Goal: Task Accomplishment & Management: Complete application form

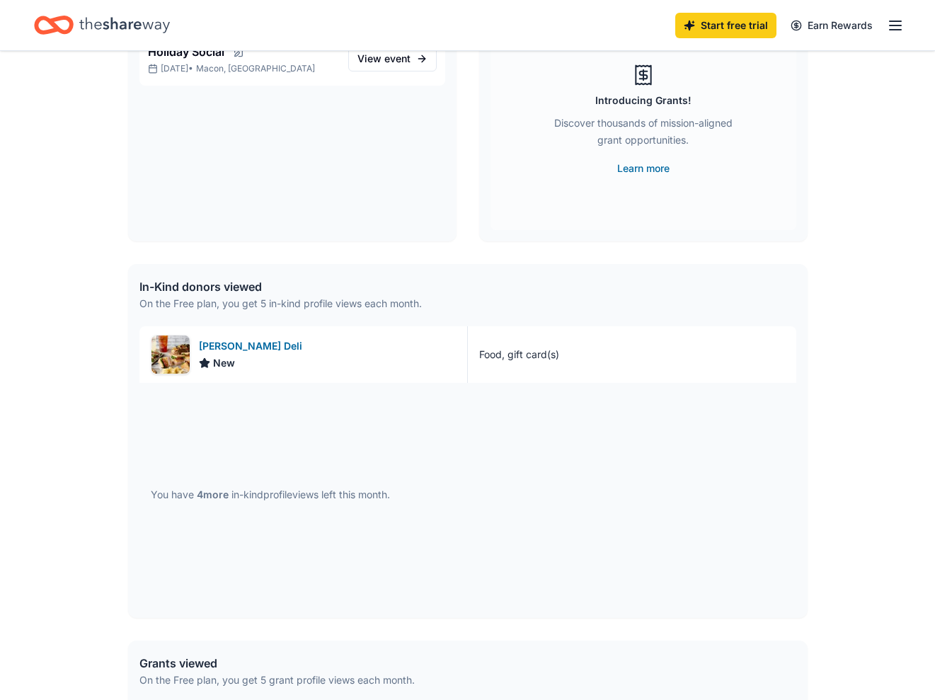
scroll to position [170, 0]
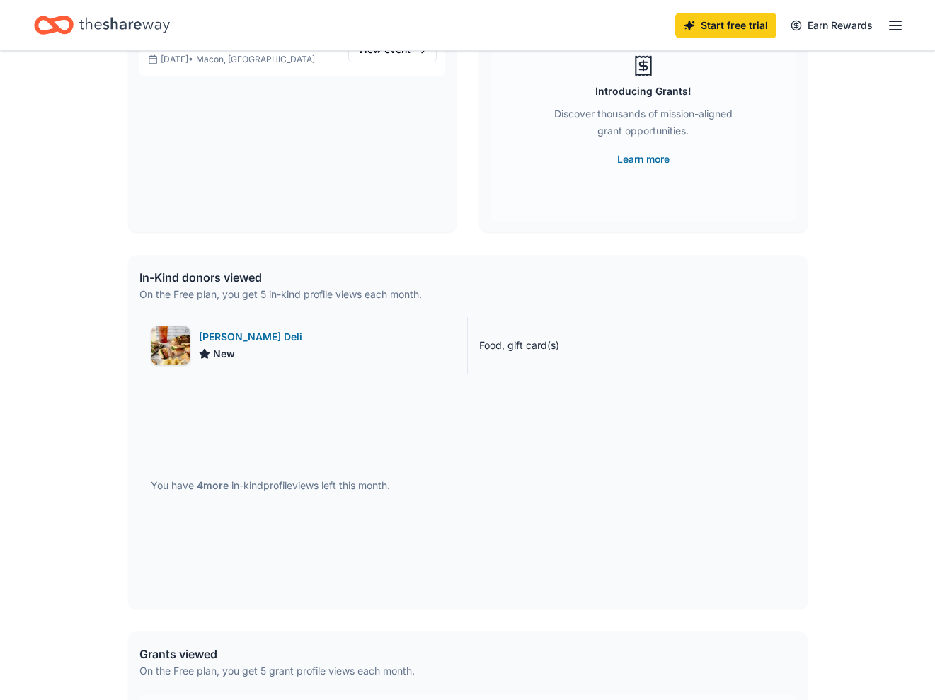
click at [233, 331] on div "McAlister's Deli" at bounding box center [253, 336] width 109 height 17
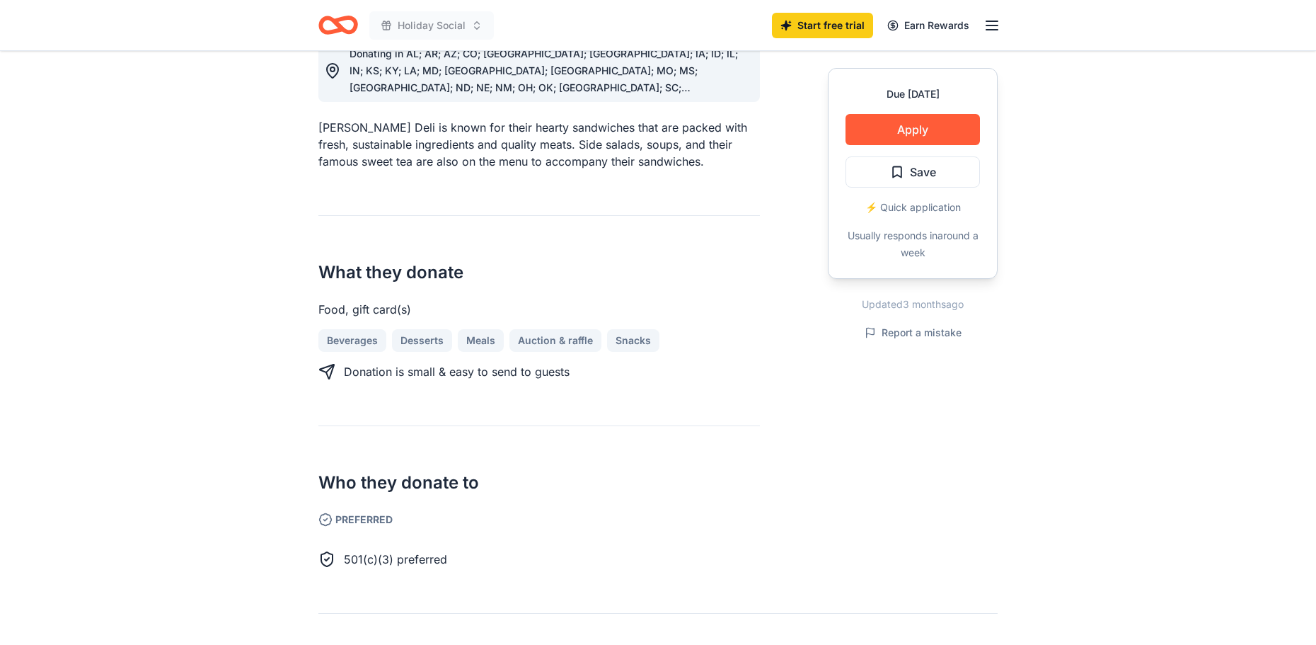
scroll to position [320, 0]
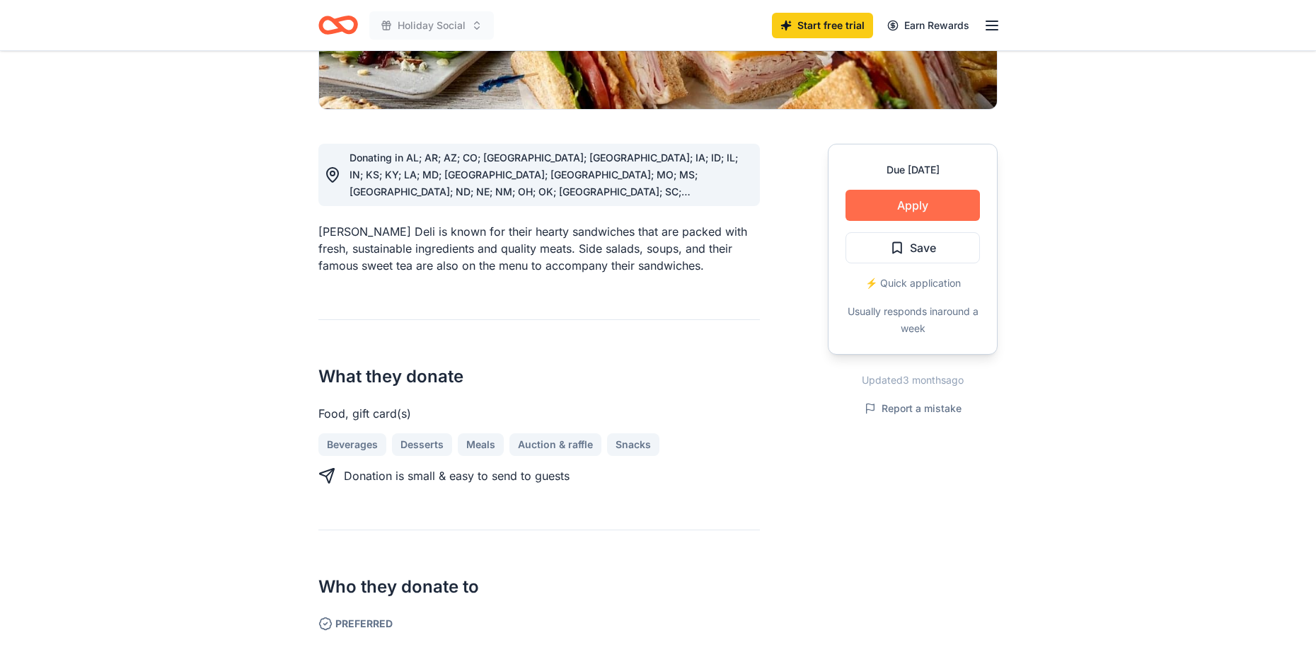
click at [913, 207] on button "Apply" at bounding box center [912, 205] width 134 height 31
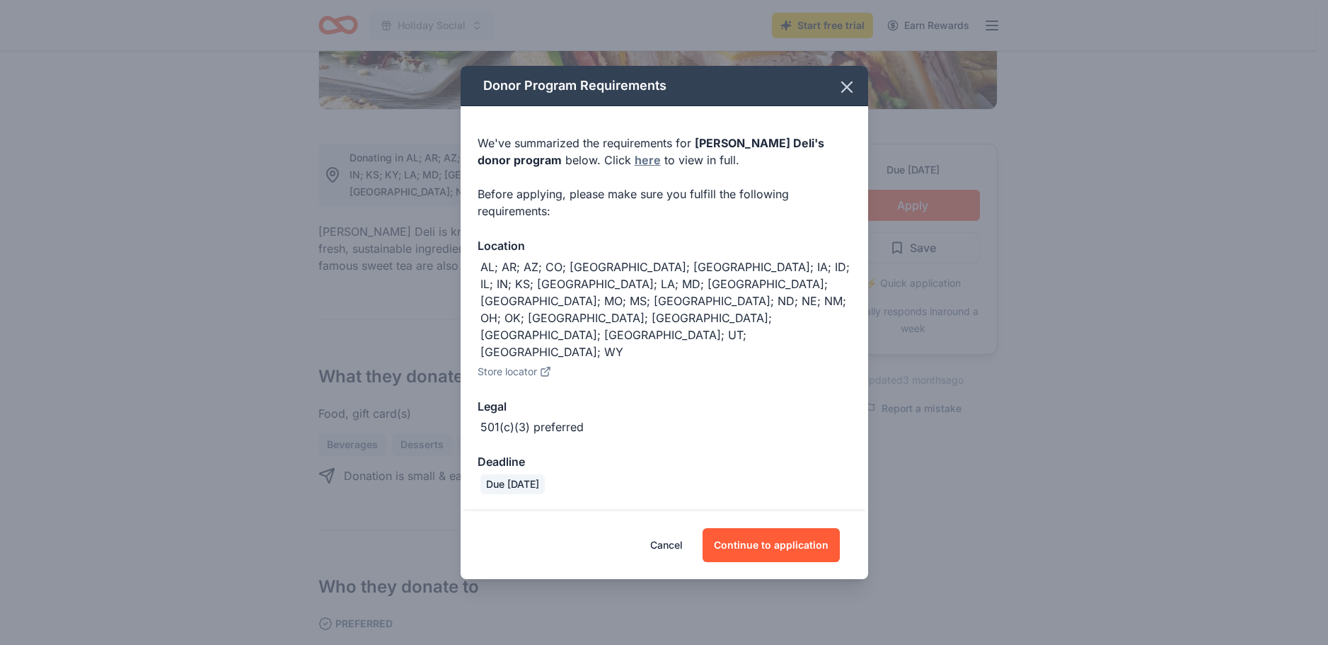
click at [635, 168] on link "here" at bounding box center [648, 159] width 26 height 17
click at [764, 528] on button "Continue to application" at bounding box center [771, 545] width 137 height 34
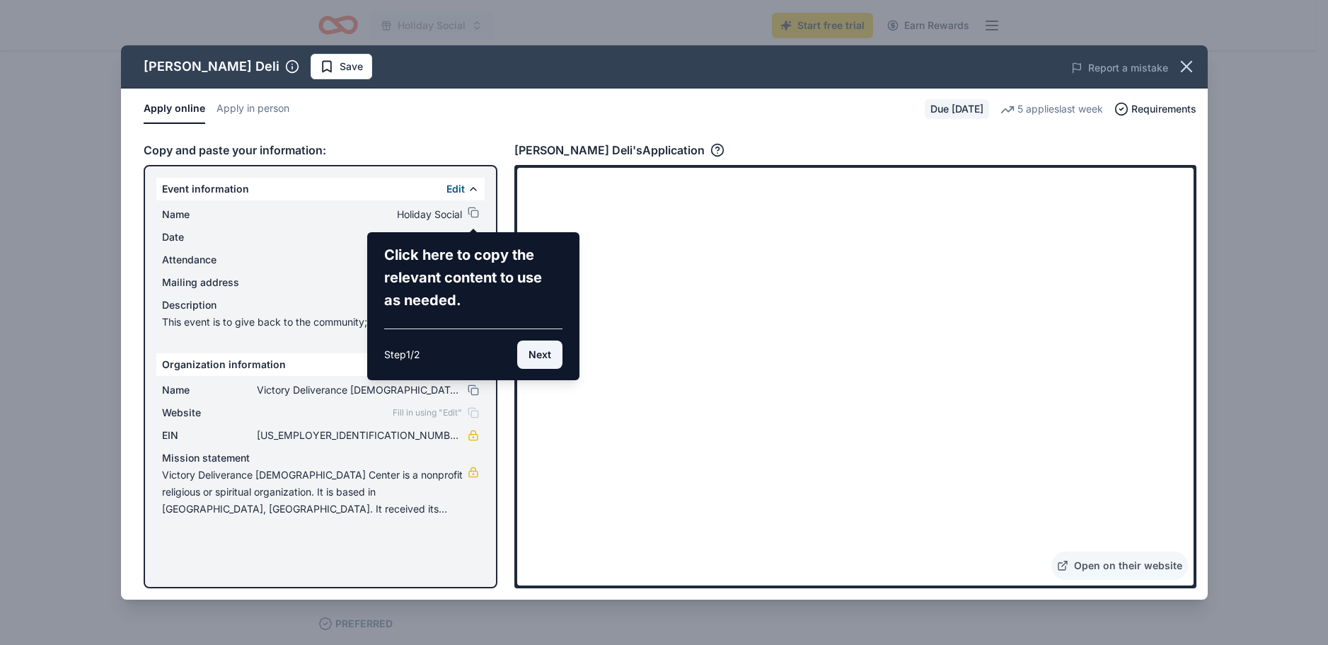
click at [542, 364] on button "Next" at bounding box center [539, 354] width 45 height 28
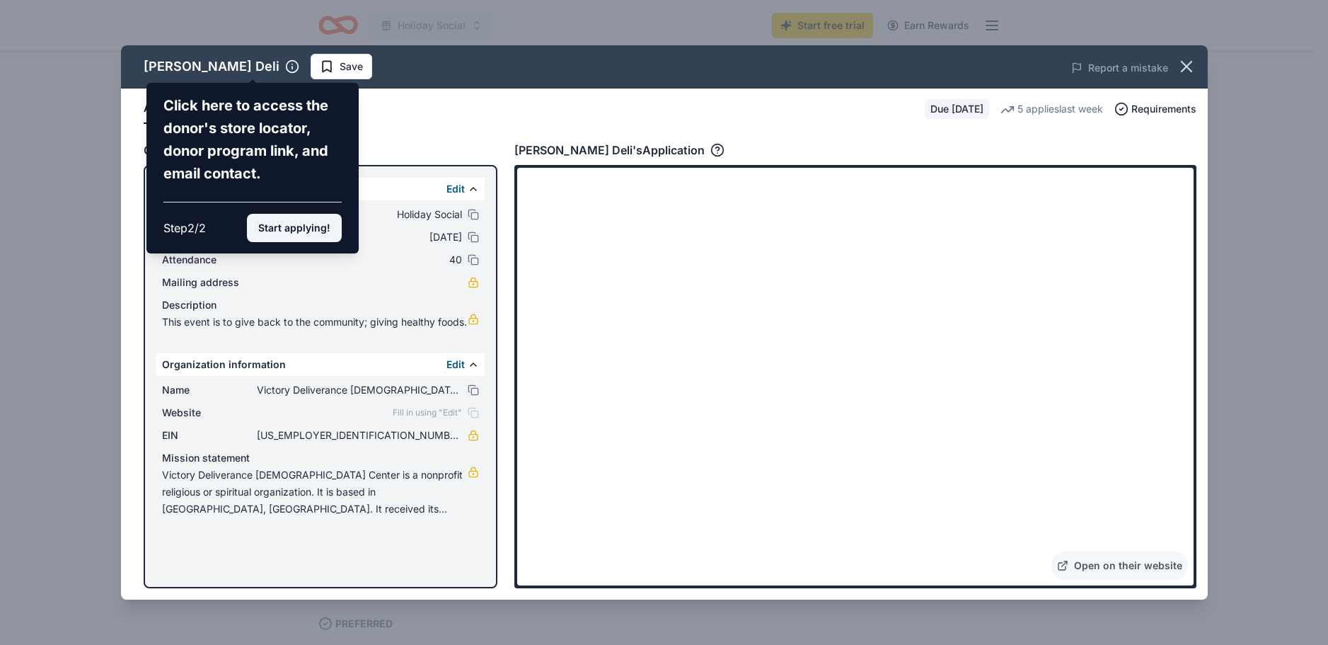
click at [296, 224] on button "Start applying!" at bounding box center [294, 228] width 95 height 28
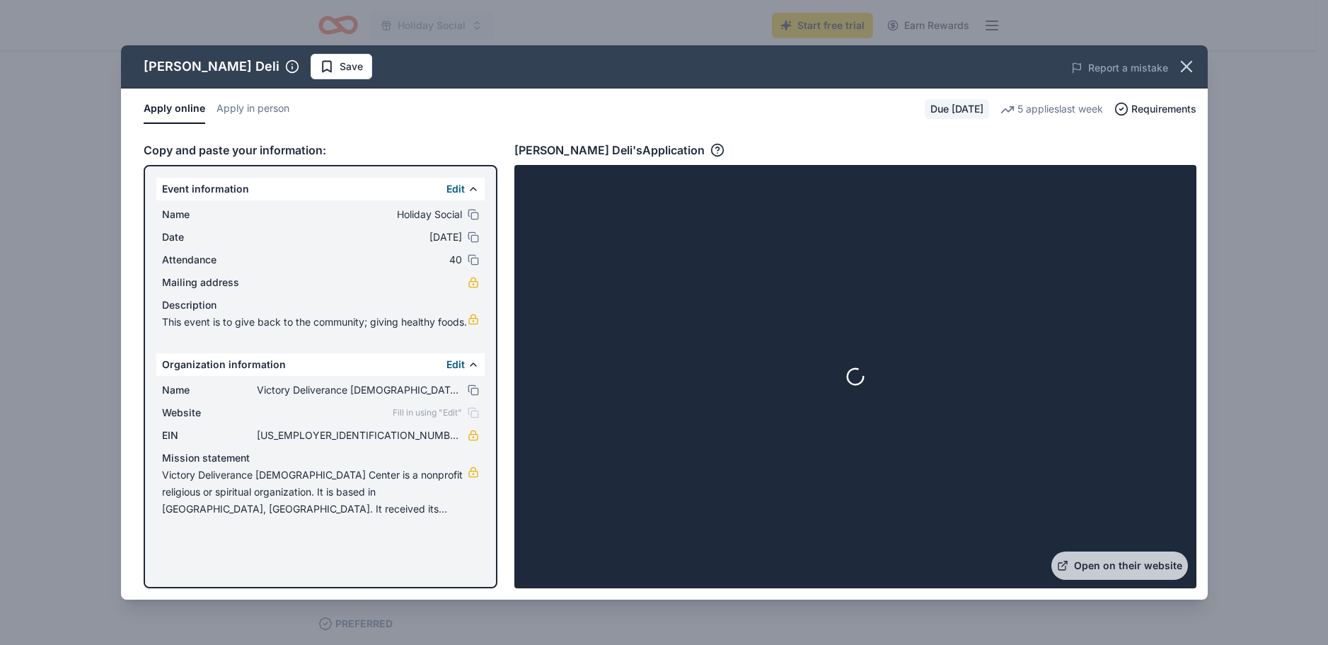
click at [386, 221] on span "Holiday Social" at bounding box center [359, 214] width 205 height 17
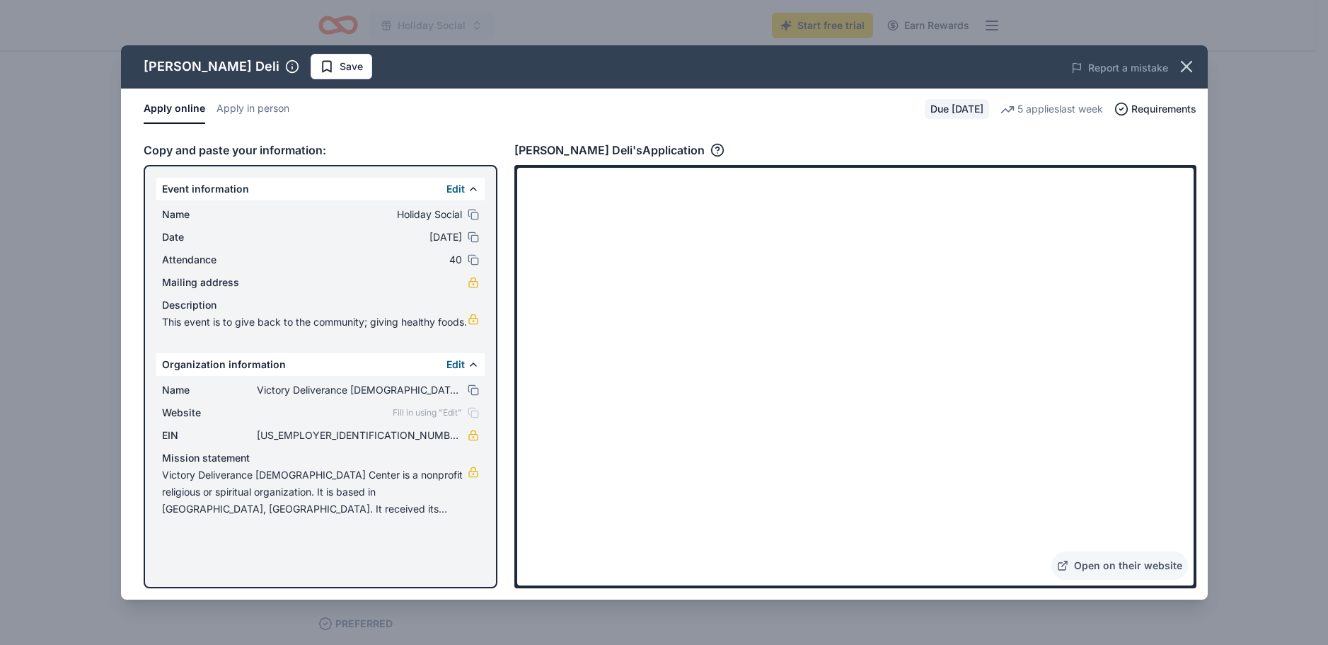
click at [198, 280] on span "Mailing address" at bounding box center [209, 282] width 95 height 17
click at [469, 279] on link at bounding box center [473, 282] width 11 height 11
click at [1095, 564] on link "Open on their website" at bounding box center [1119, 565] width 137 height 28
click at [477, 284] on link at bounding box center [473, 282] width 11 height 11
click at [1185, 61] on icon "button" at bounding box center [1187, 67] width 20 height 20
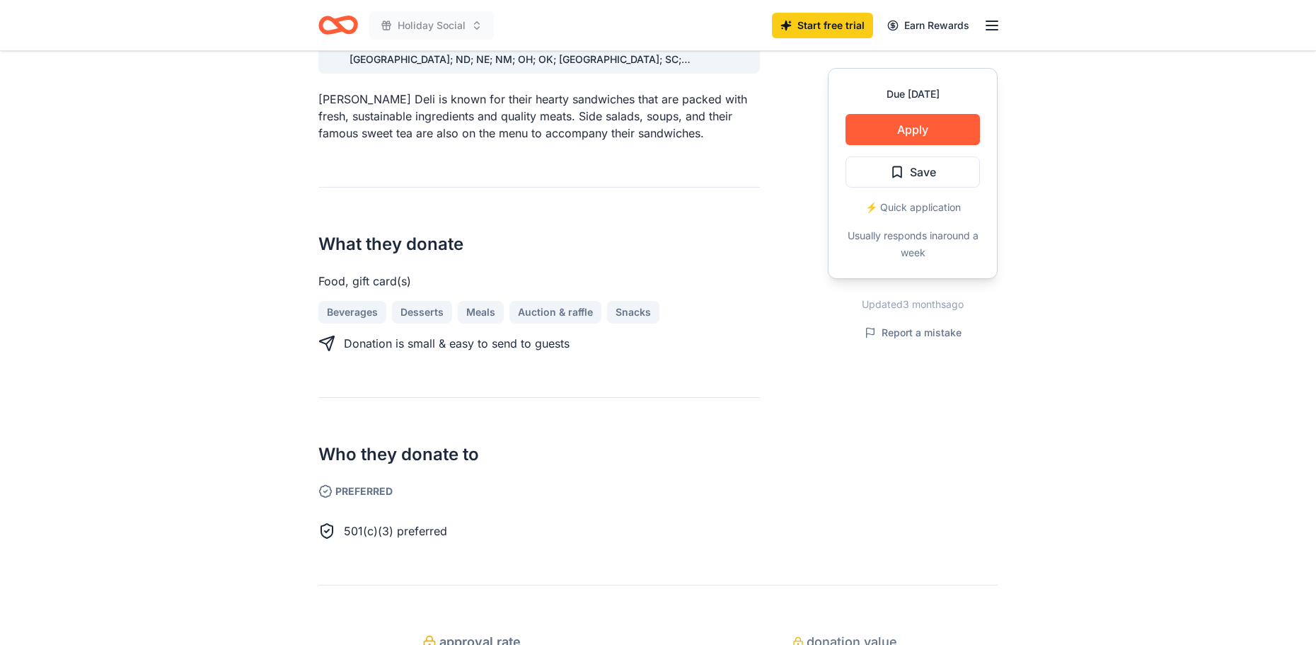
scroll to position [509, 0]
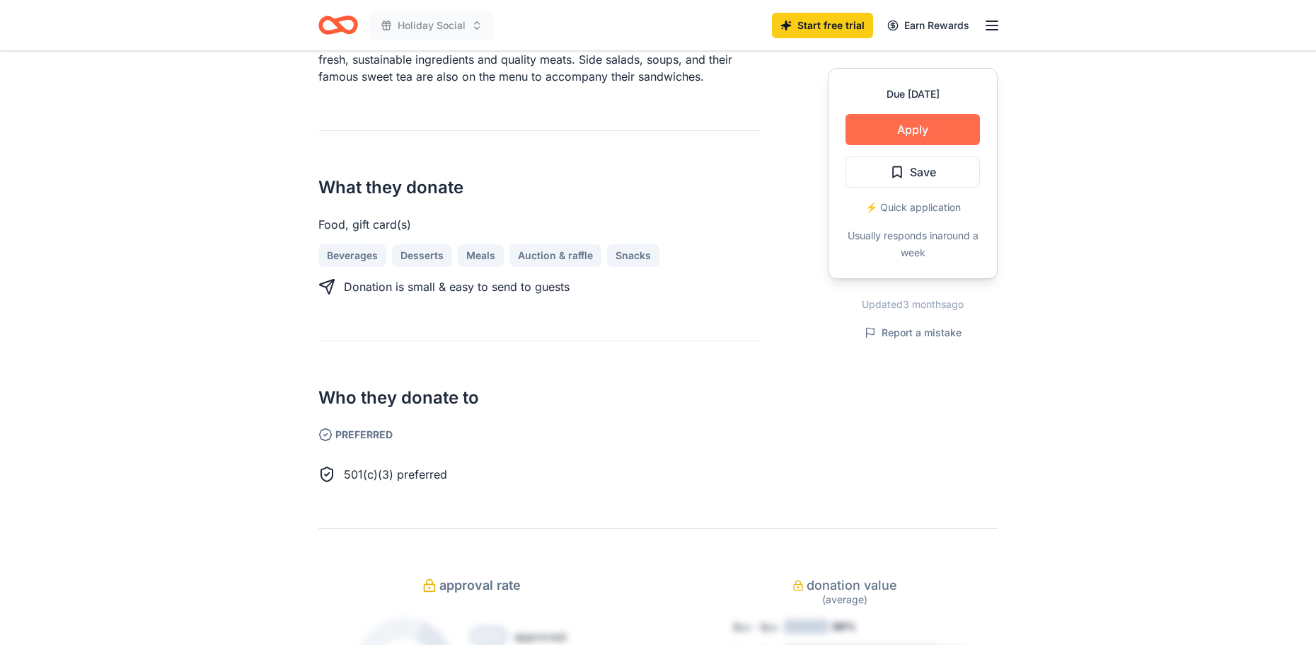
click at [911, 125] on button "Apply" at bounding box center [912, 129] width 134 height 31
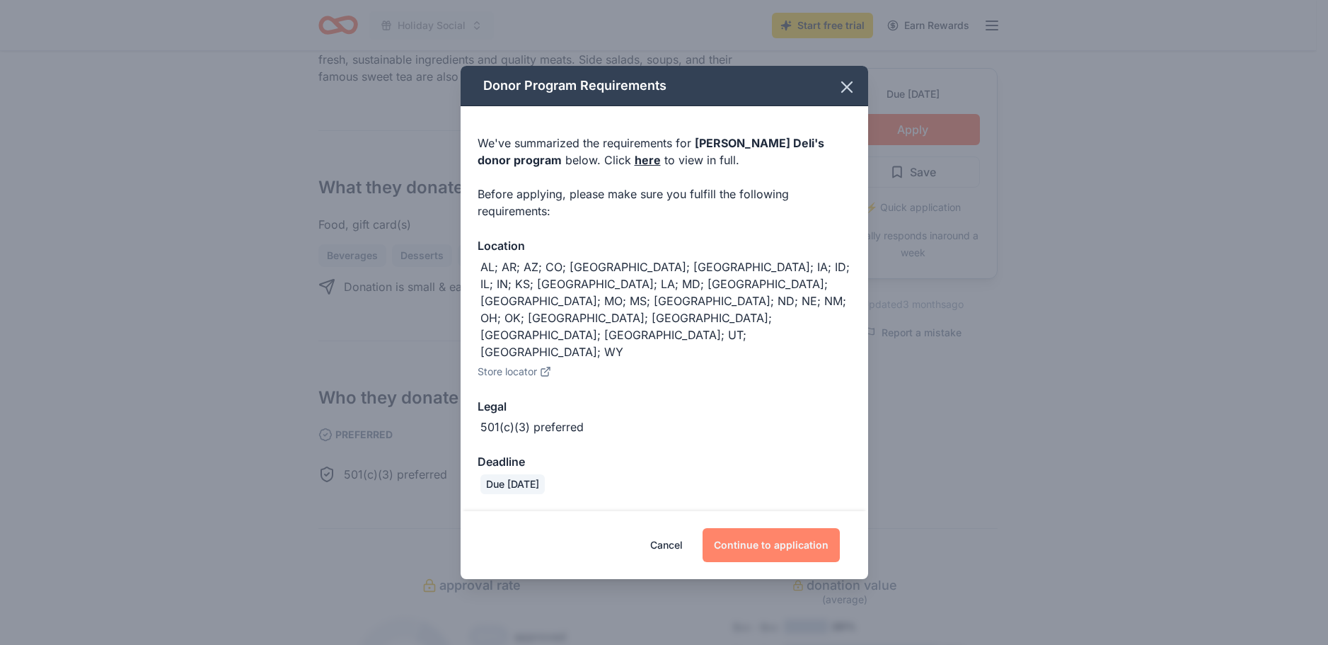
click at [782, 528] on button "Continue to application" at bounding box center [771, 545] width 137 height 34
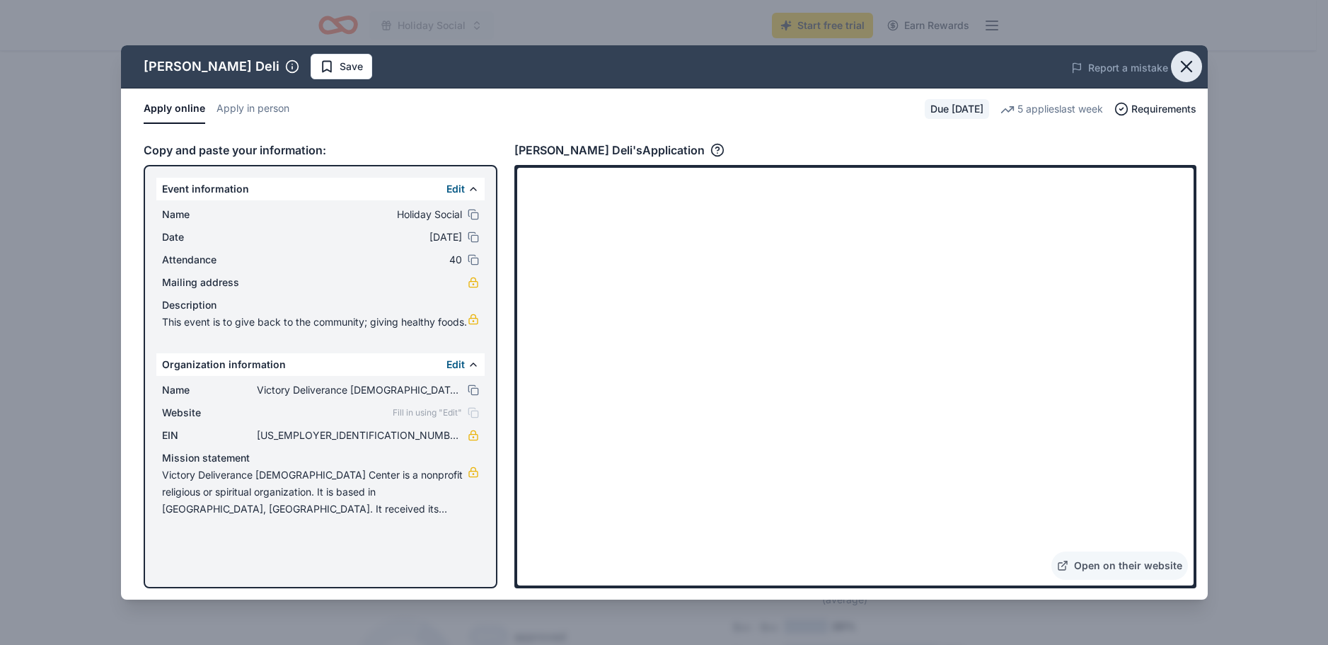
click at [1190, 63] on icon "button" at bounding box center [1187, 67] width 10 height 10
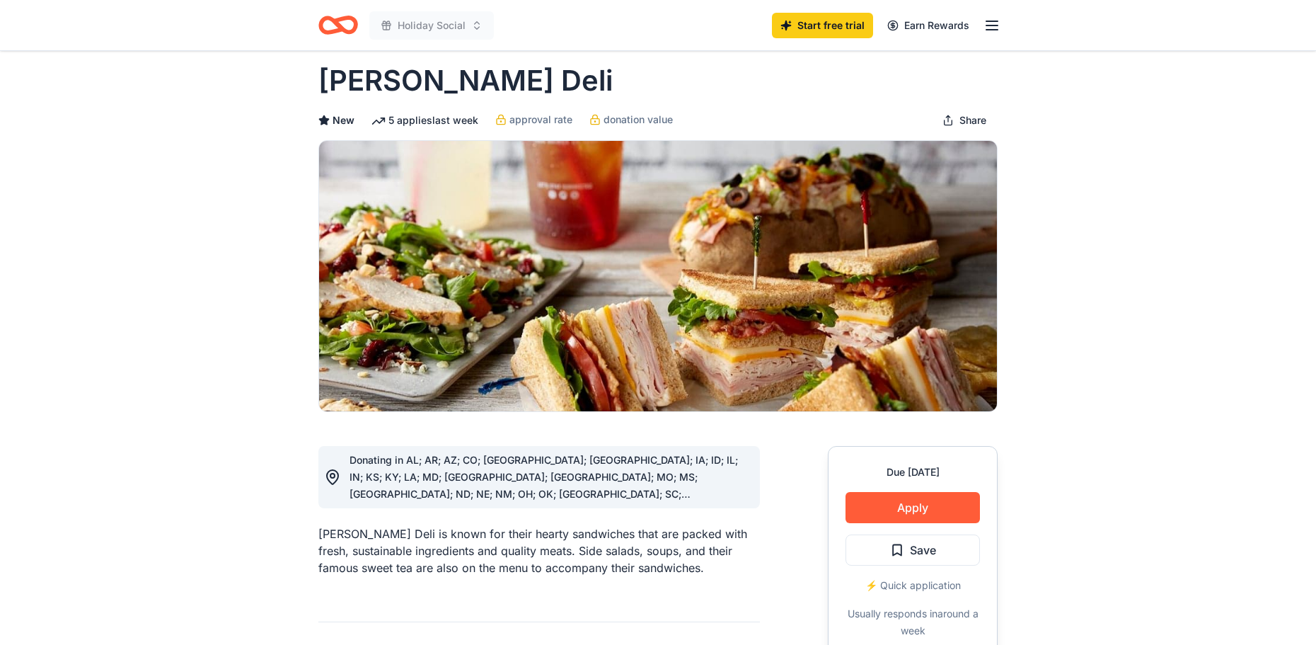
scroll to position [0, 0]
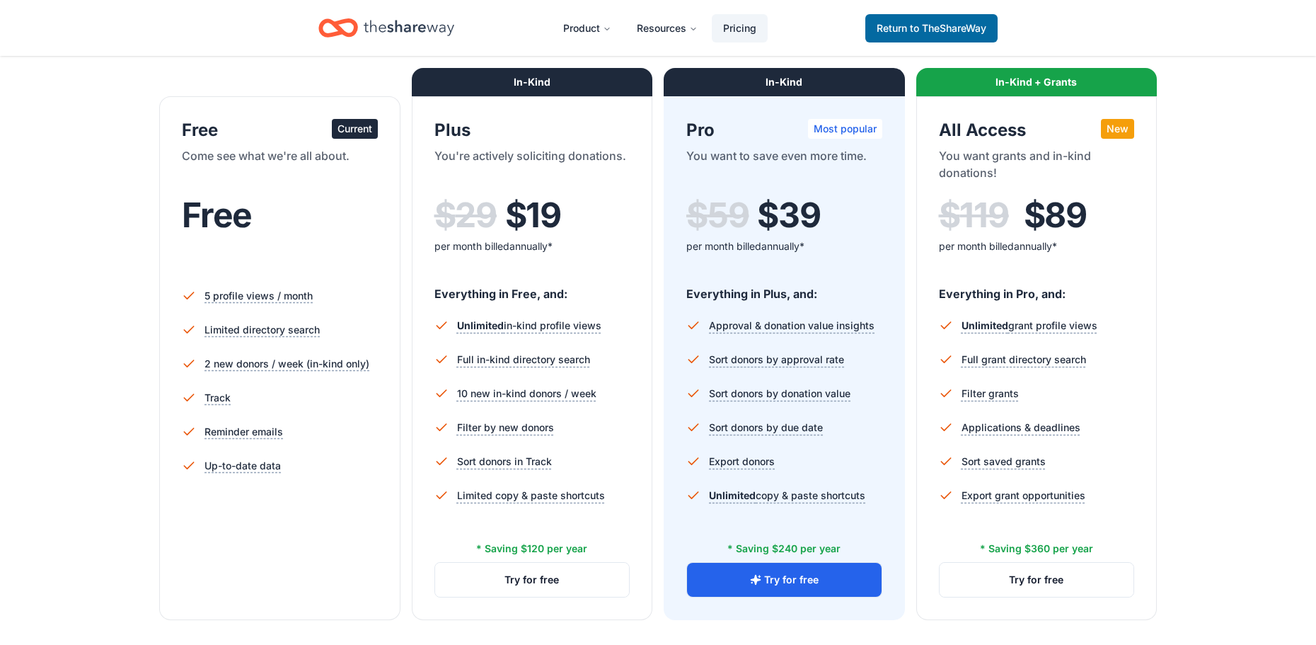
scroll to position [85, 0]
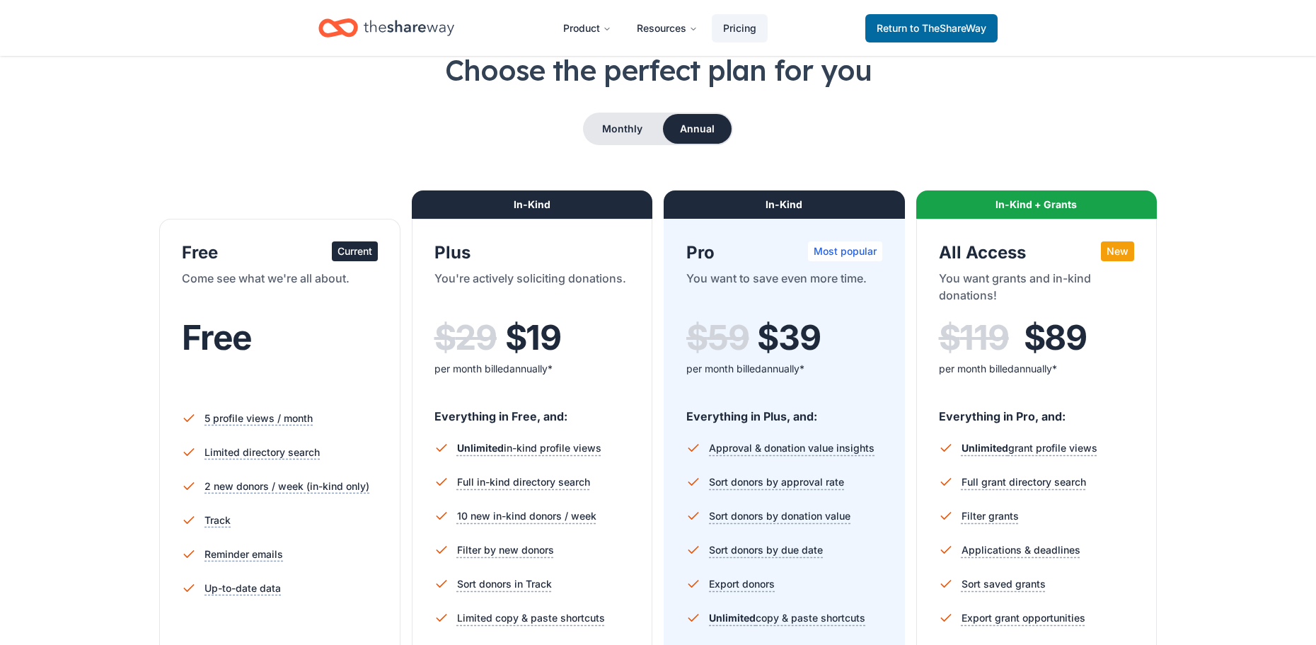
click at [352, 246] on div "Current" at bounding box center [355, 251] width 46 height 20
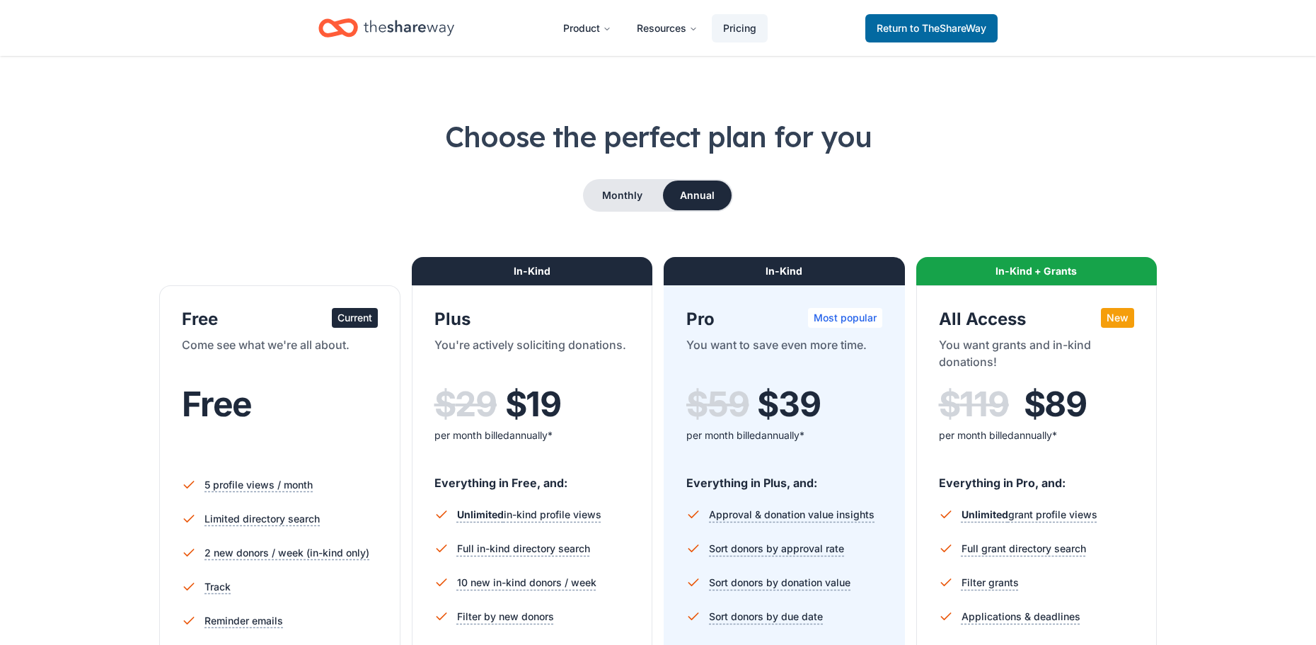
scroll to position [0, 0]
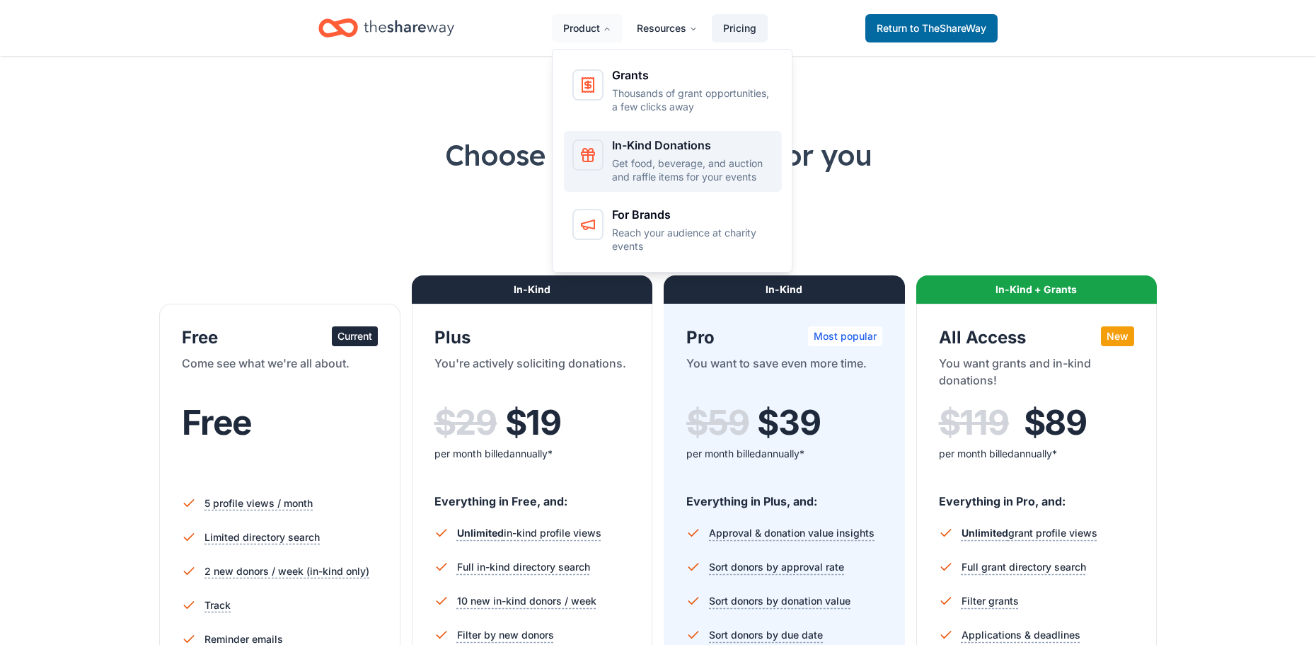
click at [612, 161] on p "Get food, beverage, and auction and raffle items for your events" at bounding box center [692, 170] width 161 height 28
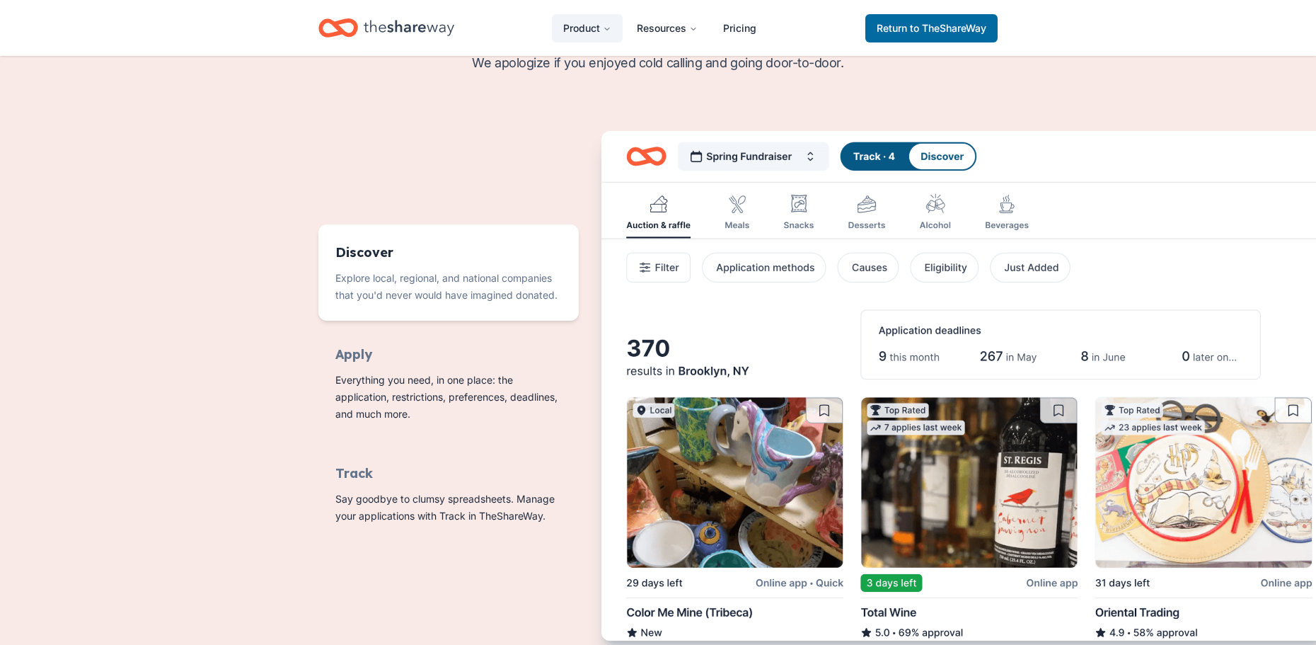
scroll to position [660, 0]
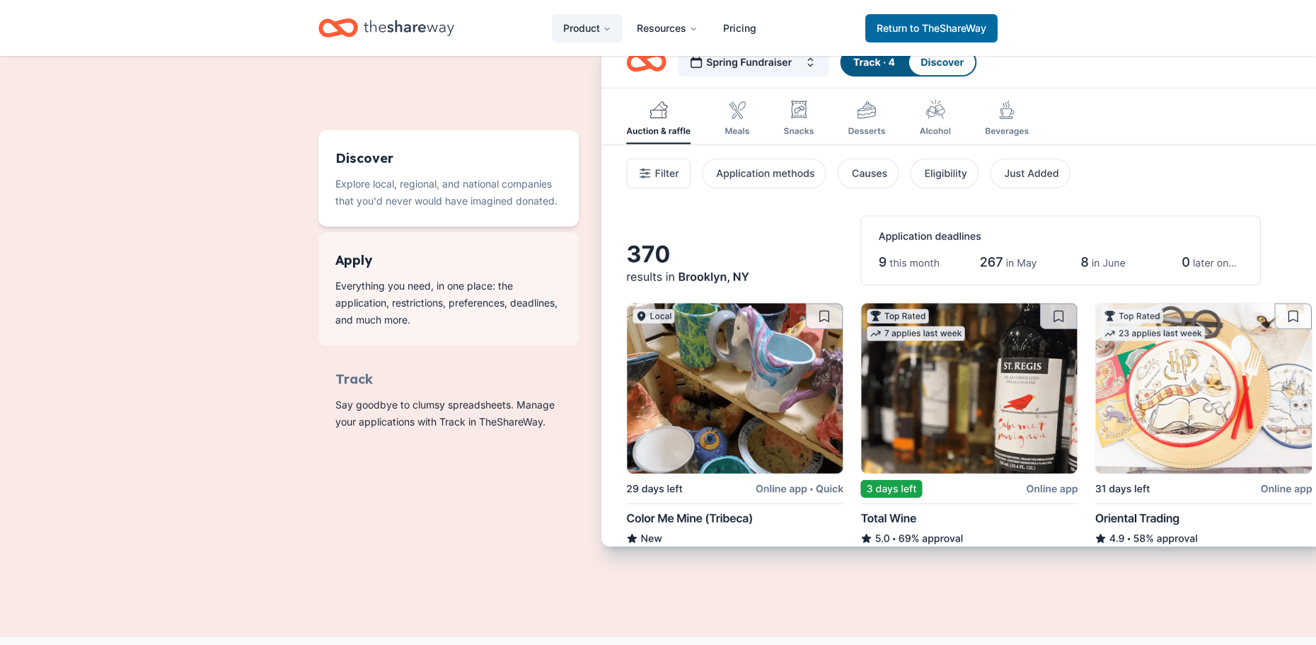
click at [353, 262] on span "Features for running your books" at bounding box center [448, 288] width 260 height 113
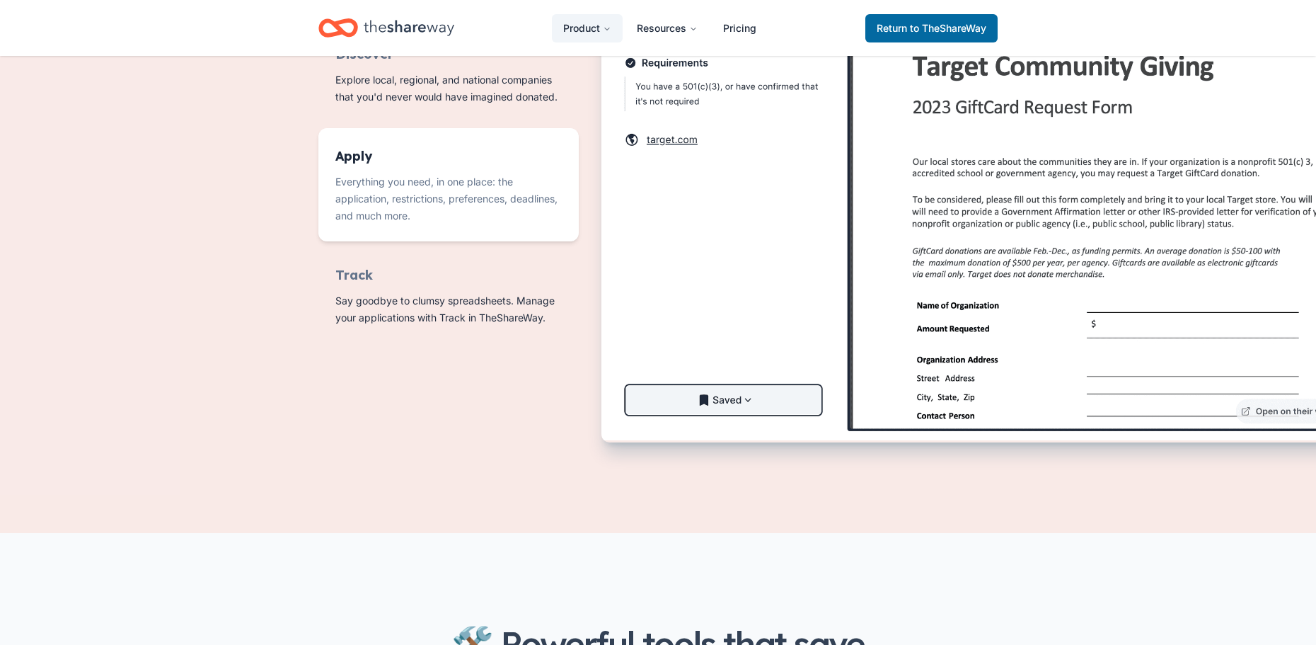
scroll to position [812, 0]
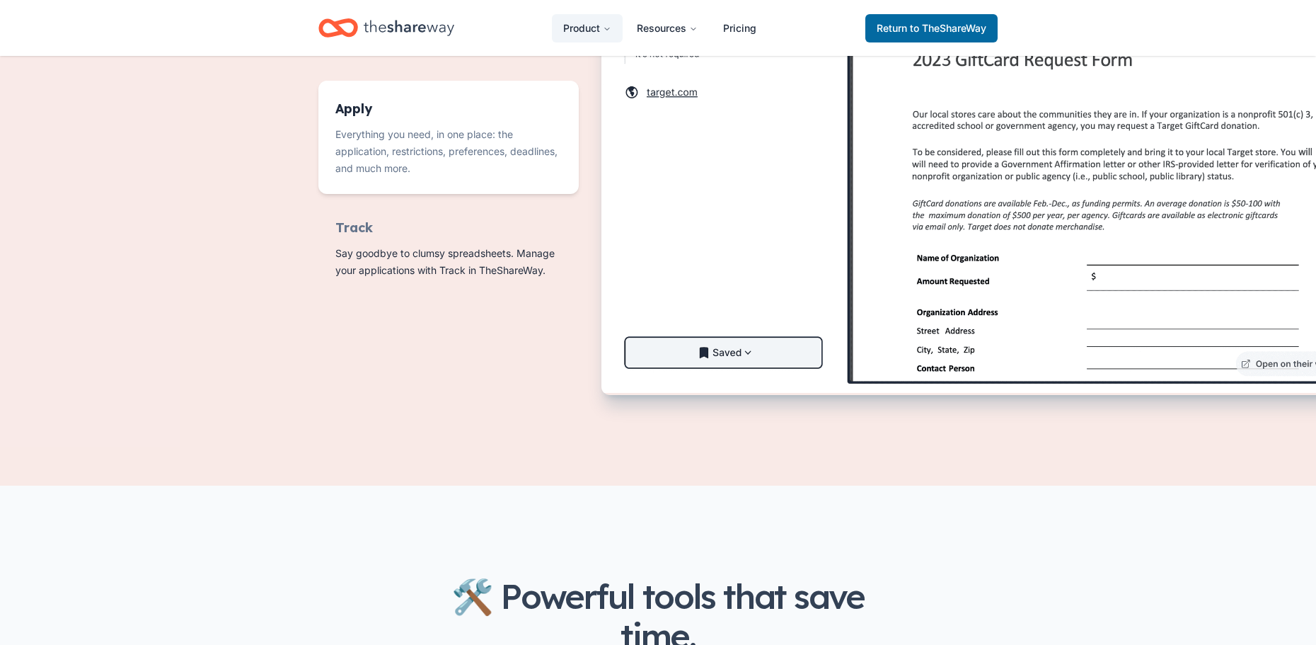
click at [1003, 301] on img "Features for running your books" at bounding box center [985, 138] width 768 height 507
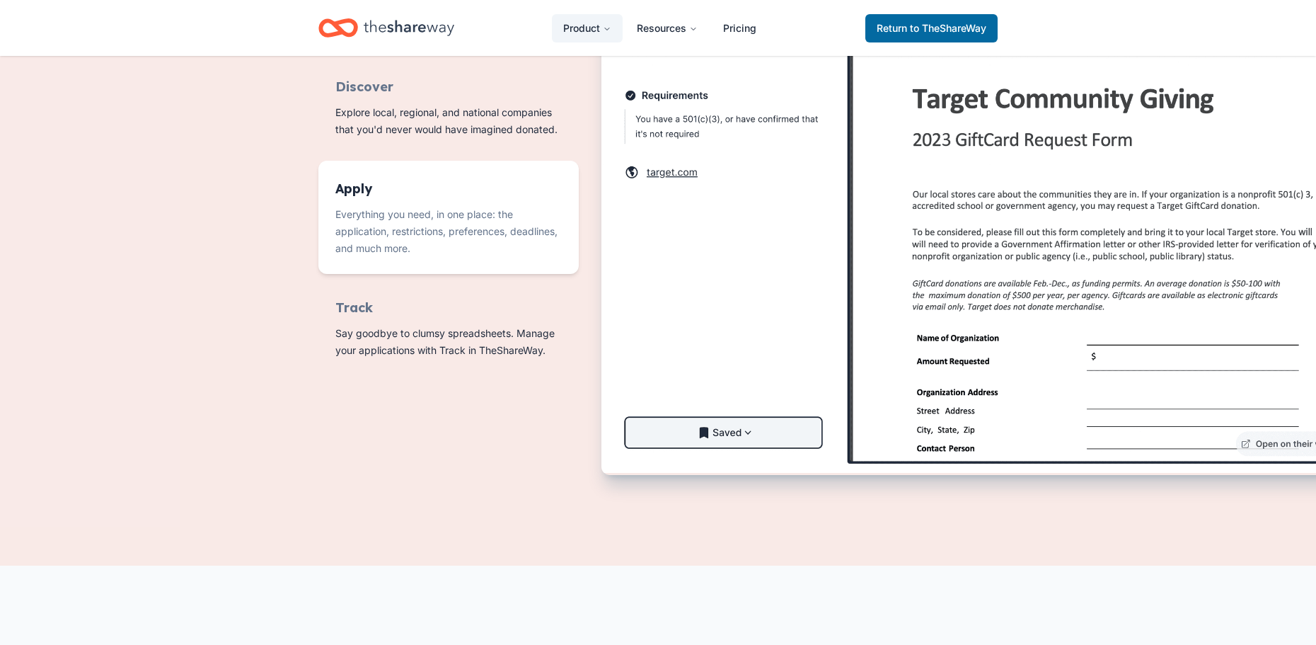
scroll to position [727, 0]
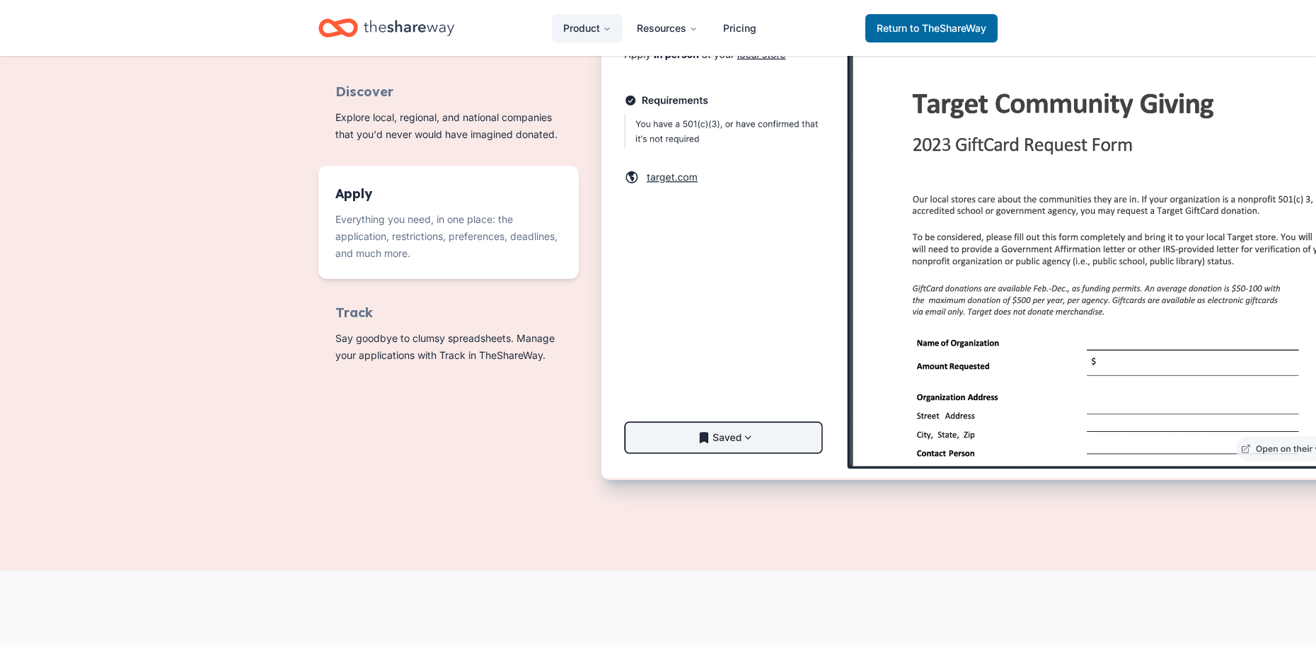
click at [1111, 338] on img "Features for running your books" at bounding box center [985, 223] width 768 height 507
click at [1109, 337] on img "Features for running your books" at bounding box center [985, 223] width 768 height 507
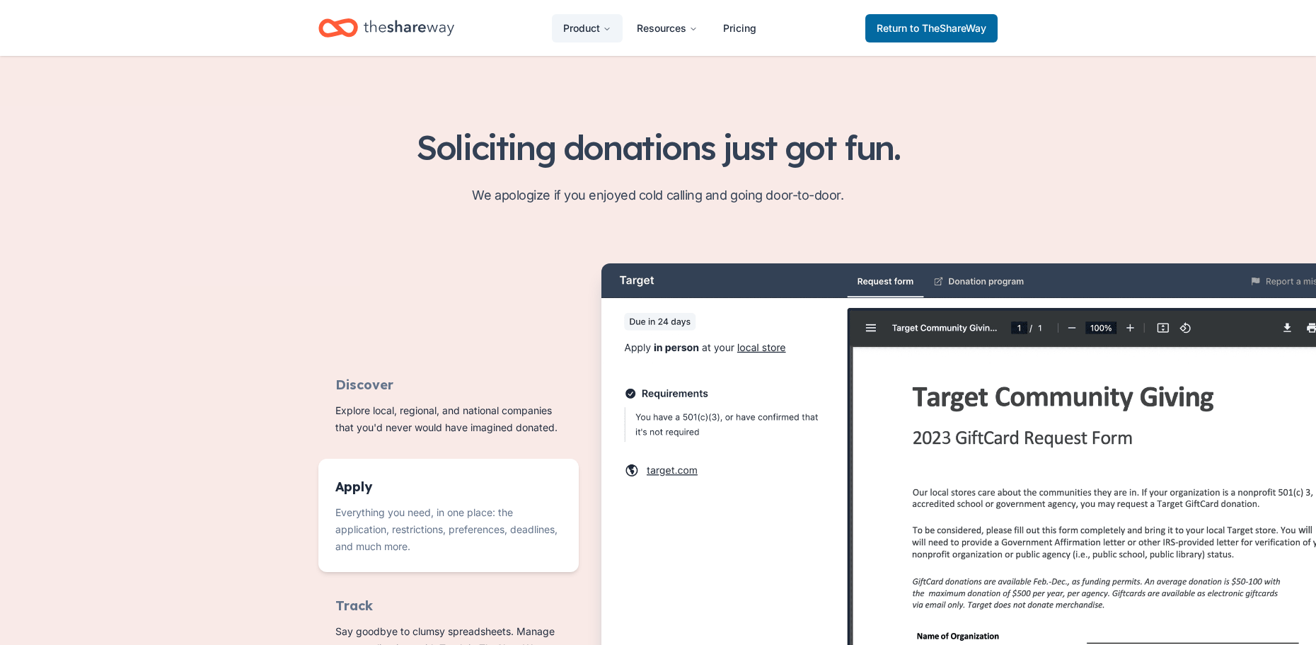
scroll to position [425, 0]
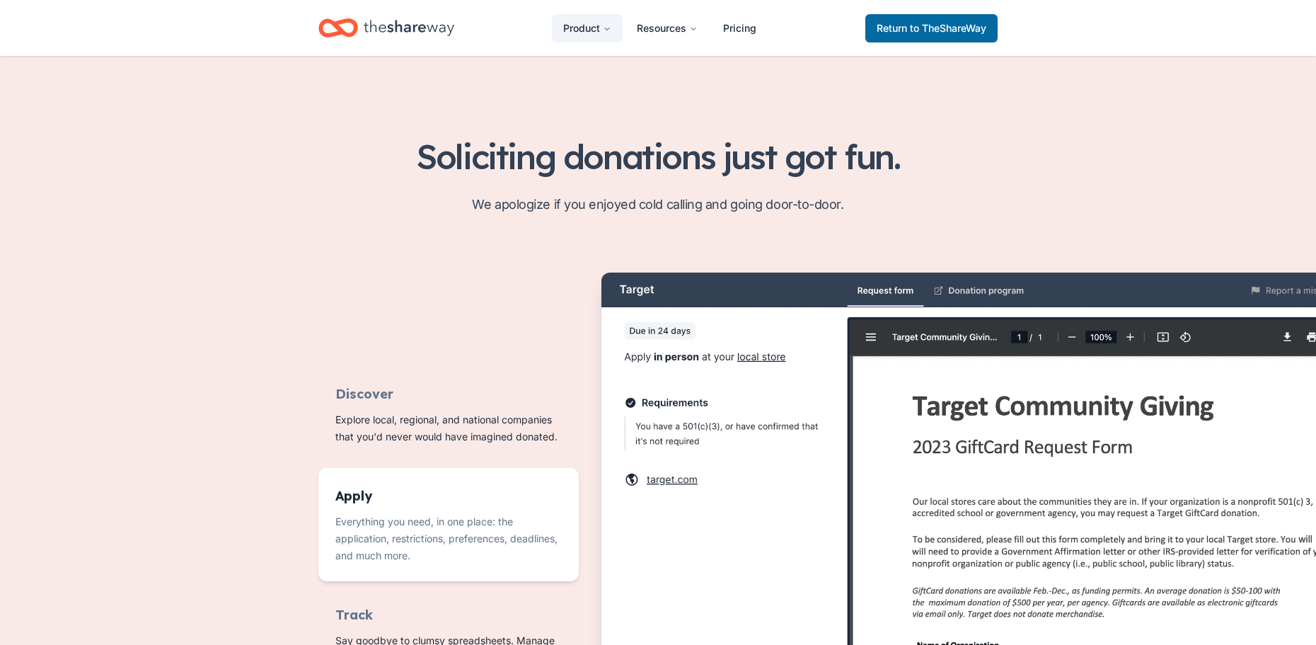
click at [986, 291] on img "Features for running your books" at bounding box center [985, 525] width 768 height 507
click at [676, 482] on img "Features for running your books" at bounding box center [985, 525] width 768 height 507
click at [674, 475] on img "Features for running your books" at bounding box center [985, 525] width 768 height 507
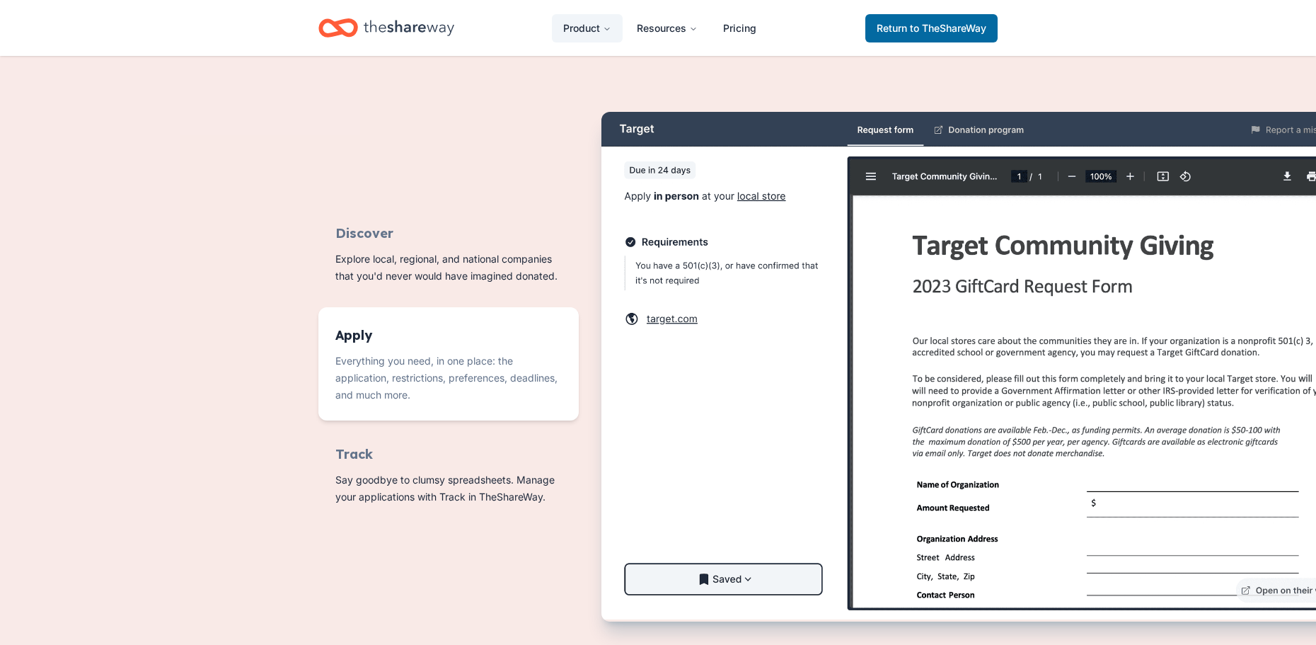
scroll to position [613, 0]
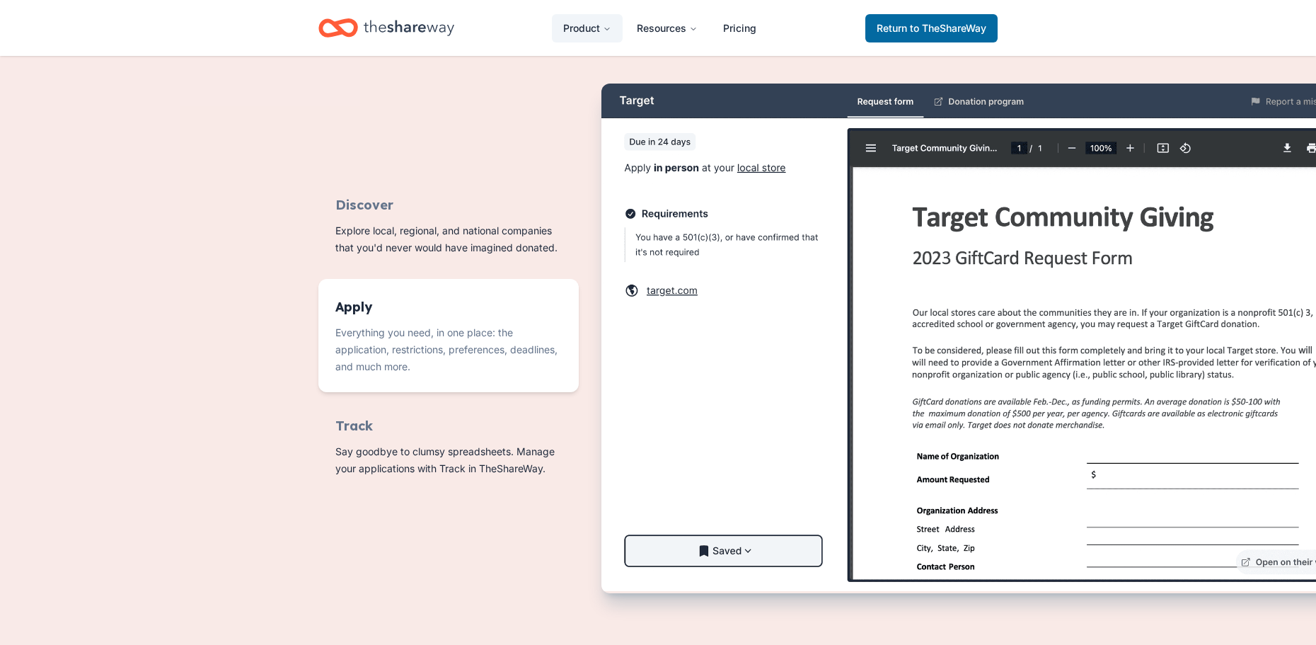
click at [1157, 451] on img "Features for running your books" at bounding box center [985, 336] width 768 height 507
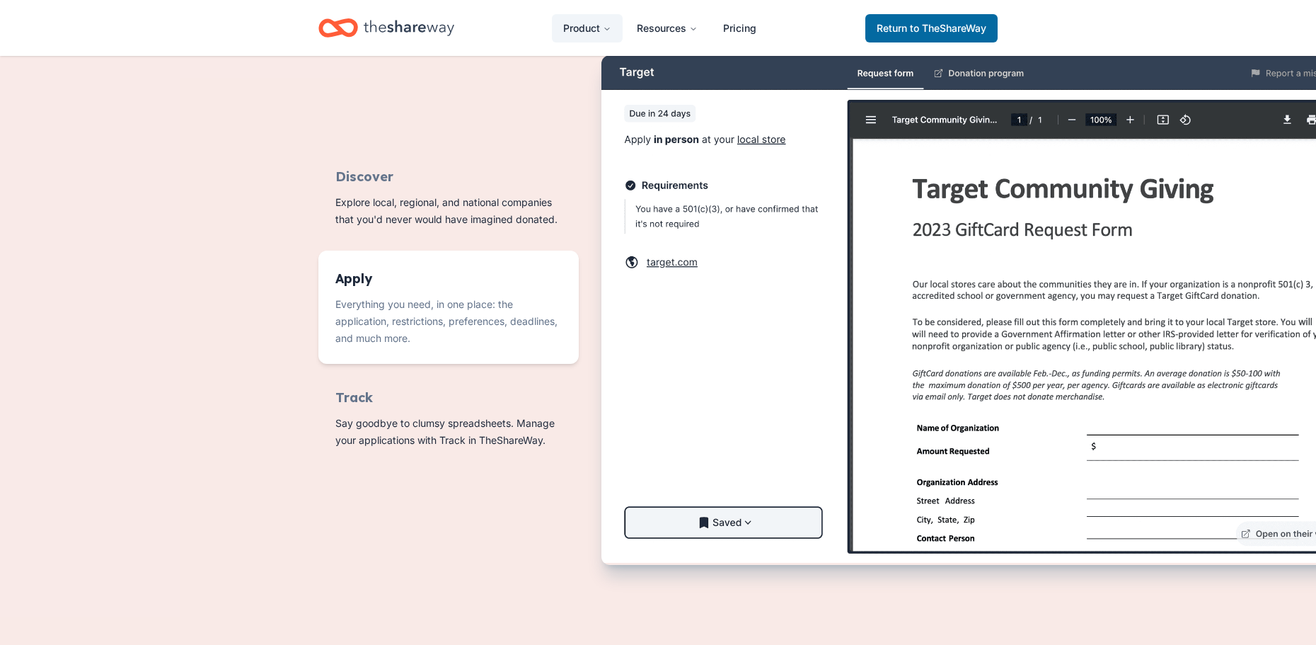
scroll to position [698, 0]
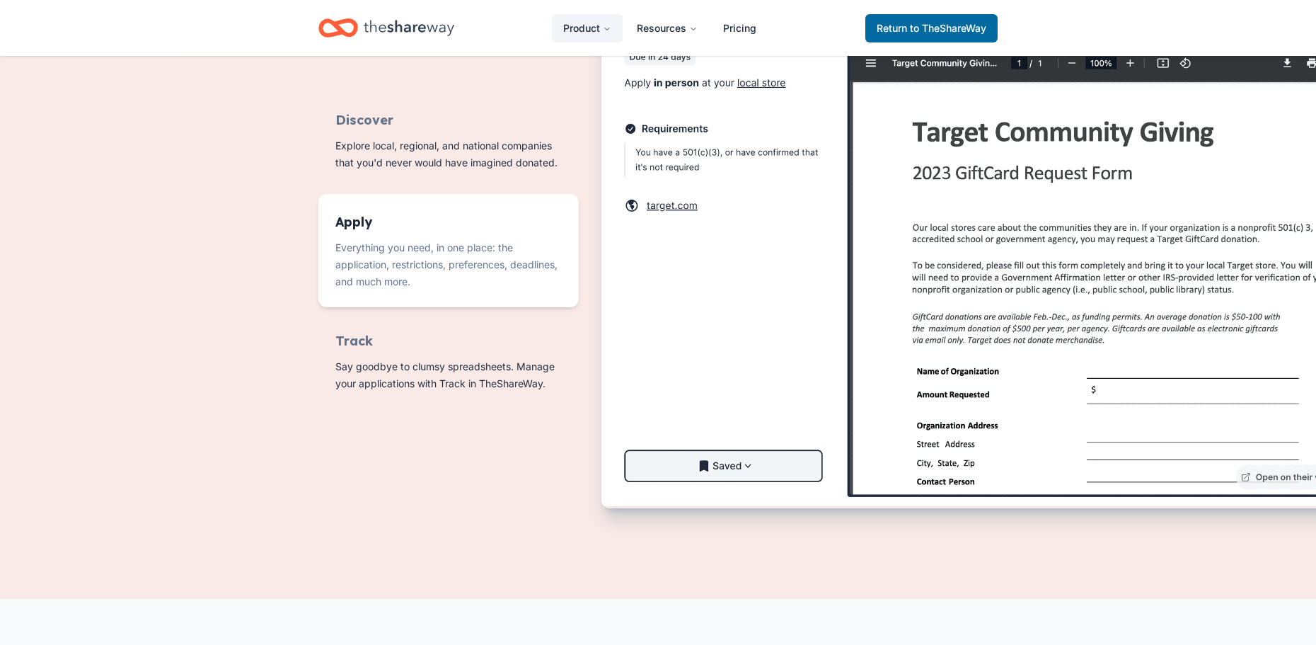
click at [1269, 475] on img "Features for running your books" at bounding box center [985, 252] width 768 height 507
click at [757, 463] on img "Features for running your books" at bounding box center [985, 252] width 768 height 507
click at [733, 464] on img "Features for running your books" at bounding box center [985, 252] width 768 height 507
click at [882, 11] on div "Return to TheShareWay" at bounding box center [931, 27] width 132 height 33
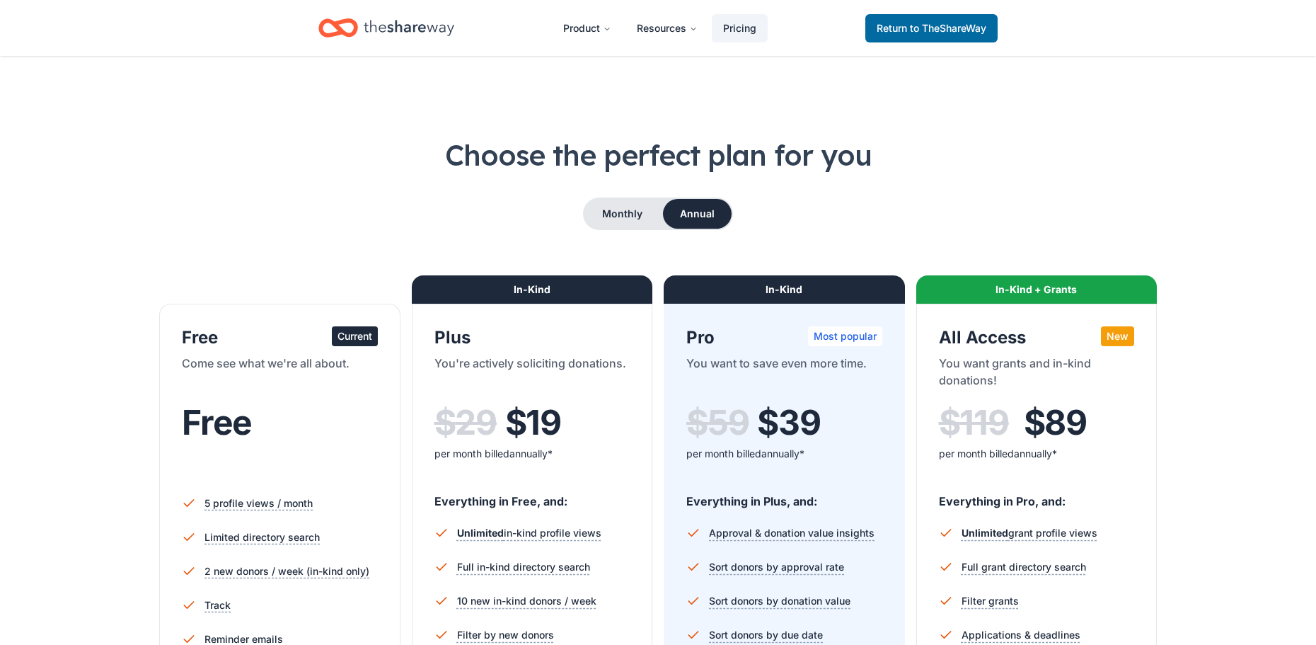
click at [361, 334] on div "Current" at bounding box center [355, 336] width 46 height 20
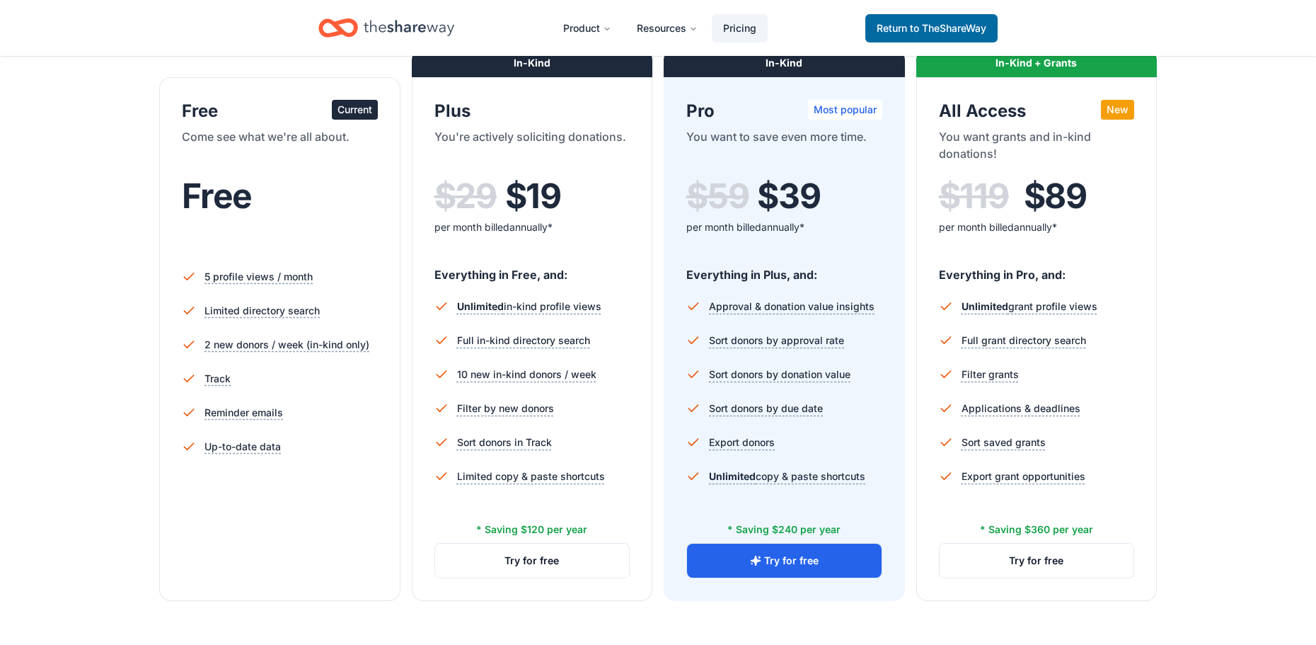
scroll to position [273, 0]
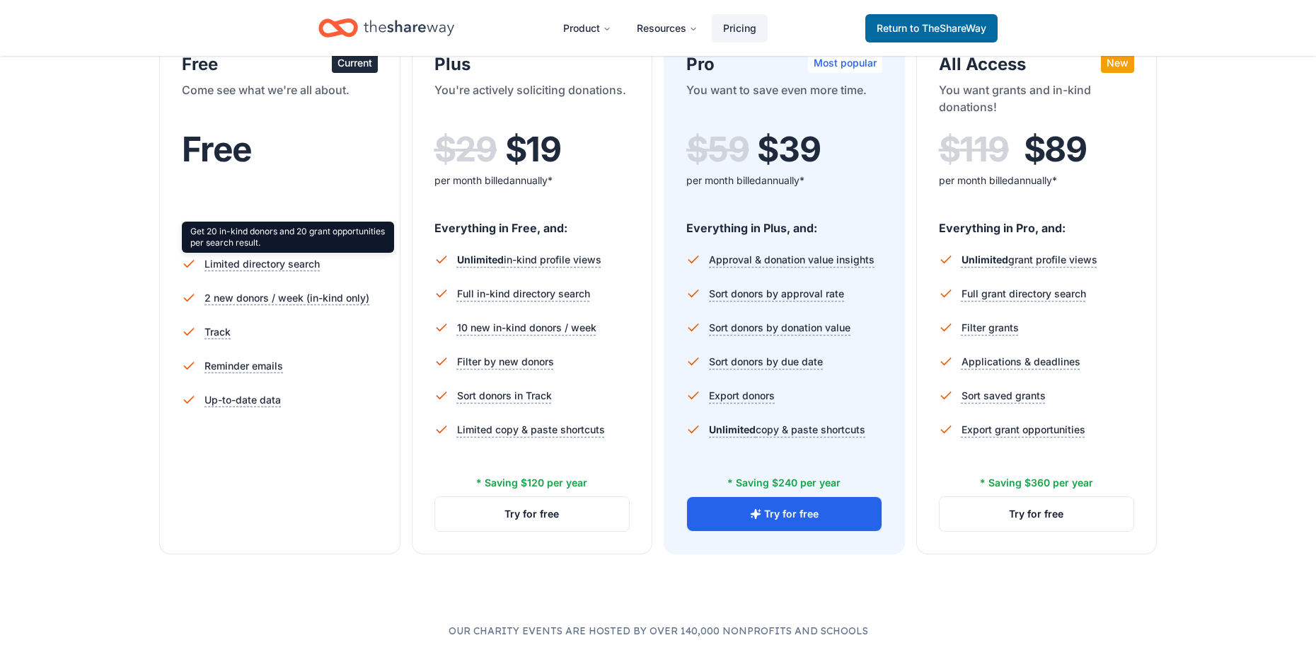
click at [253, 241] on div "Get 20 in-kind donors and 20 grant opportunities per search result. Get 20 in-k…" at bounding box center [288, 236] width 212 height 31
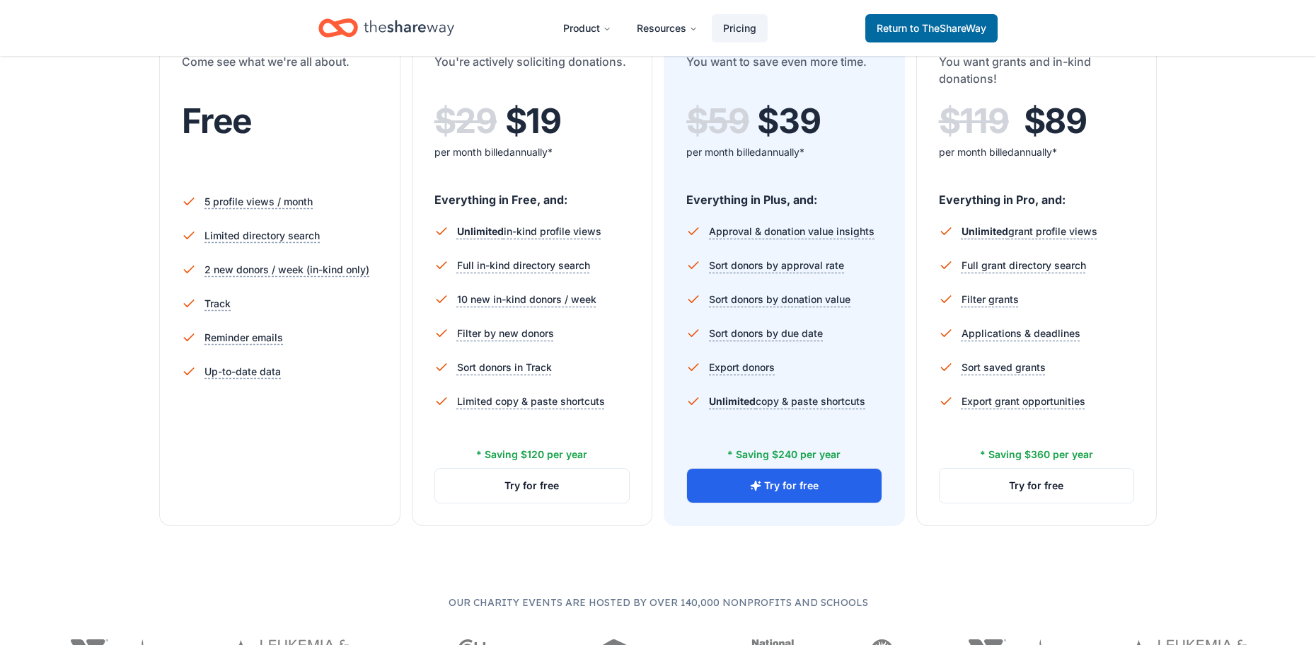
scroll to position [425, 0]
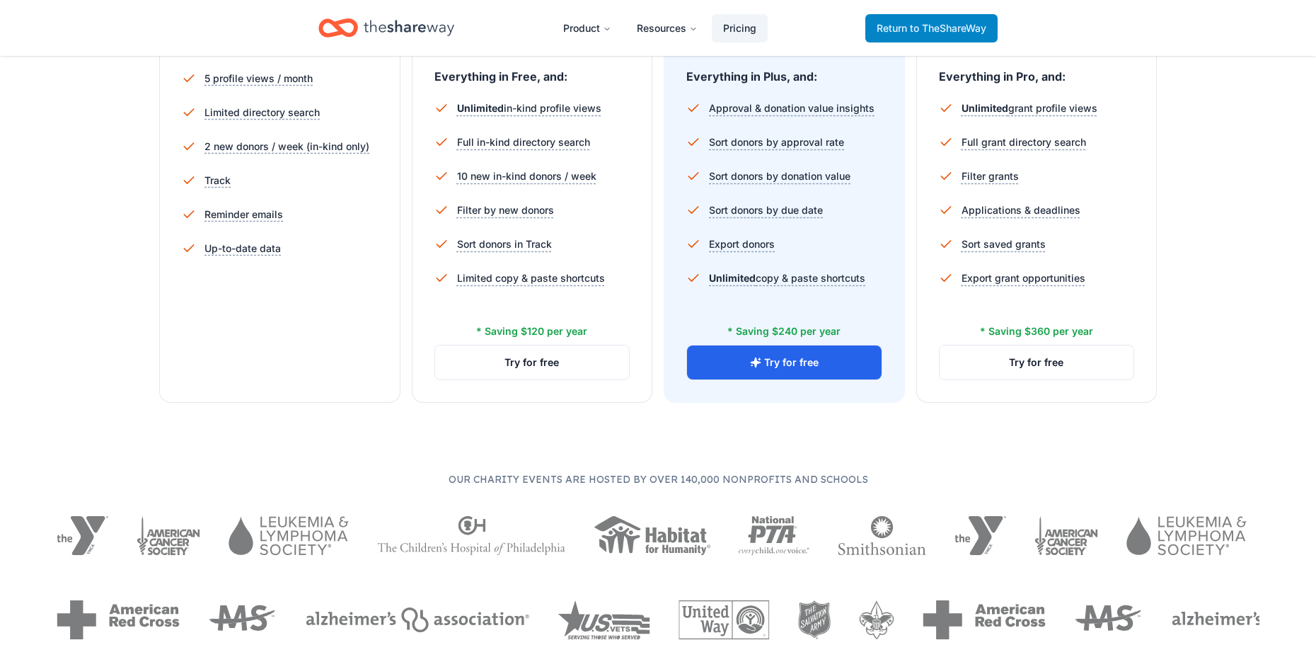
click at [964, 34] on span "Return to TheShareWay" at bounding box center [932, 28] width 110 height 17
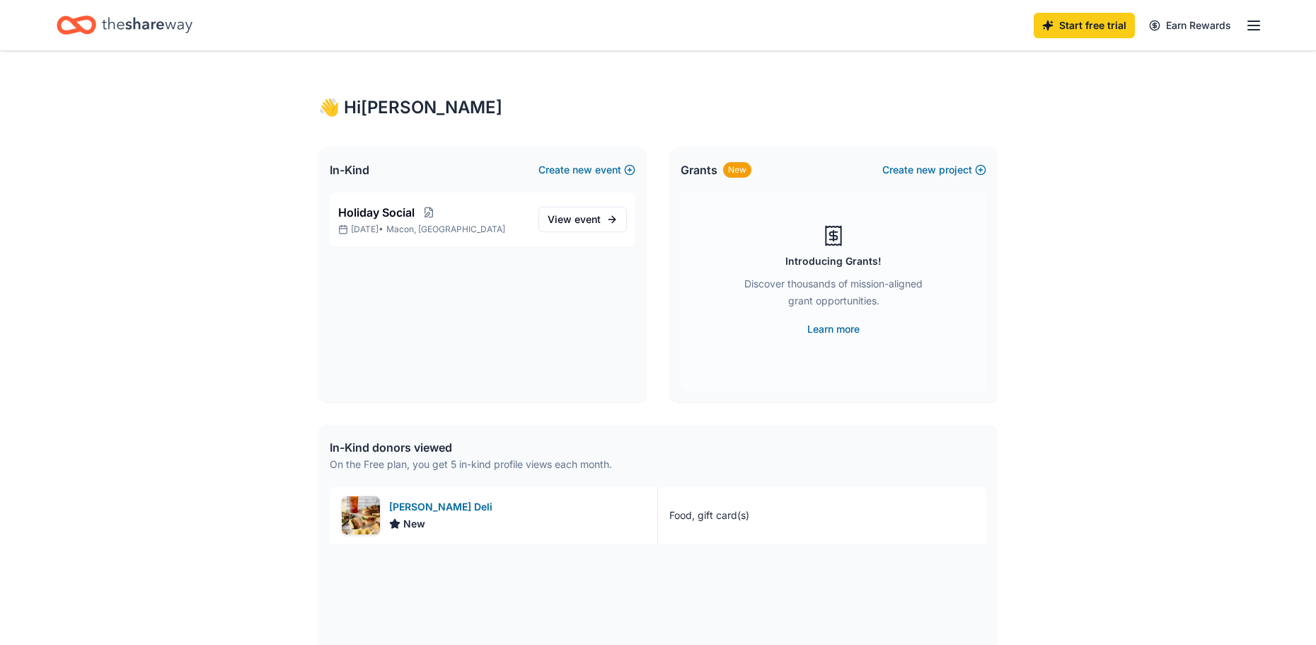
click at [910, 33] on div "Start free trial Earn Rewards" at bounding box center [658, 24] width 1203 height 33
click at [587, 219] on span "event" at bounding box center [587, 219] width 26 height 12
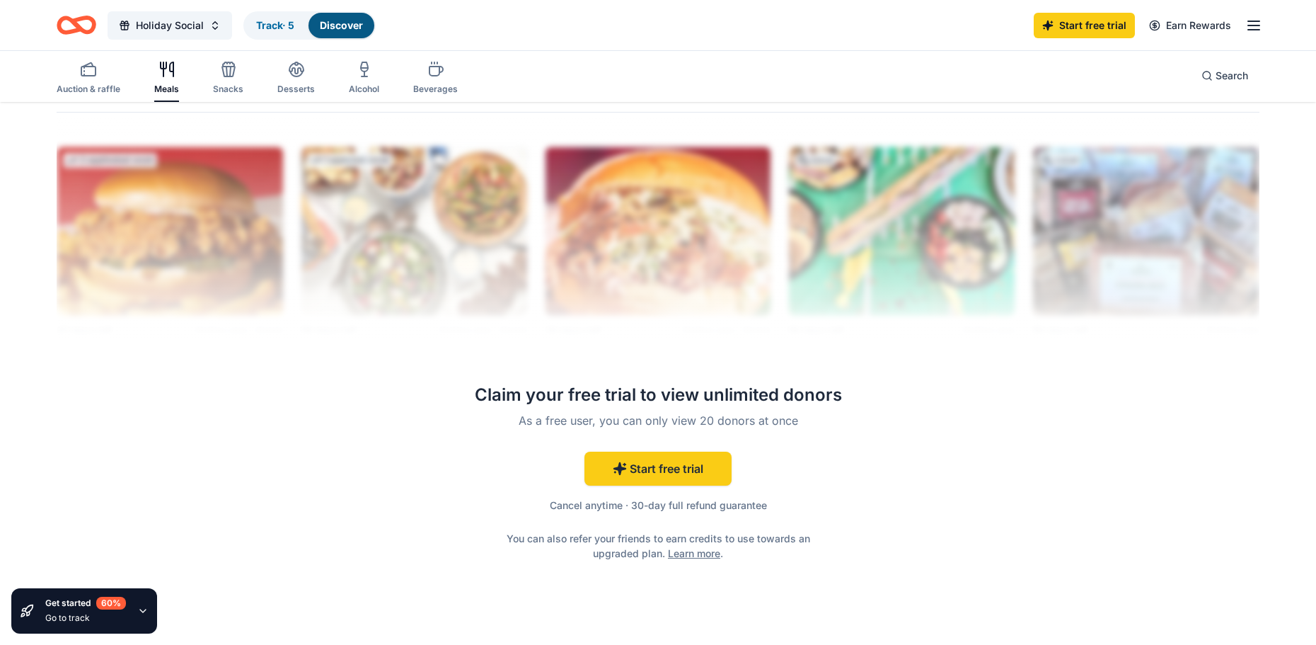
scroll to position [1411, 0]
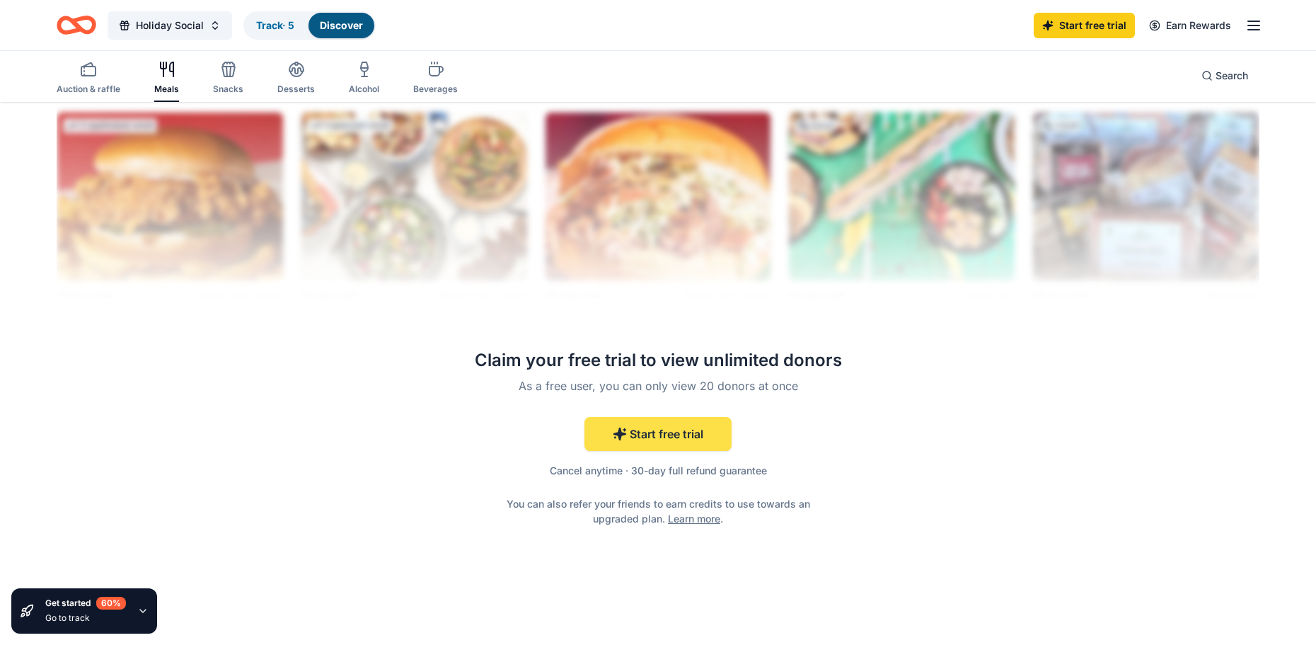
click at [674, 428] on link "Start free trial" at bounding box center [657, 434] width 147 height 34
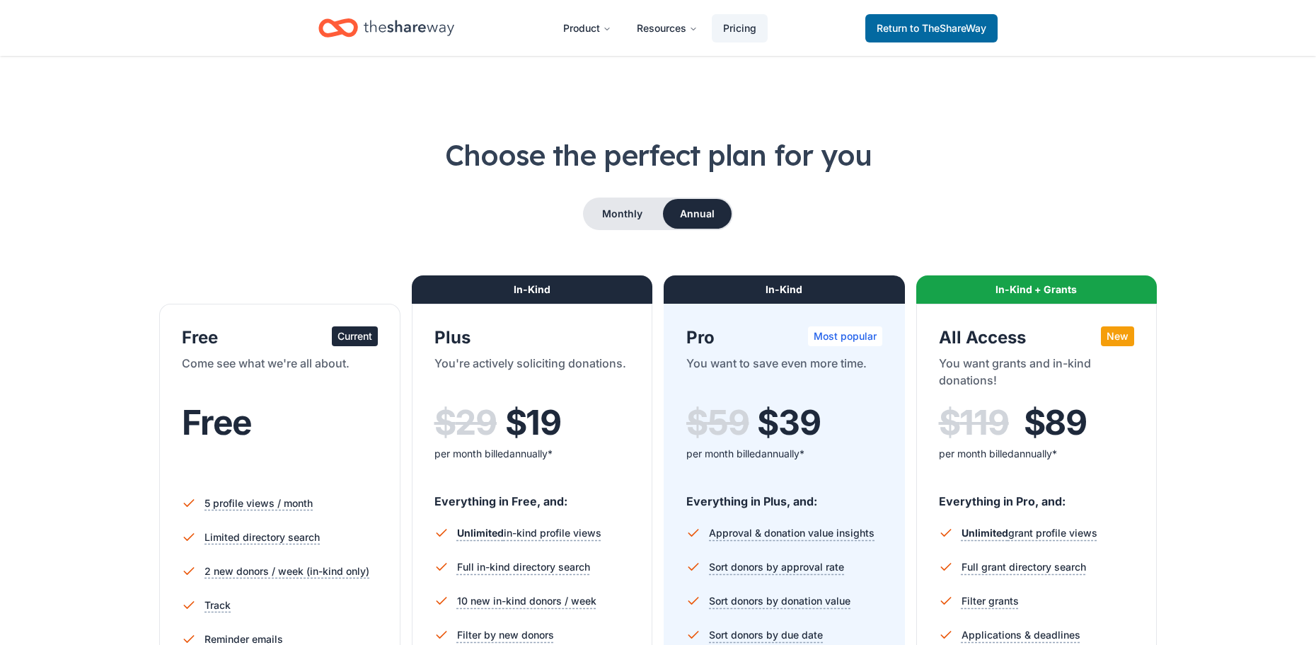
click at [370, 332] on div "Current" at bounding box center [355, 336] width 46 height 20
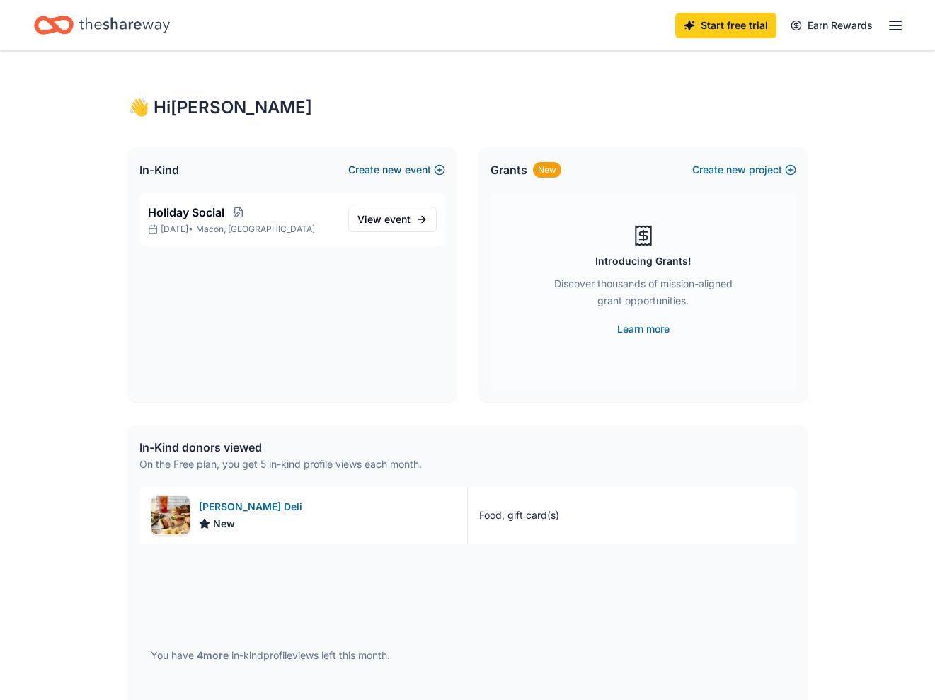
click at [398, 167] on span "new" at bounding box center [392, 169] width 20 height 17
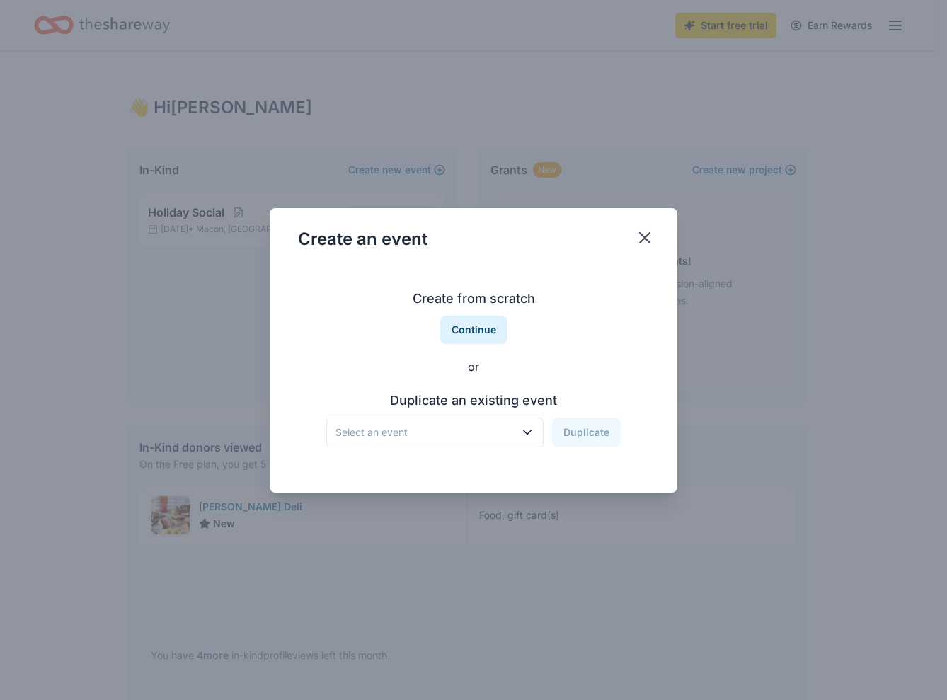
click at [529, 429] on icon "button" at bounding box center [527, 432] width 14 height 14
click at [409, 480] on div "[DATE] · [GEOGRAPHIC_DATA]" at bounding box center [375, 487] width 68 height 17
click at [592, 430] on button "Duplicate" at bounding box center [586, 432] width 69 height 30
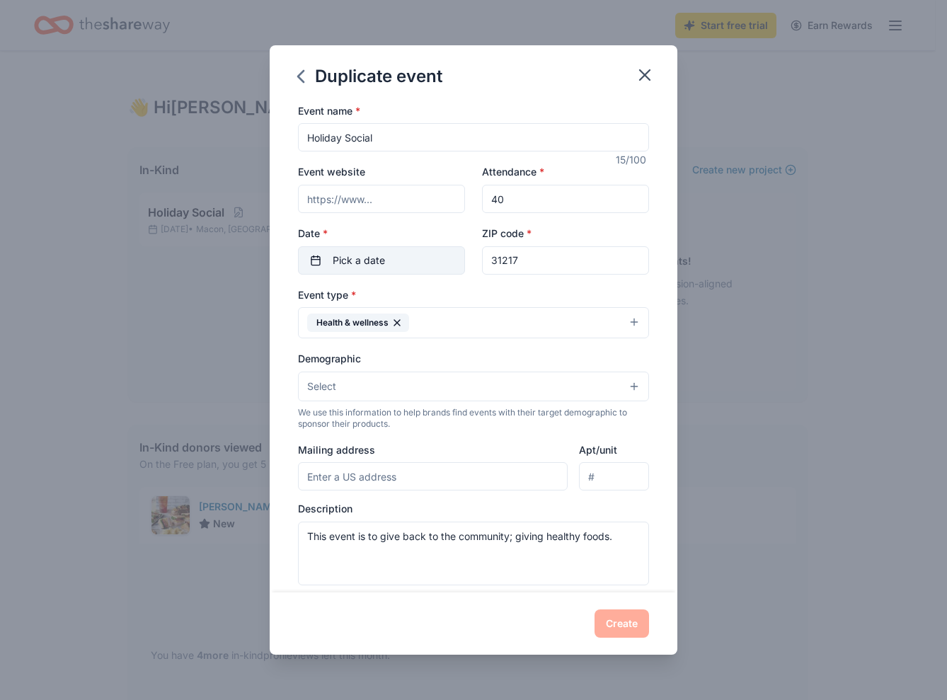
click at [372, 263] on span "Pick a date" at bounding box center [359, 260] width 52 height 17
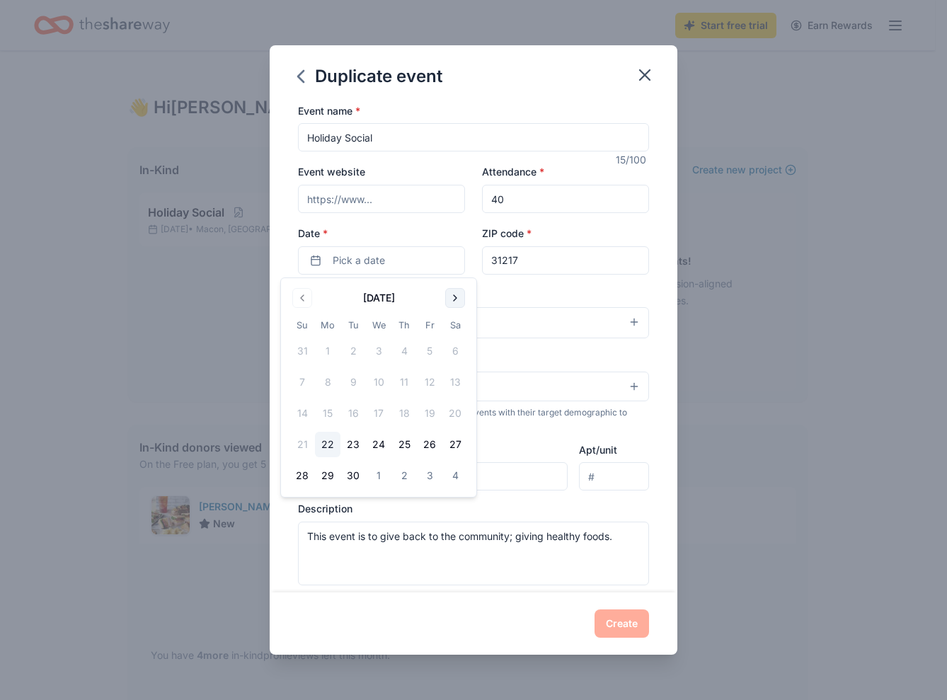
click at [455, 301] on button "Go to next month" at bounding box center [455, 298] width 20 height 20
click at [457, 445] on button "22" at bounding box center [454, 444] width 25 height 25
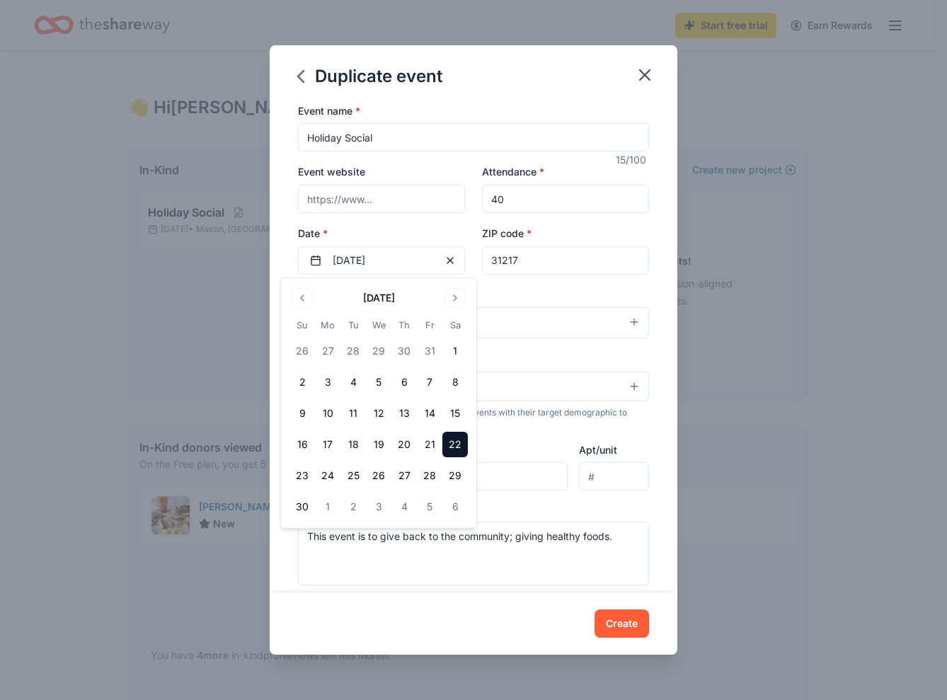
click at [538, 340] on div "Event type * Health & wellness Demographic Select We use this information to he…" at bounding box center [473, 435] width 351 height 299
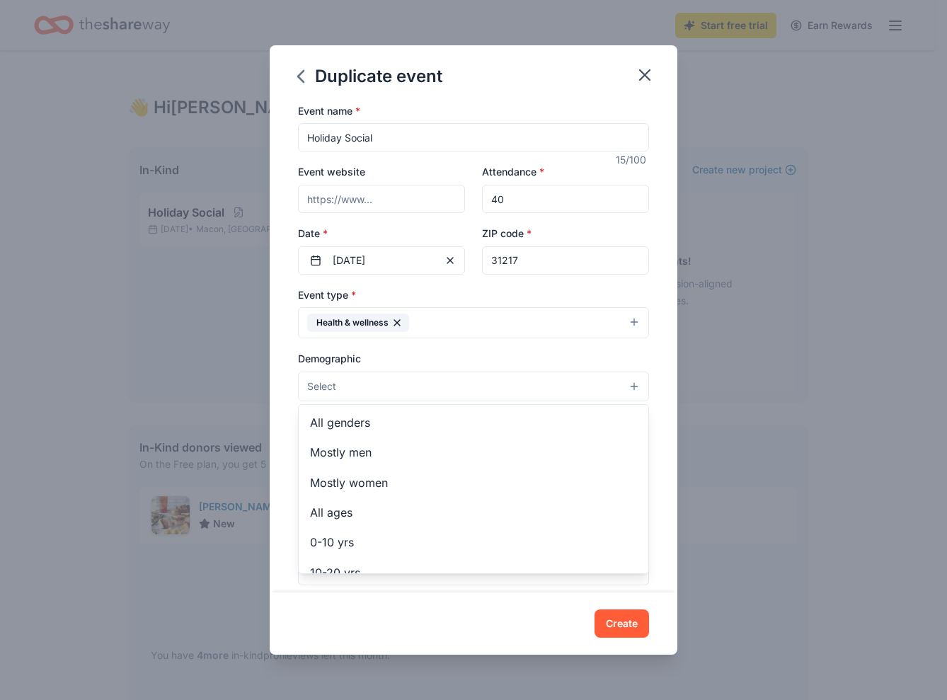
click at [623, 386] on button "Select" at bounding box center [473, 386] width 351 height 30
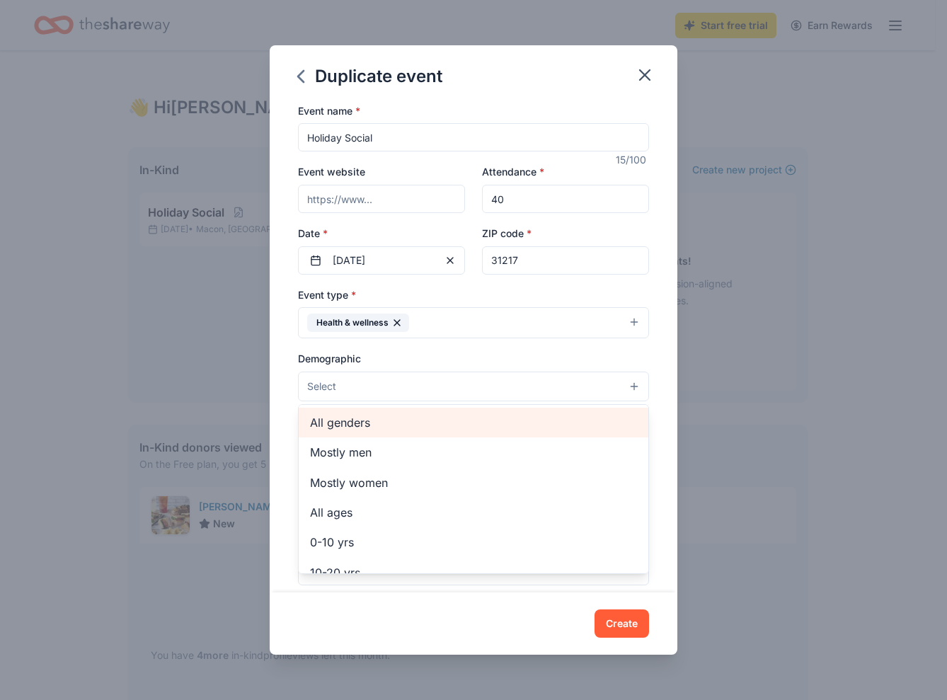
click at [341, 420] on span "All genders" at bounding box center [473, 422] width 327 height 18
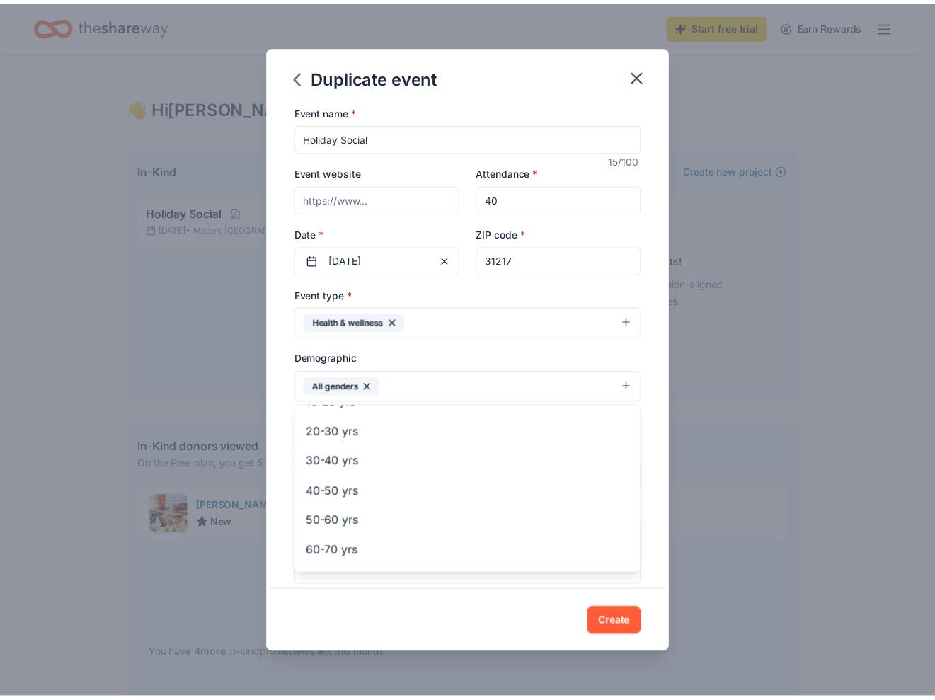
scroll to position [179, 0]
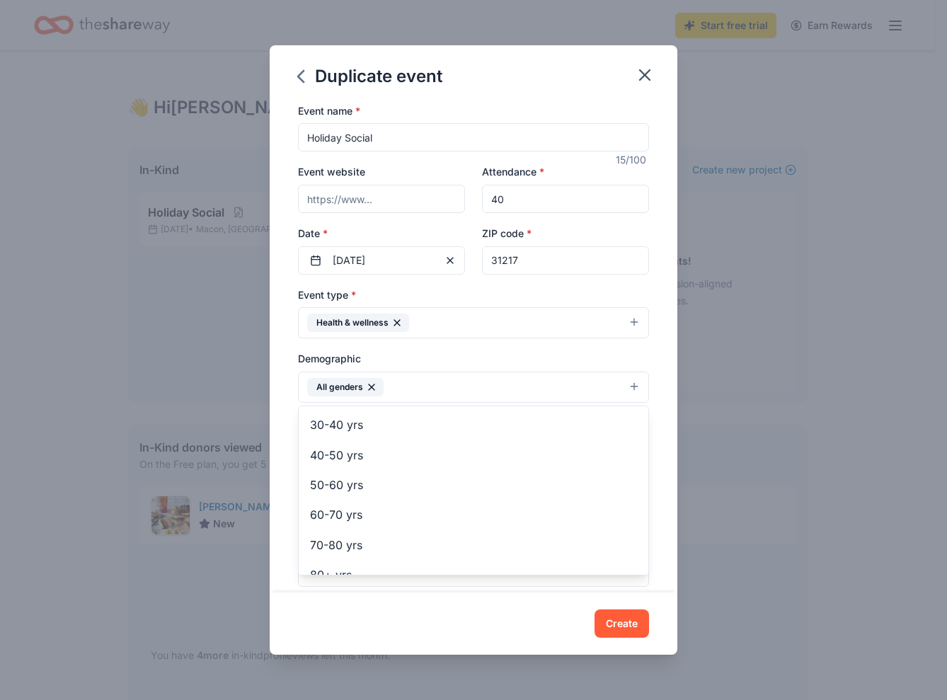
click at [618, 616] on div "Duplicate event Event name * Holiday Social 15 /100 Event website Attendance * …" at bounding box center [474, 349] width 408 height 609
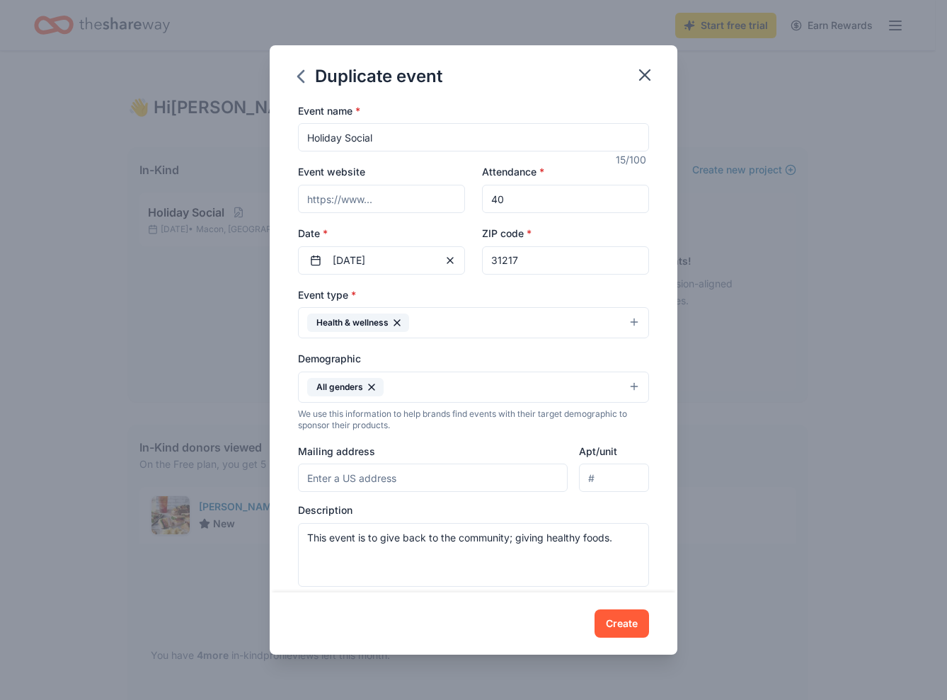
click at [329, 477] on input "Mailing address" at bounding box center [433, 477] width 270 height 28
type input "2825 Cone Road, Macon, GA, 31217"
click at [620, 541] on textarea "This event is to give back to the community; giving healthy foods." at bounding box center [473, 555] width 351 height 64
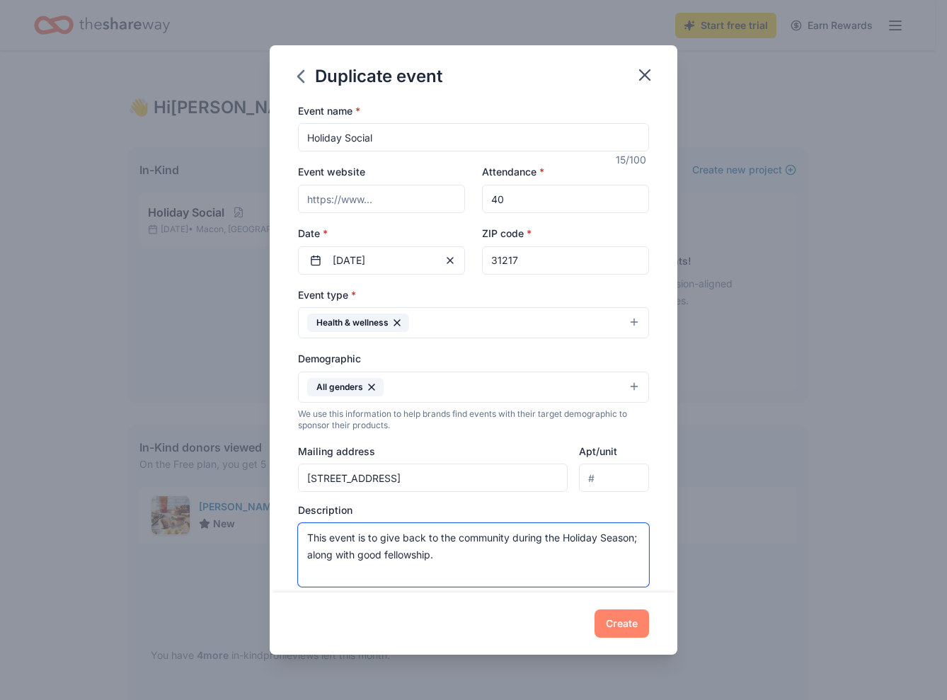
type textarea "This event is to give back to the community during the Holiday Season; along wi…"
click at [623, 623] on button "Create" at bounding box center [621, 623] width 54 height 28
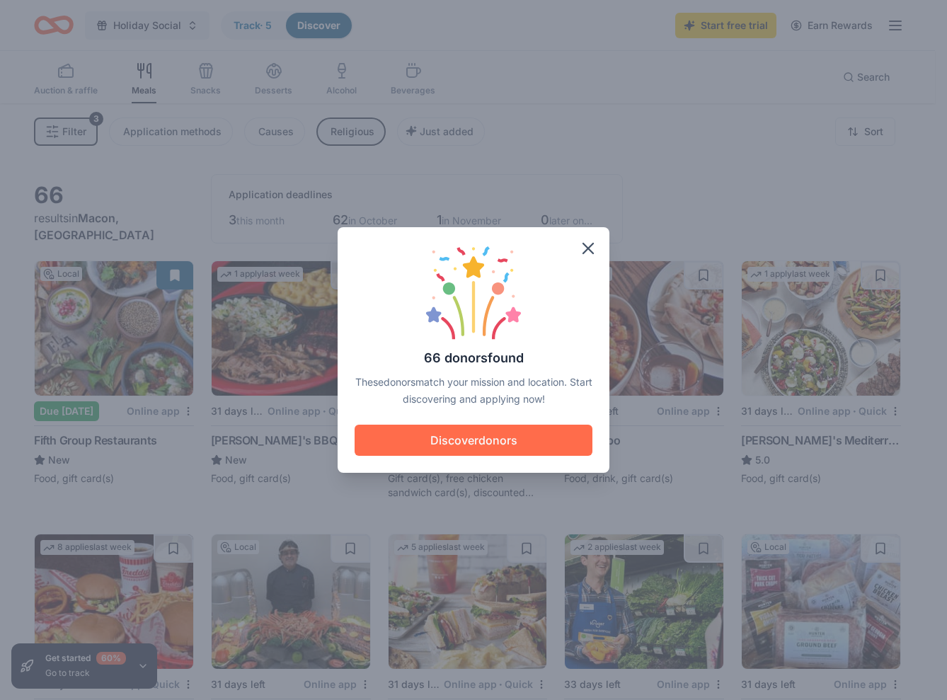
click at [491, 439] on button "Discover donors" at bounding box center [473, 440] width 238 height 31
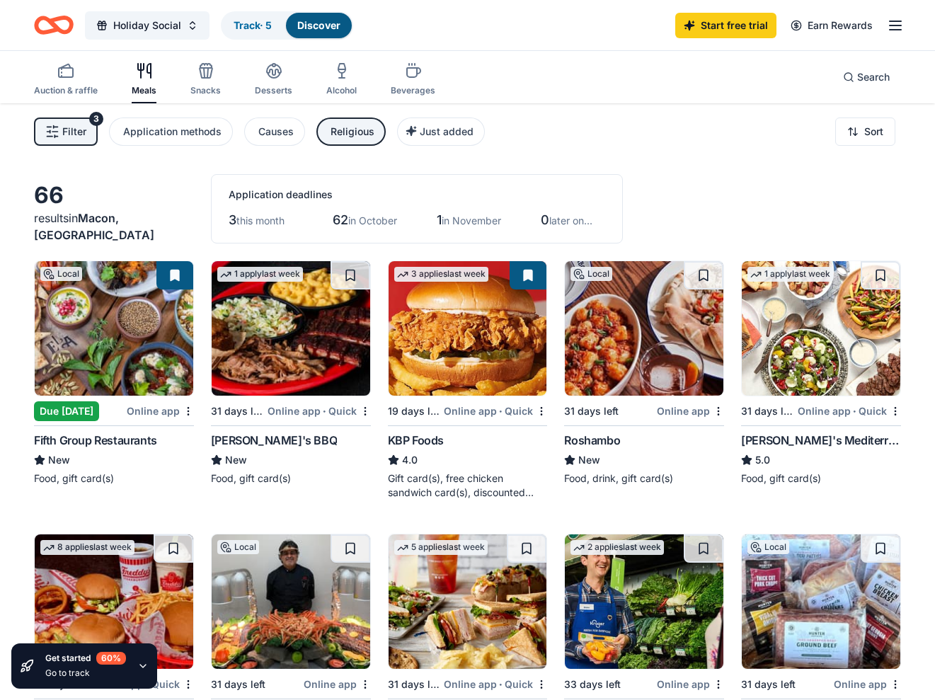
click at [311, 351] on img at bounding box center [291, 328] width 158 height 134
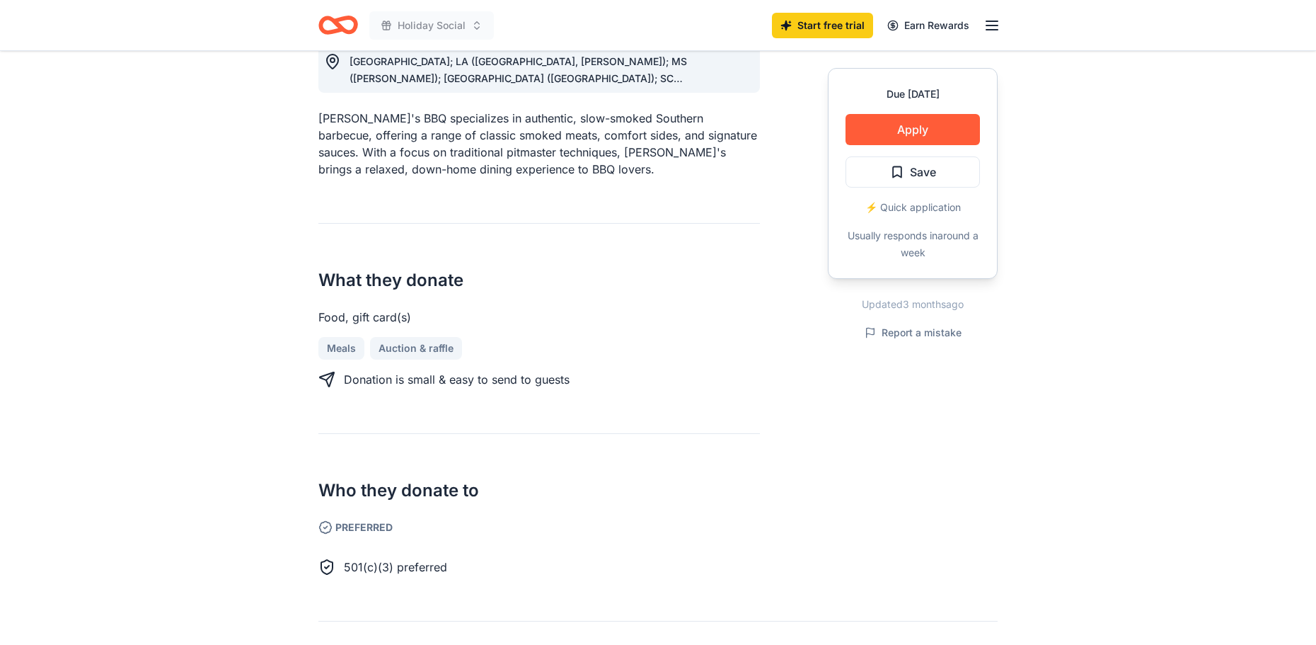
scroll to position [444, 0]
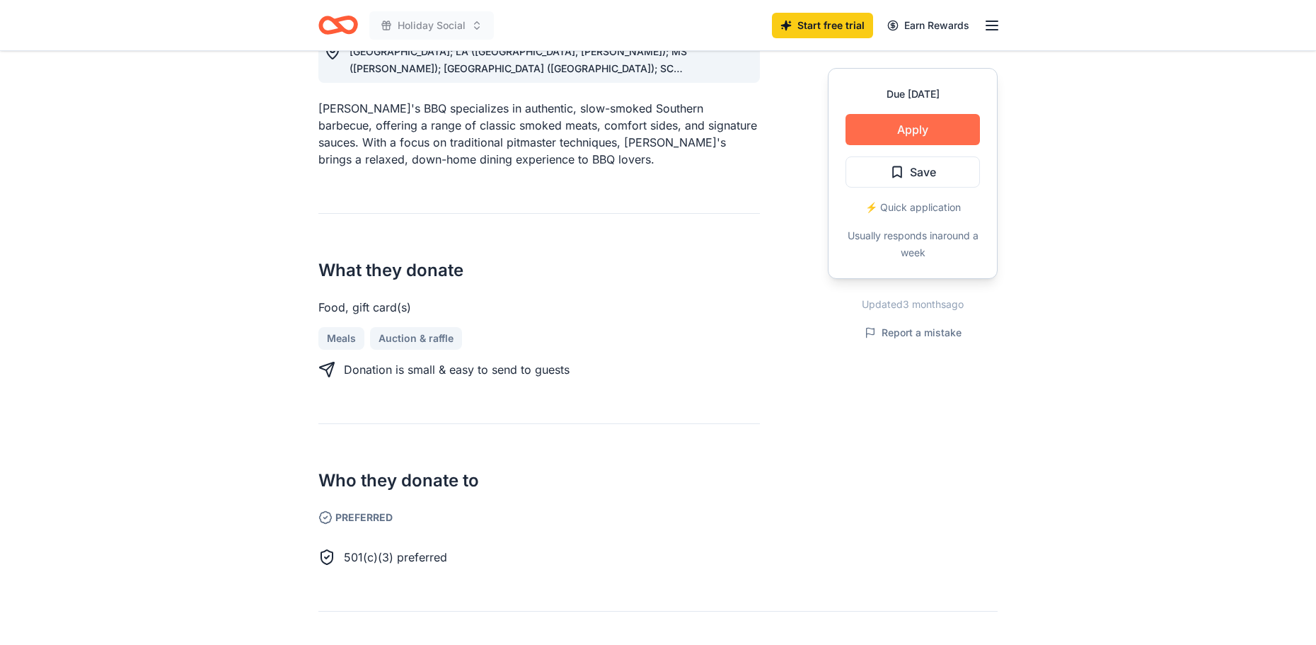
click at [896, 125] on button "Apply" at bounding box center [912, 129] width 134 height 31
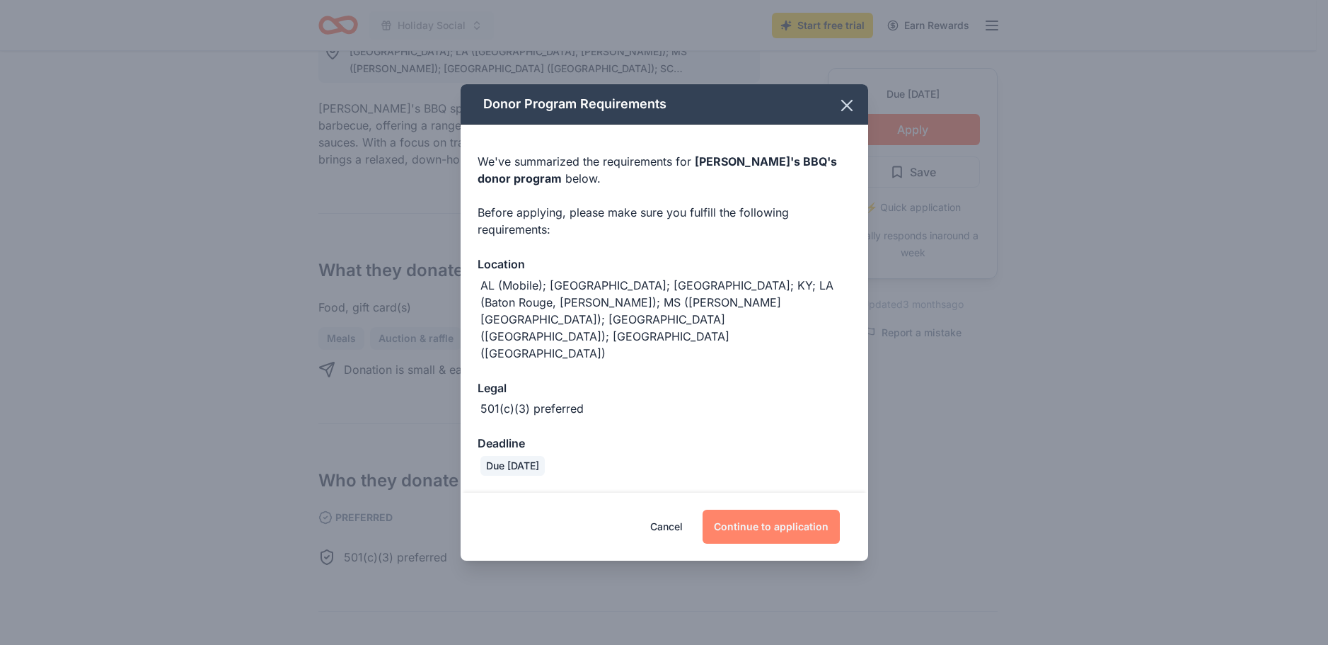
click at [772, 509] on button "Continue to application" at bounding box center [771, 526] width 137 height 34
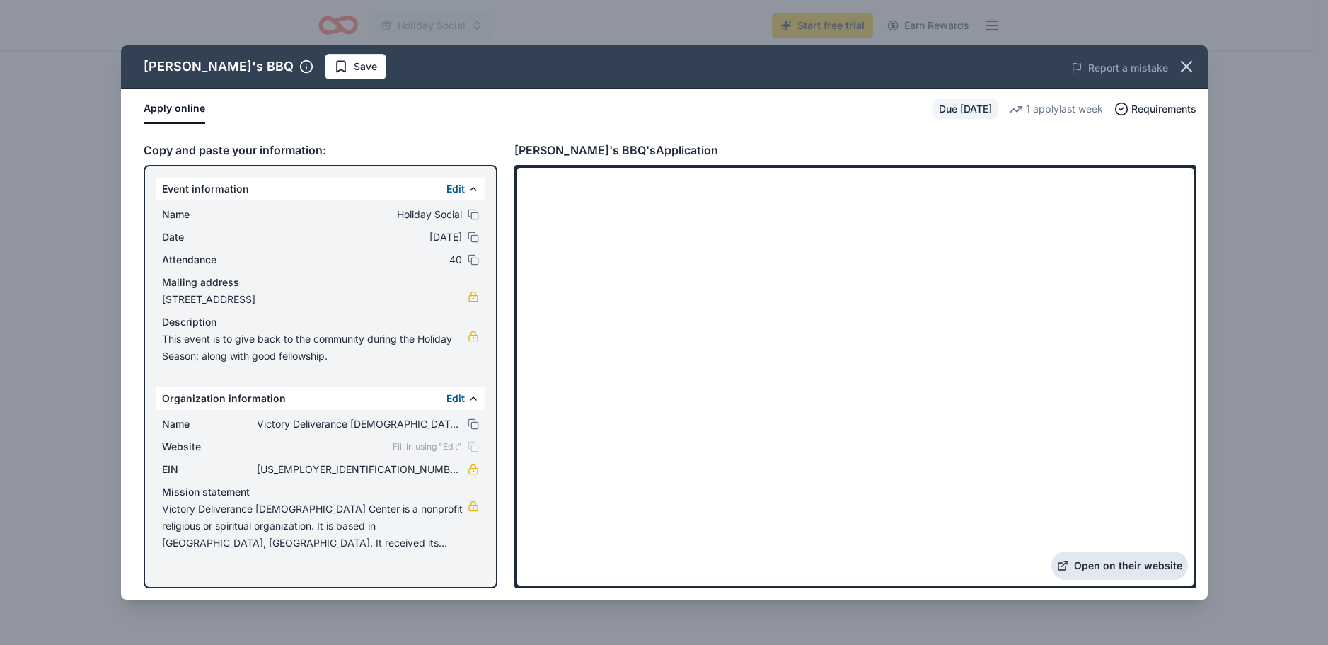
click at [1095, 562] on link "Open on their website" at bounding box center [1119, 565] width 137 height 28
click at [1185, 61] on icon "button" at bounding box center [1187, 67] width 20 height 20
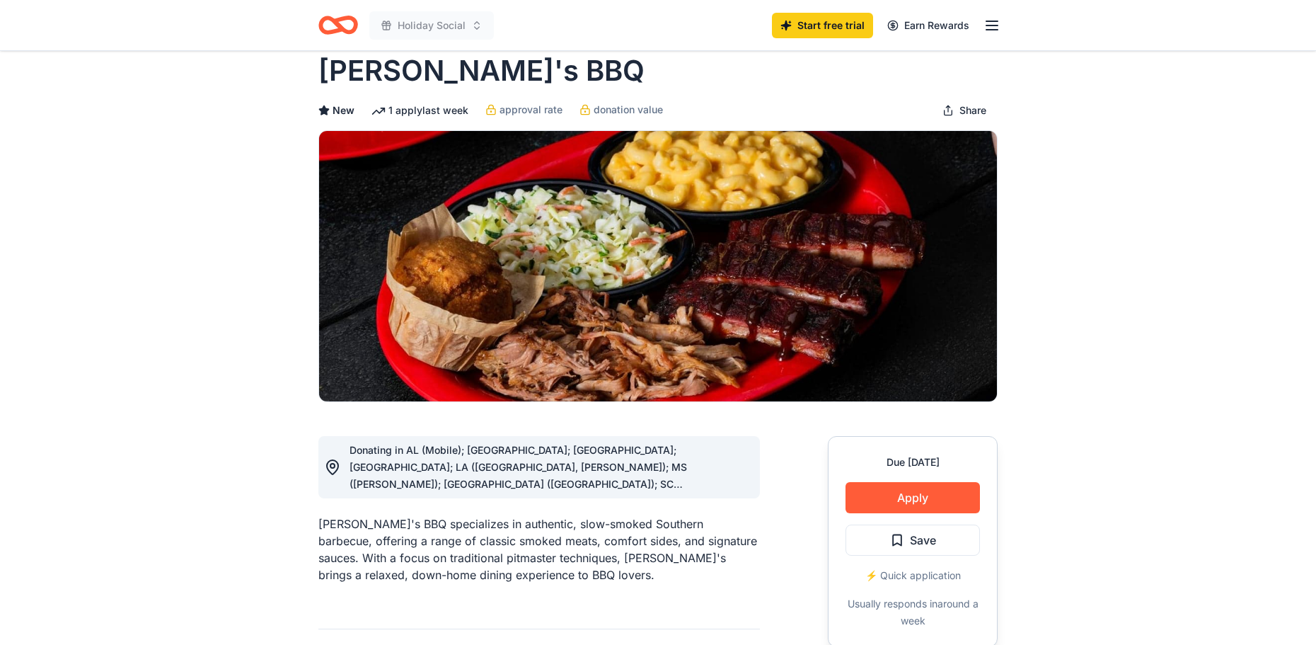
scroll to position [0, 0]
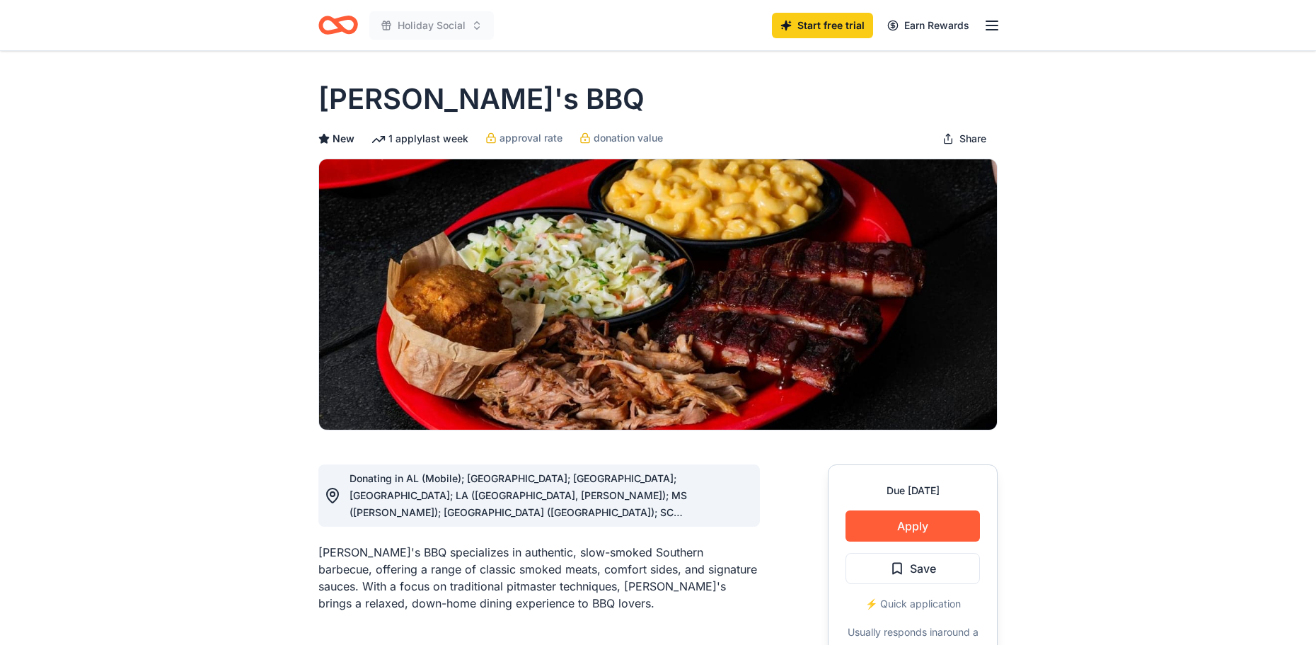
click at [331, 139] on div "New" at bounding box center [336, 138] width 36 height 17
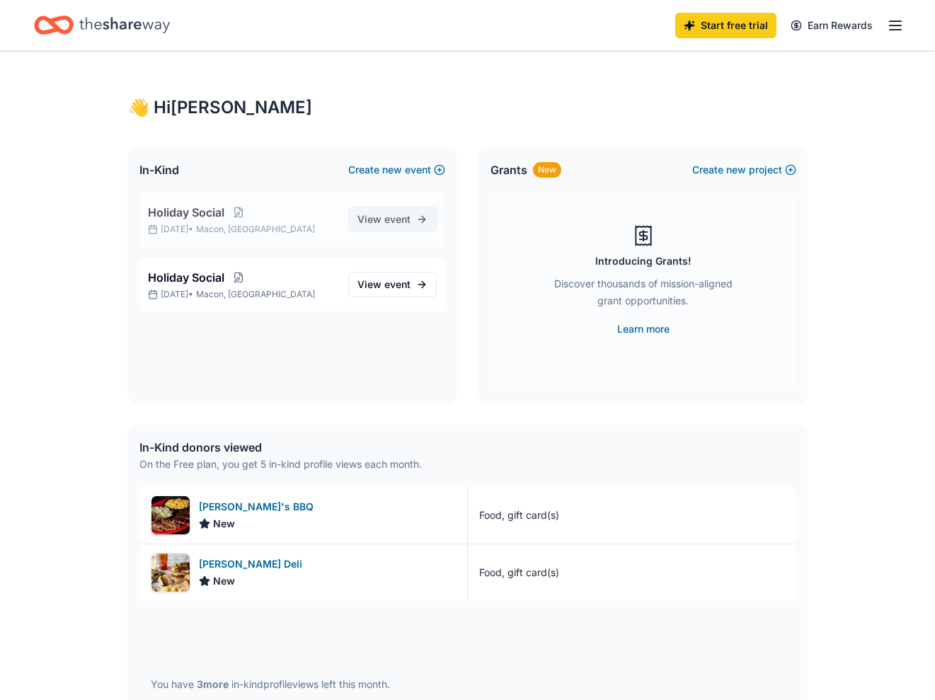
click at [398, 220] on span "event" at bounding box center [397, 219] width 26 height 12
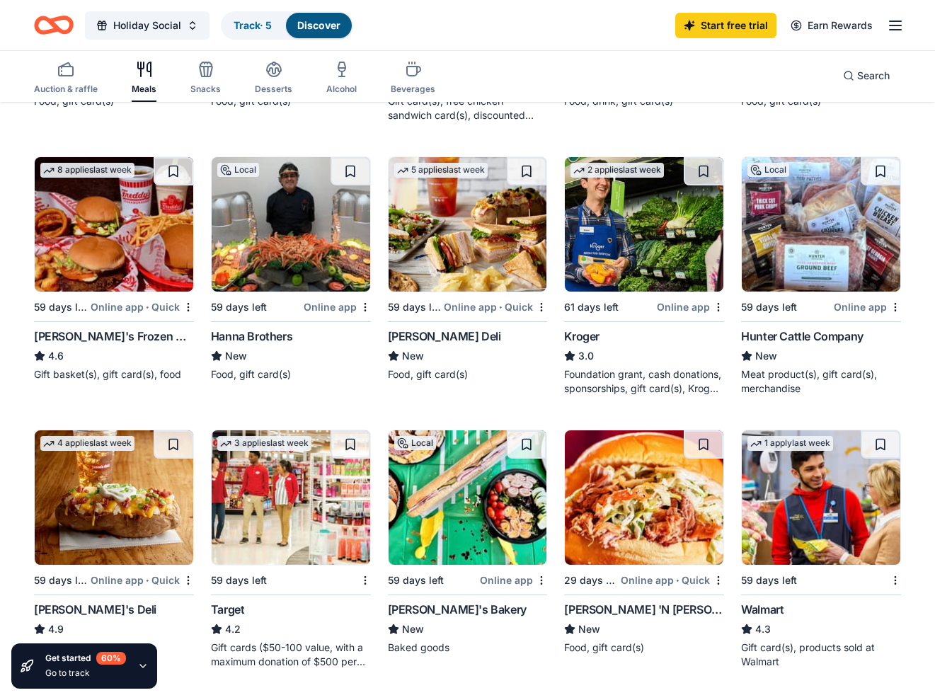
scroll to position [387, 0]
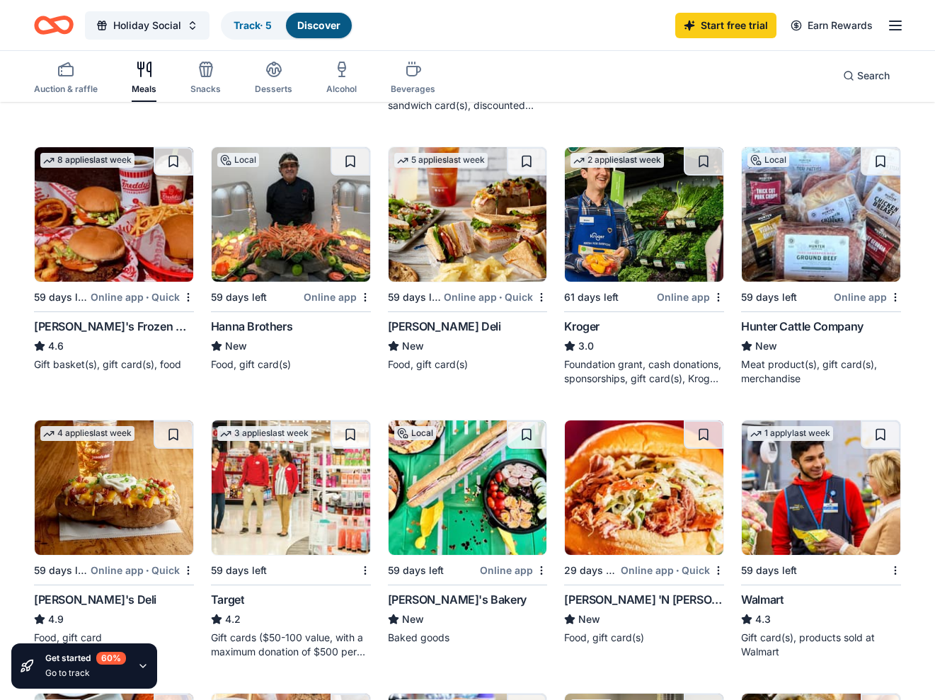
click at [422, 287] on div "5 applies last week 59 days left Online app • Quick [PERSON_NAME] Deli New Food…" at bounding box center [468, 258] width 160 height 225
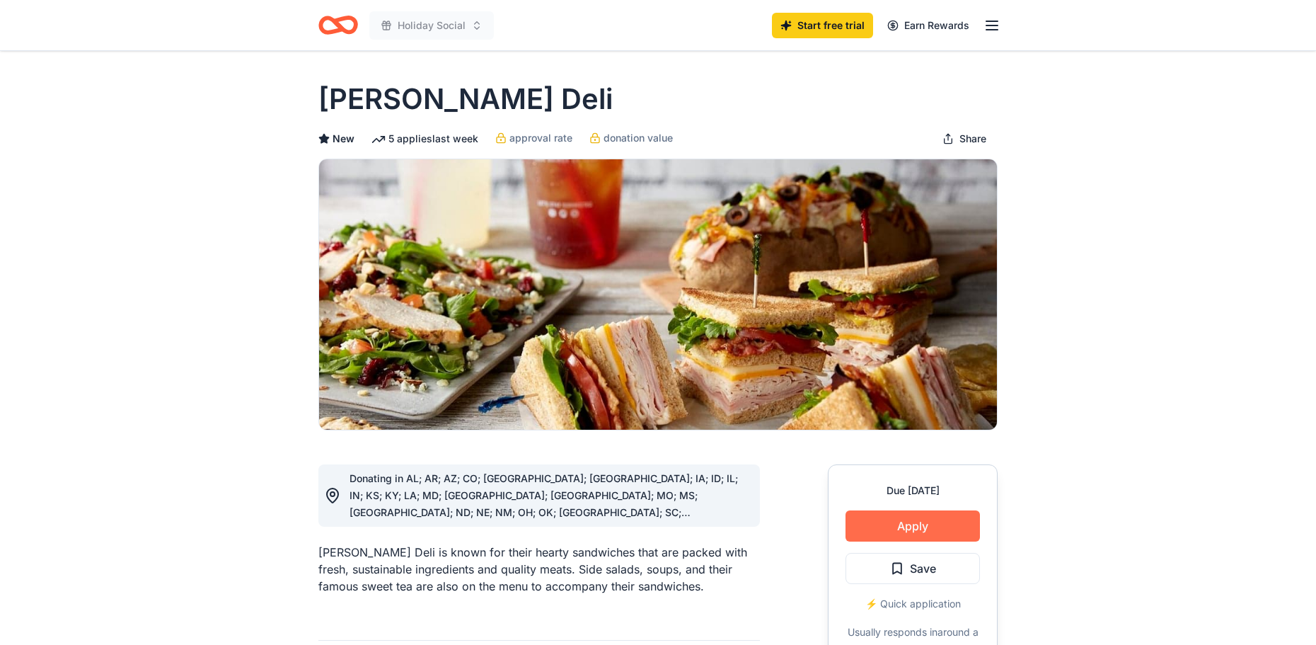
click at [901, 523] on button "Apply" at bounding box center [912, 525] width 134 height 31
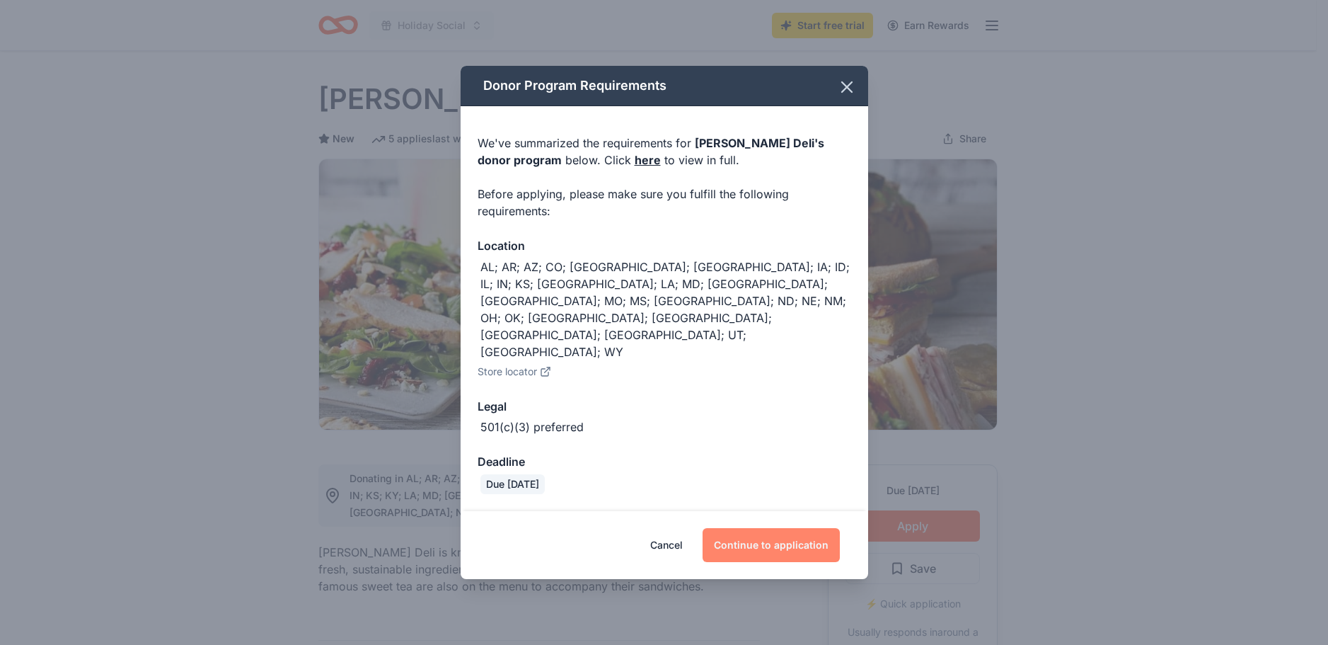
click at [763, 528] on button "Continue to application" at bounding box center [771, 545] width 137 height 34
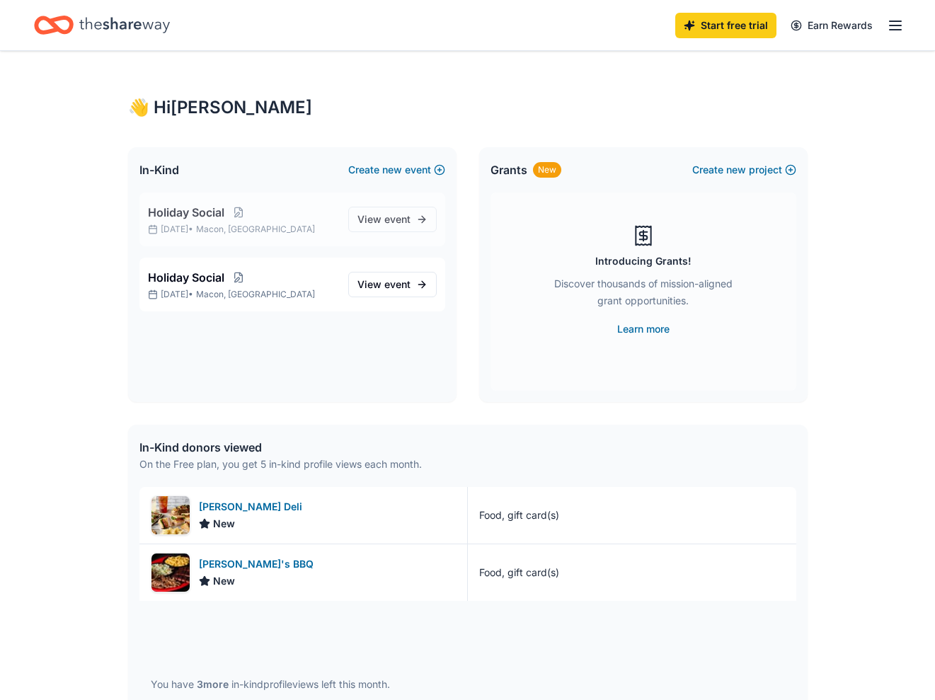
click at [235, 219] on p "Holiday Social" at bounding box center [242, 212] width 189 height 17
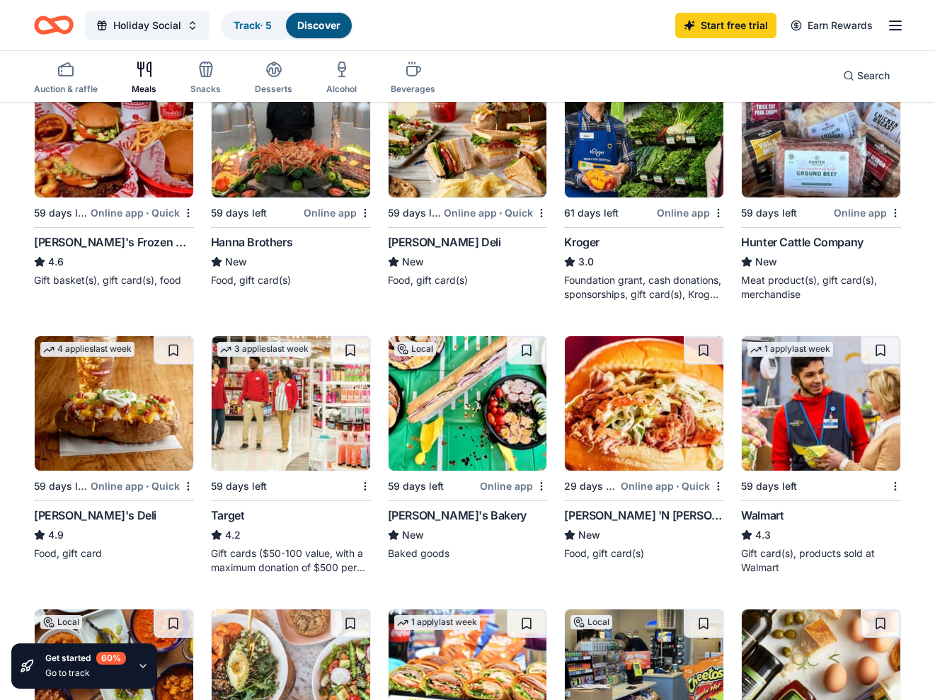
scroll to position [481, 0]
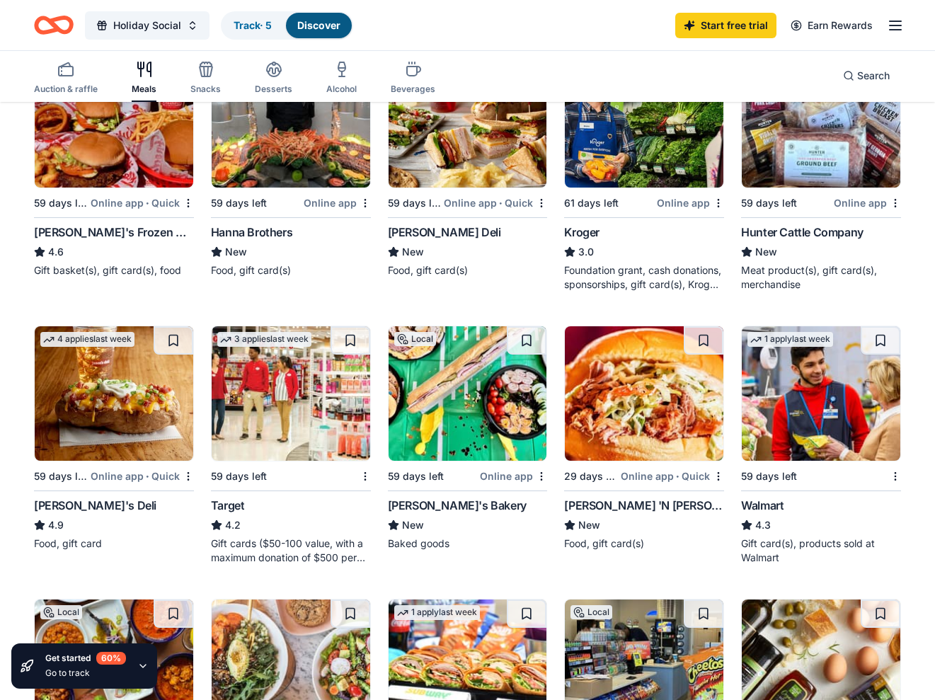
click at [654, 160] on img at bounding box center [644, 120] width 158 height 134
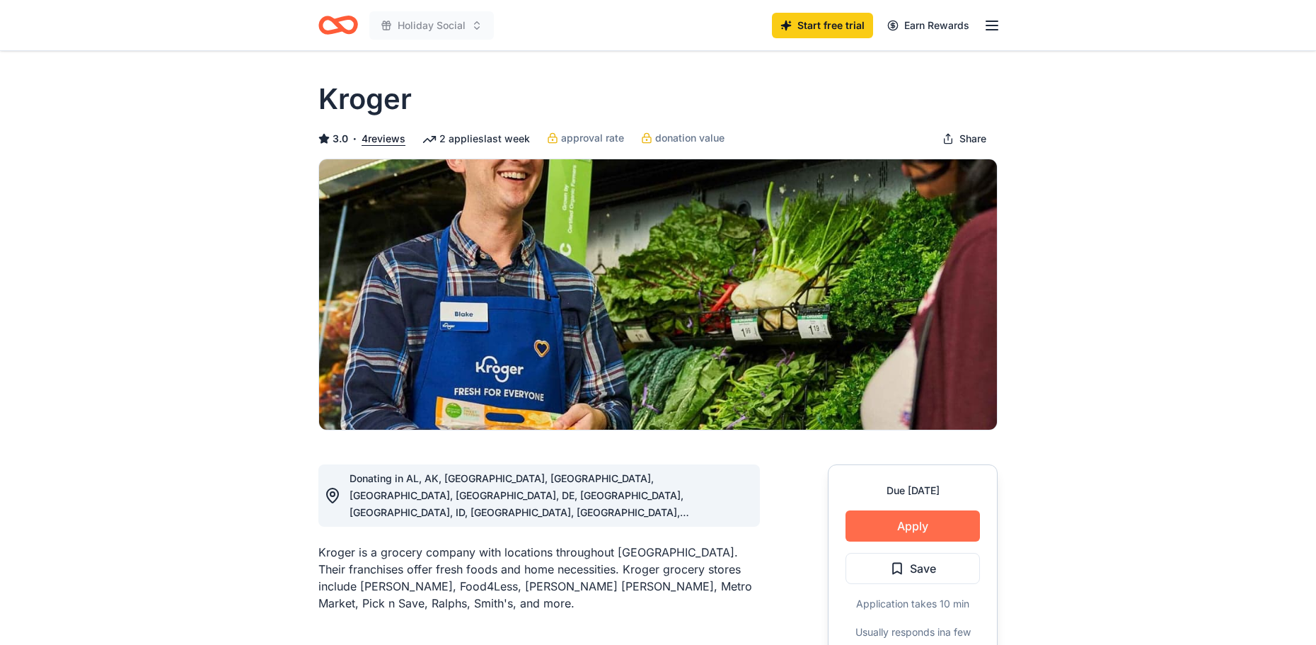
click at [914, 526] on button "Apply" at bounding box center [912, 525] width 134 height 31
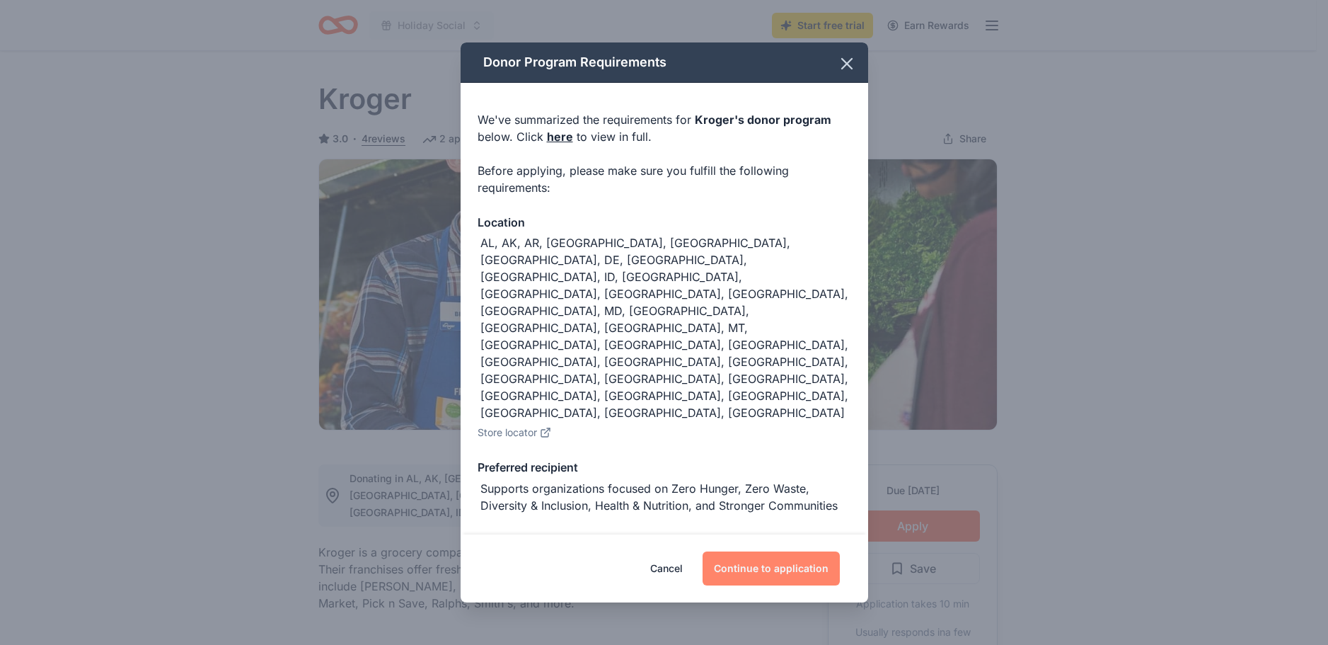
click at [774, 559] on button "Continue to application" at bounding box center [771, 568] width 137 height 34
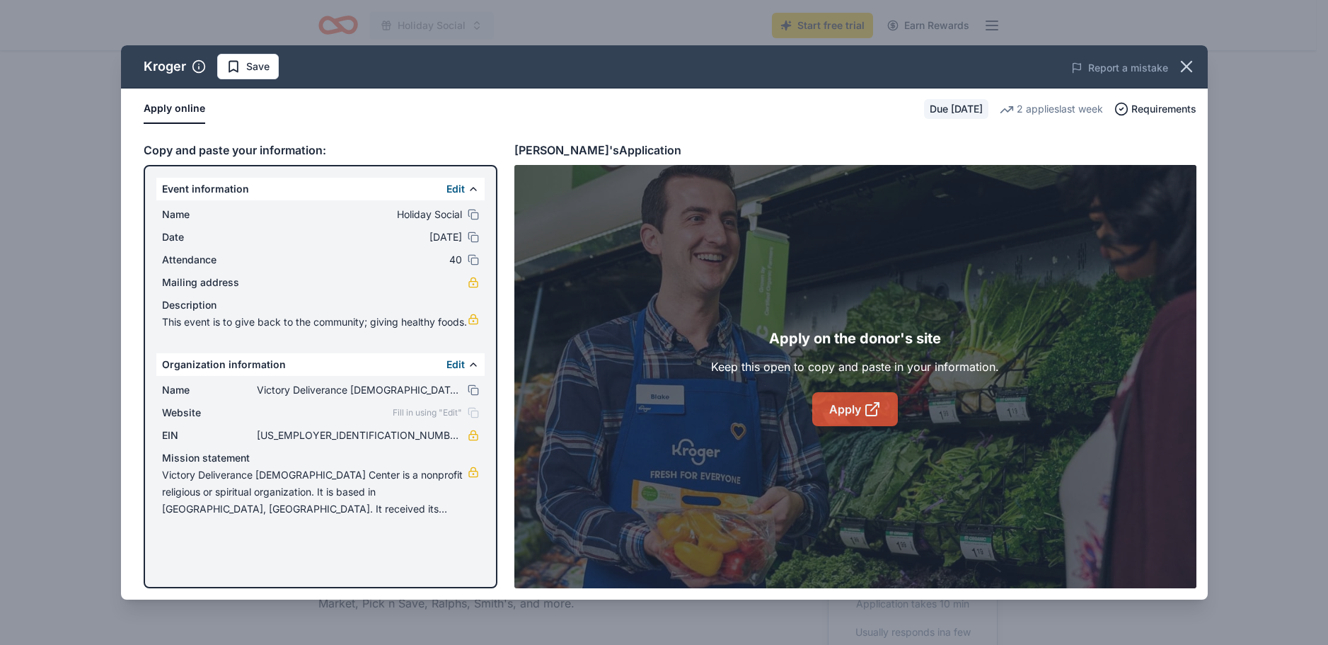
click at [844, 403] on link "Apply" at bounding box center [855, 409] width 86 height 34
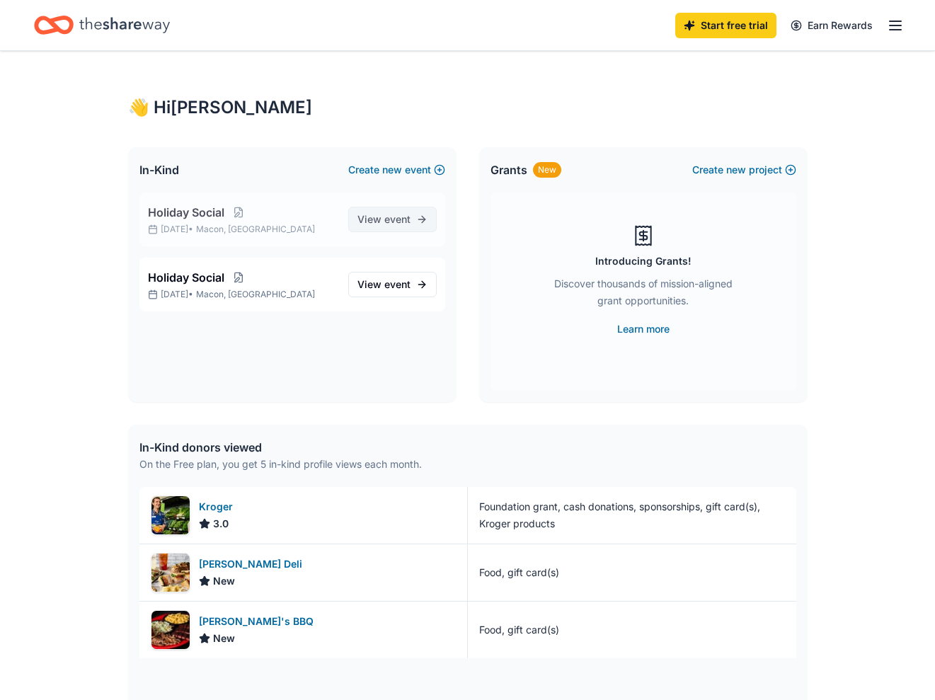
click at [403, 213] on span "event" at bounding box center [397, 219] width 26 height 12
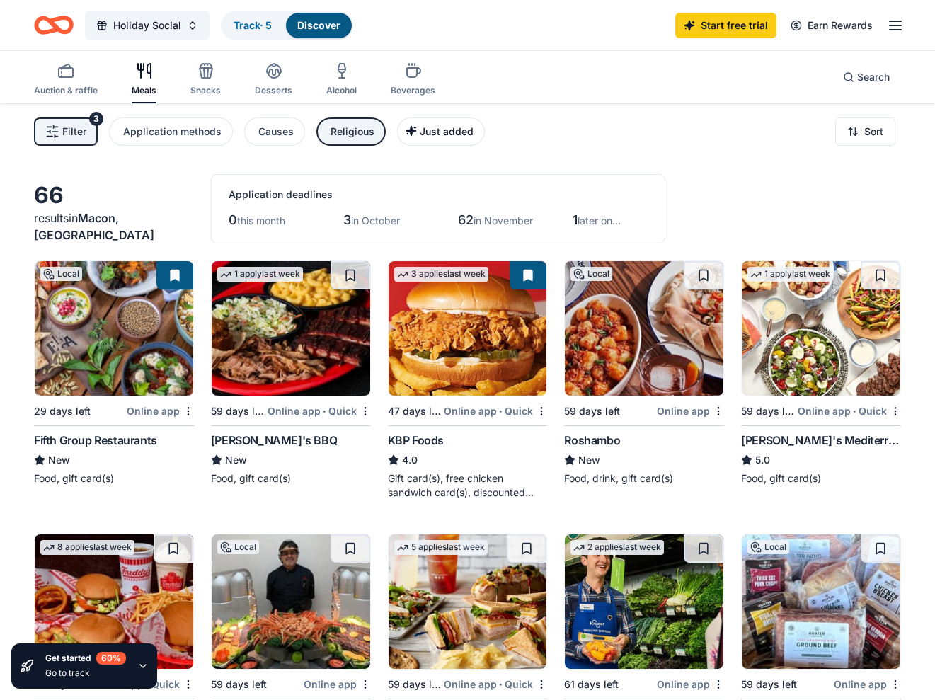
click at [435, 131] on span "Just added" at bounding box center [447, 131] width 54 height 12
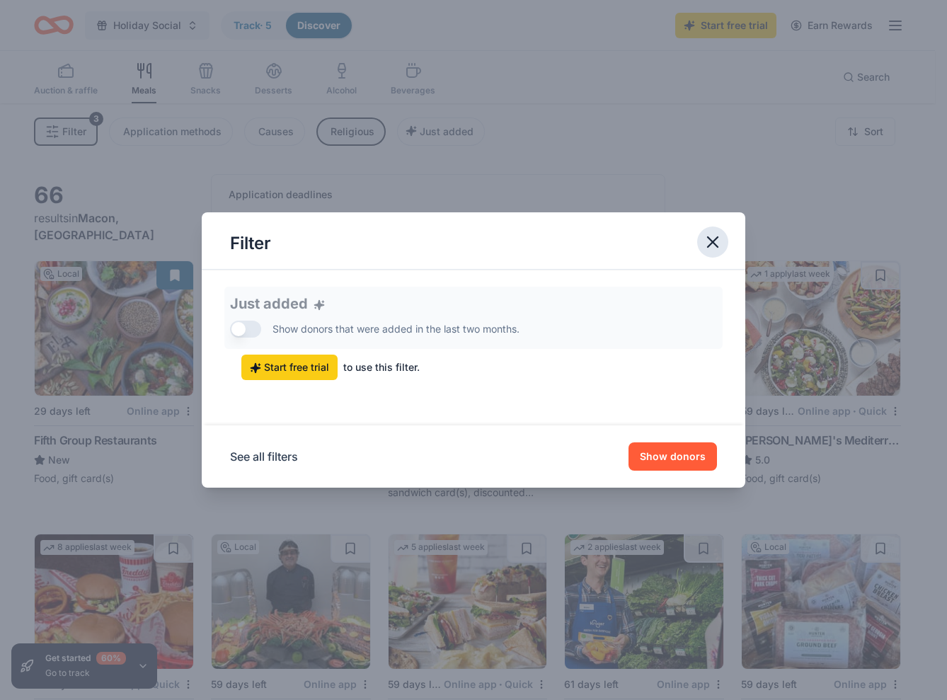
click at [713, 243] on icon "button" at bounding box center [713, 242] width 10 height 10
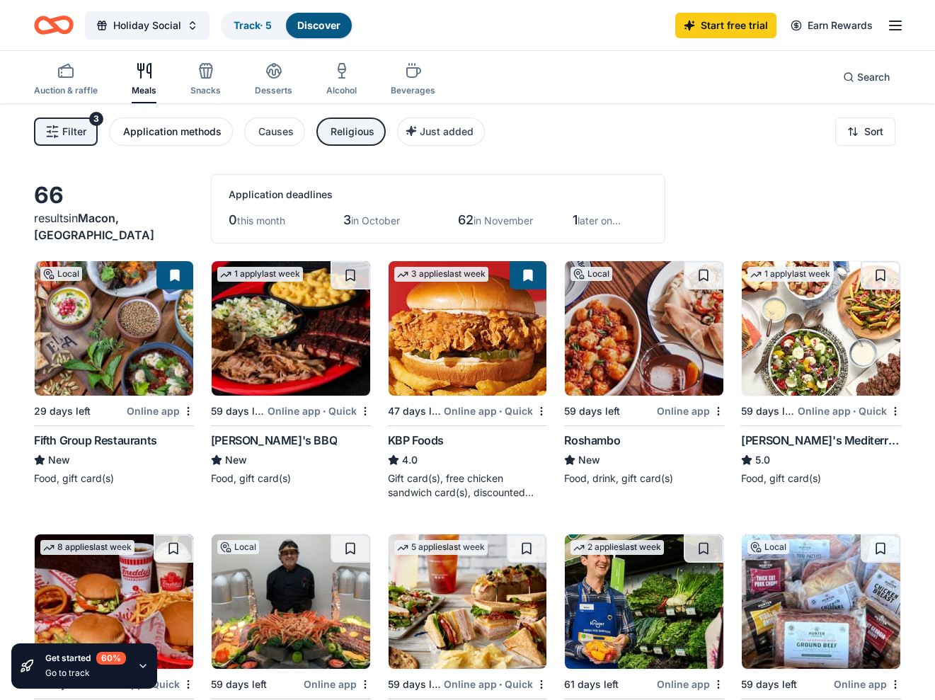
click at [162, 127] on div "Application methods" at bounding box center [172, 131] width 98 height 17
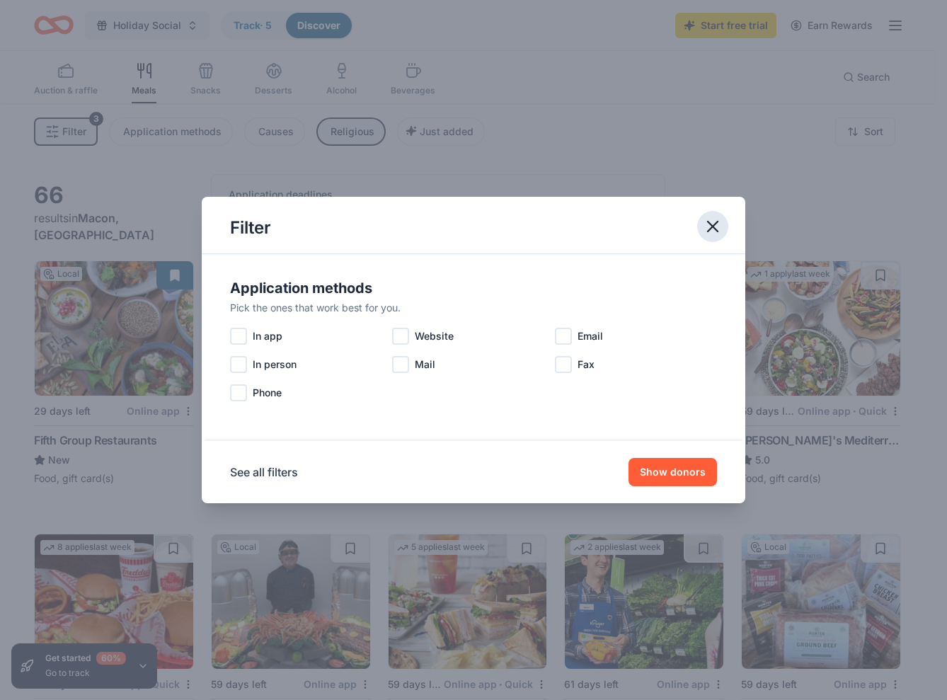
click at [699, 230] on button "button" at bounding box center [712, 226] width 31 height 31
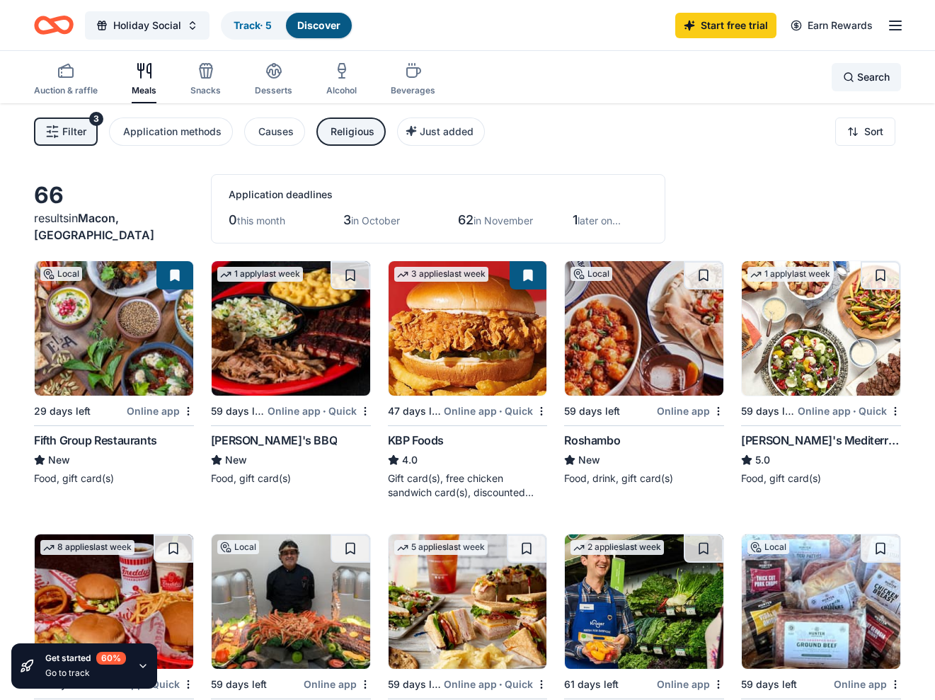
click at [853, 79] on div "Search" at bounding box center [866, 77] width 47 height 17
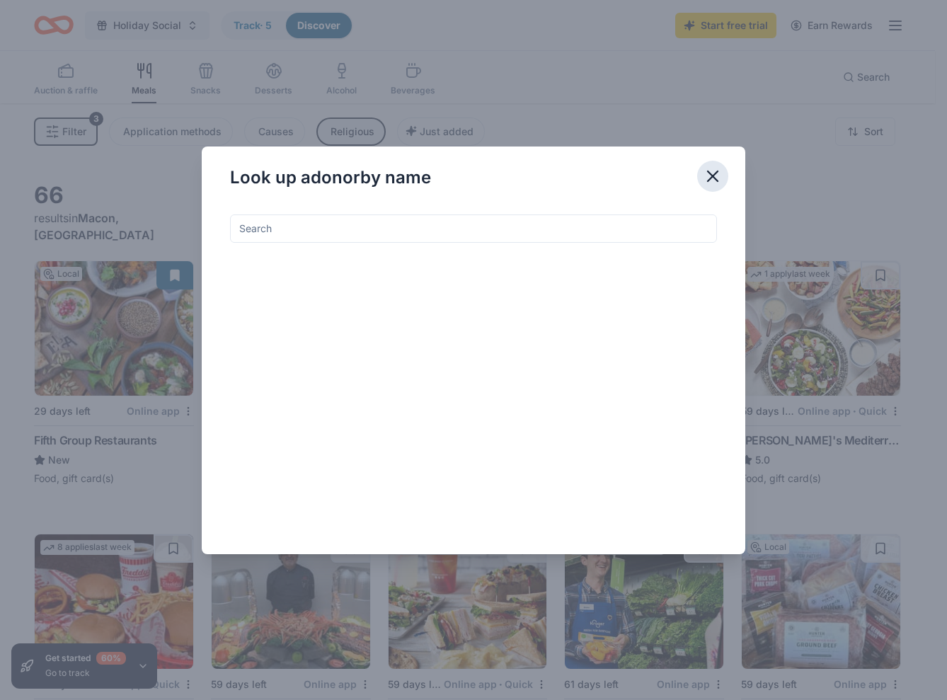
click at [717, 165] on button "button" at bounding box center [712, 176] width 31 height 31
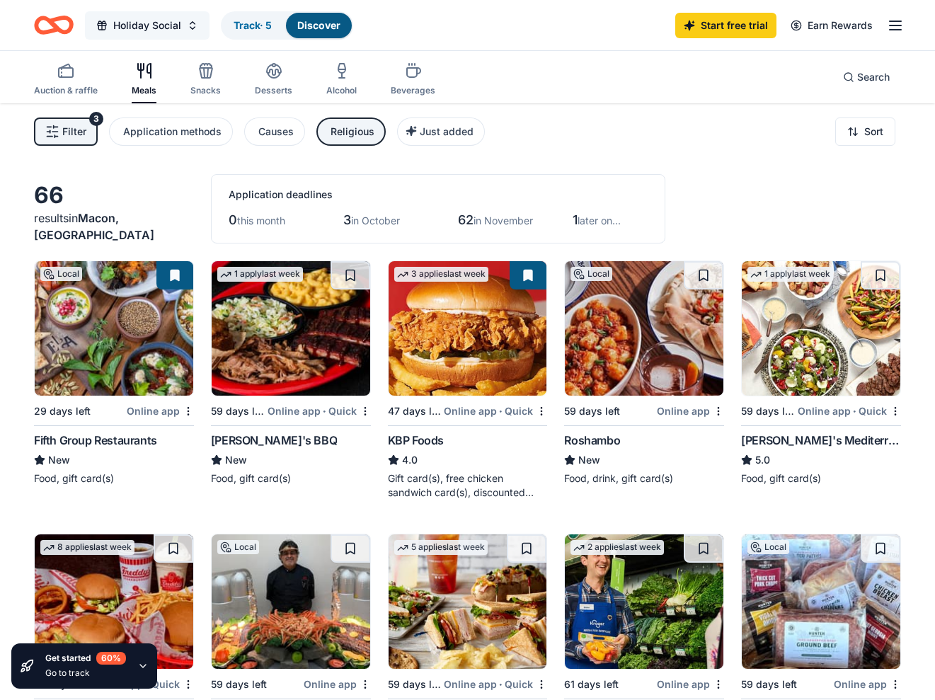
click at [195, 26] on button "Holiday Social" at bounding box center [147, 25] width 125 height 28
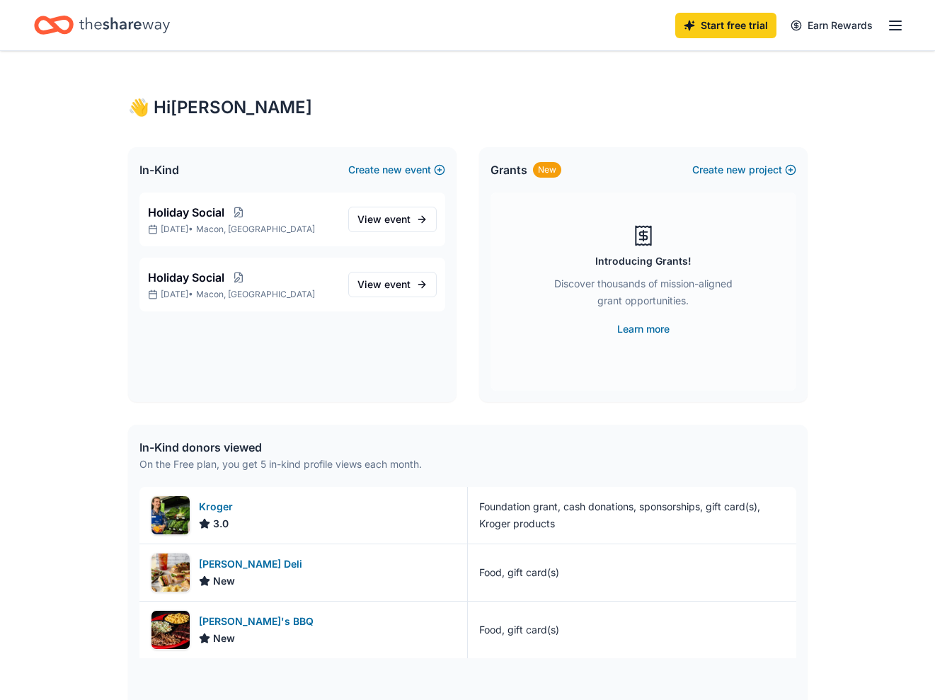
click at [550, 169] on div "New" at bounding box center [547, 170] width 28 height 16
click at [541, 166] on div "New" at bounding box center [547, 170] width 28 height 16
click at [635, 332] on link "Learn more" at bounding box center [643, 328] width 52 height 17
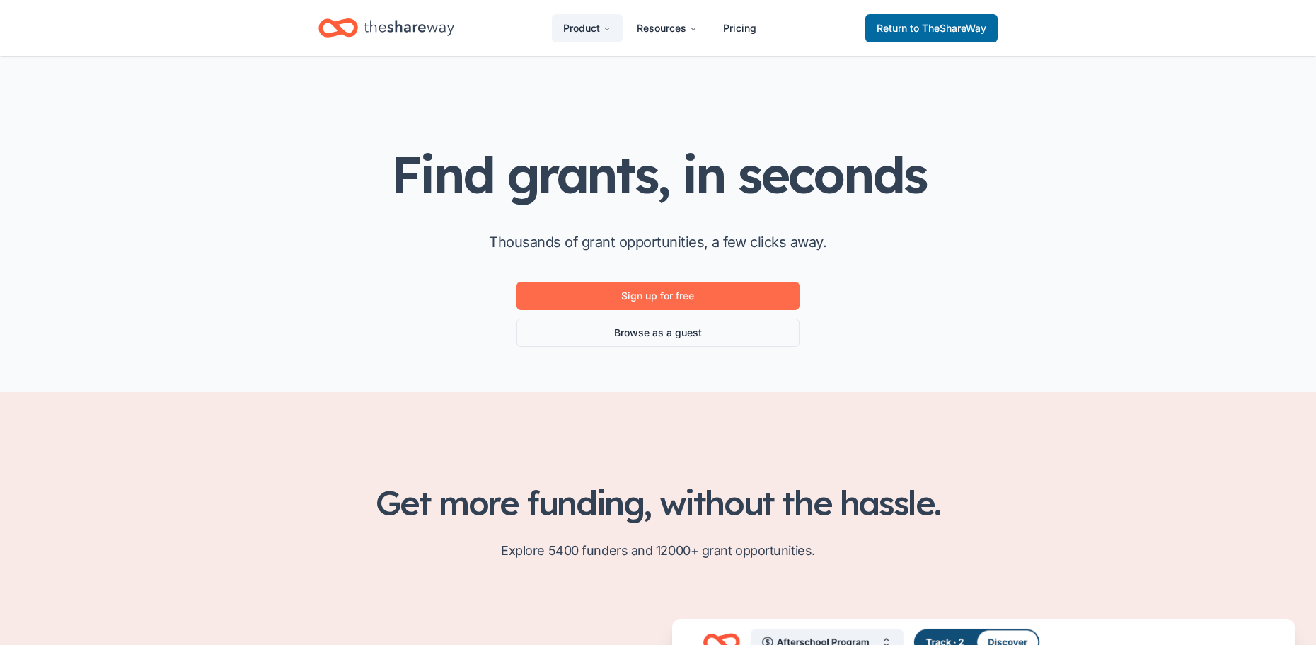
click at [669, 295] on link "Sign up for free" at bounding box center [657, 296] width 283 height 28
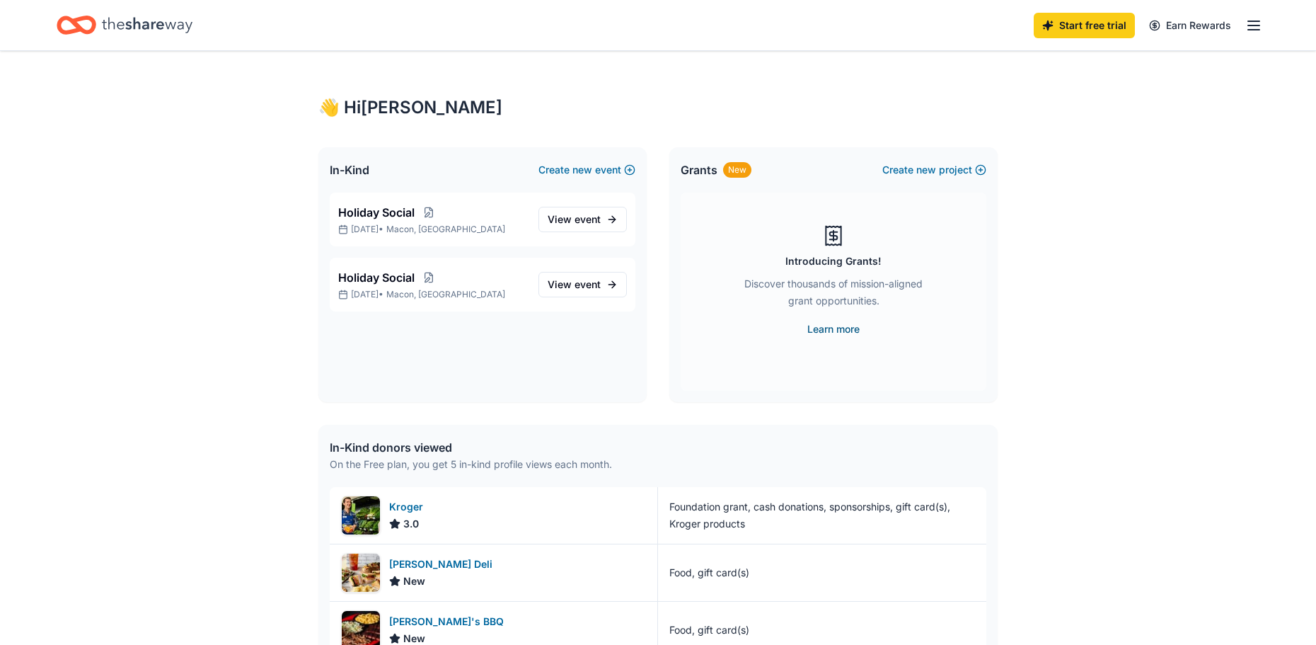
click at [835, 323] on link "Learn more" at bounding box center [833, 328] width 52 height 17
click at [930, 165] on span "new" at bounding box center [926, 169] width 20 height 17
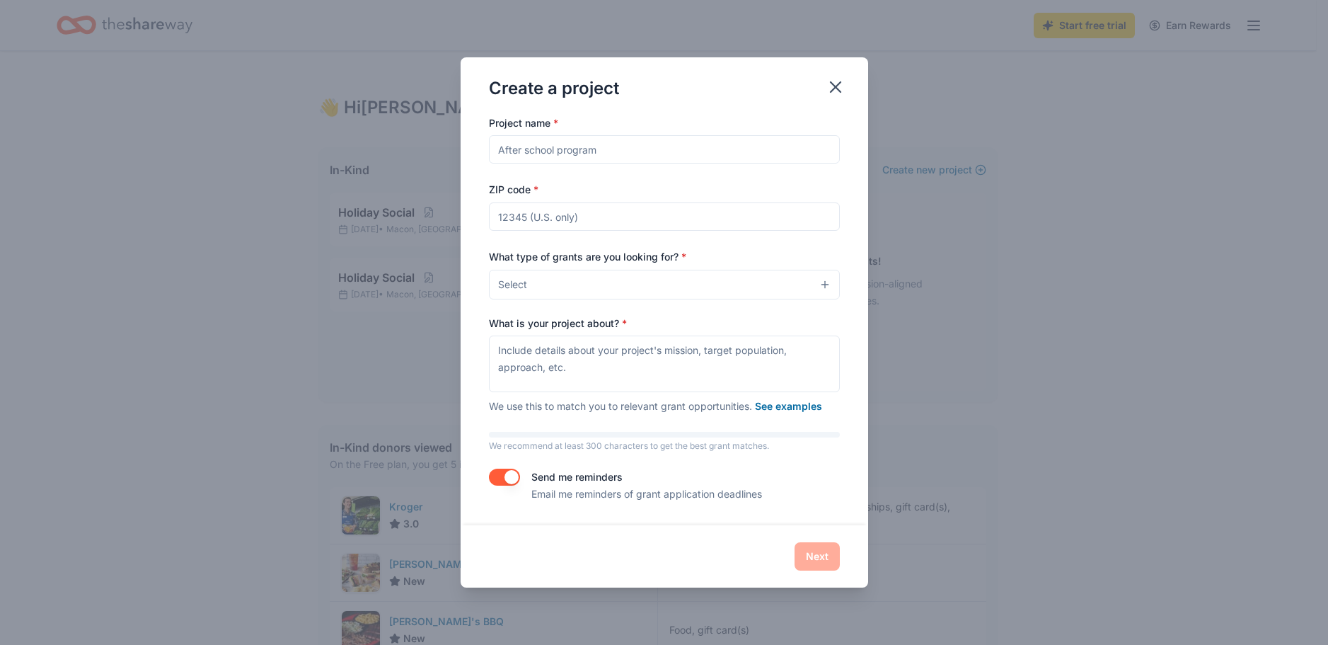
drag, startPoint x: 591, startPoint y: 219, endPoint x: 487, endPoint y: 216, distance: 104.0
click at [491, 219] on input "ZIP code *" at bounding box center [664, 216] width 351 height 28
type input "31217"
click at [822, 284] on button "Select" at bounding box center [664, 285] width 351 height 30
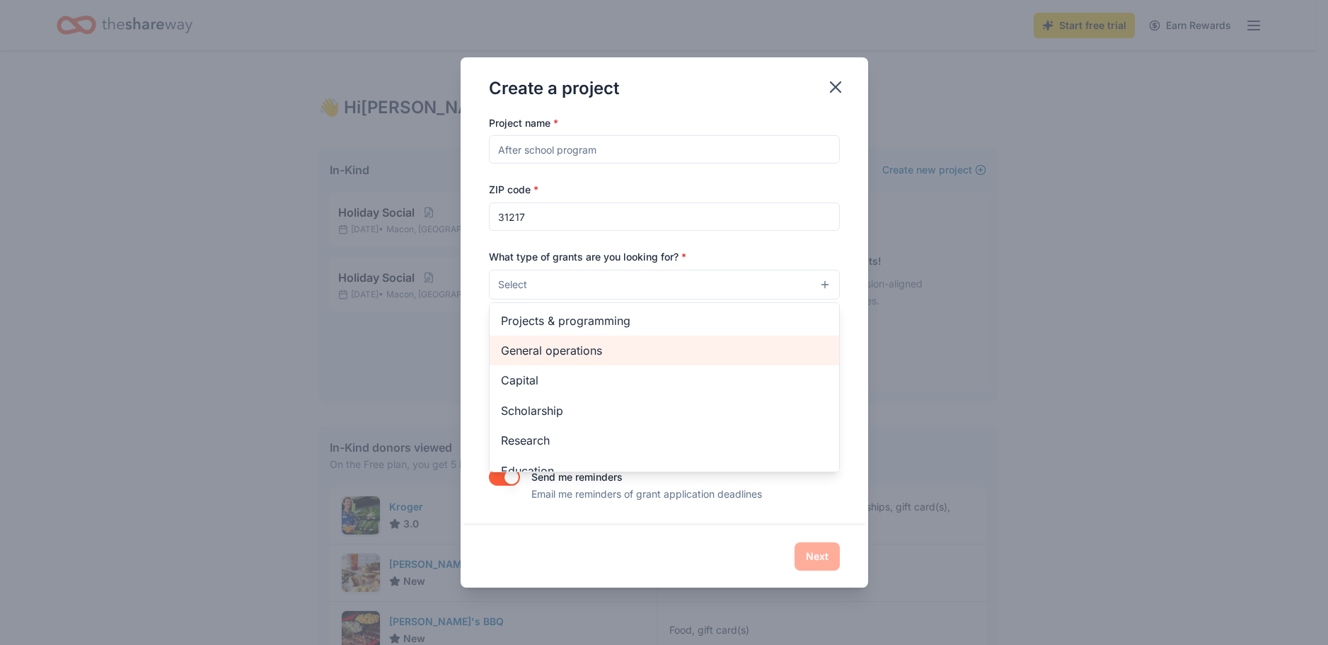
click at [624, 351] on span "General operations" at bounding box center [664, 350] width 327 height 18
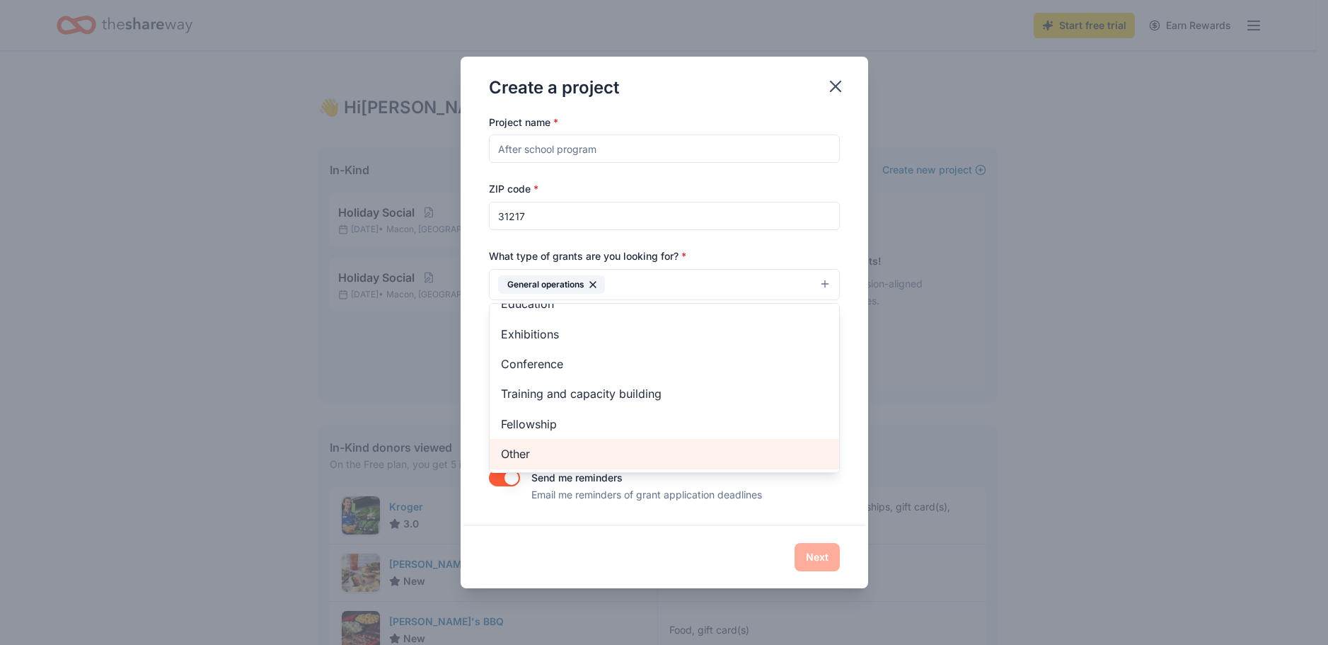
scroll to position [45, 0]
click at [542, 458] on div "Conference" at bounding box center [665, 456] width 350 height 30
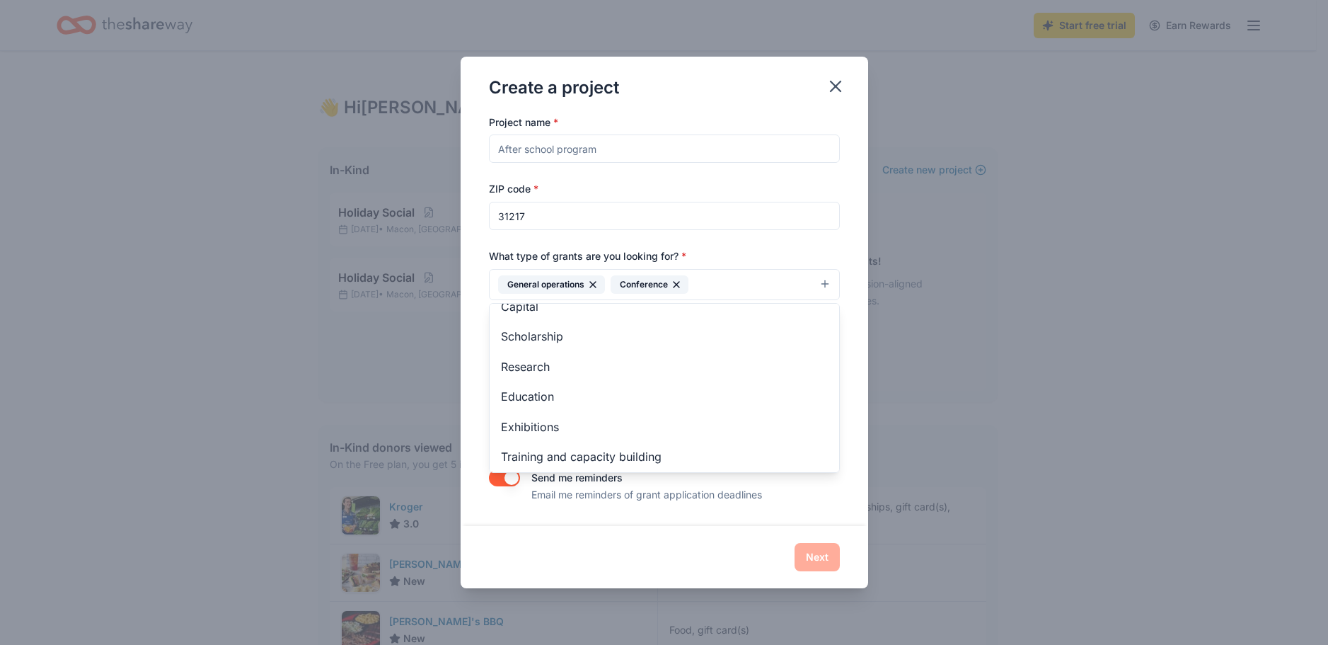
click at [676, 281] on icon "button" at bounding box center [676, 284] width 11 height 11
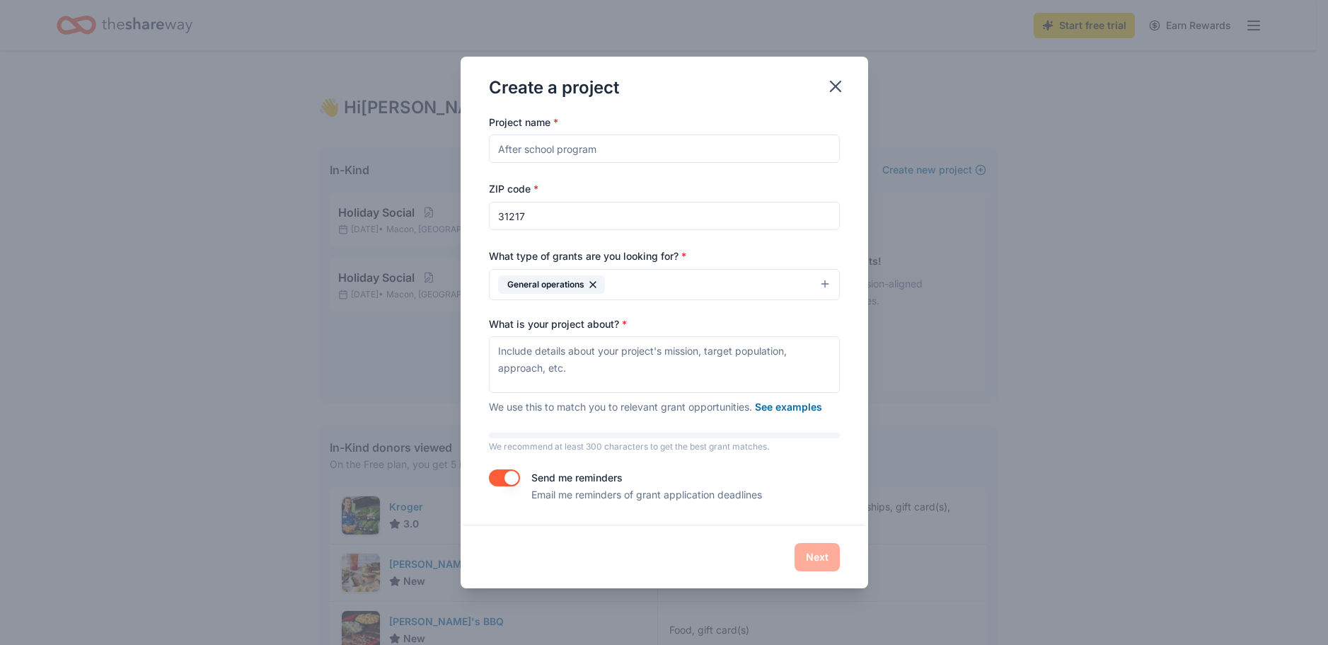
click at [676, 294] on button "General operations" at bounding box center [664, 284] width 351 height 31
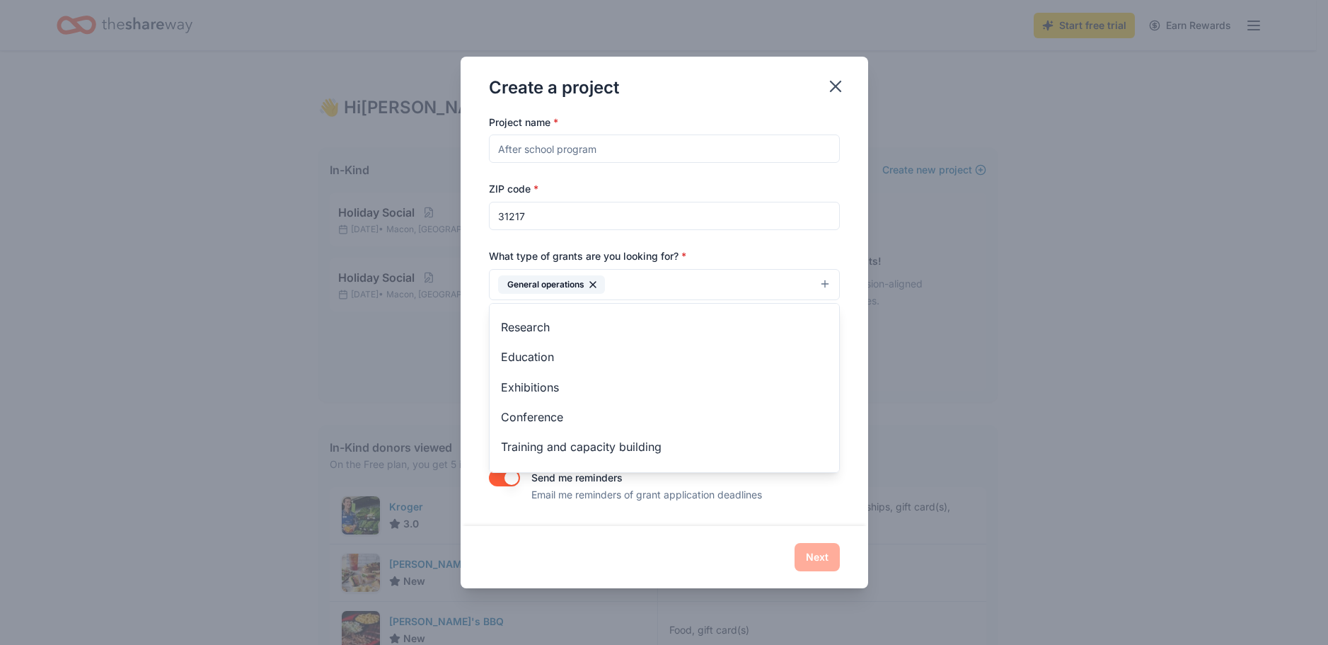
scroll to position [137, 0]
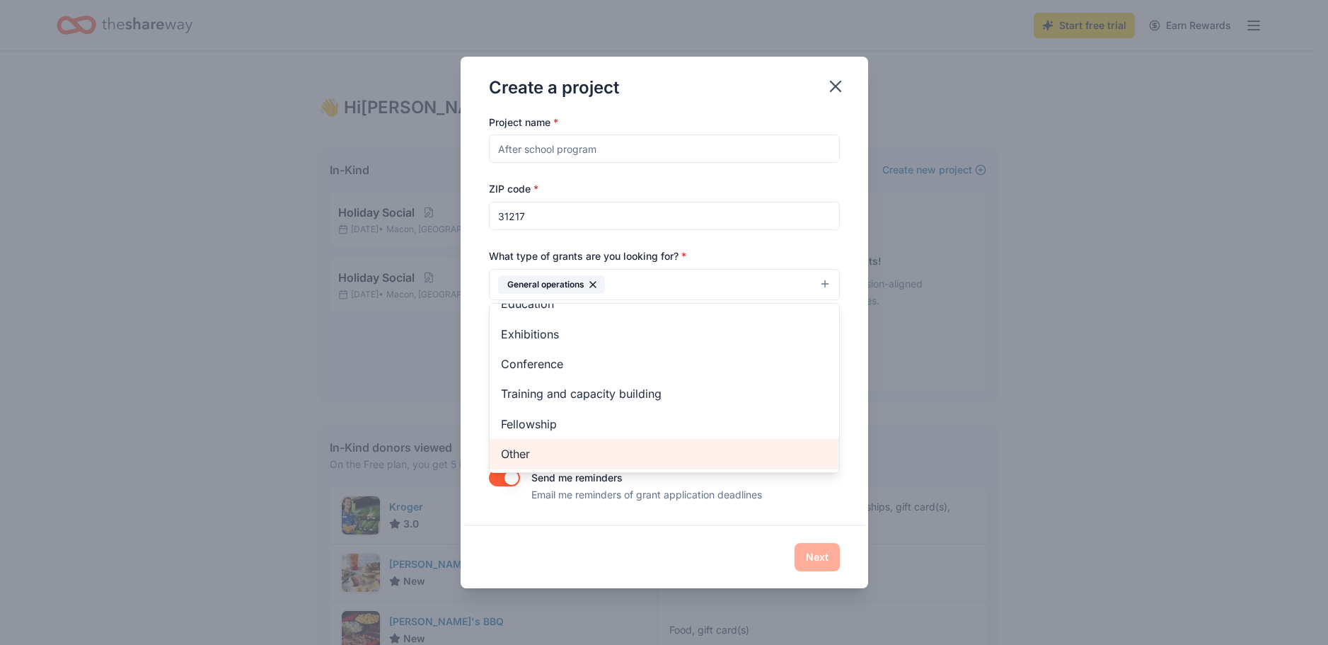
click at [686, 449] on span "Other" at bounding box center [664, 453] width 327 height 18
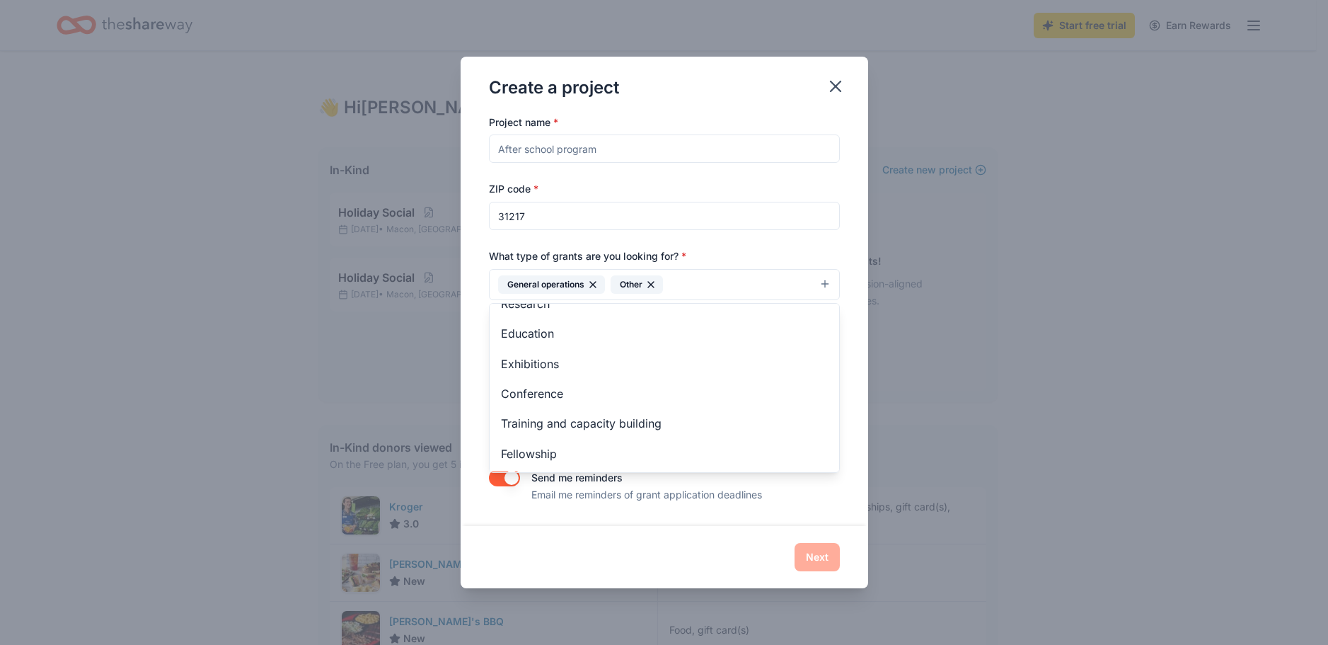
scroll to position [107, 0]
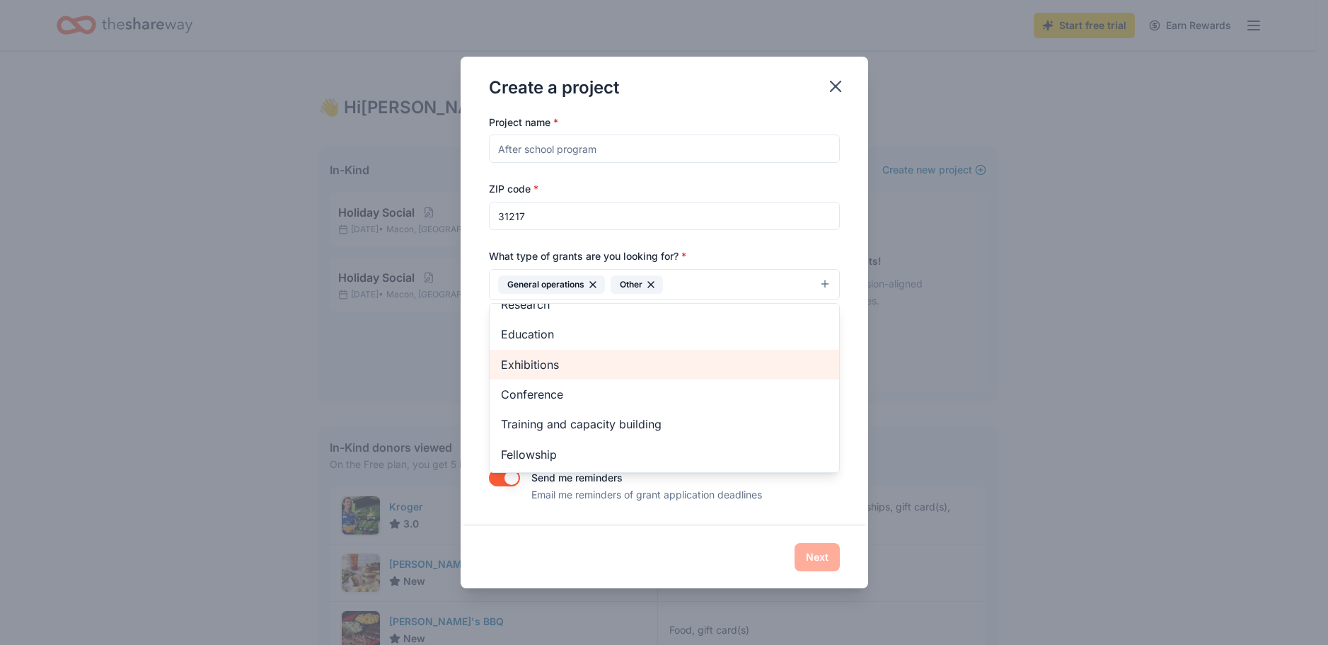
click at [773, 352] on div "Exhibitions" at bounding box center [665, 365] width 350 height 30
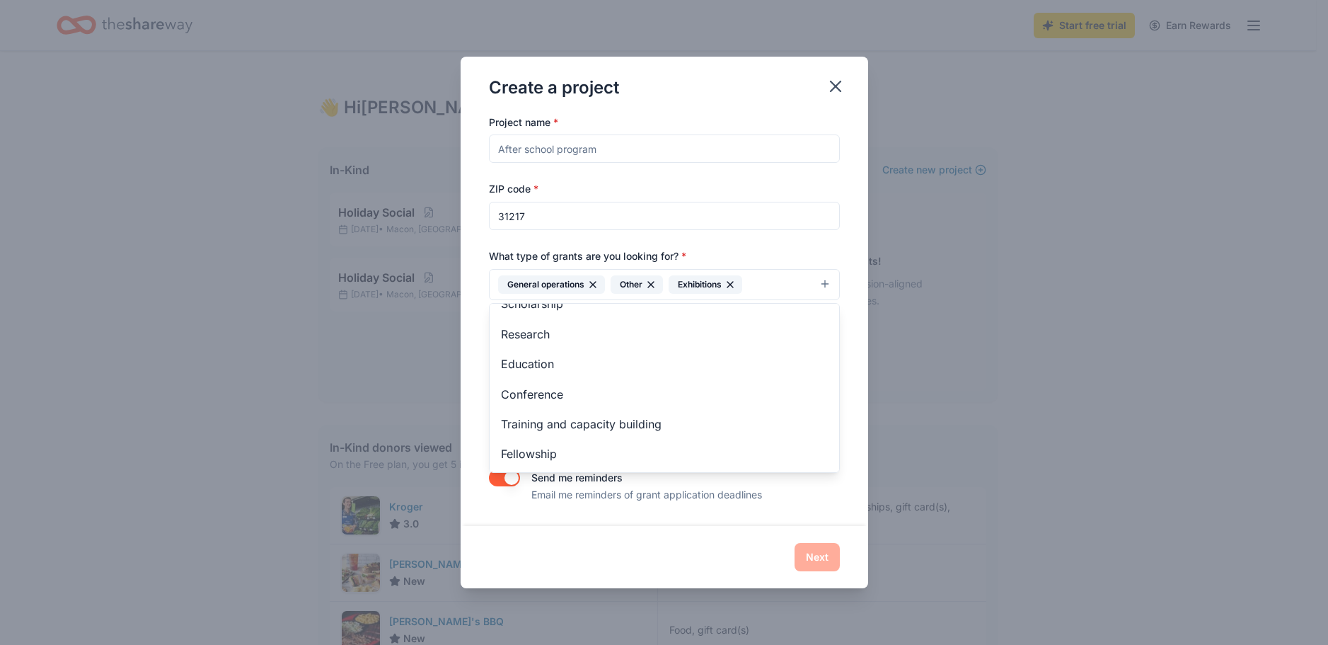
click at [733, 285] on icon "button" at bounding box center [730, 285] width 6 height 6
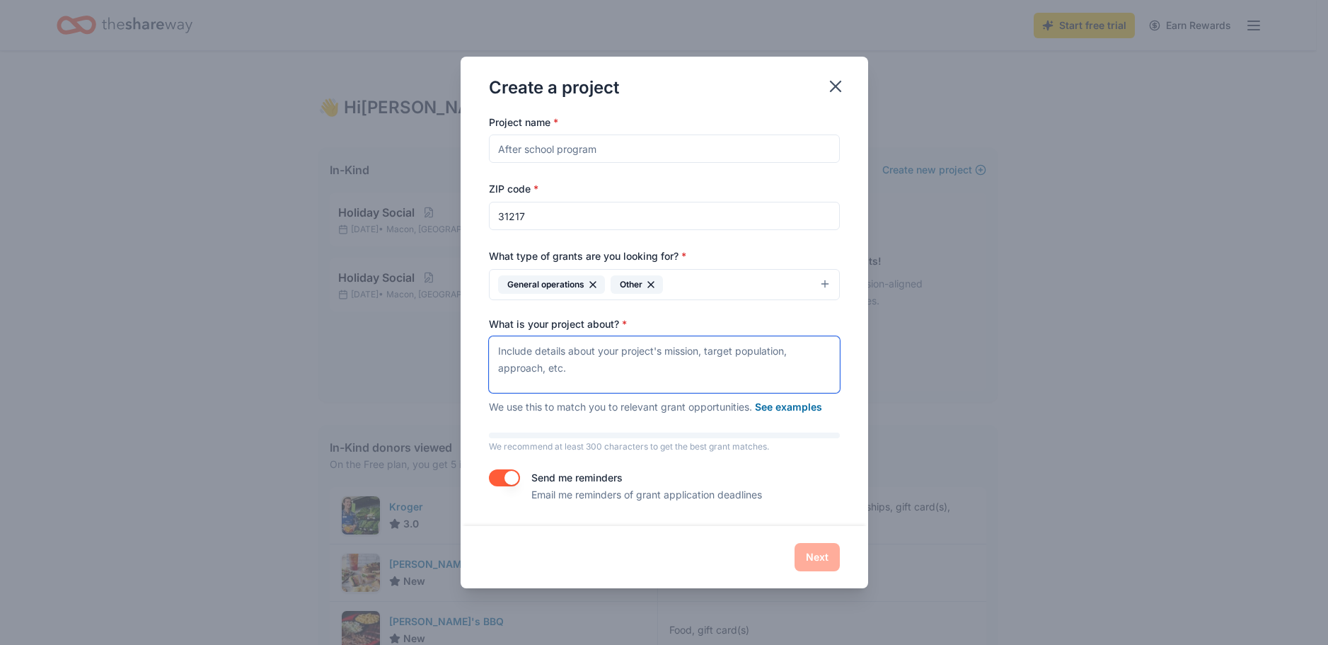
click at [497, 350] on textarea "What is your project about? *" at bounding box center [664, 364] width 351 height 57
type textarea "B"
click at [795, 405] on button "See examples" at bounding box center [788, 406] width 67 height 17
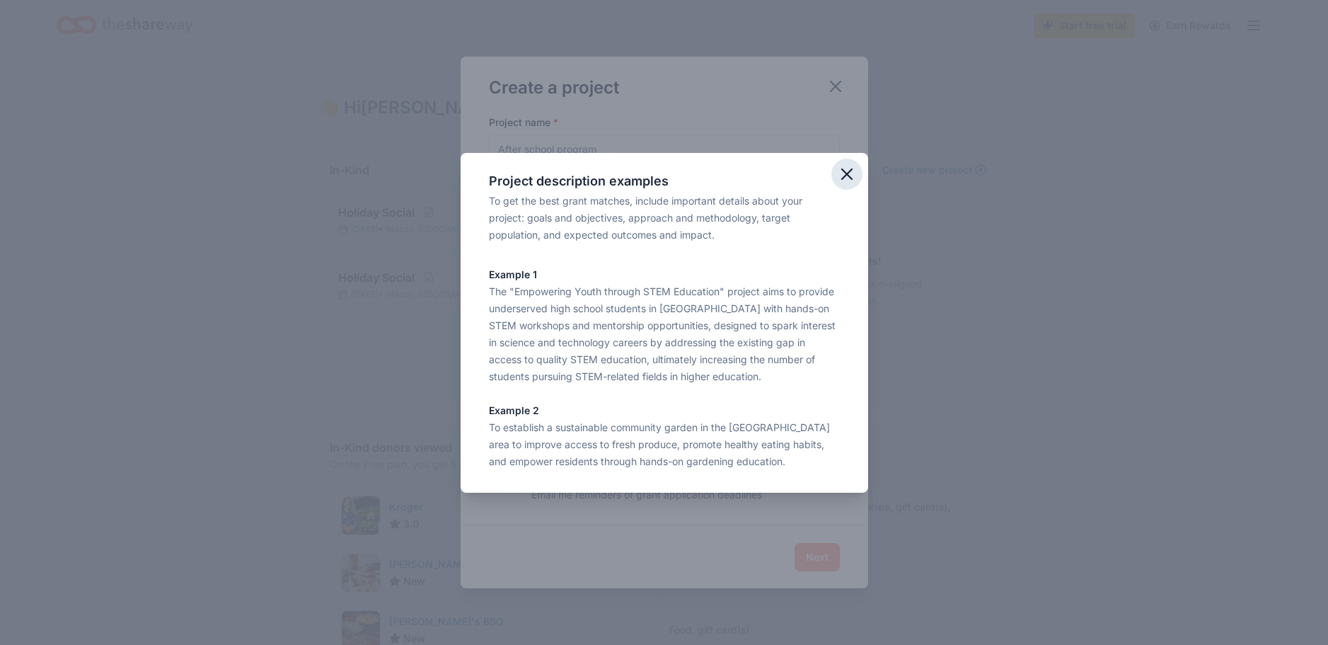
click at [844, 170] on icon "button" at bounding box center [847, 174] width 20 height 20
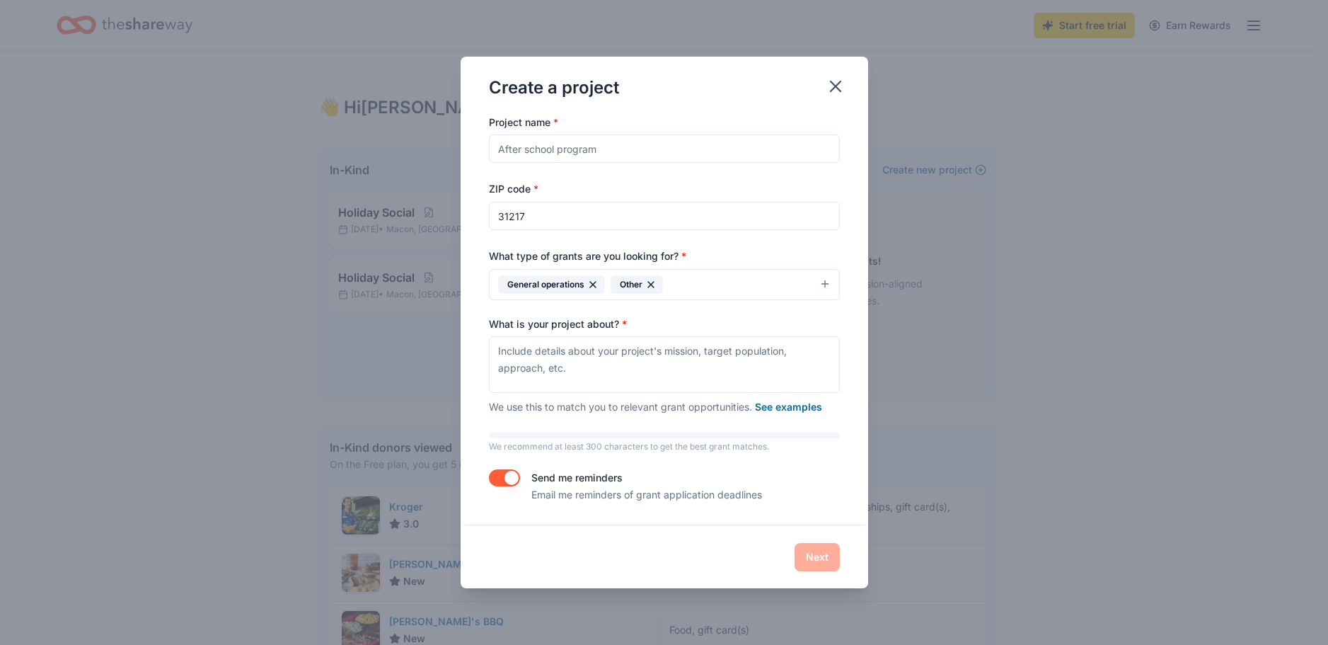
click at [511, 473] on button "button" at bounding box center [504, 477] width 31 height 17
drag, startPoint x: 493, startPoint y: 478, endPoint x: 529, endPoint y: 479, distance: 35.4
click at [499, 478] on button "button" at bounding box center [504, 477] width 31 height 17
type button "on"
click at [828, 550] on div "Next" at bounding box center [664, 557] width 351 height 28
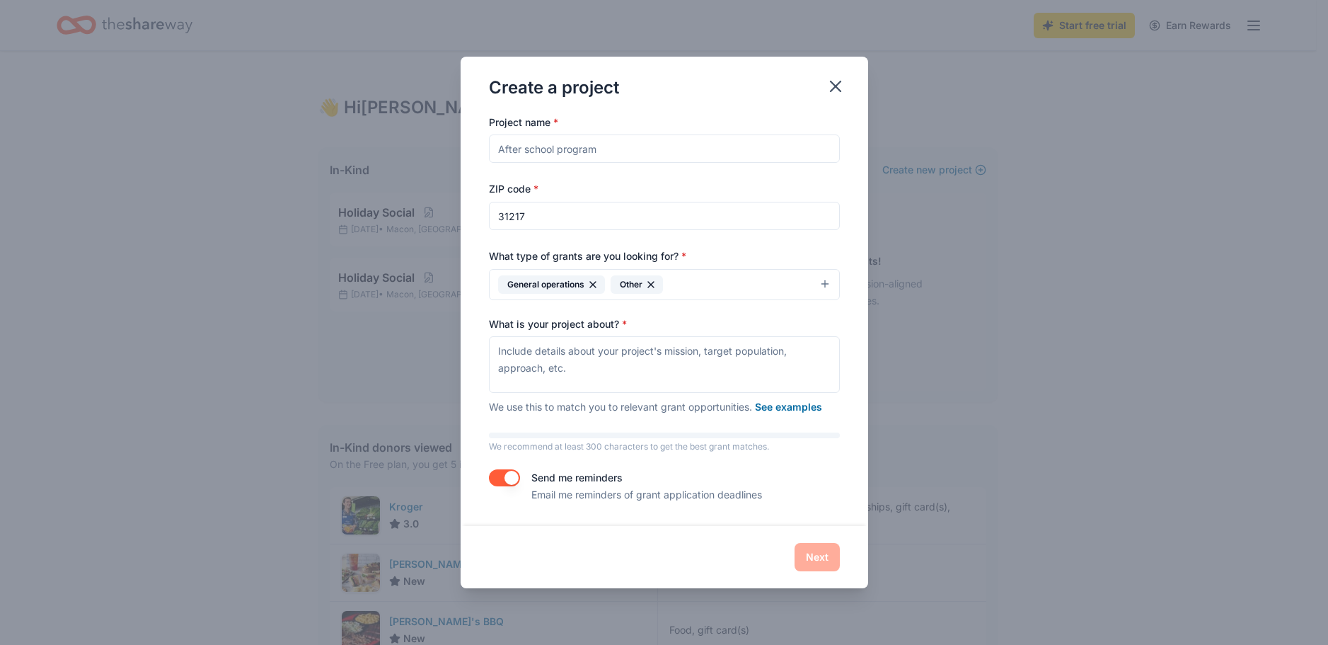
click at [603, 145] on input "Project name *" at bounding box center [664, 148] width 351 height 28
click at [836, 84] on icon "button" at bounding box center [836, 86] width 20 height 20
click at [836, 82] on icon "button" at bounding box center [836, 86] width 20 height 20
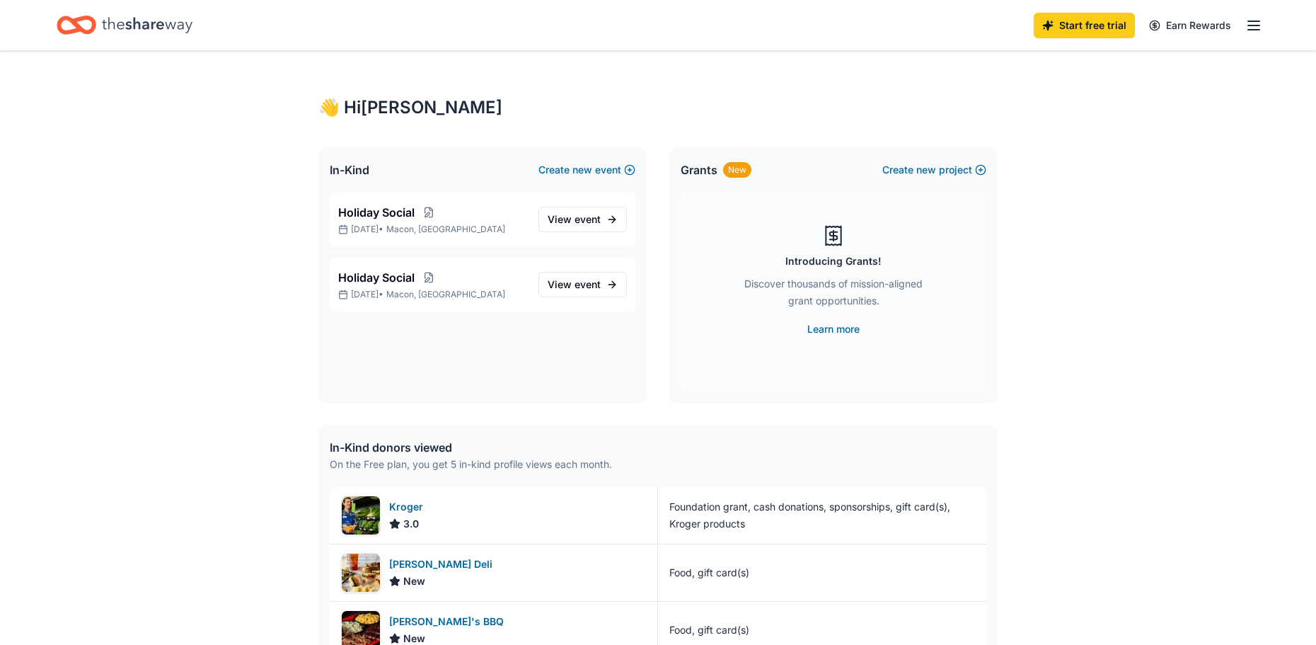
click at [722, 174] on div "Grants New" at bounding box center [716, 169] width 71 height 17
click at [855, 328] on link "Learn more" at bounding box center [833, 328] width 52 height 17
click at [911, 163] on button "Create new project" at bounding box center [934, 169] width 104 height 17
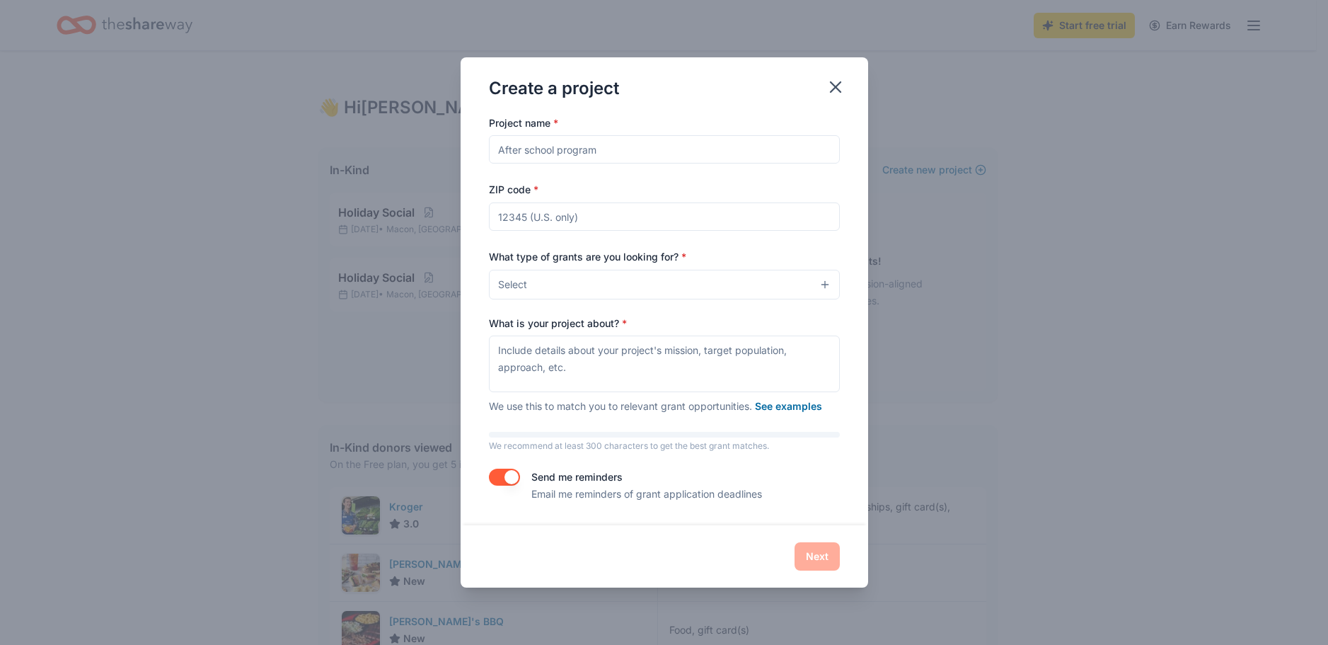
click at [787, 154] on input "Project name *" at bounding box center [664, 149] width 351 height 28
click at [802, 406] on button "See examples" at bounding box center [788, 406] width 67 height 17
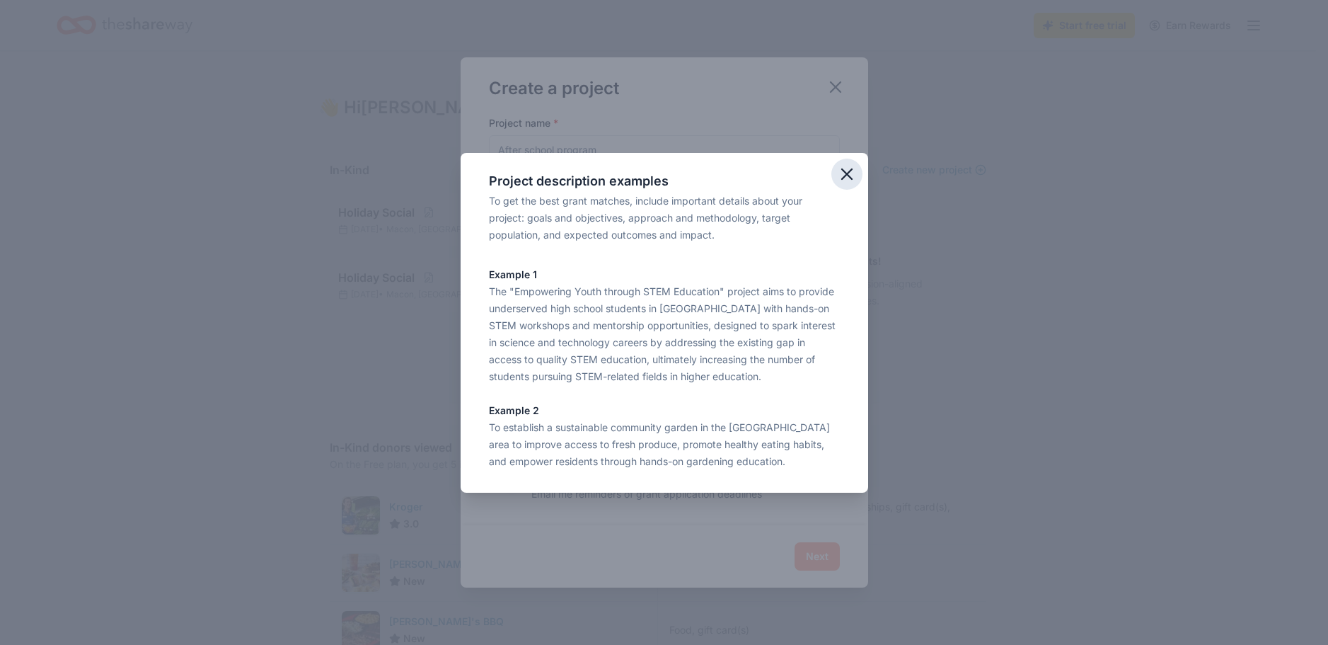
click at [853, 172] on icon "button" at bounding box center [847, 174] width 20 height 20
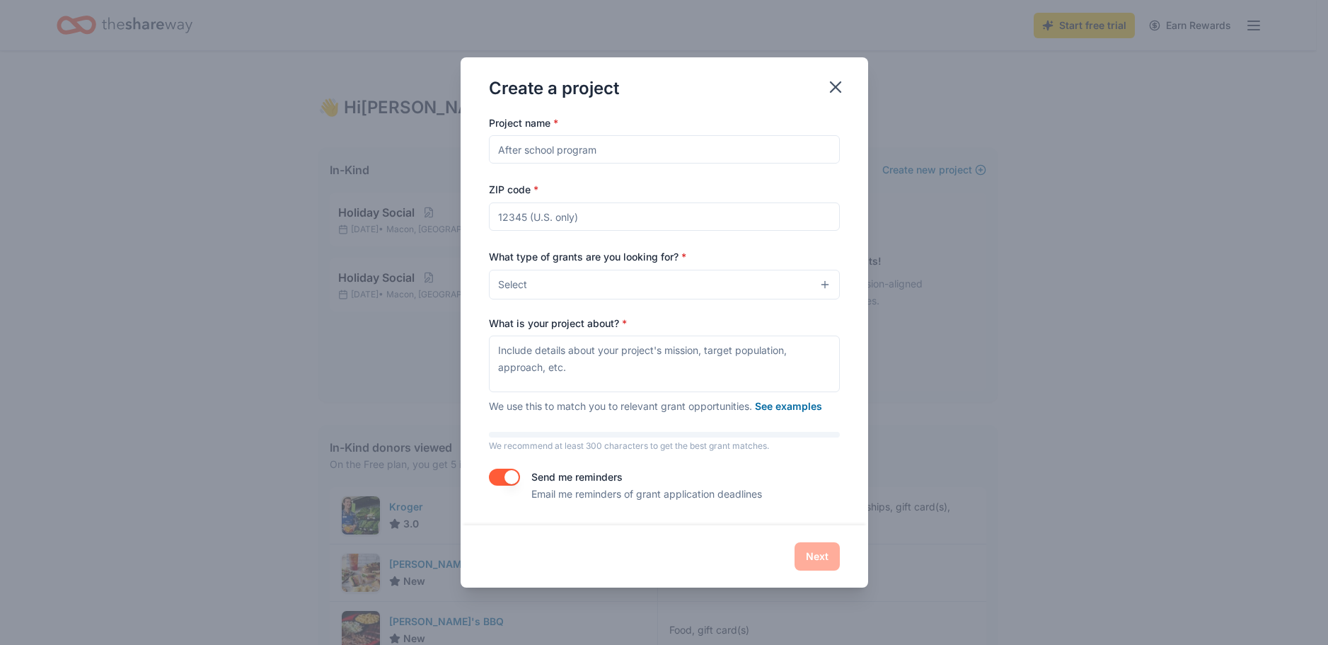
click at [604, 154] on input "Project name *" at bounding box center [664, 149] width 351 height 28
drag, startPoint x: 604, startPoint y: 154, endPoint x: 325, endPoint y: 167, distance: 279.1
click at [325, 167] on div "Create a project Project name * ZIP code * What type of grants are you looking …" at bounding box center [664, 322] width 1328 height 645
type input "D"
type input "W"
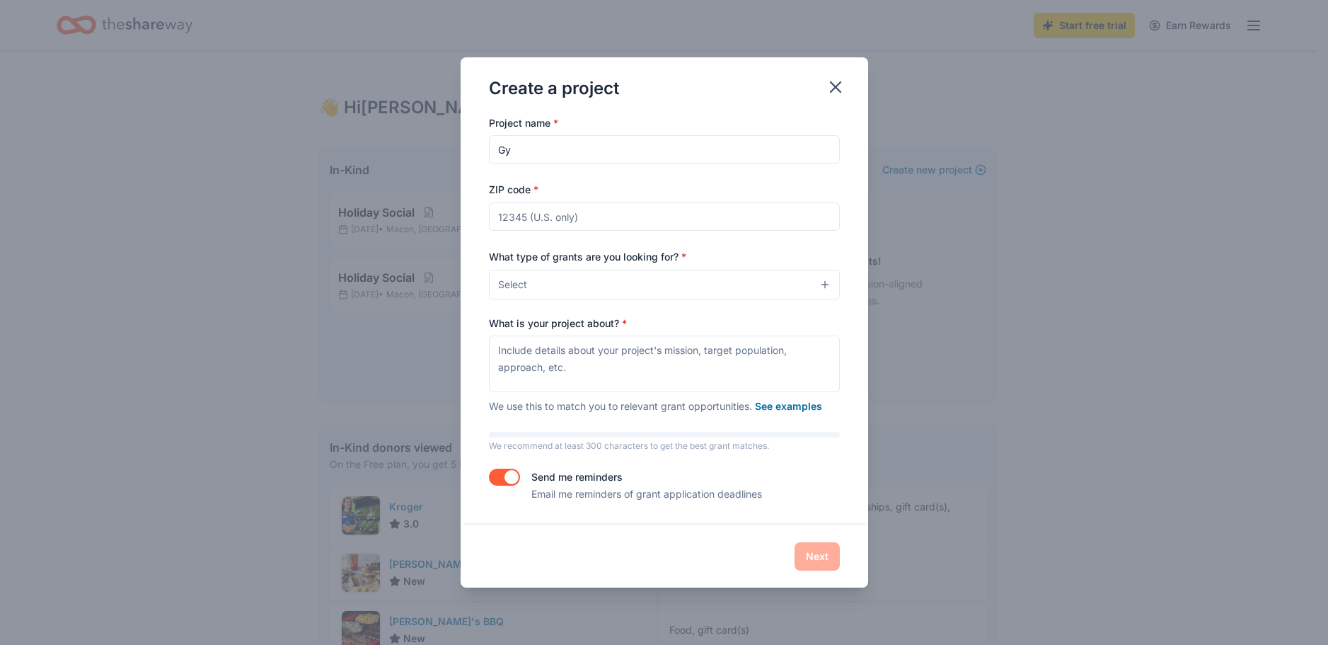
type input "G"
type input "g"
type input "Gym on wheels for Youth"
click at [514, 222] on input "ZIP code *" at bounding box center [664, 216] width 351 height 28
type input "31217"
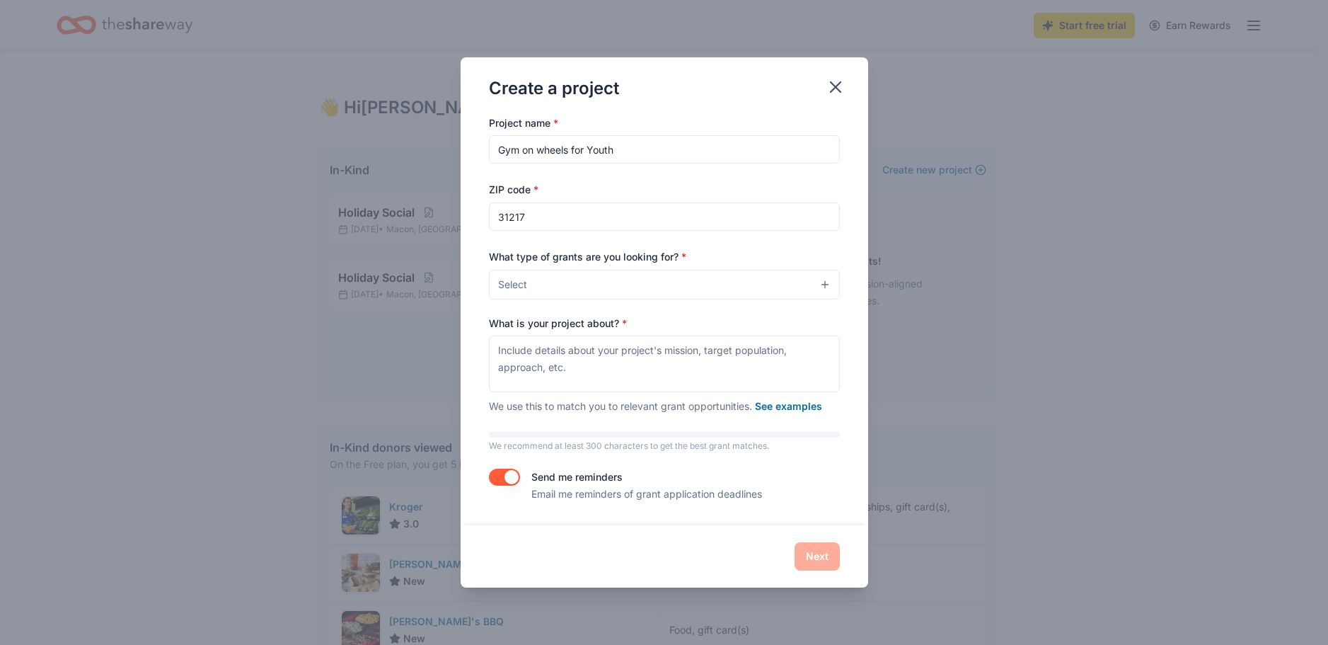
click at [609, 300] on div "Project name * Gym on wheels for Youth ZIP code * 31217 What type of grants are…" at bounding box center [664, 308] width 351 height 388
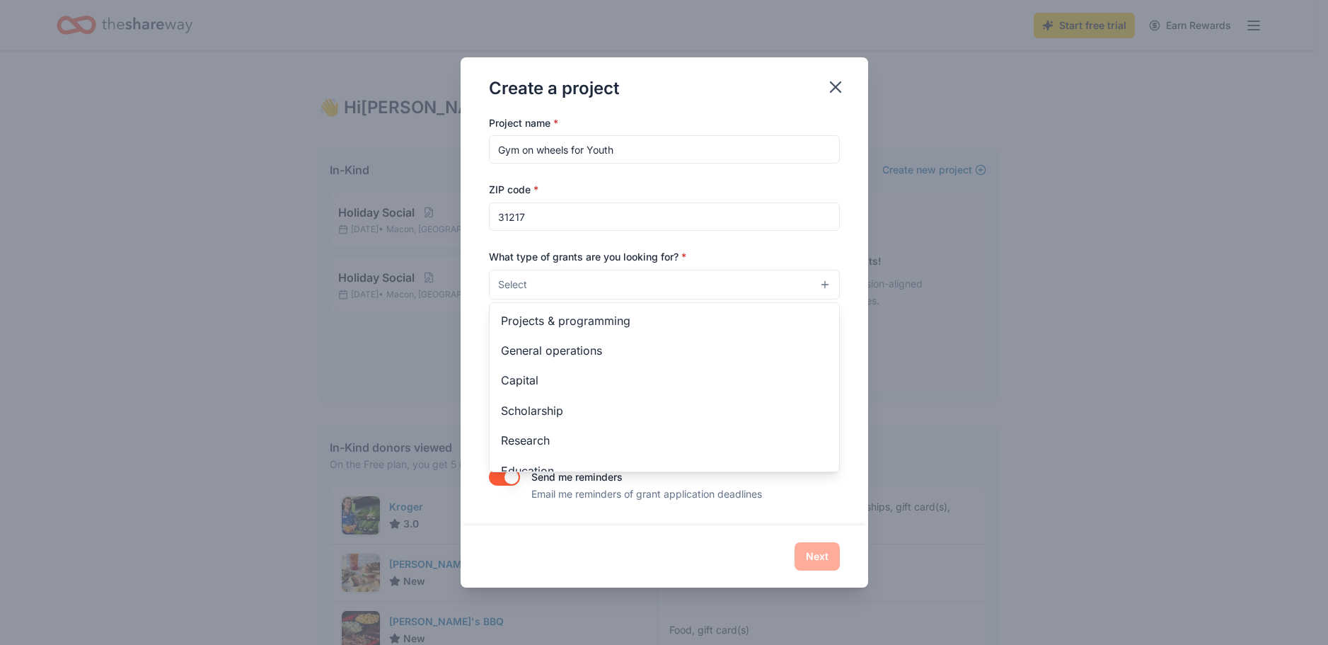
click at [823, 284] on button "Select" at bounding box center [664, 285] width 351 height 30
click at [619, 325] on span "Projects & programming" at bounding box center [664, 320] width 327 height 18
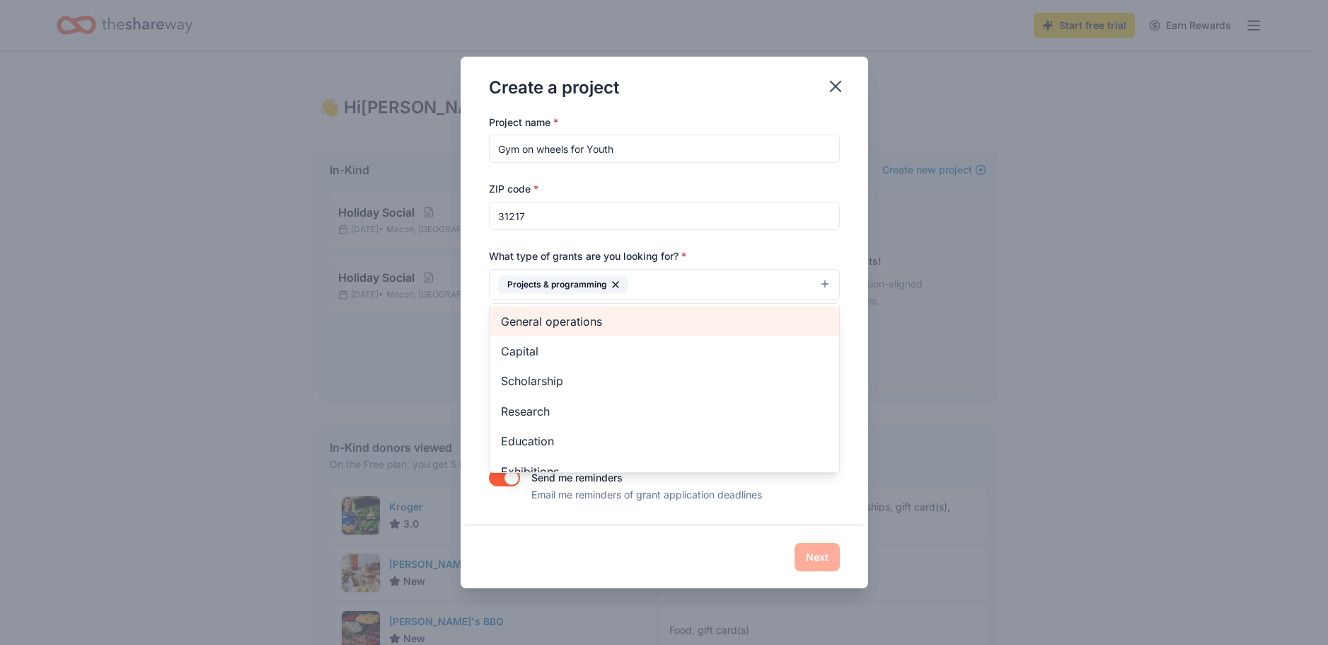
click at [576, 325] on span "General operations" at bounding box center [664, 321] width 327 height 18
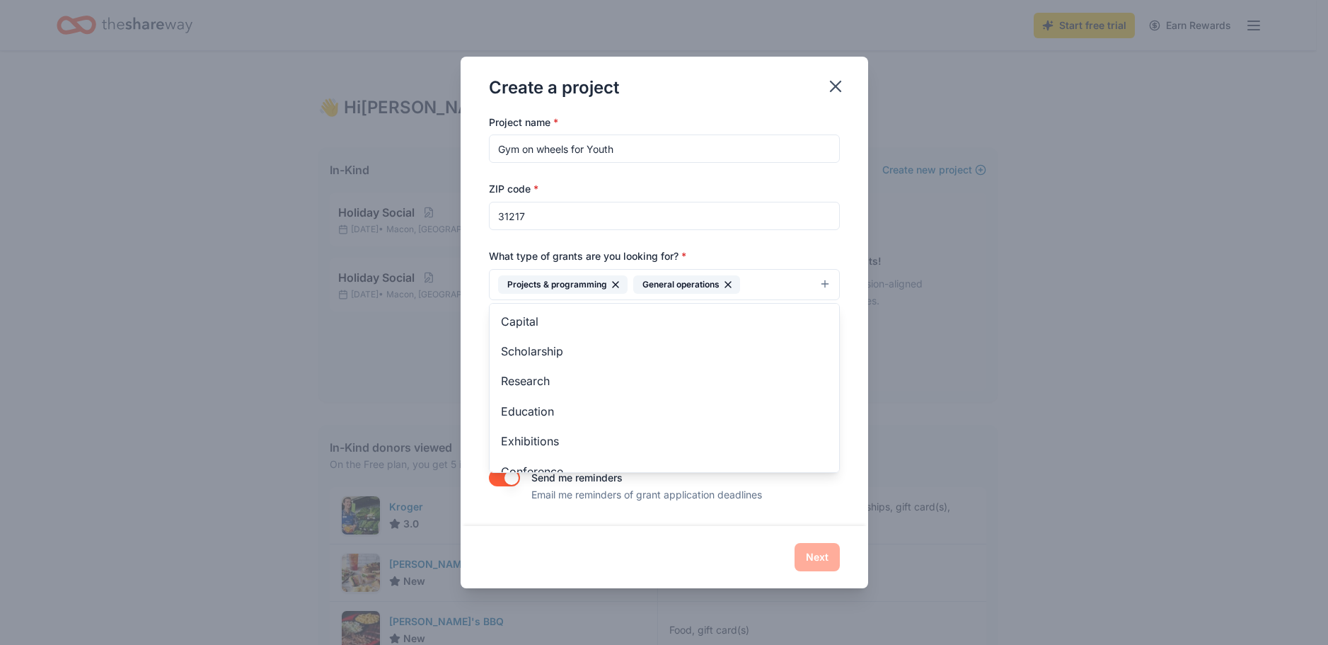
click at [615, 283] on icon "button" at bounding box center [616, 285] width 6 height 6
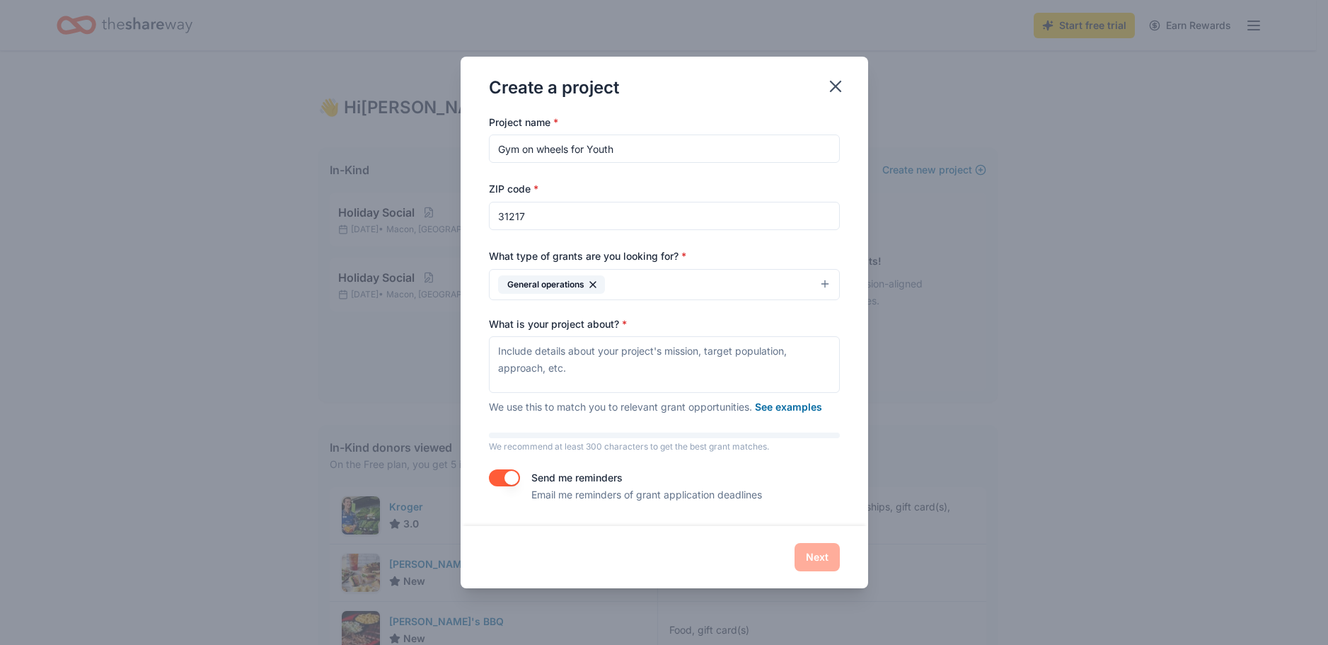
click at [828, 284] on button "General operations" at bounding box center [664, 284] width 351 height 31
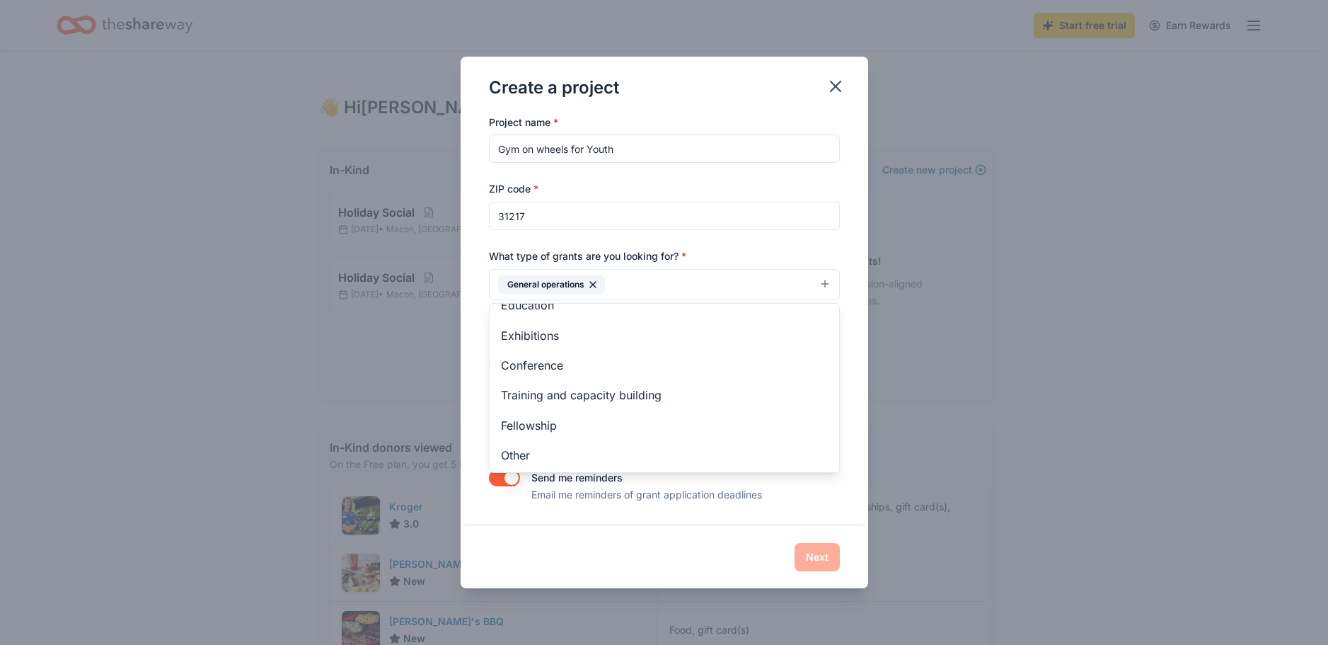
scroll to position [137, 0]
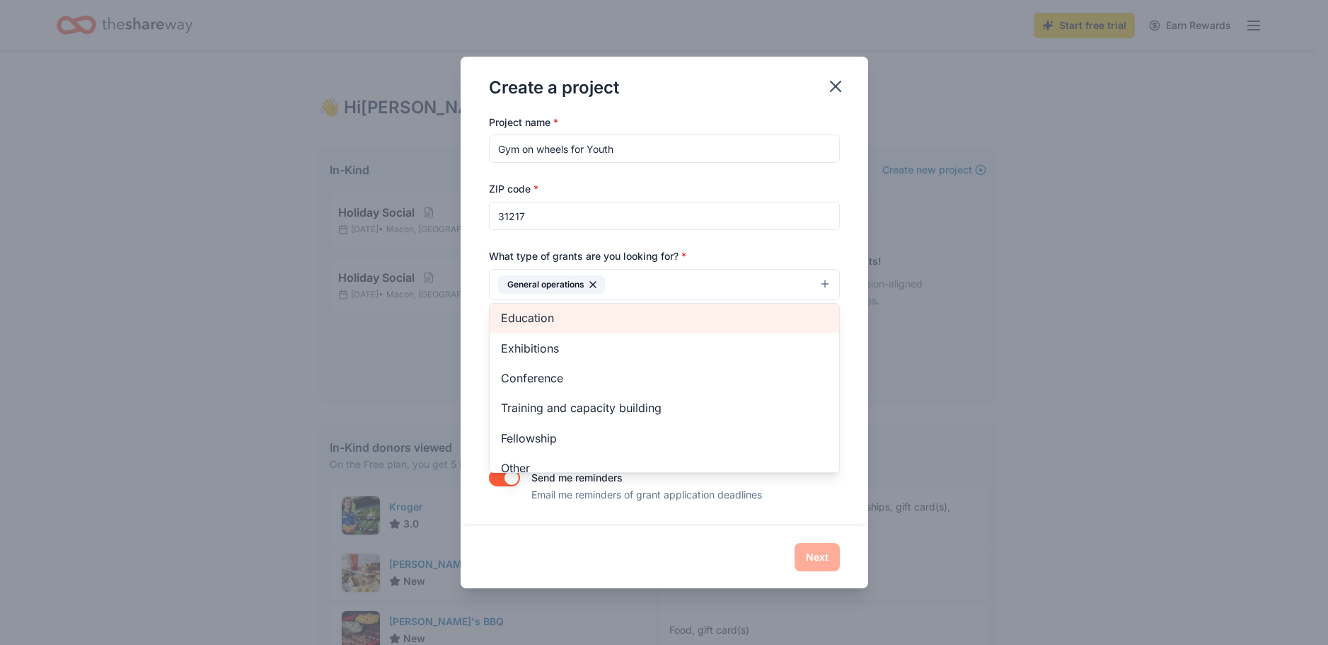
click at [546, 309] on span "Education" at bounding box center [664, 317] width 327 height 18
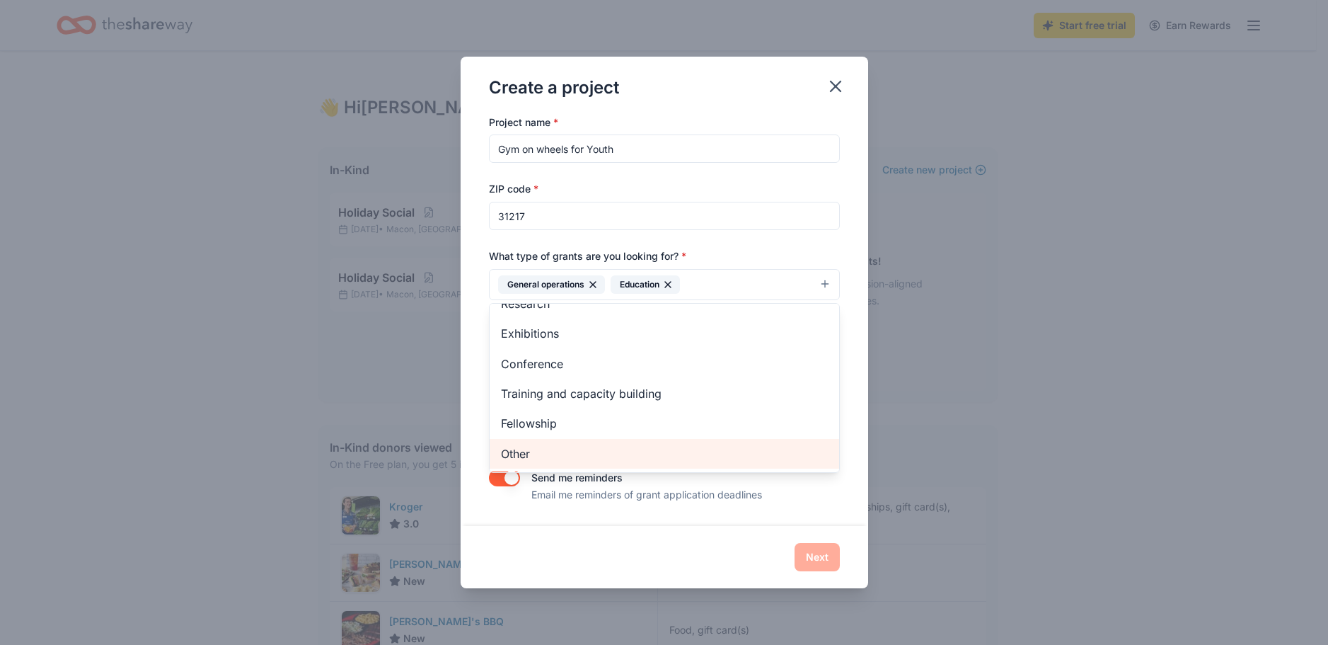
click at [572, 449] on span "Other" at bounding box center [664, 453] width 327 height 18
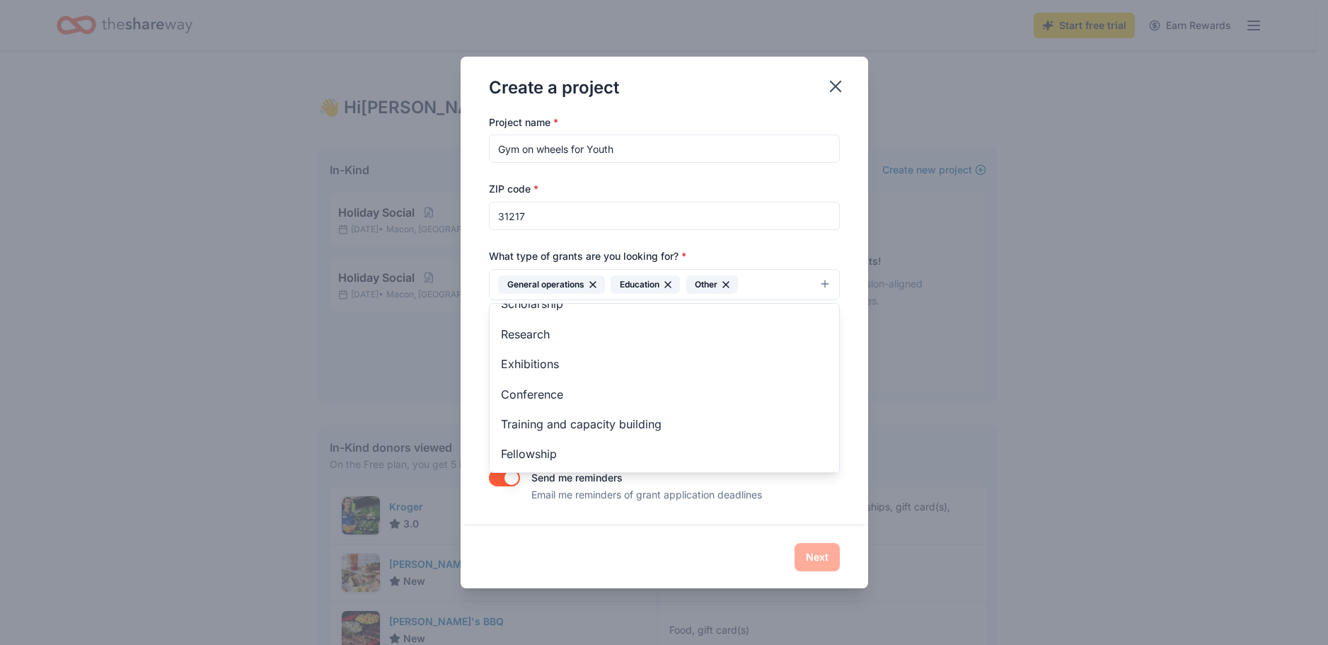
click at [795, 146] on div "Project name * Gym on wheels for Youth ZIP code * 31217 What type of grants are…" at bounding box center [664, 308] width 351 height 390
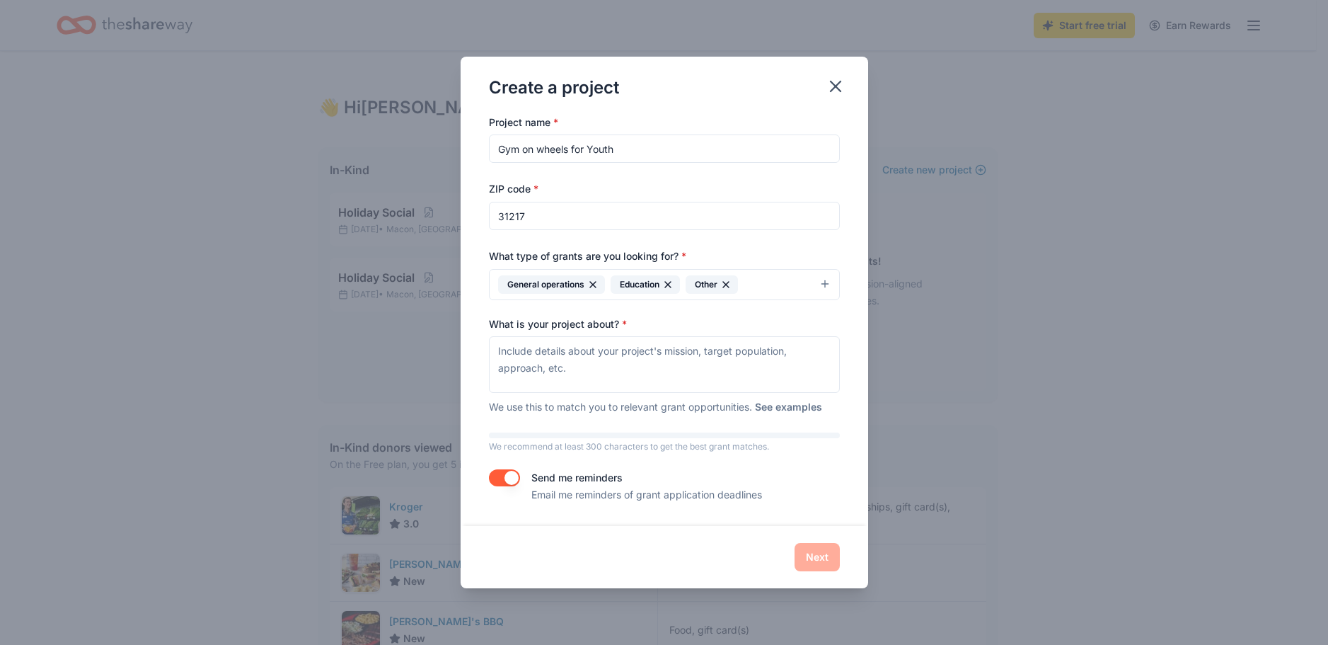
click at [778, 406] on button "See examples" at bounding box center [788, 406] width 67 height 17
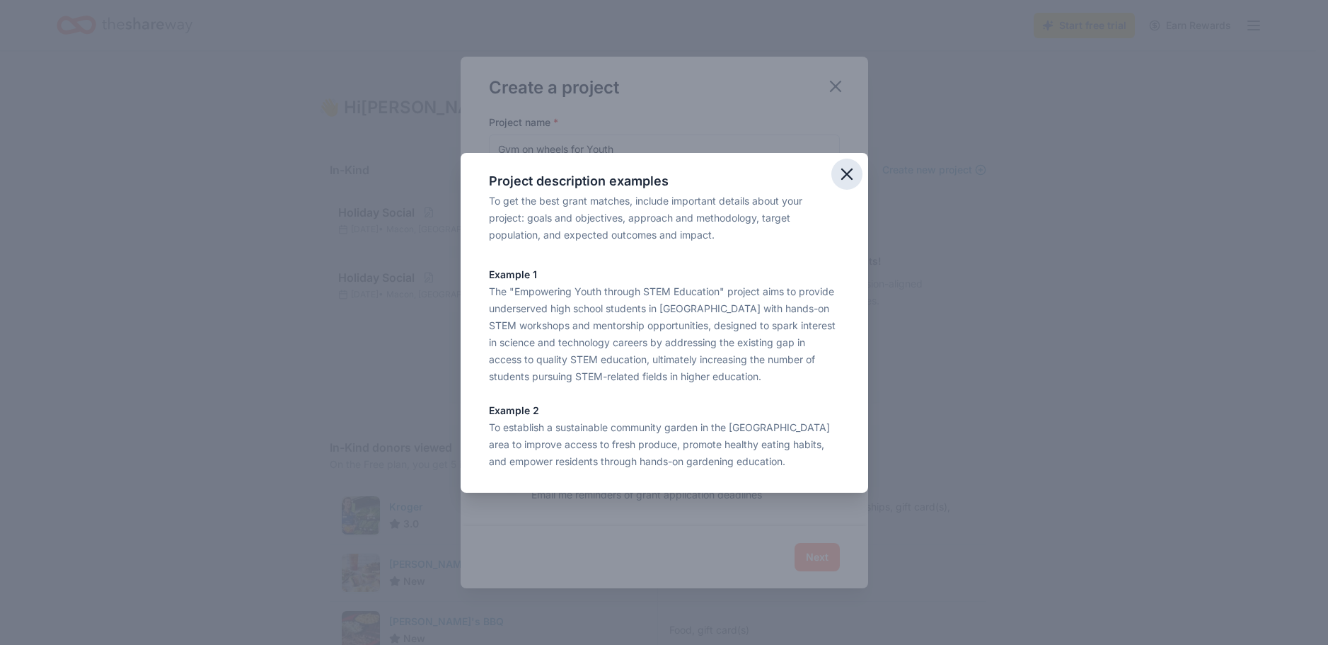
click at [848, 175] on icon "button" at bounding box center [847, 174] width 10 height 10
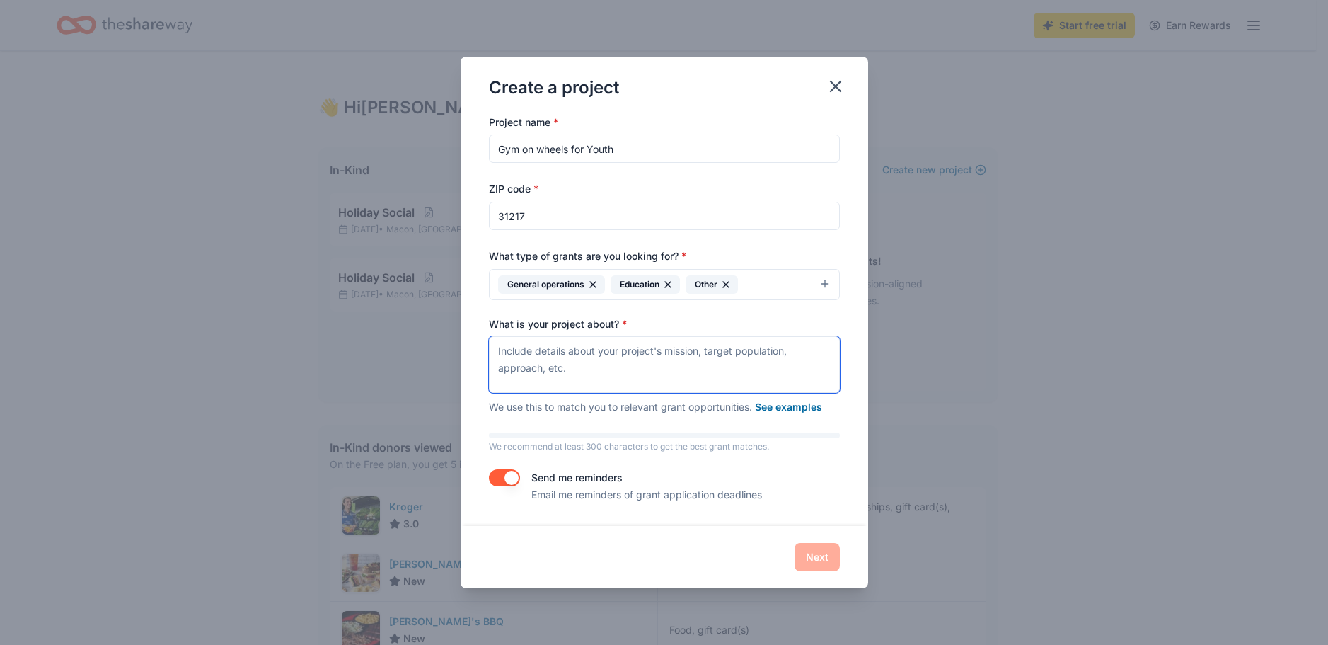
click at [497, 352] on textarea "What is your project about? *" at bounding box center [664, 364] width 351 height 57
type textarea "T"
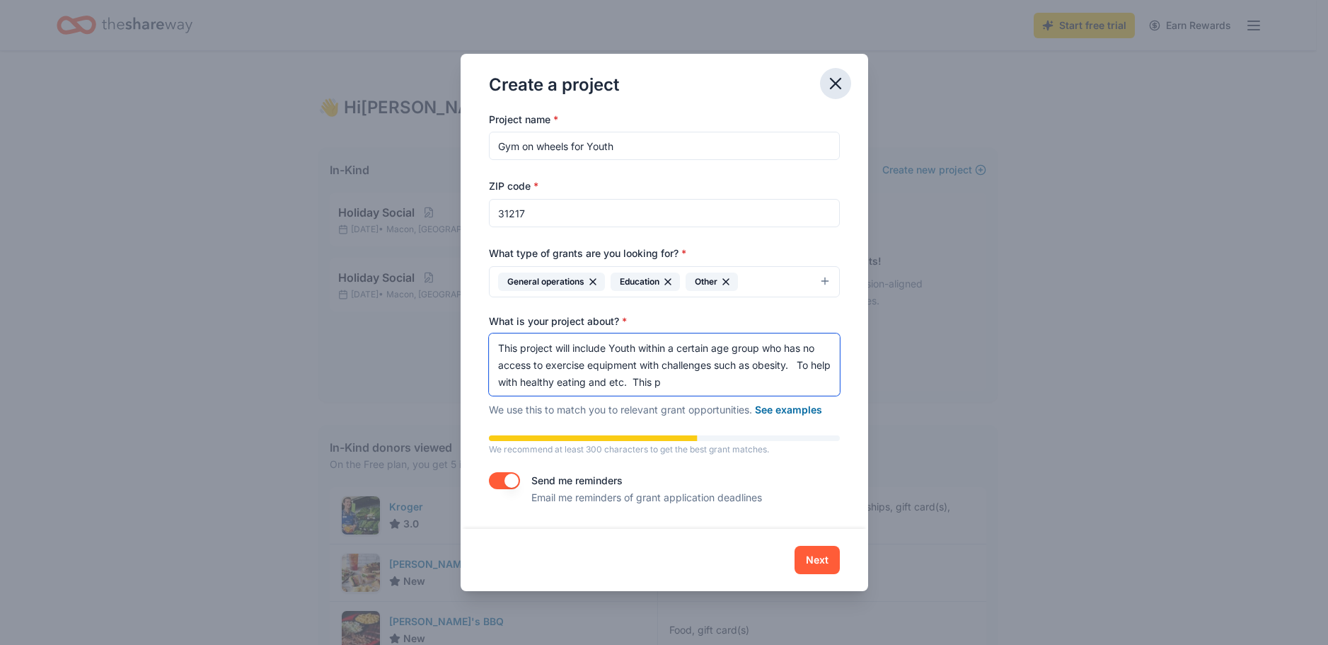
type textarea "This project will include Youth within a certain age group who has no access to…"
click at [836, 83] on icon "button" at bounding box center [836, 84] width 10 height 10
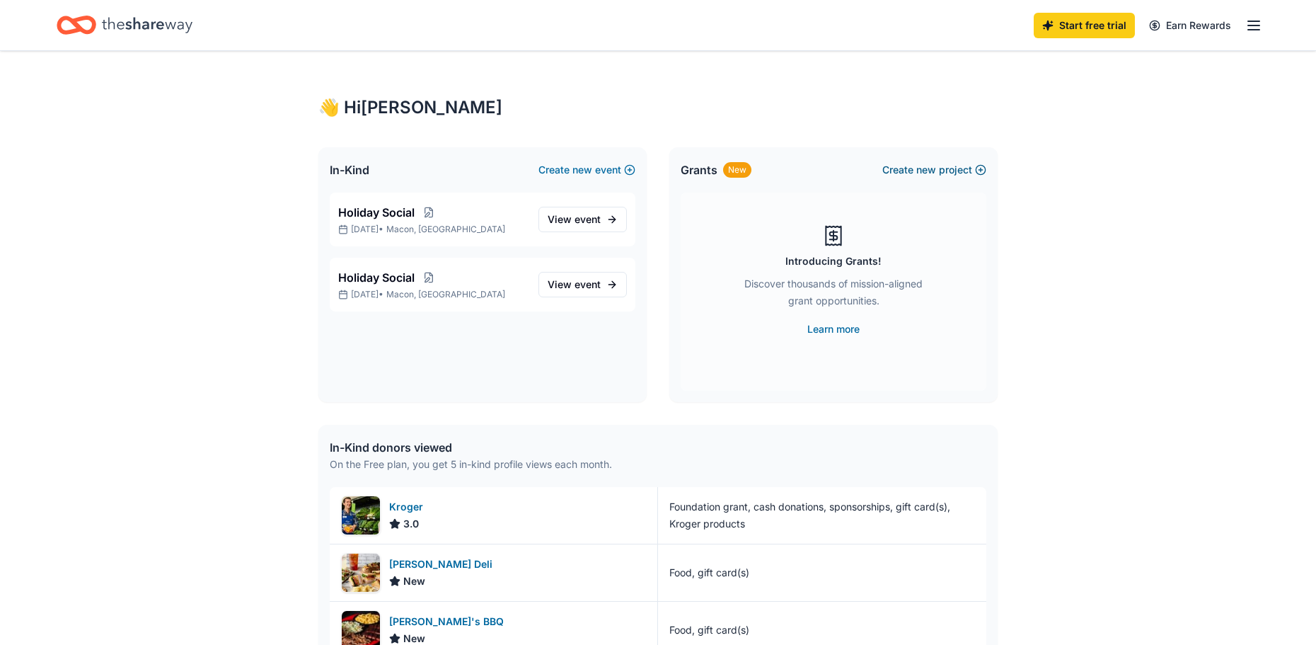
click at [947, 171] on button "Create new project" at bounding box center [934, 169] width 104 height 17
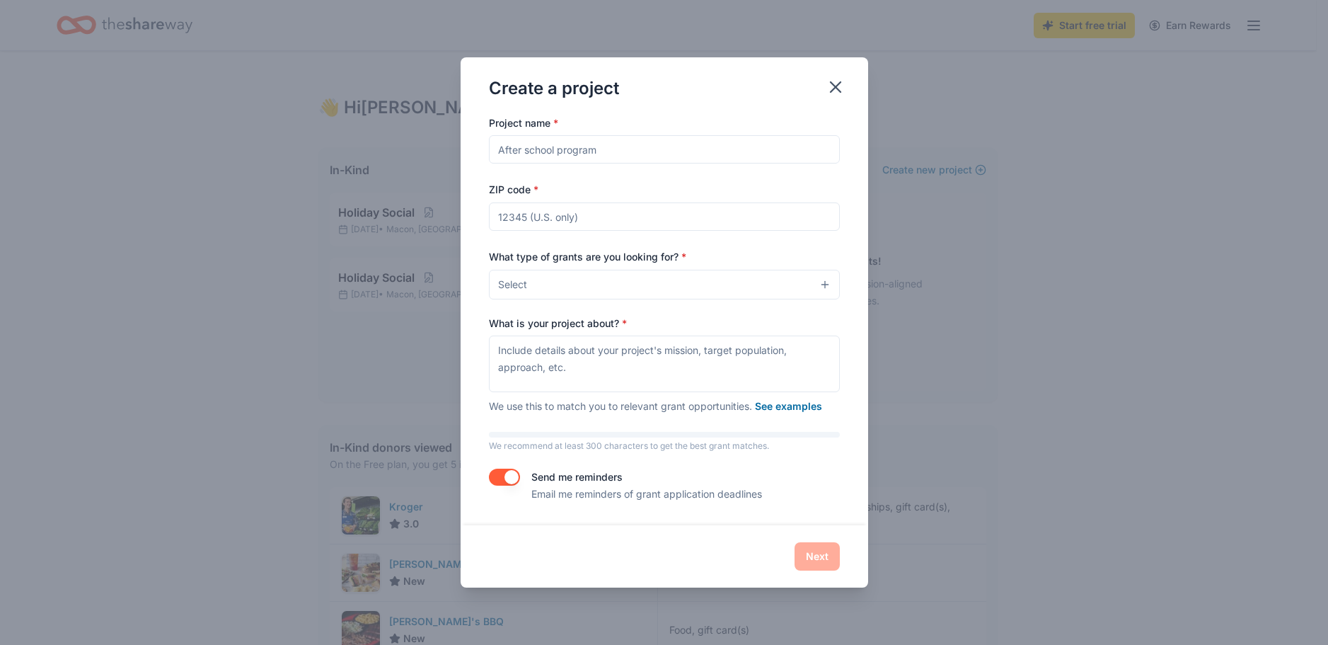
drag, startPoint x: 553, startPoint y: 152, endPoint x: 479, endPoint y: 150, distance: 74.3
click at [479, 150] on div "Project name * ZIP code * What type of grants are you looking for? * Select Wha…" at bounding box center [665, 319] width 408 height 411
drag, startPoint x: 606, startPoint y: 149, endPoint x: 482, endPoint y: 144, distance: 124.6
click at [482, 144] on div "Project name * ZIP code * What type of grants are you looking for? * Select Wha…" at bounding box center [665, 319] width 408 height 411
click at [597, 150] on input "Project name *" at bounding box center [664, 149] width 351 height 28
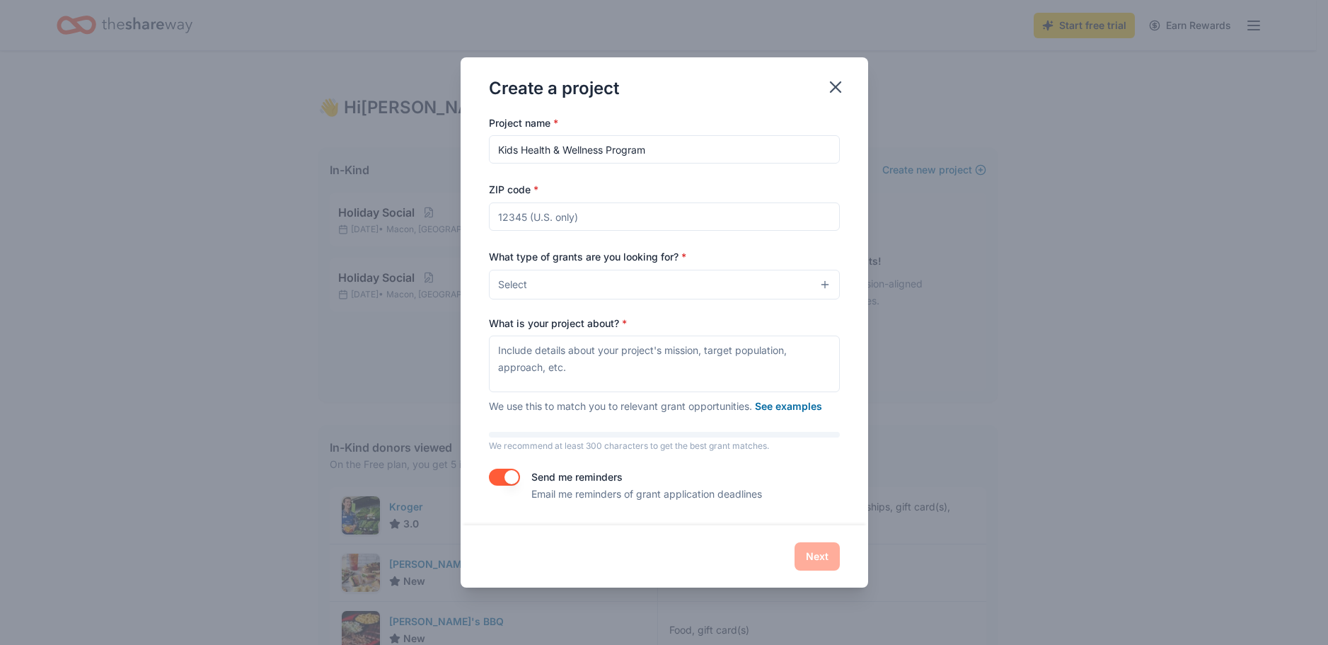
type input "Kids Health & Wellness Program"
click at [507, 220] on input "ZIP code *" at bounding box center [664, 216] width 351 height 28
type input "31217"
click at [567, 289] on button "Select" at bounding box center [664, 285] width 351 height 30
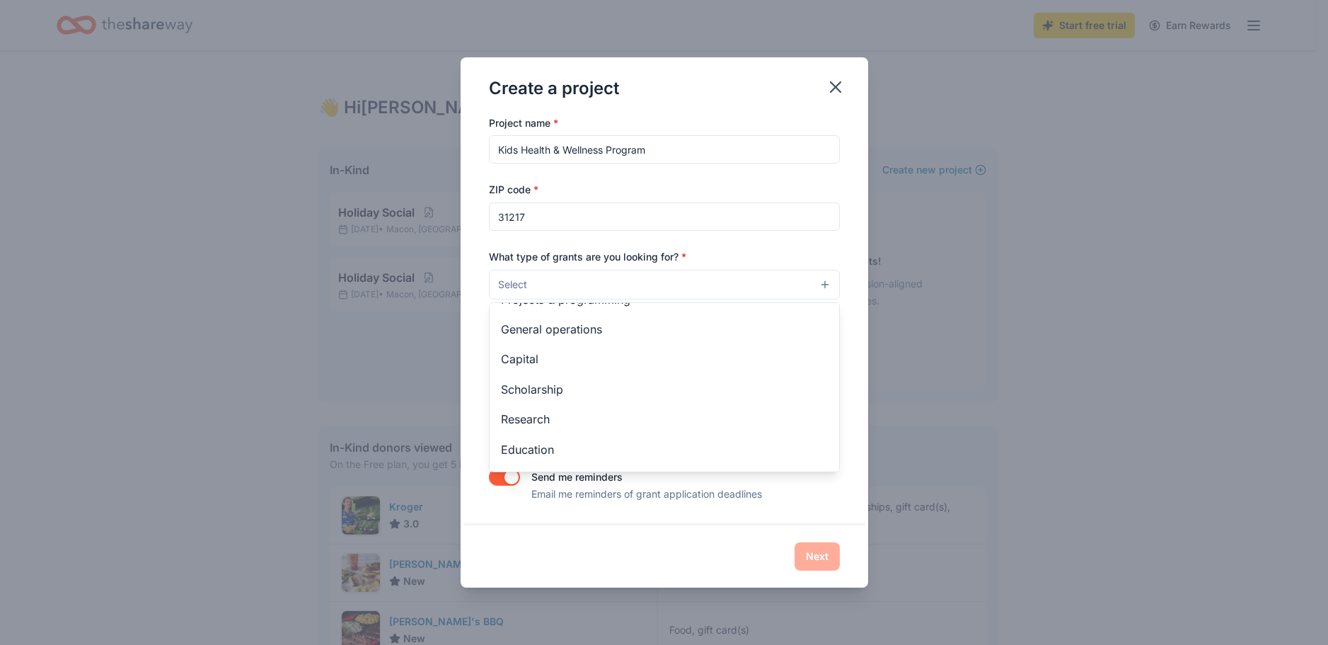
scroll to position [0, 0]
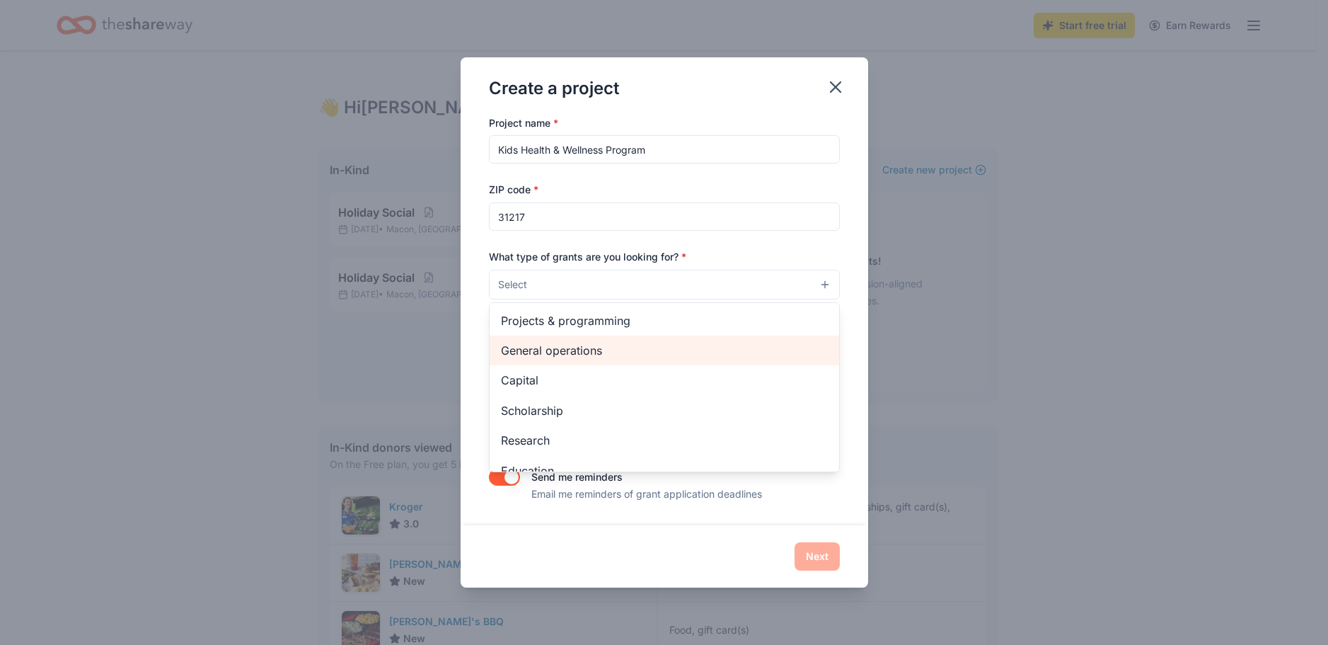
click at [591, 353] on span "General operations" at bounding box center [664, 350] width 327 height 18
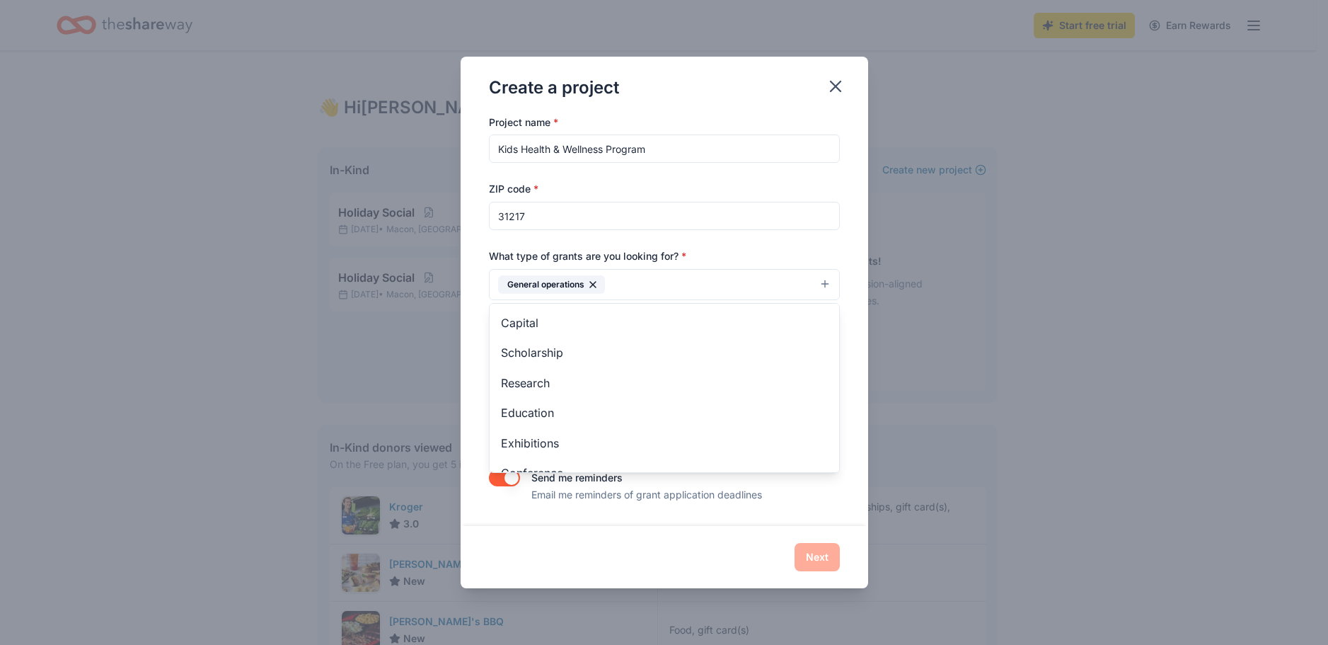
scroll to position [137, 0]
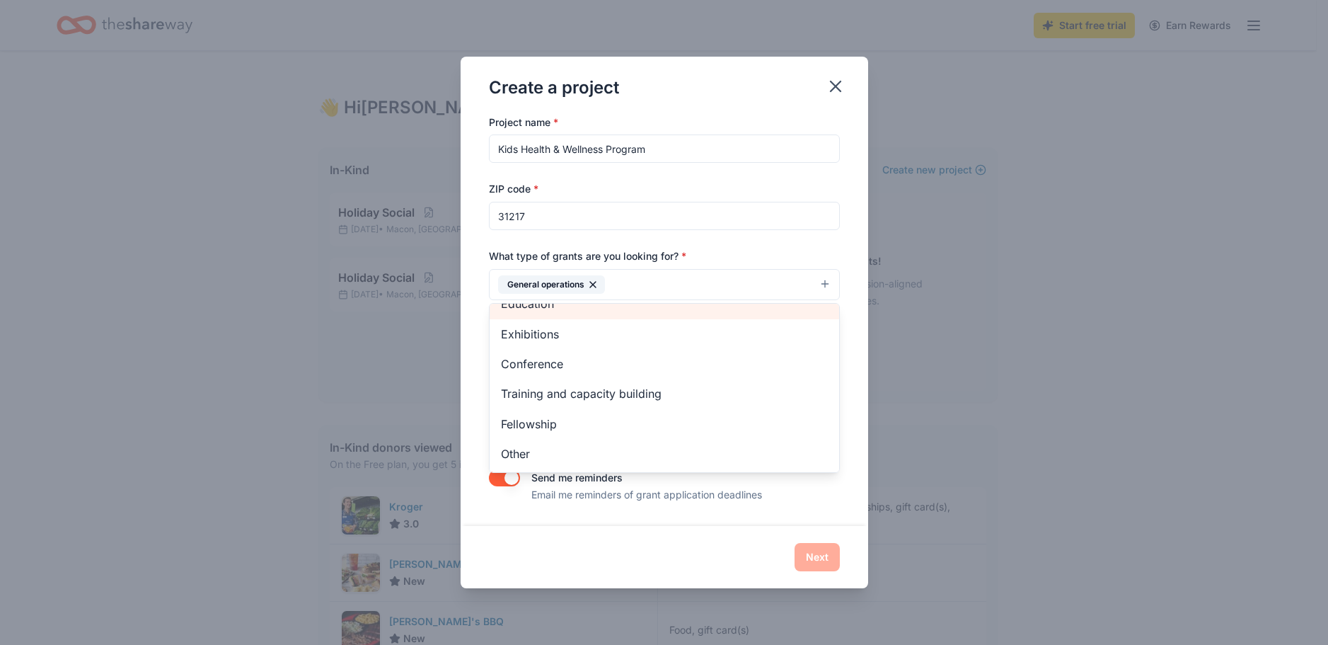
click at [587, 304] on div "Education" at bounding box center [665, 304] width 350 height 30
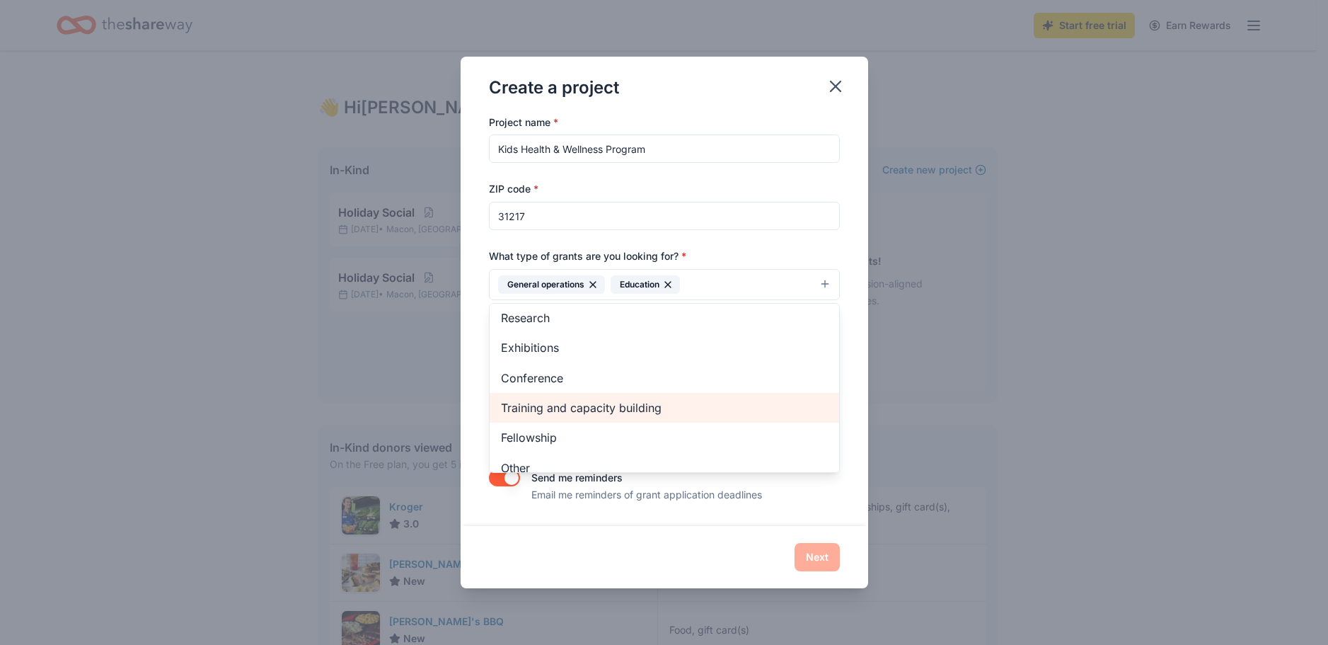
click at [602, 408] on span "Training and capacity building" at bounding box center [664, 407] width 327 height 18
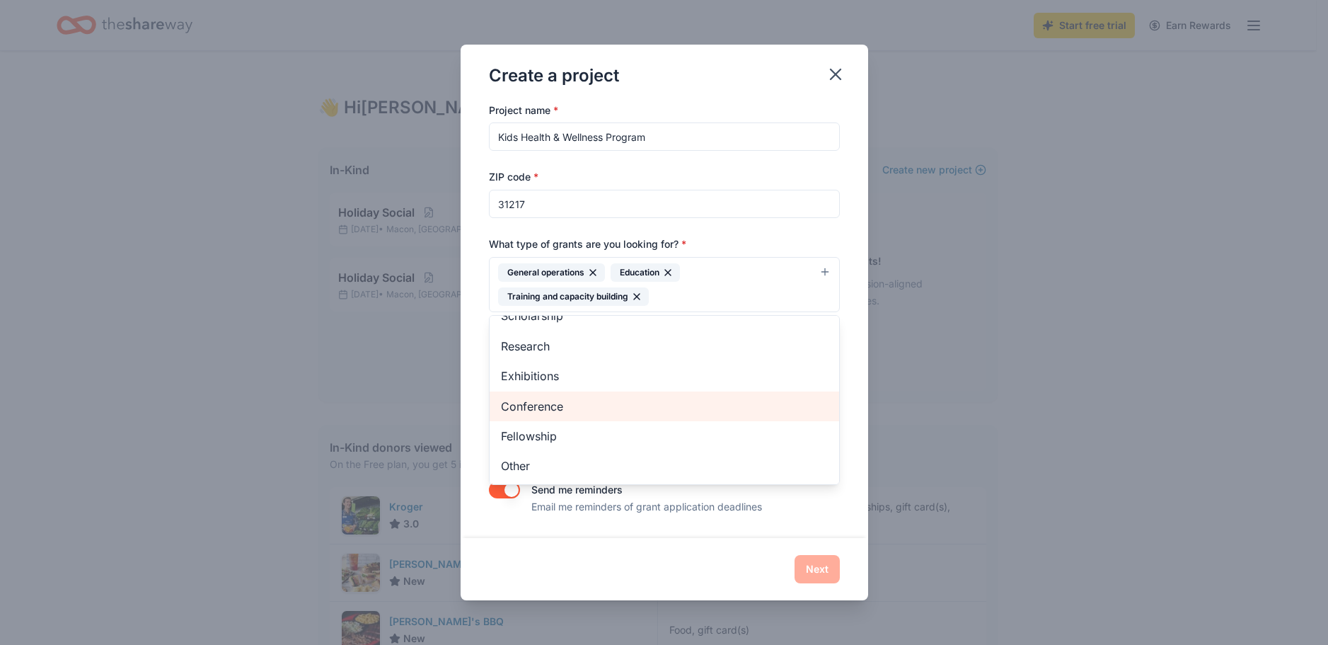
scroll to position [77, 0]
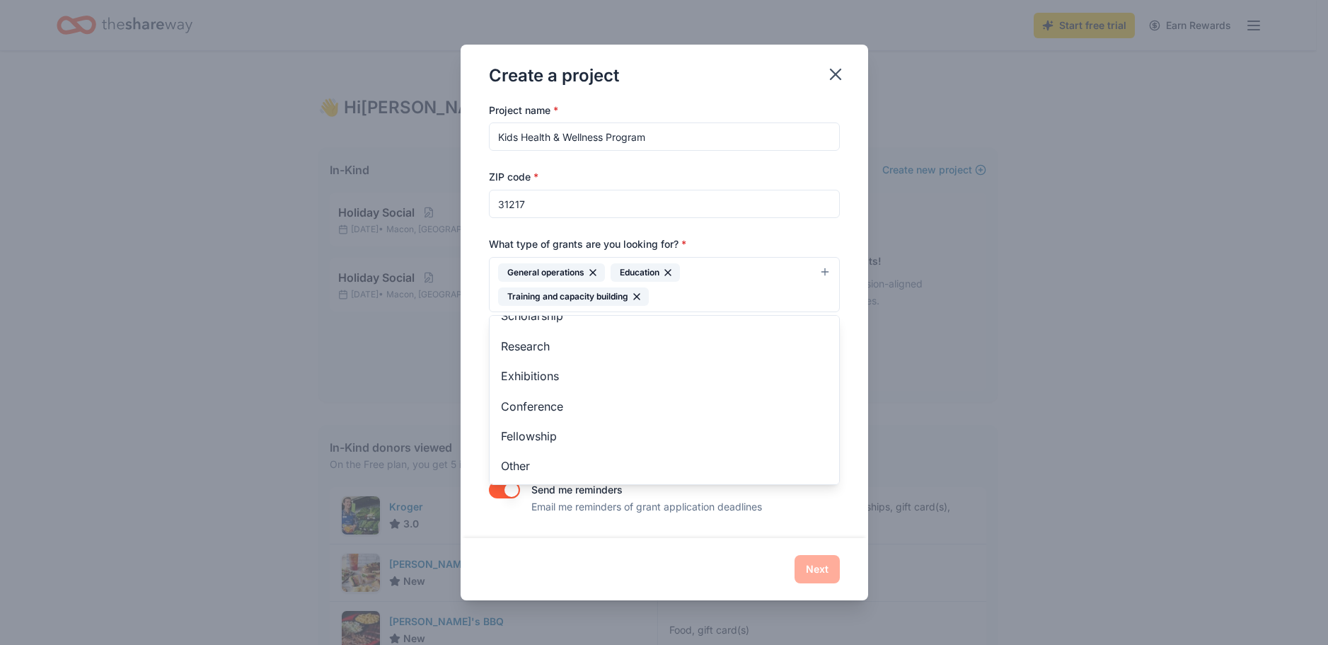
click at [816, 543] on div "Create a project Project name * Kids Health & Wellness Program ZIP code * 31217…" at bounding box center [665, 322] width 408 height 555
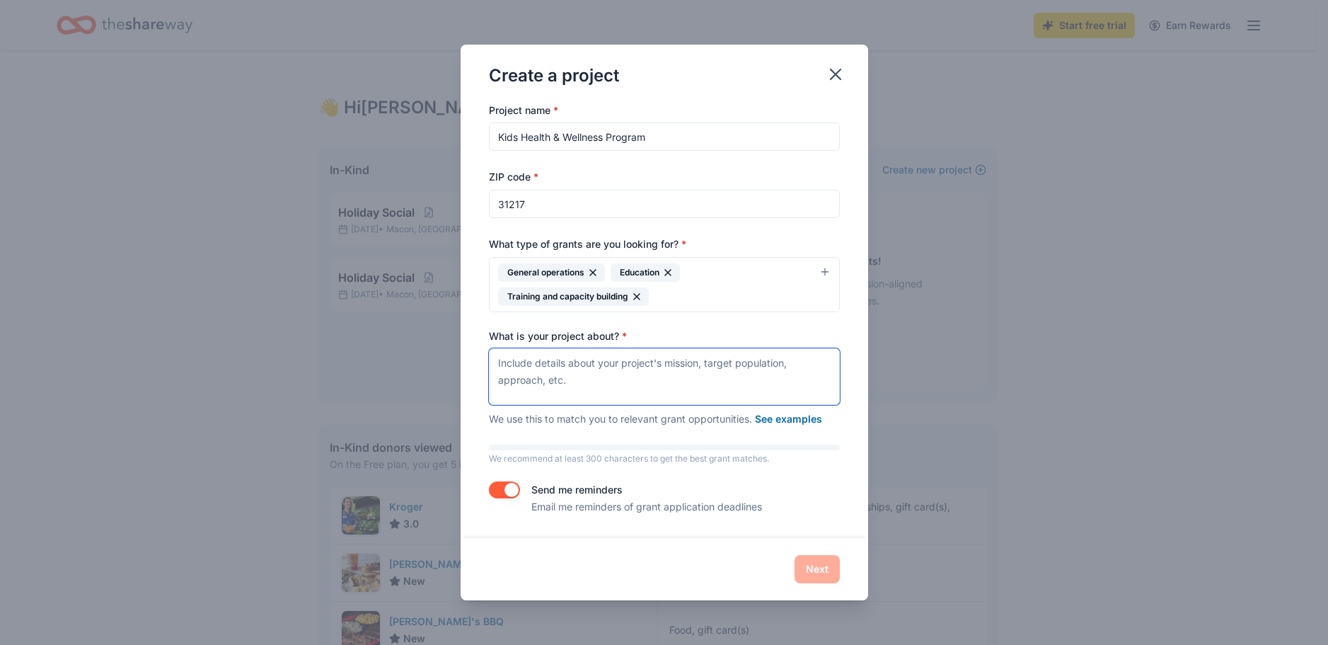
click at [498, 363] on textarea "What is your project about? *" at bounding box center [664, 376] width 351 height 57
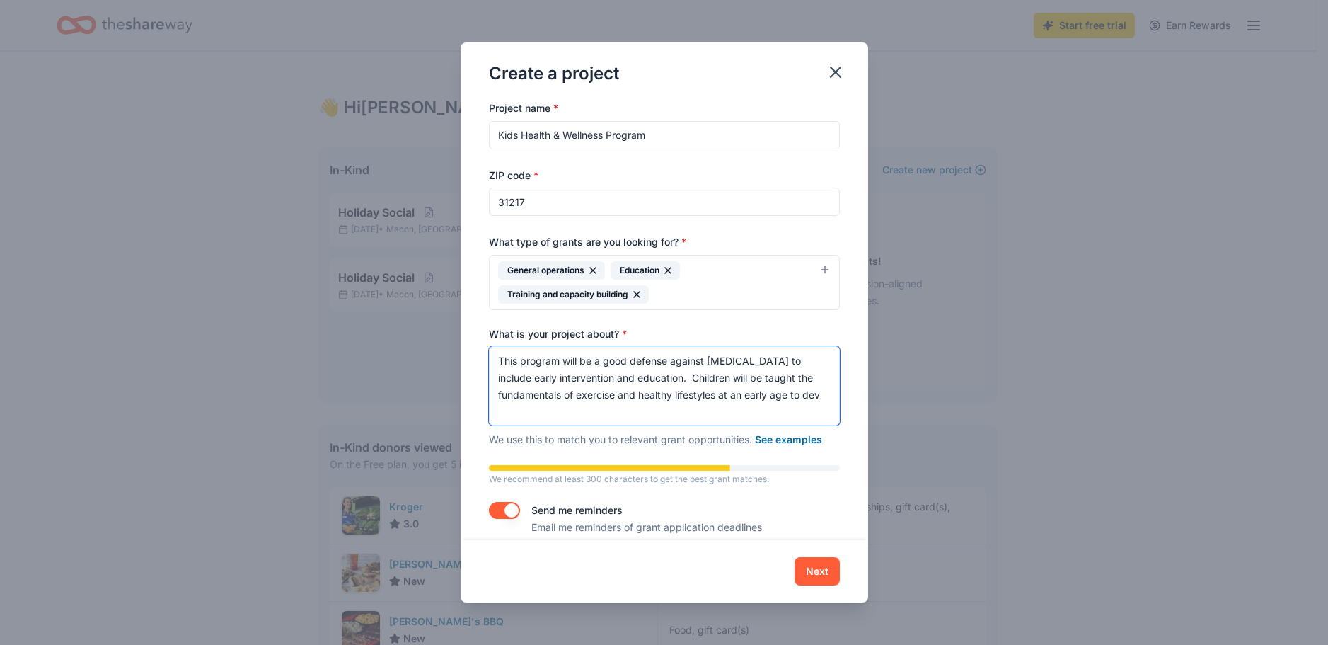
scroll to position [1, 0]
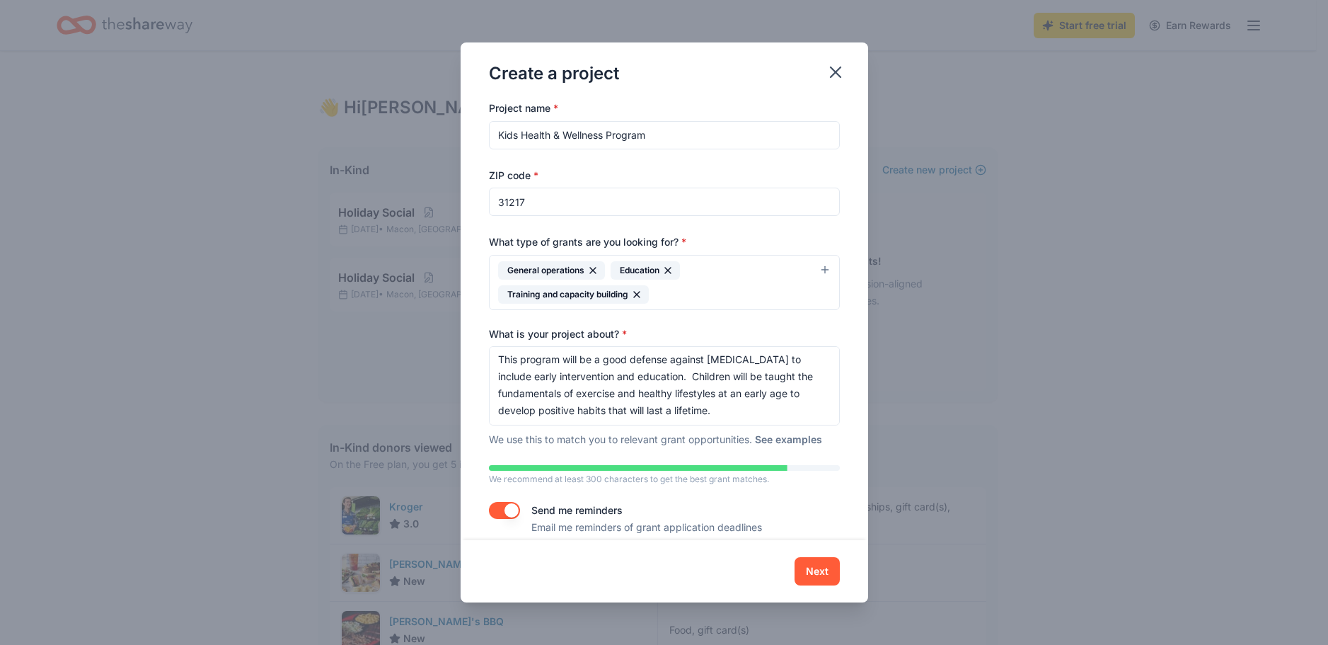
click at [799, 440] on button "See examples" at bounding box center [788, 439] width 67 height 17
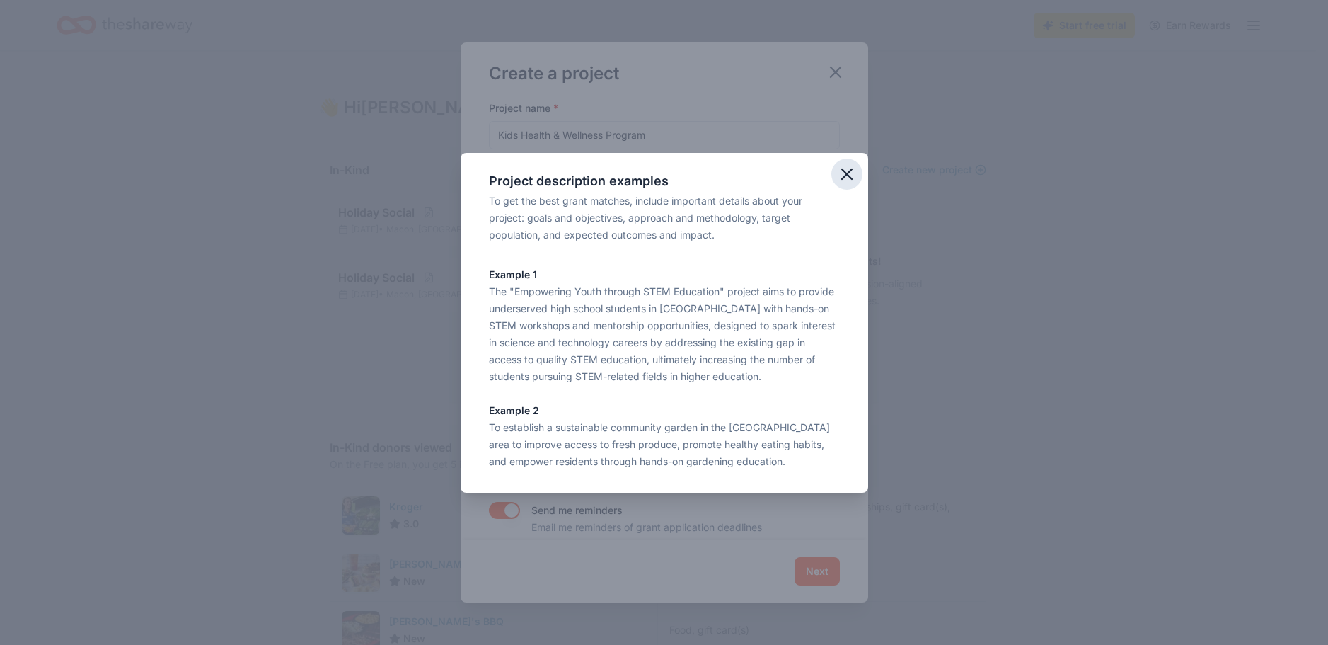
click at [850, 166] on icon "button" at bounding box center [847, 174] width 20 height 20
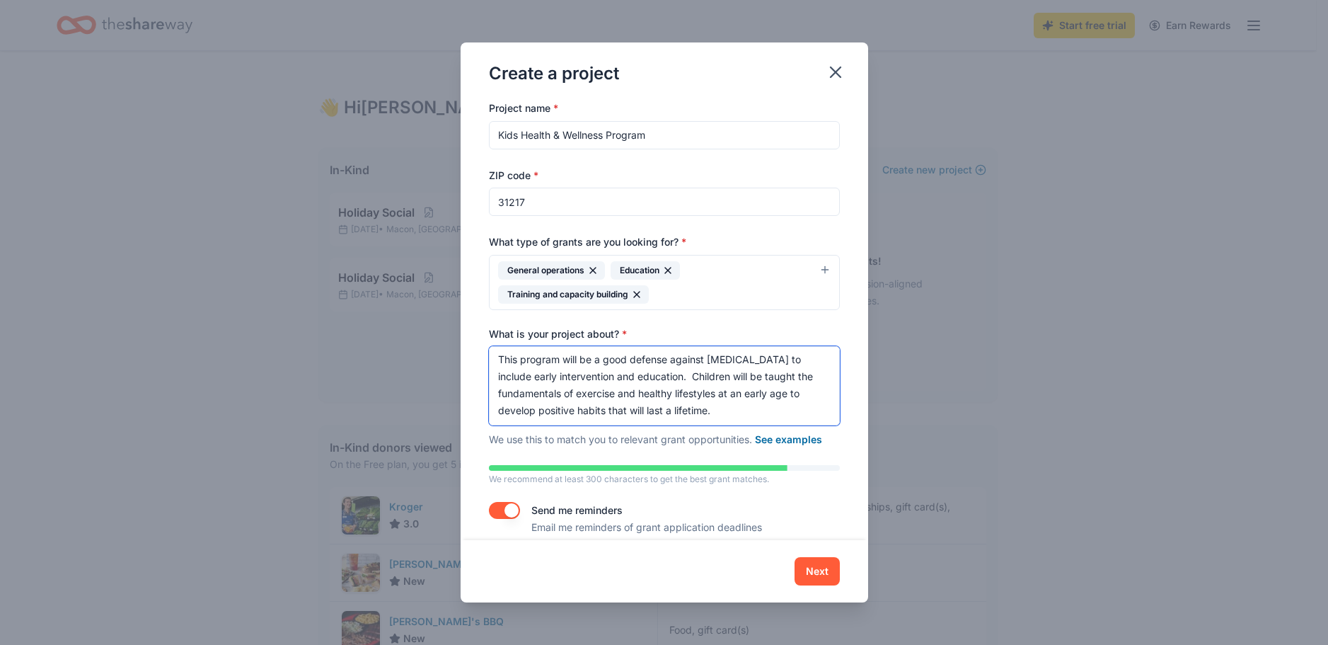
click at [766, 417] on textarea "This program will be a good defense against childhood obesity to include early …" at bounding box center [664, 385] width 351 height 79
click at [809, 438] on button "See examples" at bounding box center [788, 439] width 67 height 17
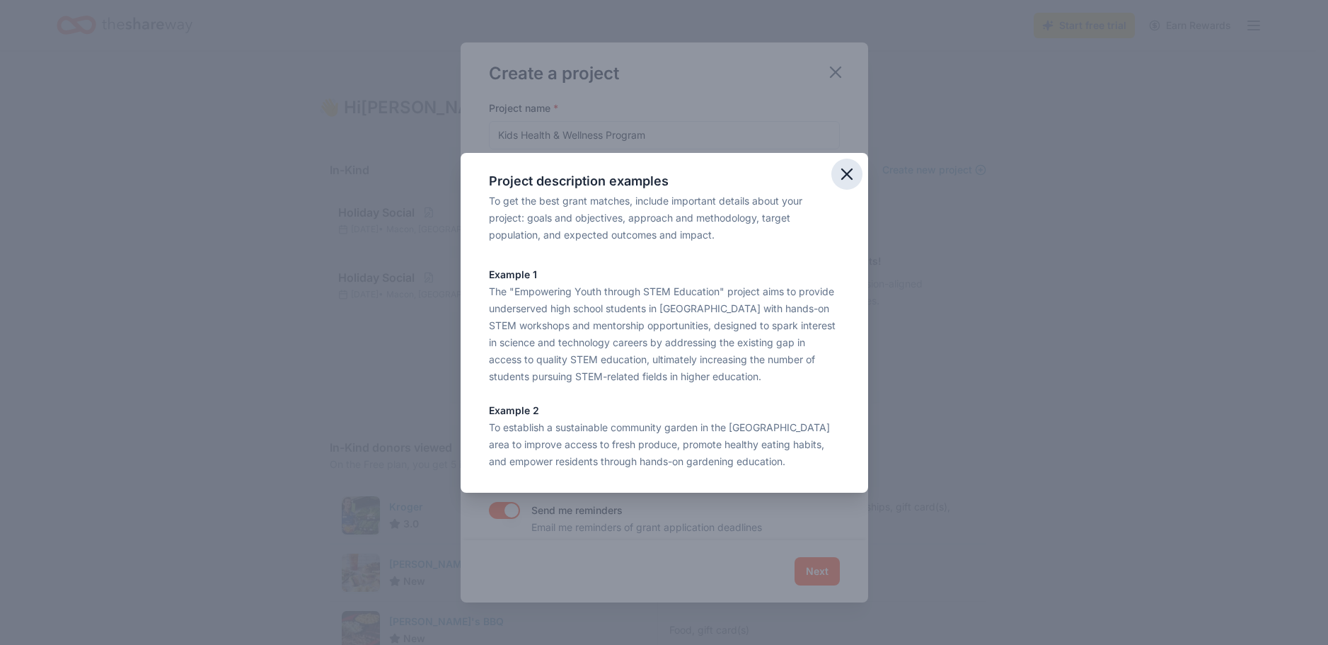
click at [847, 173] on icon "button" at bounding box center [847, 174] width 10 height 10
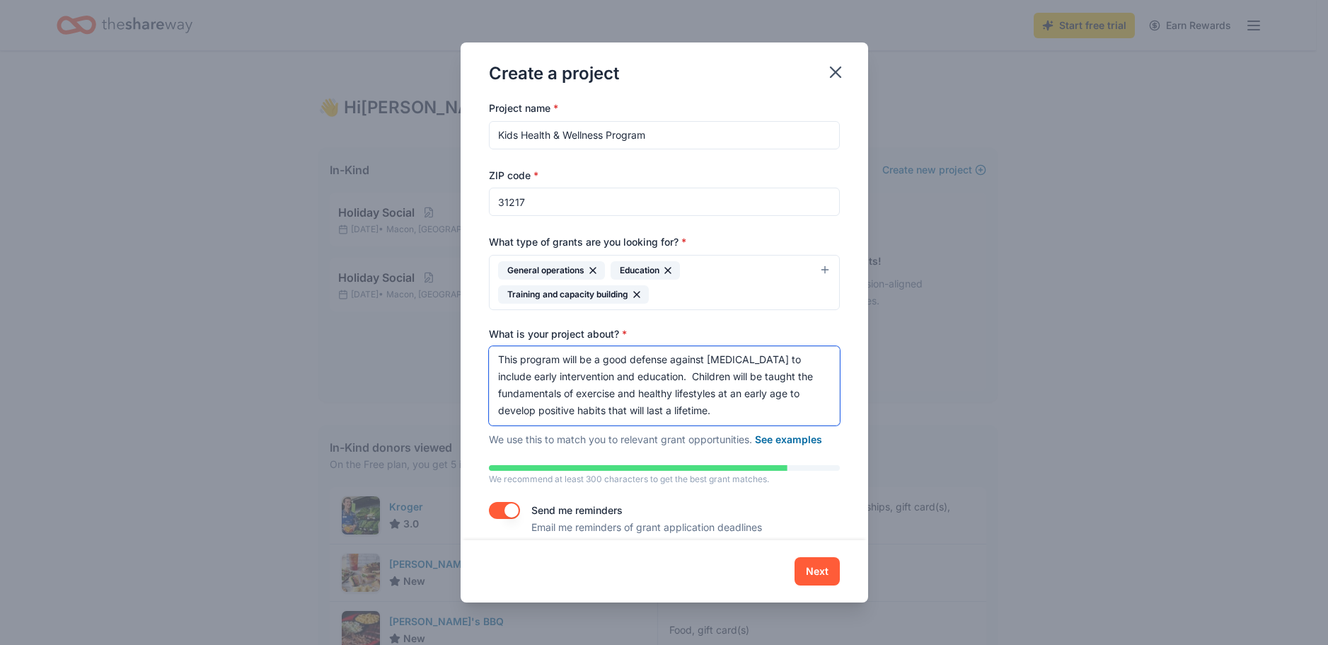
click at [772, 412] on textarea "This program will be a good defense against childhood obesity to include early …" at bounding box center [664, 385] width 351 height 79
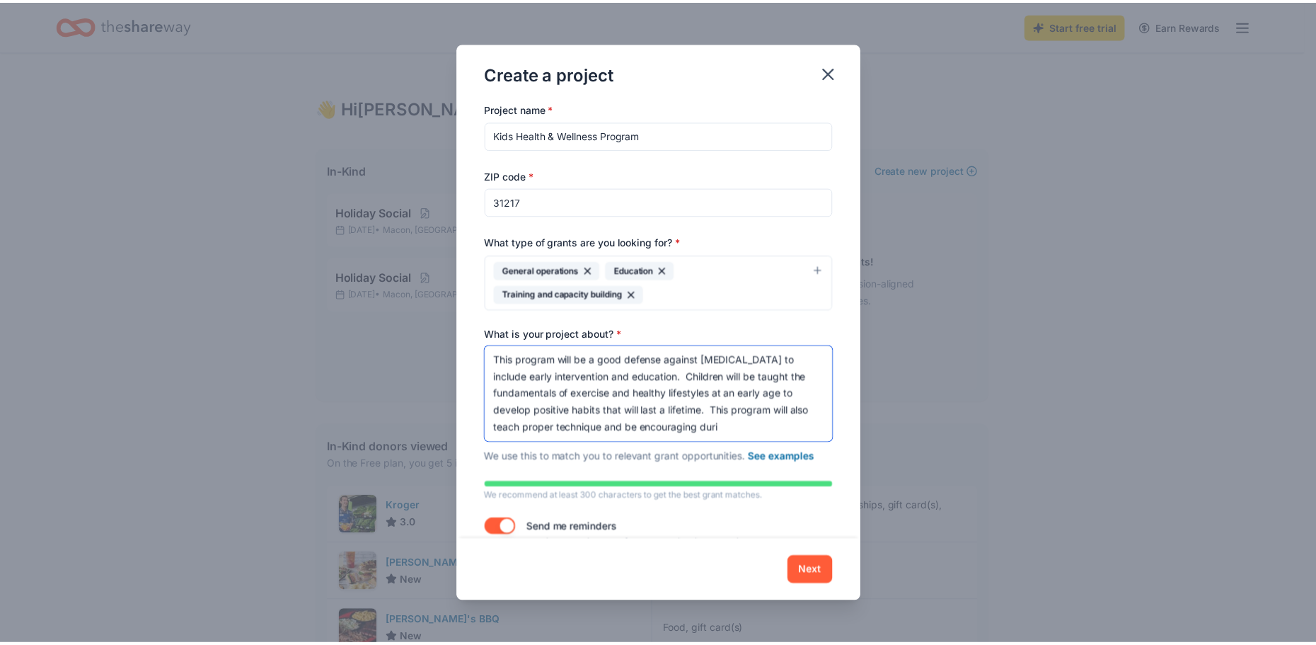
scroll to position [11, 0]
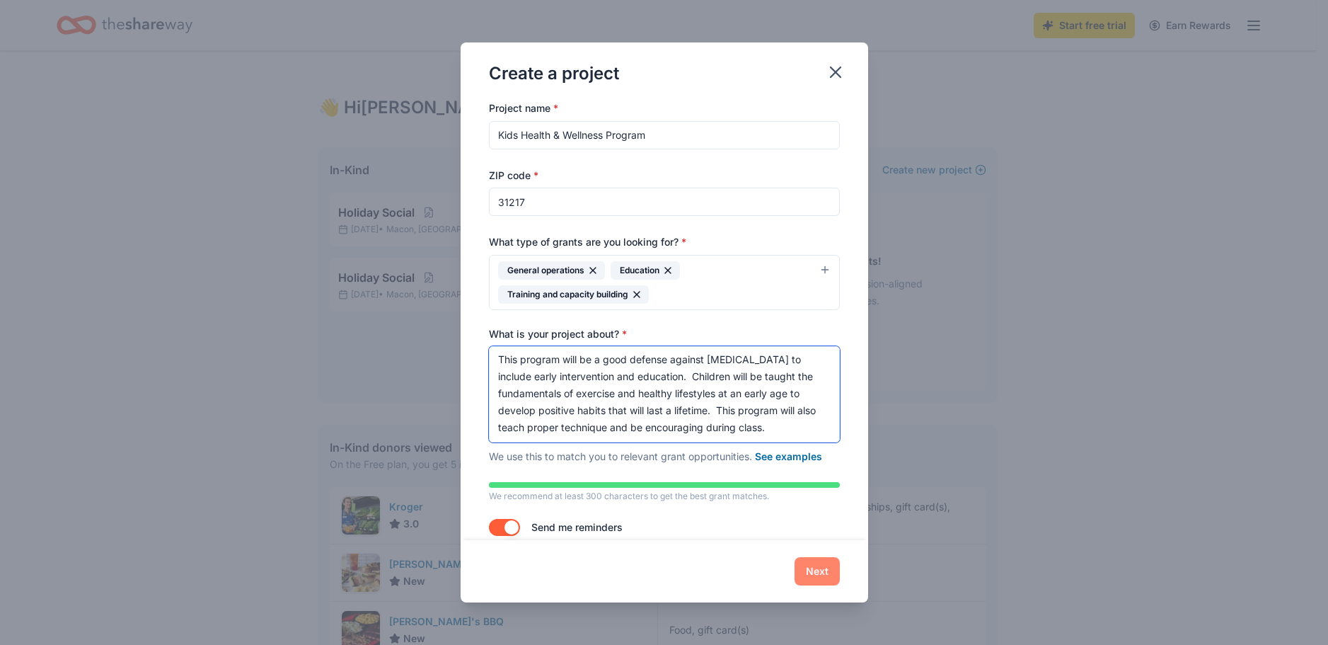
type textarea "This program will be a good defense against childhood obesity to include early …"
click at [826, 570] on button "Next" at bounding box center [817, 571] width 45 height 28
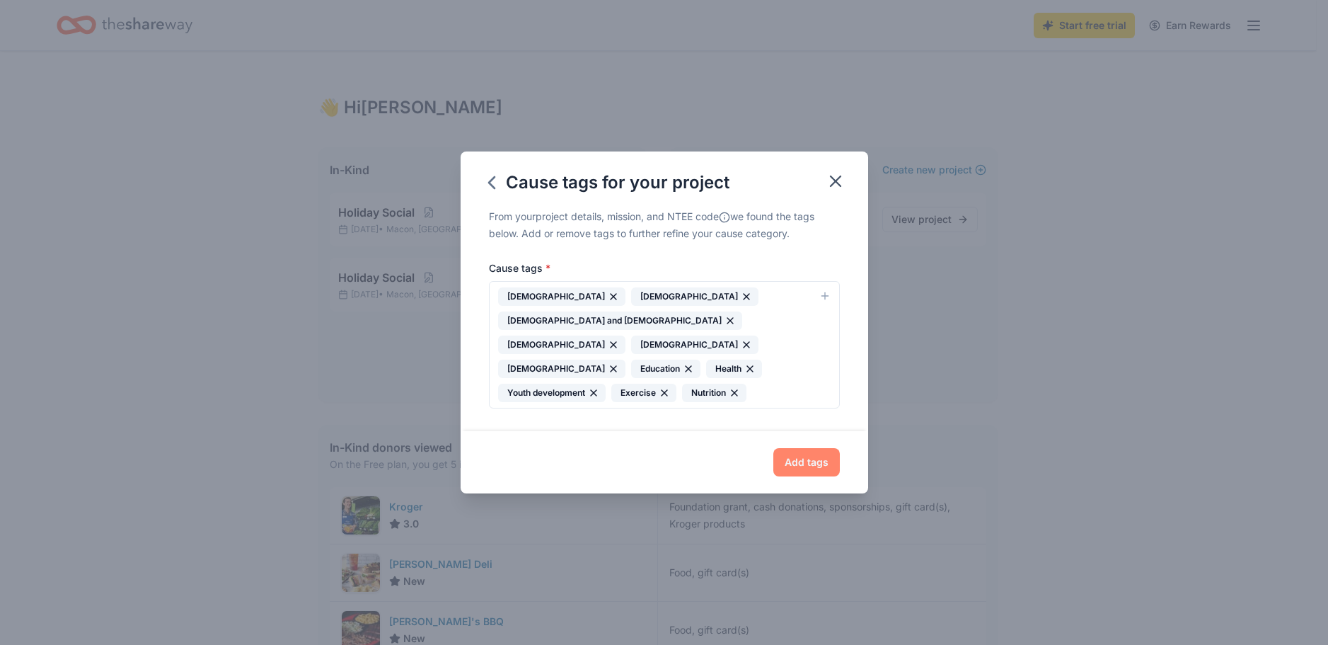
click at [827, 452] on button "Add tags" at bounding box center [806, 462] width 67 height 28
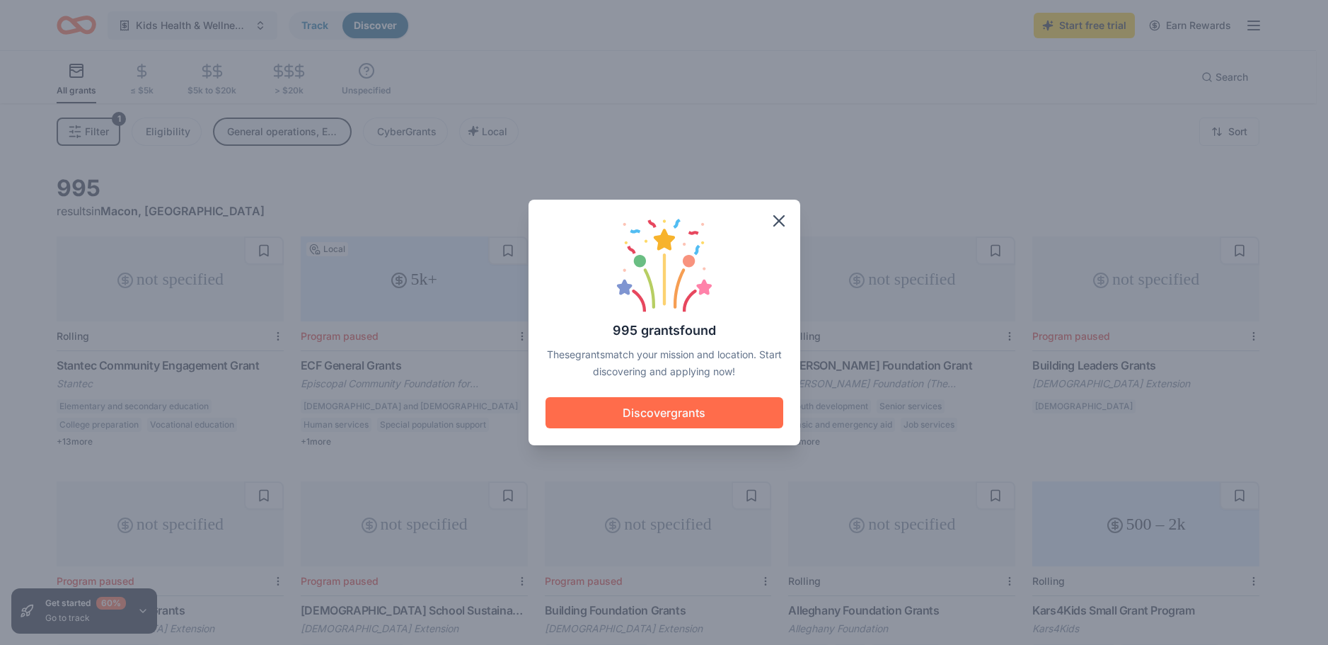
click at [667, 412] on button "Discover grants" at bounding box center [664, 412] width 238 height 31
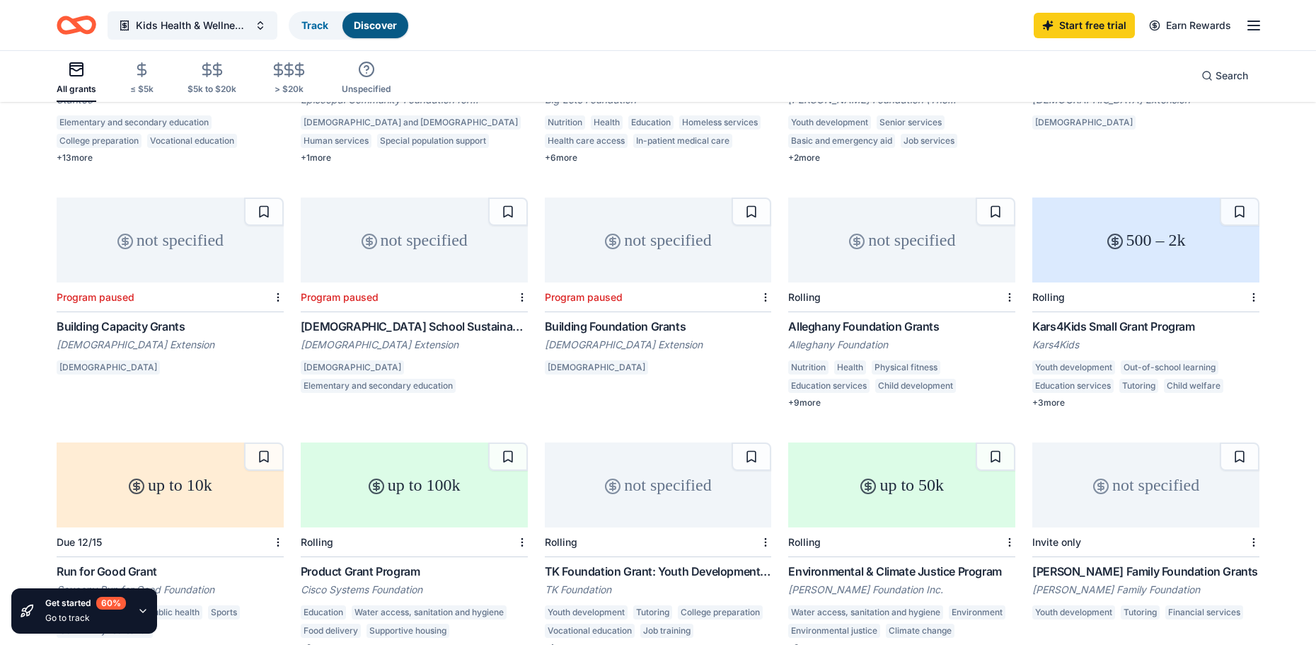
scroll to position [312, 0]
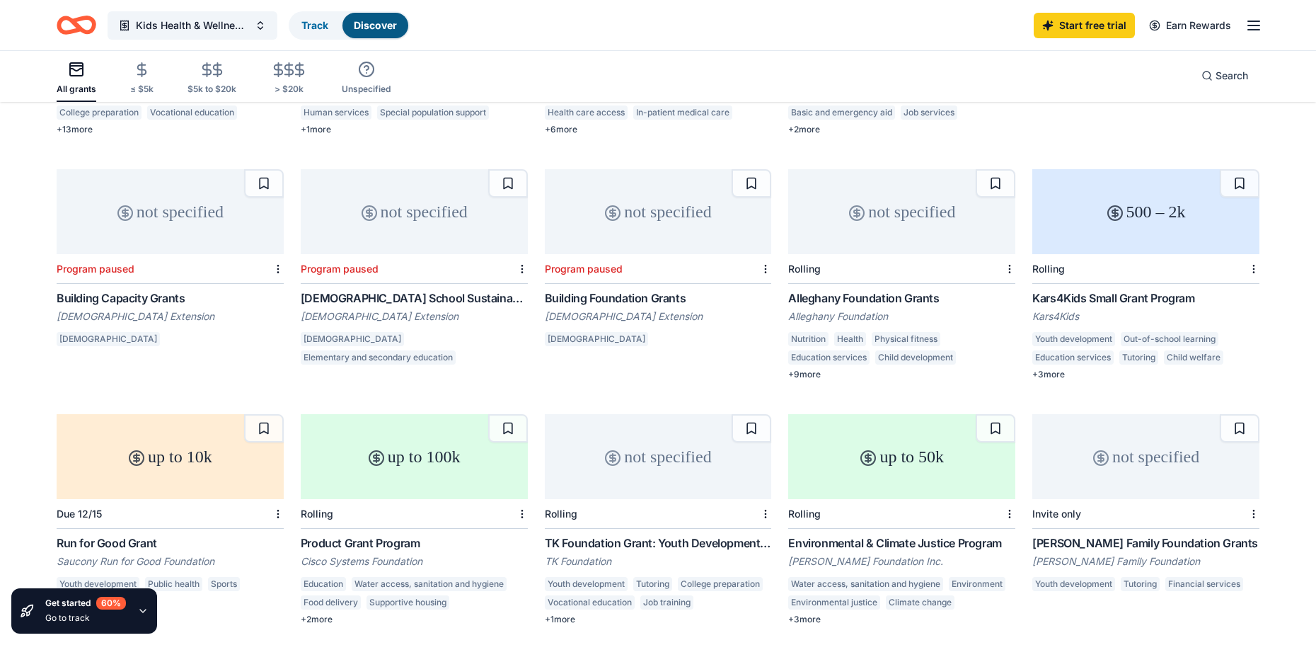
click at [1044, 372] on div "+ 3 more" at bounding box center [1145, 374] width 227 height 11
click at [865, 294] on div "Alleghany Foundation Grants" at bounding box center [901, 297] width 227 height 17
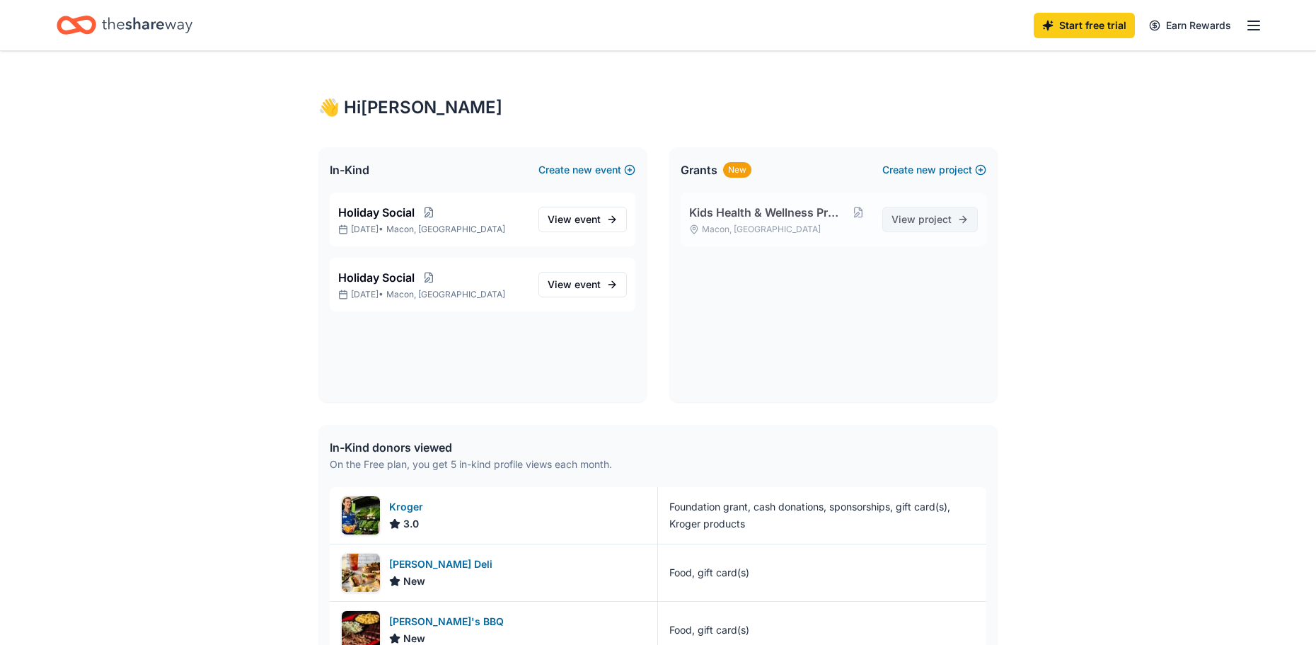
click at [925, 217] on span "project" at bounding box center [934, 219] width 33 height 12
click at [741, 219] on span "Kids Health & Wellness Program" at bounding box center [767, 212] width 156 height 17
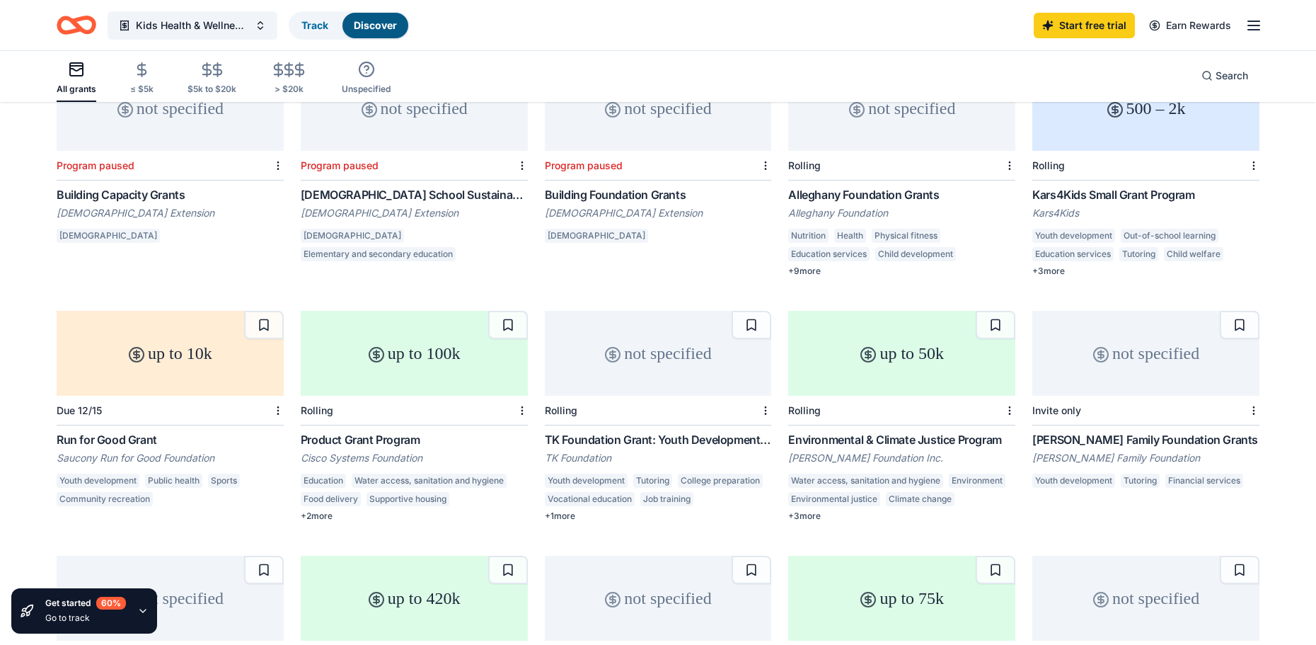
scroll to position [472, 0]
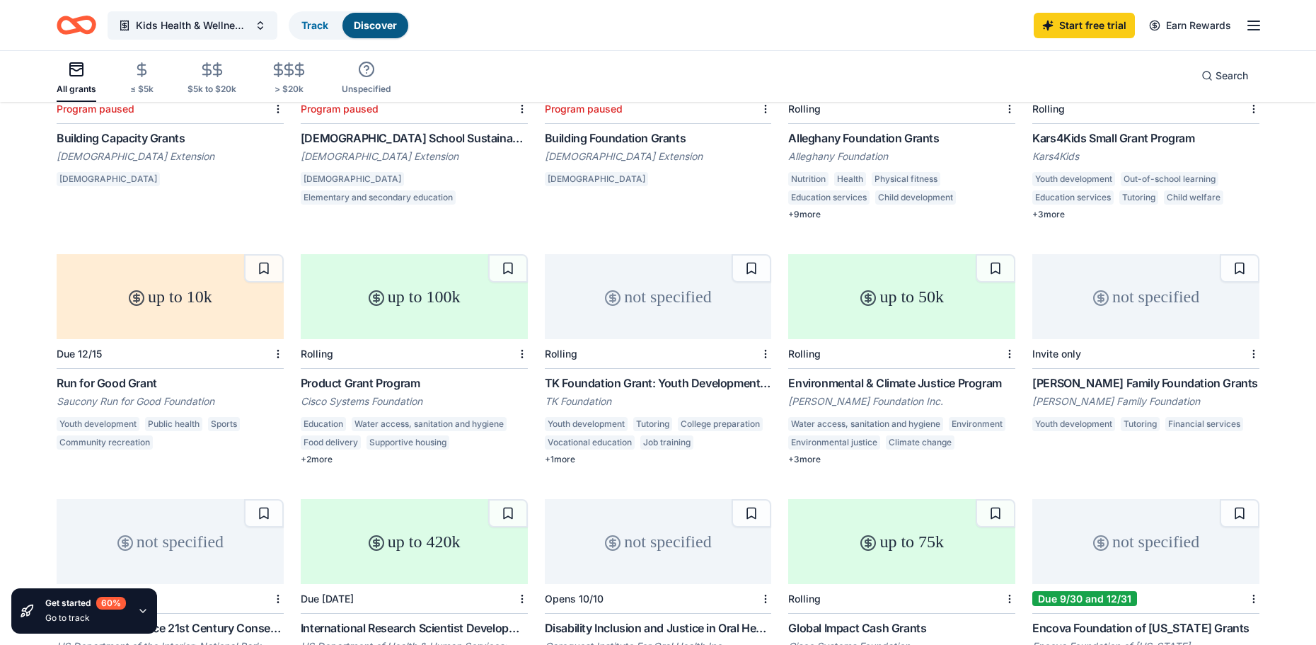
click at [198, 296] on div "up to 10k" at bounding box center [170, 296] width 227 height 85
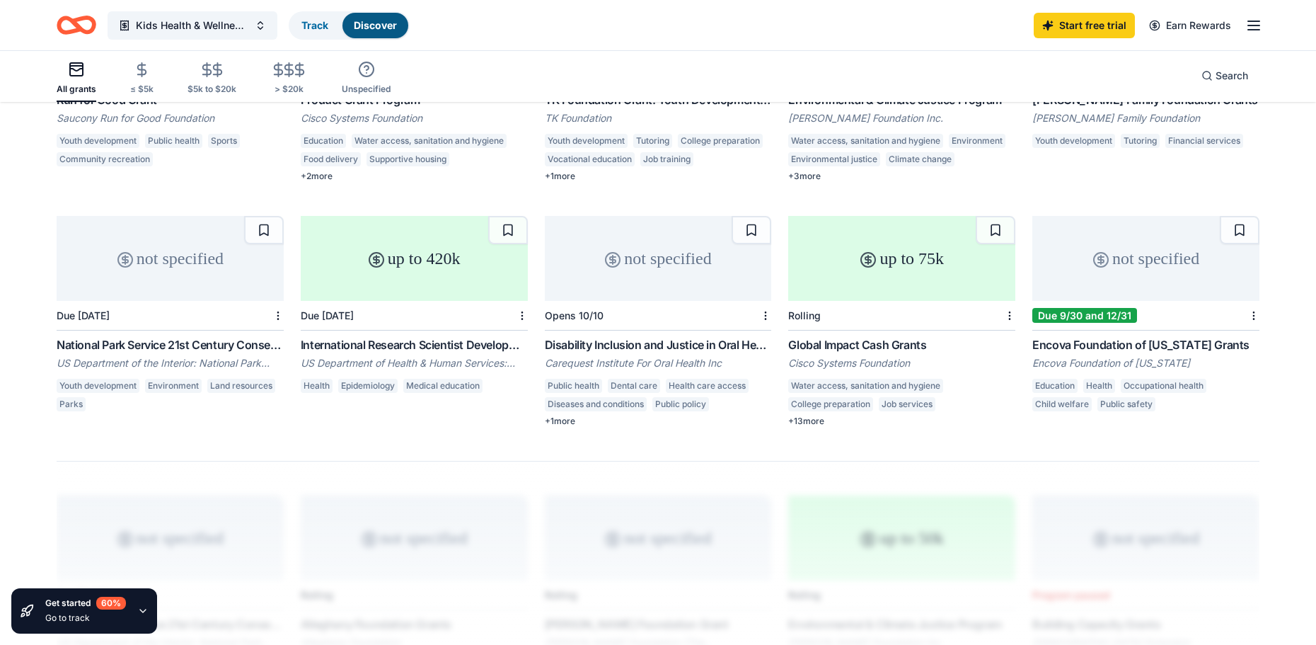
scroll to position [774, 0]
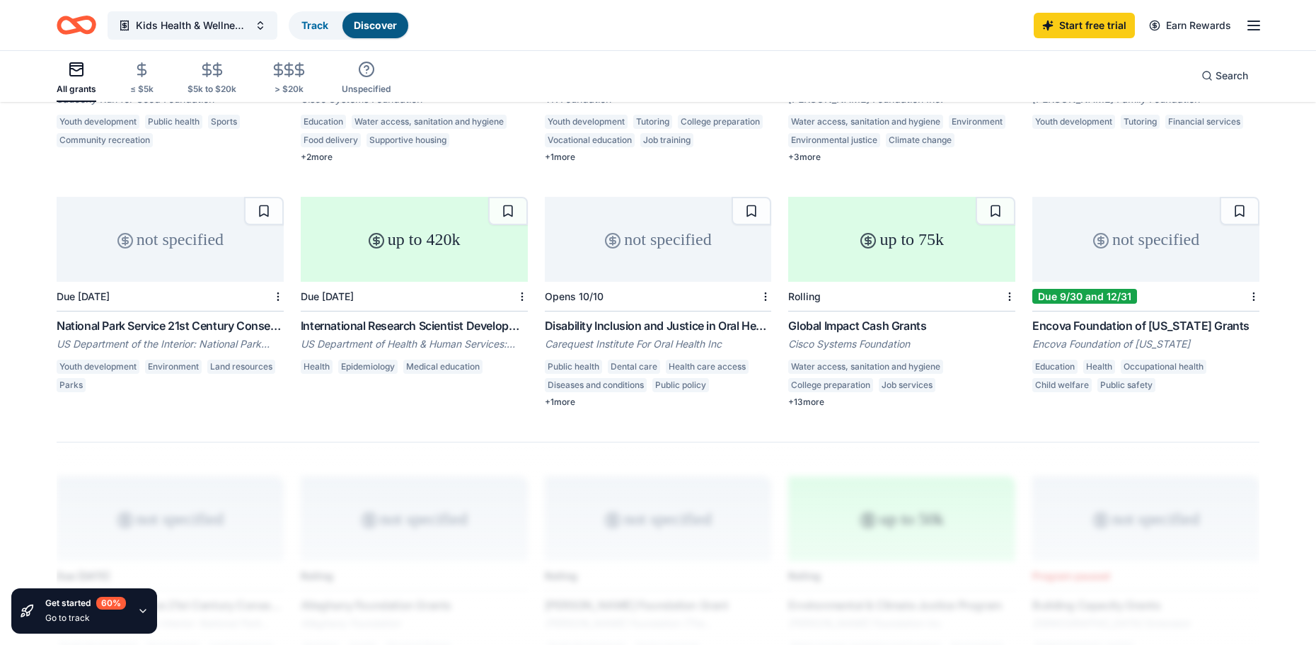
click at [925, 260] on div "up to 75k" at bounding box center [901, 239] width 227 height 85
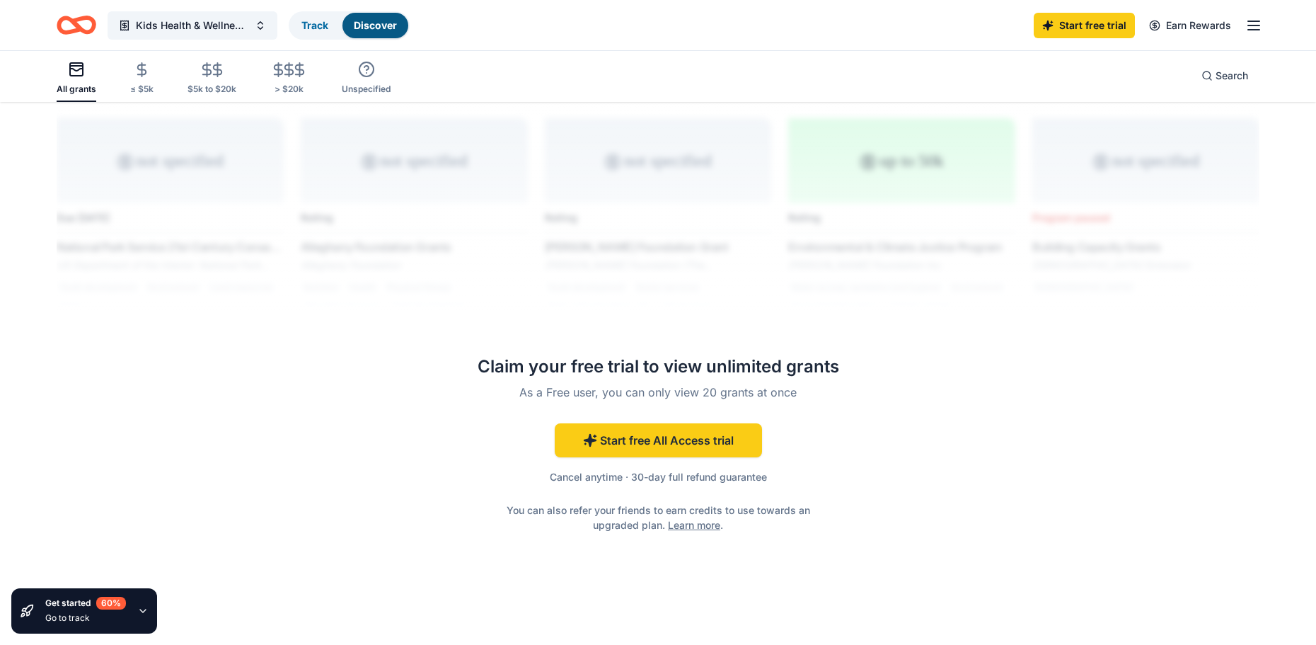
scroll to position [1138, 0]
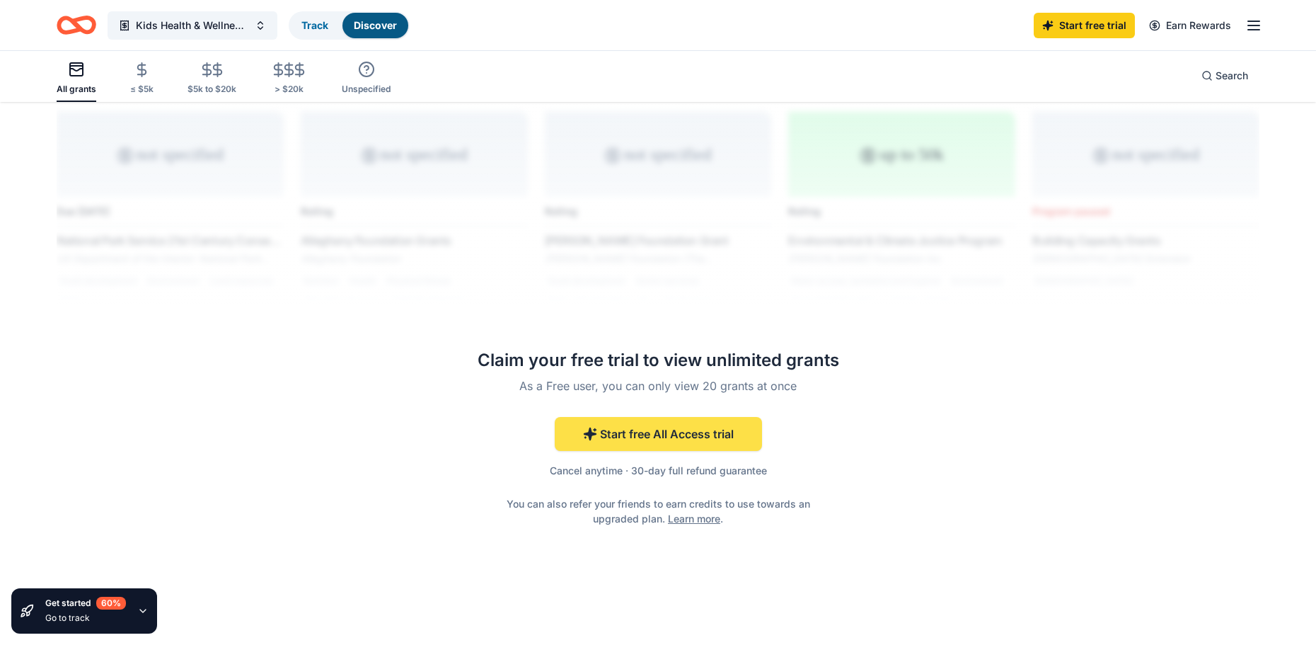
click at [690, 433] on link "Start free All Access trial" at bounding box center [658, 434] width 207 height 34
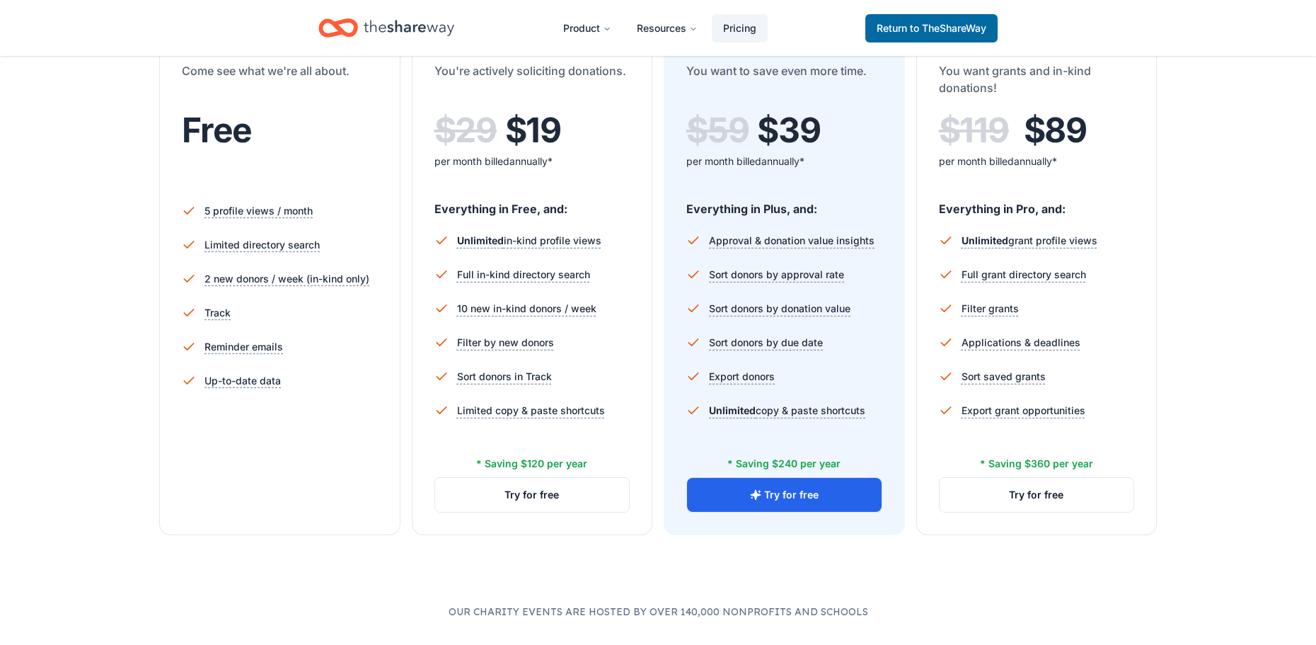
scroll to position [330, 0]
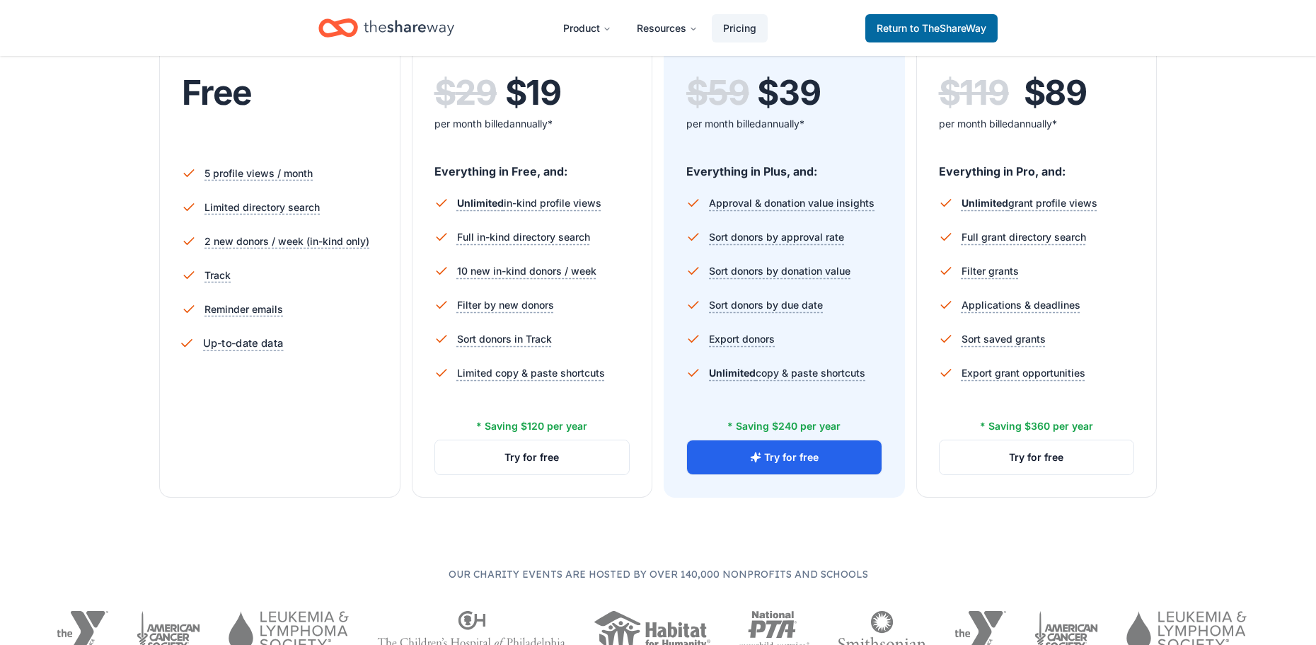
click at [249, 342] on span "Up-to-date data" at bounding box center [243, 343] width 80 height 18
click at [906, 32] on span "Return to TheShareWay" at bounding box center [932, 28] width 110 height 17
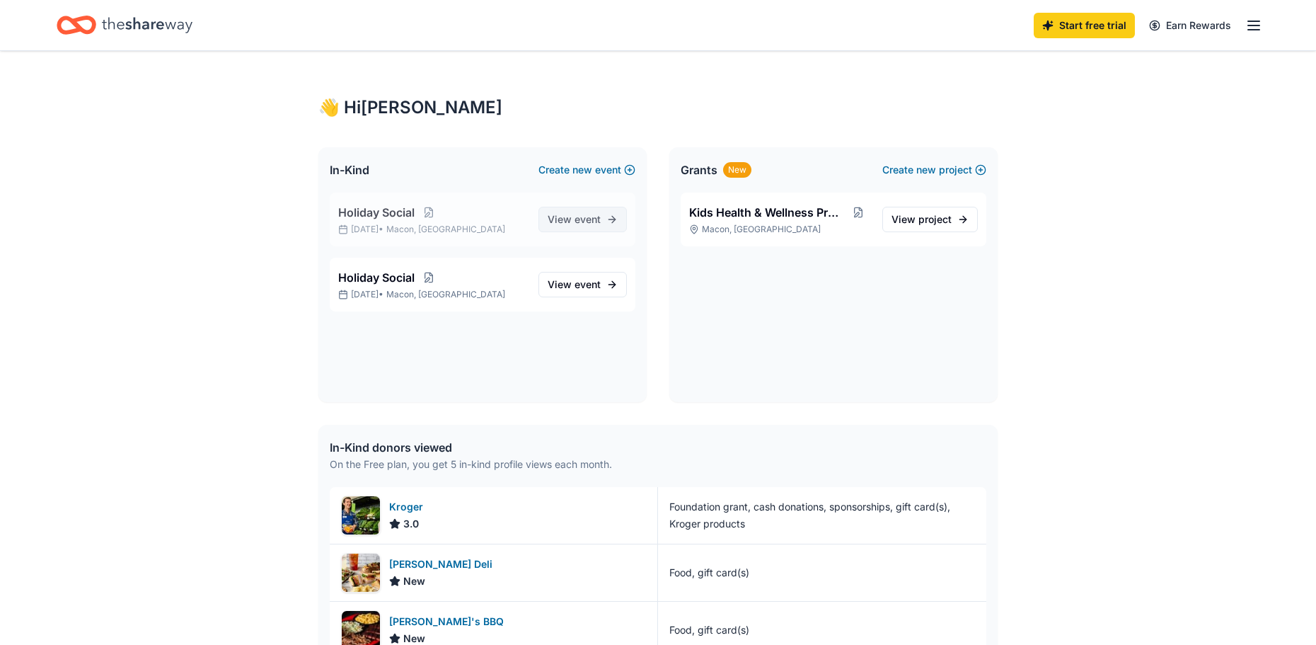
click at [584, 215] on span "event" at bounding box center [587, 219] width 26 height 12
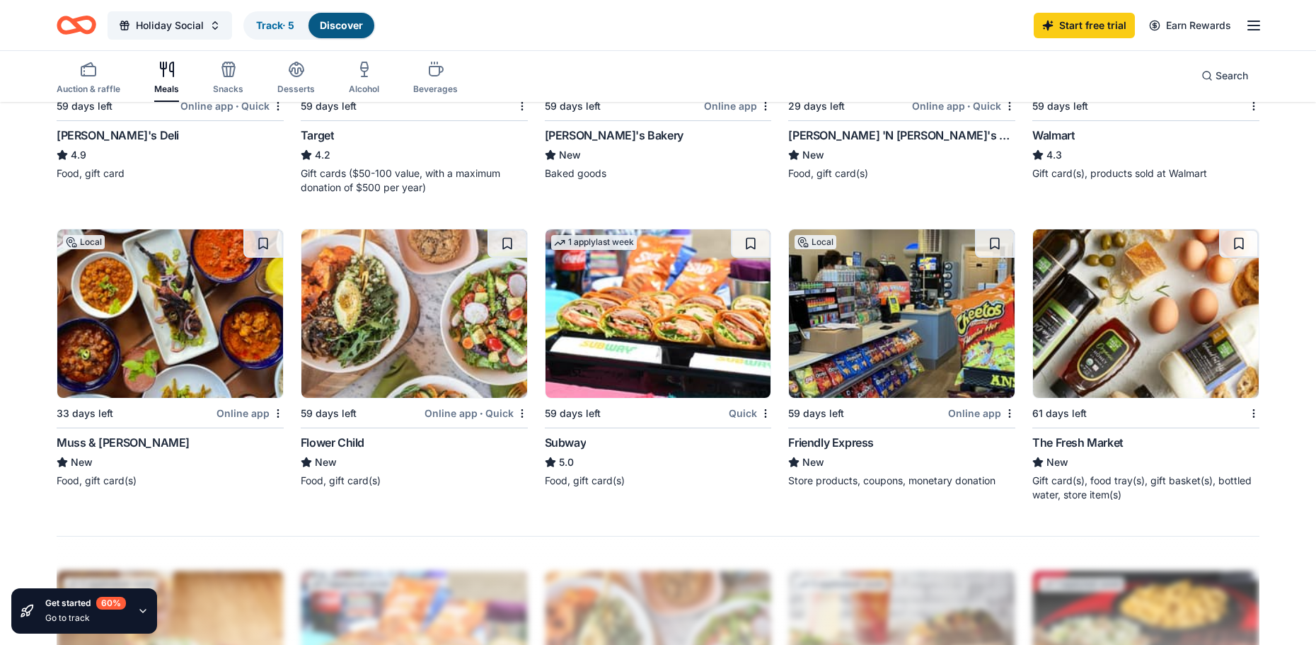
scroll to position [1057, 0]
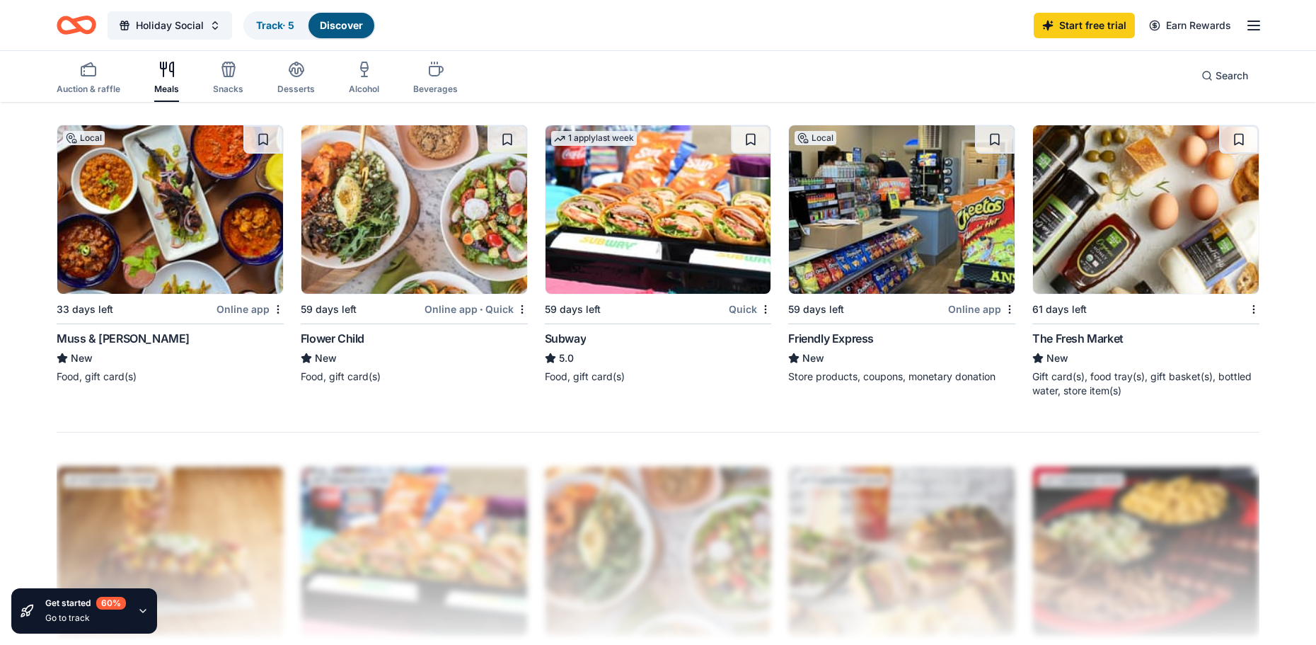
click at [572, 337] on div "Subway" at bounding box center [566, 338] width 42 height 17
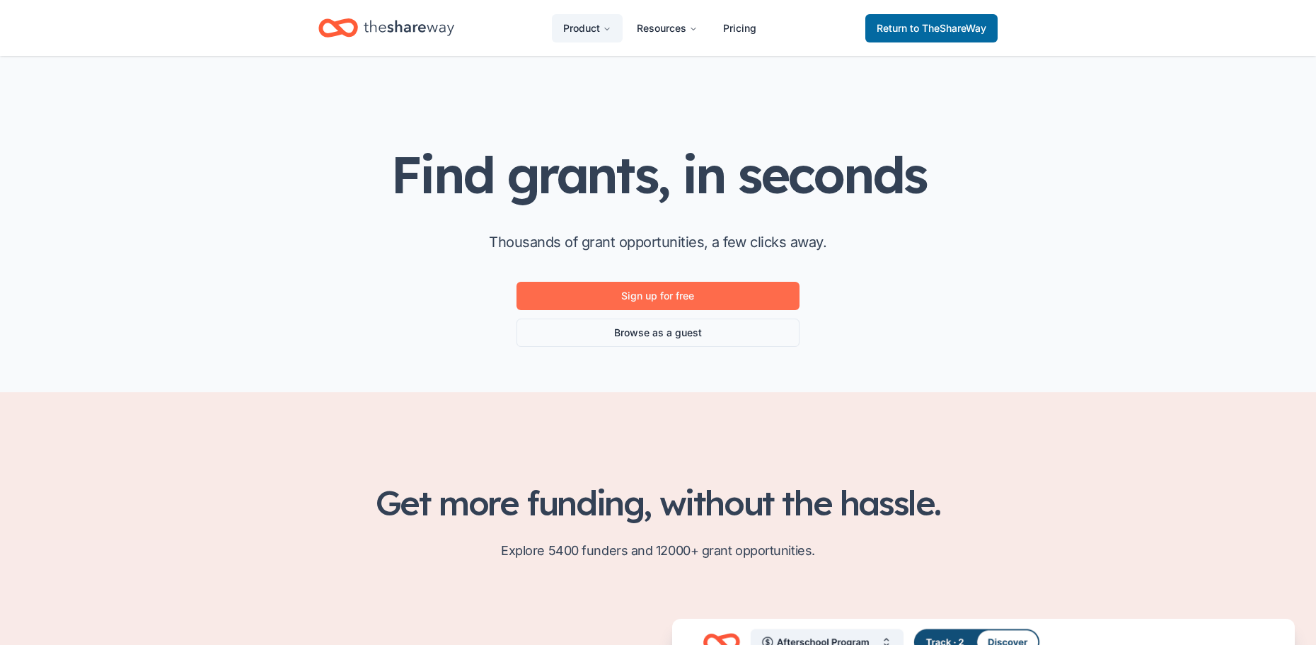
click at [676, 282] on link "Sign up for free" at bounding box center [657, 296] width 283 height 28
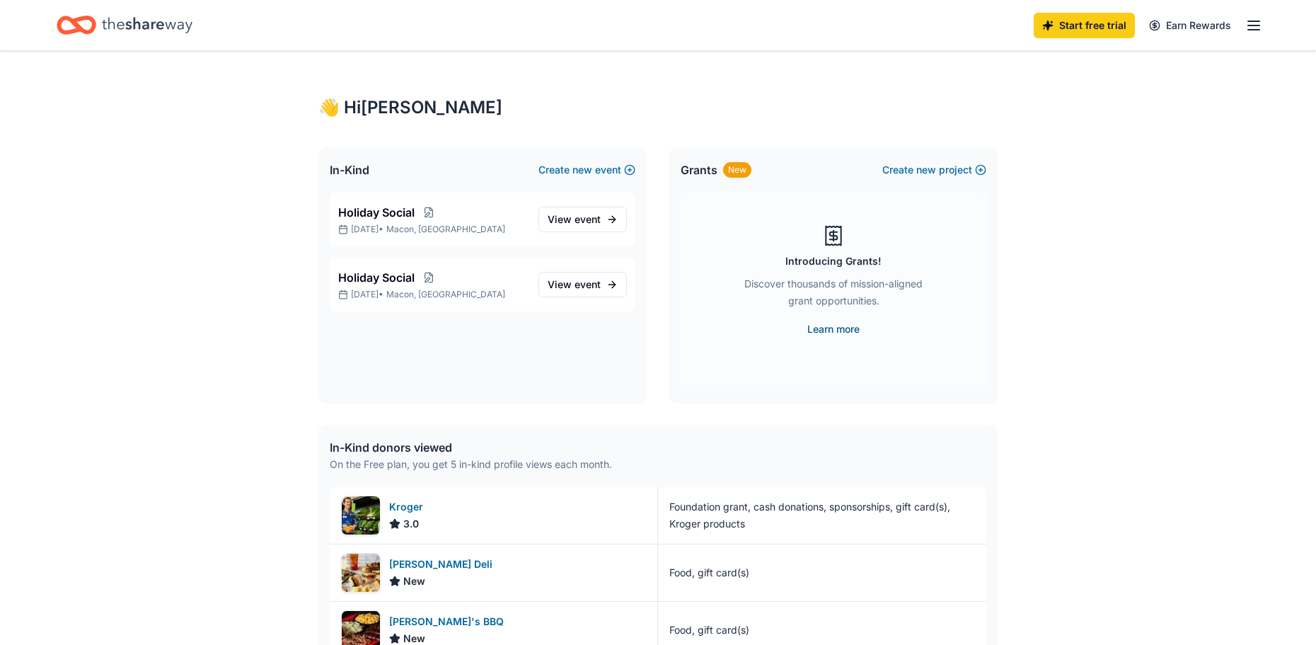
click at [831, 328] on link "Learn more" at bounding box center [833, 328] width 52 height 17
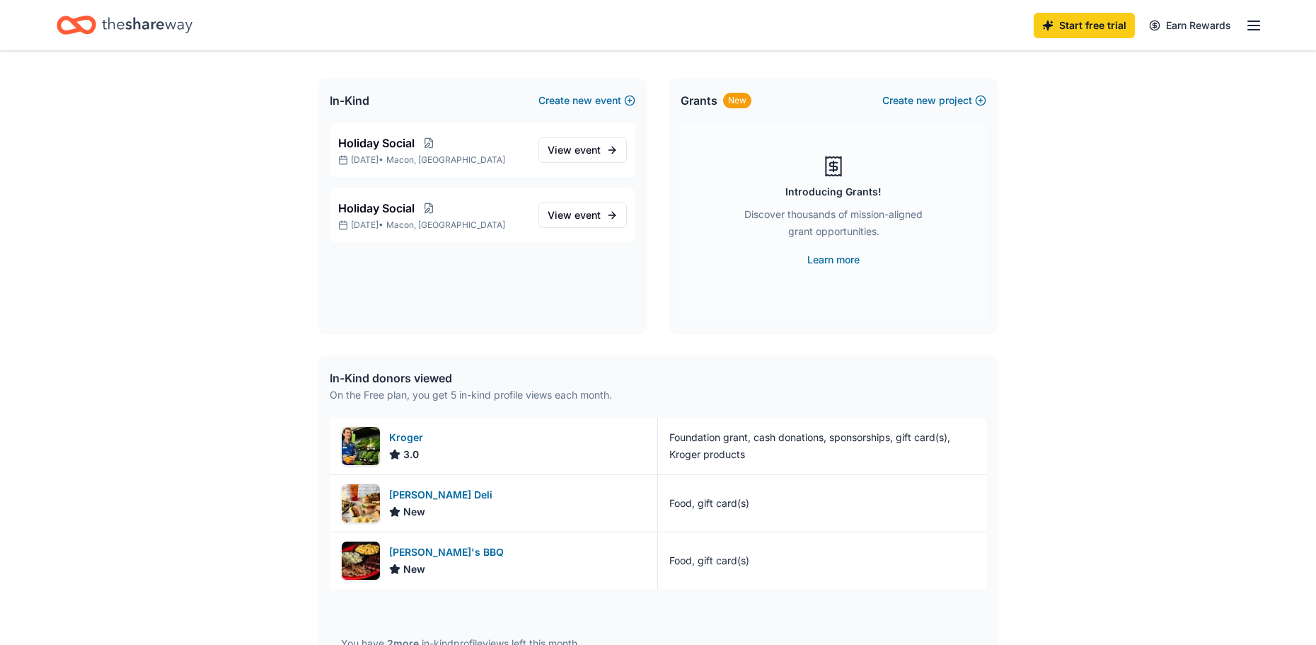
scroll to position [66, 0]
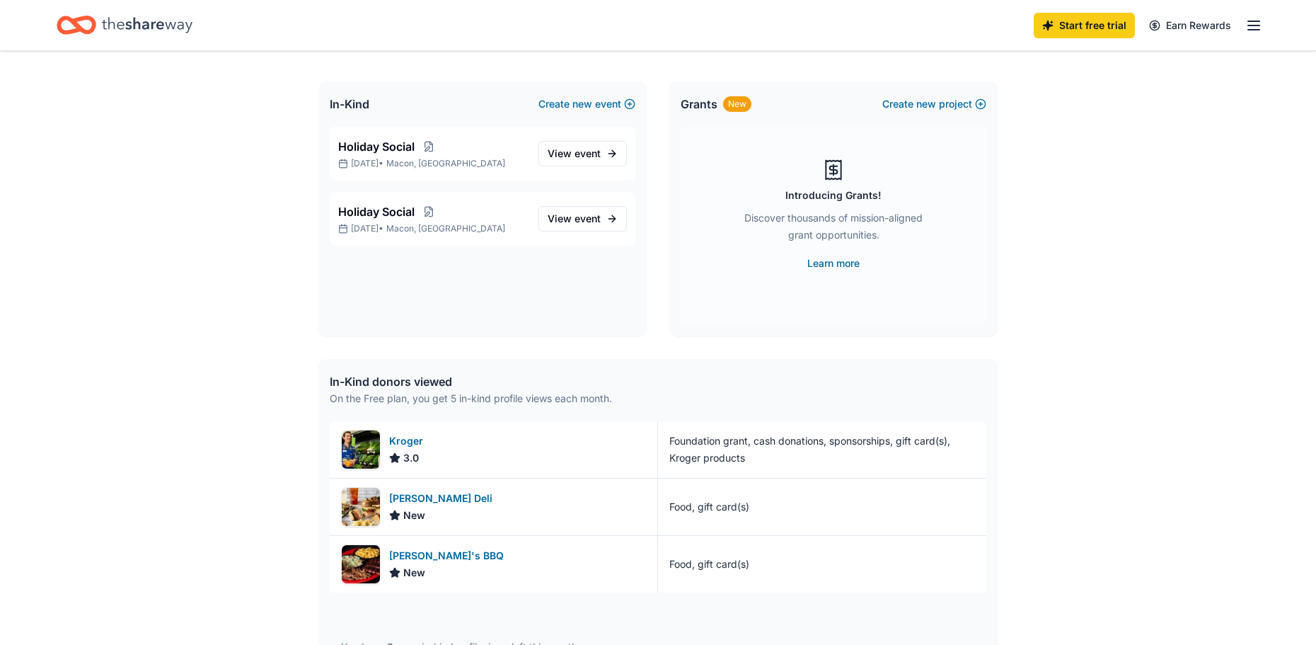
click at [734, 108] on div "New" at bounding box center [737, 104] width 28 height 16
click at [831, 264] on link "Learn more" at bounding box center [833, 263] width 52 height 17
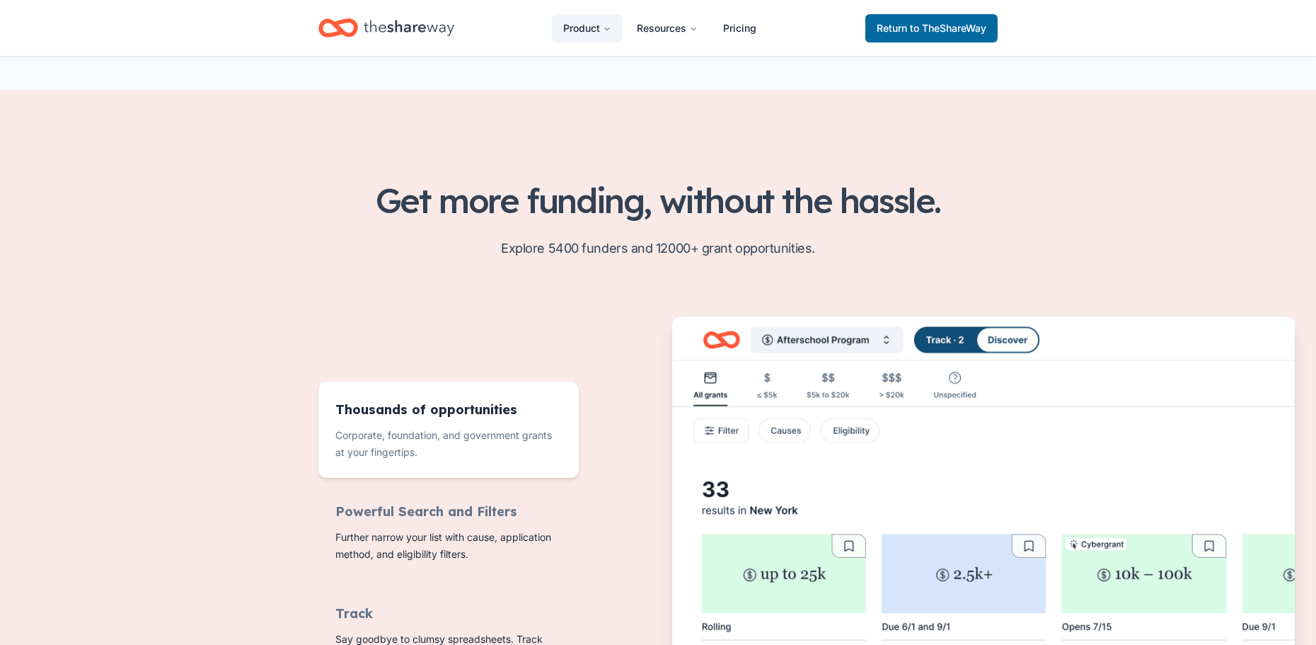
scroll to position [368, 0]
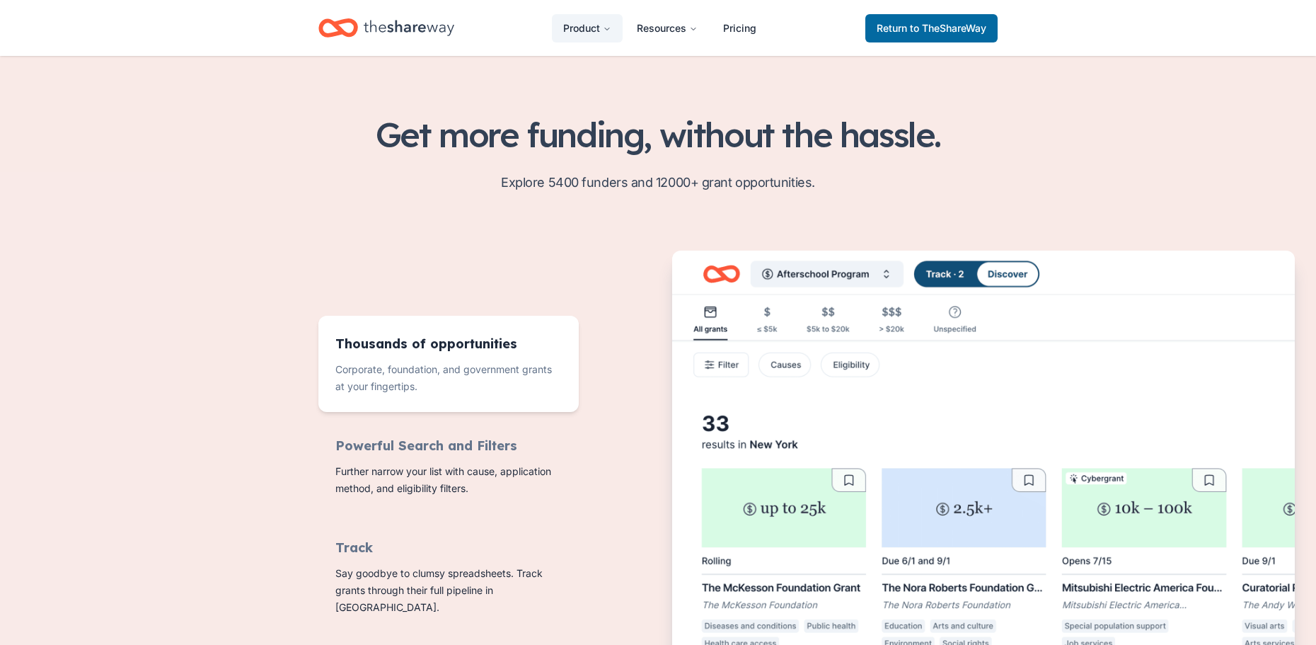
click at [828, 274] on img "Features for running your books" at bounding box center [983, 479] width 623 height 458
click at [1008, 272] on img "Features for running your books" at bounding box center [983, 479] width 623 height 458
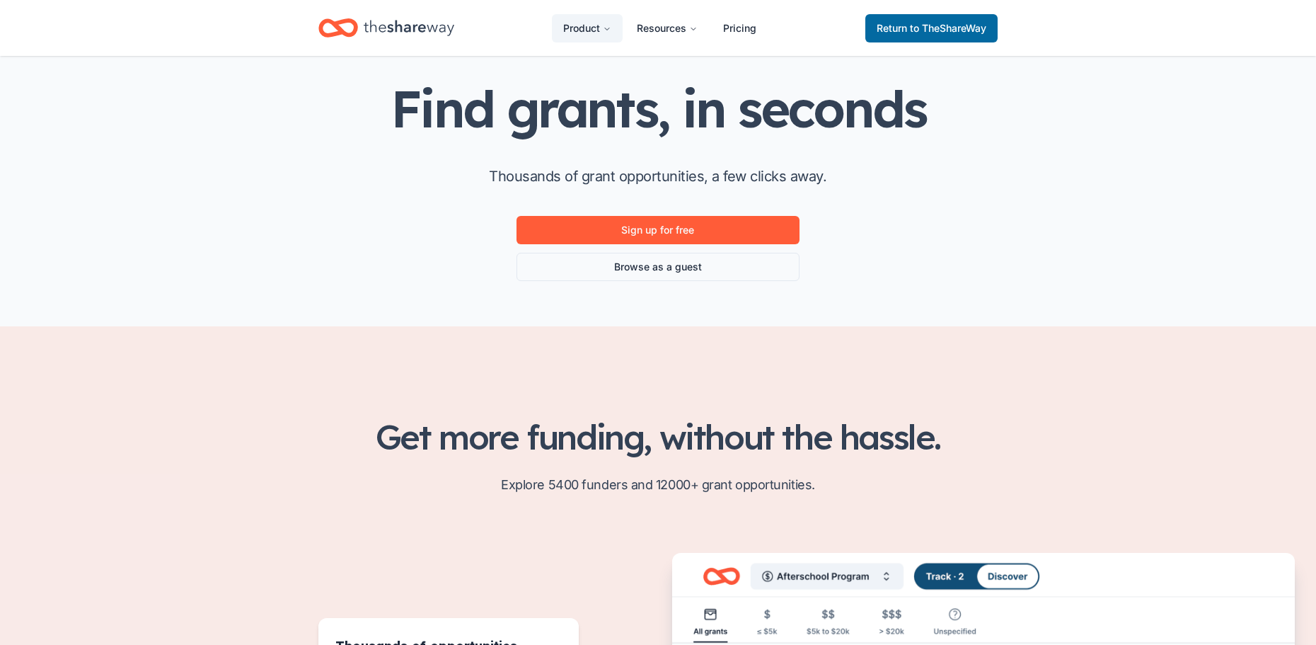
scroll to position [0, 0]
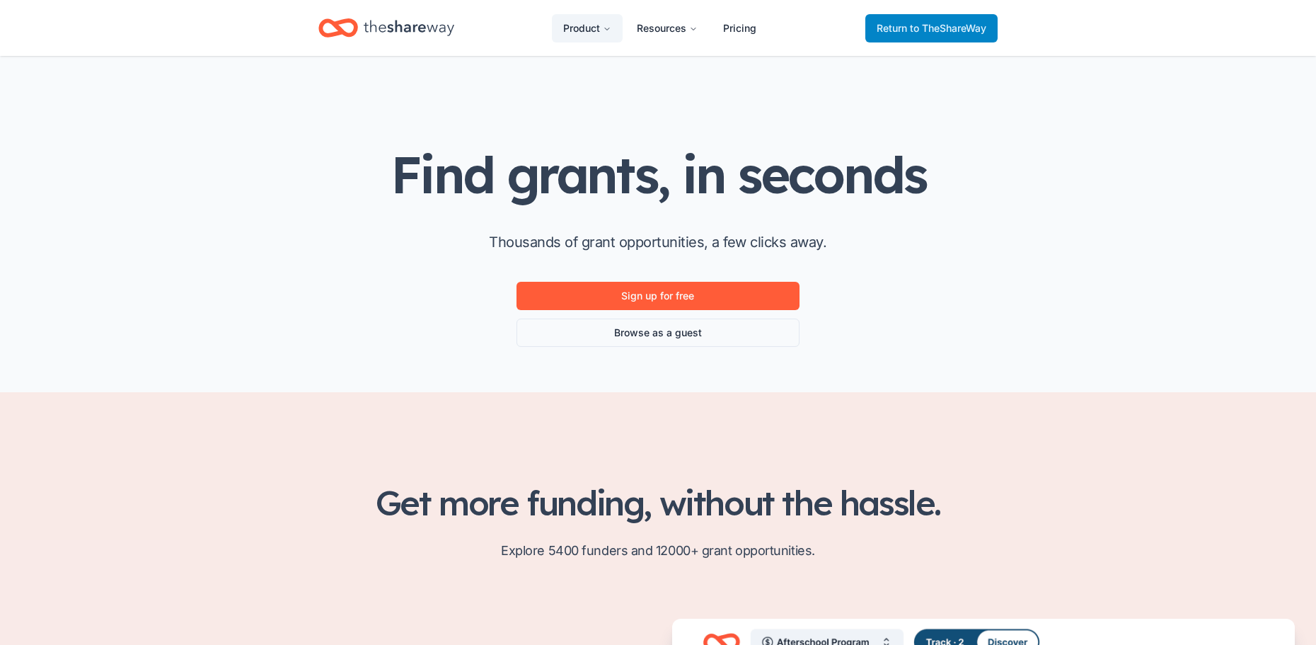
click at [945, 24] on span "to TheShareWay" at bounding box center [948, 28] width 76 height 12
click at [931, 28] on span "to TheShareWay" at bounding box center [948, 28] width 76 height 12
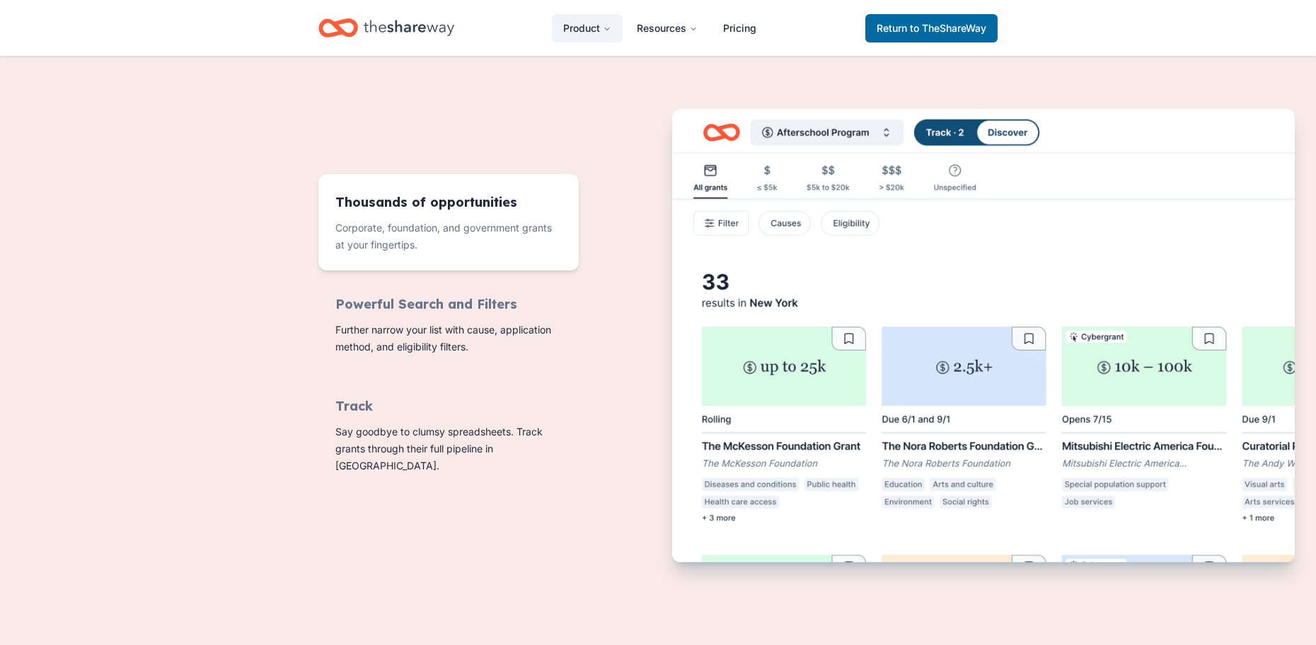
scroll to position [548, 0]
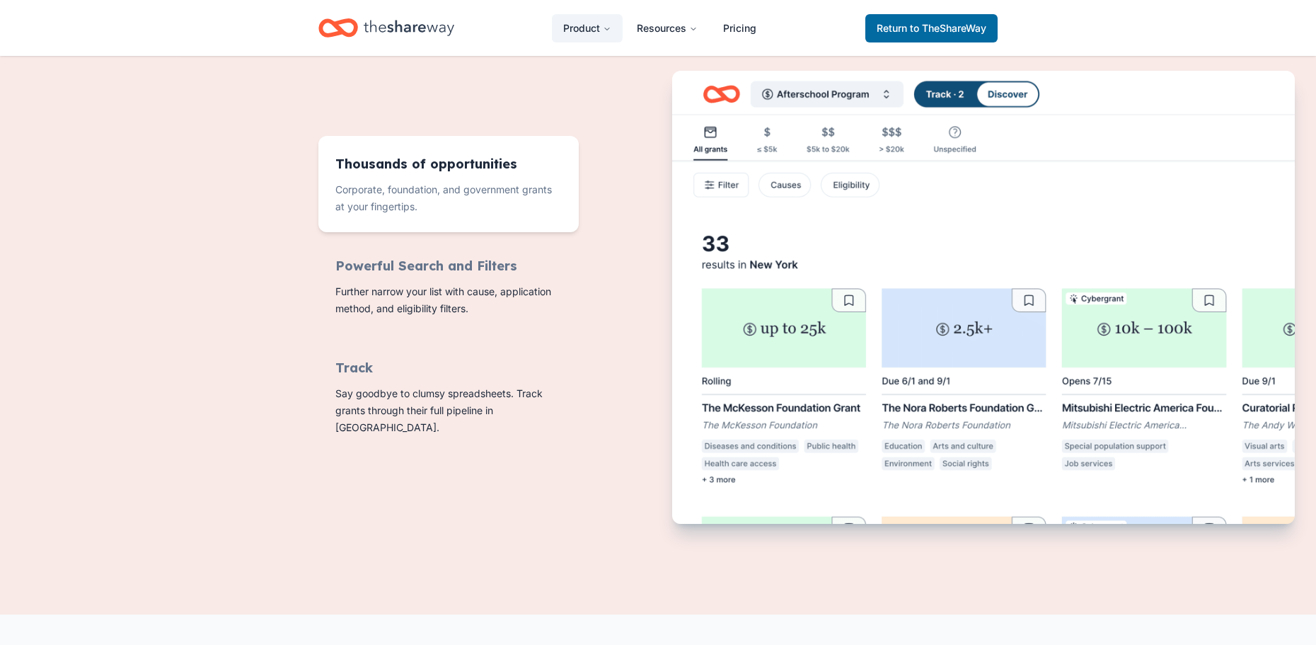
click at [904, 446] on img "Features for running your books" at bounding box center [983, 300] width 623 height 458
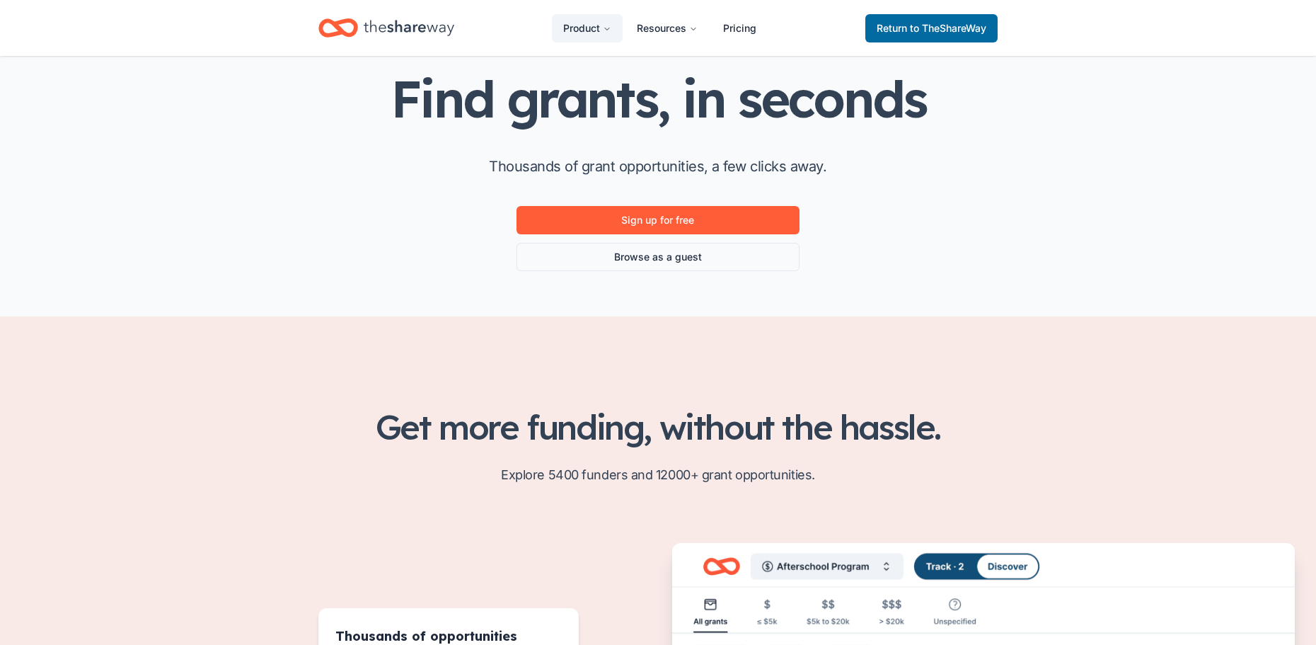
scroll to position [0, 0]
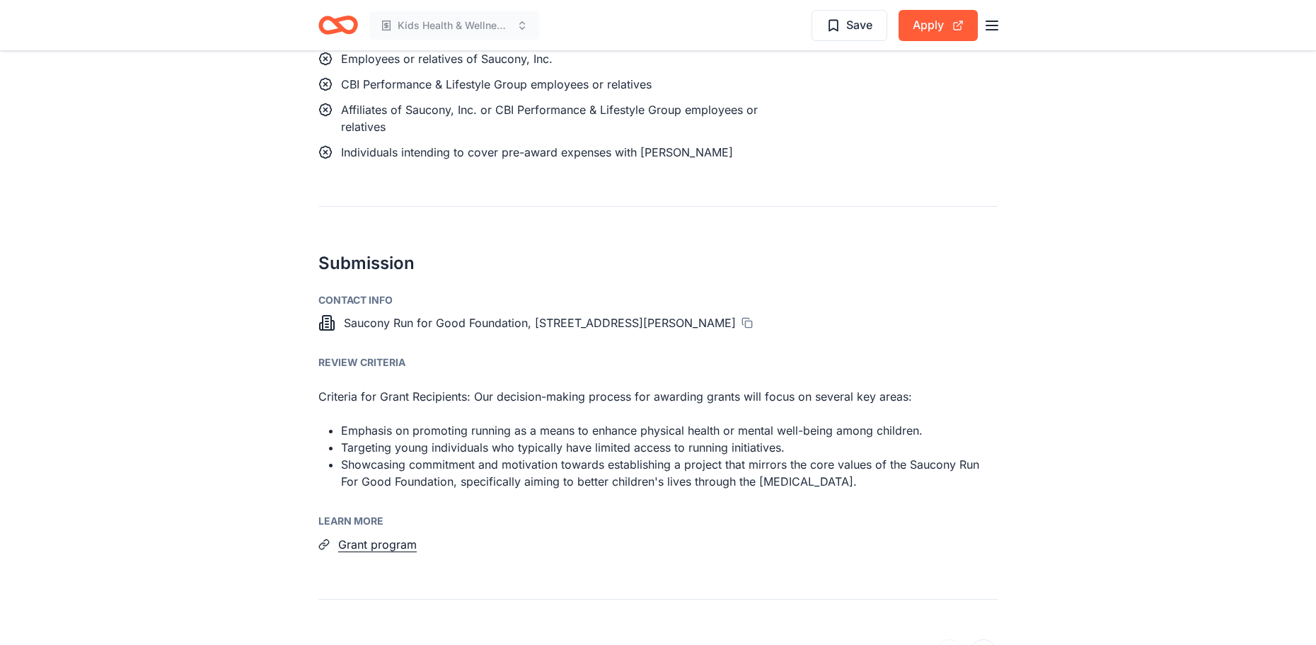
scroll to position [1160, 0]
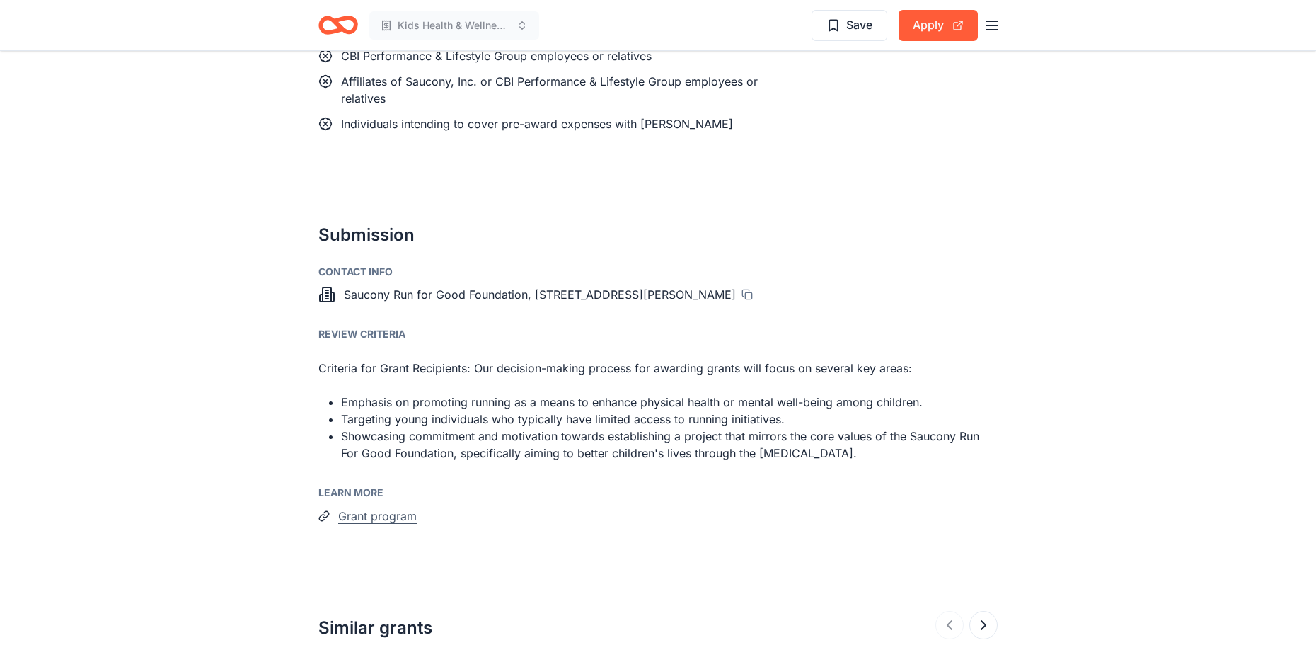
click at [379, 516] on button "Grant program" at bounding box center [377, 516] width 79 height 18
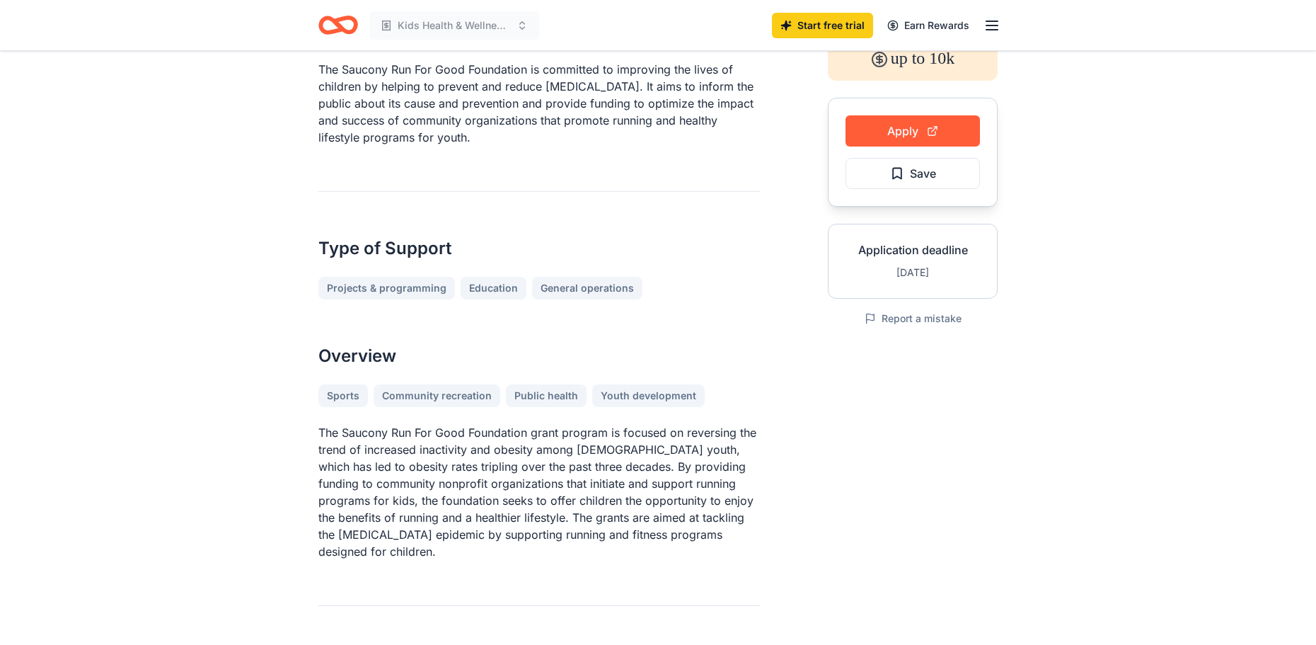
scroll to position [0, 0]
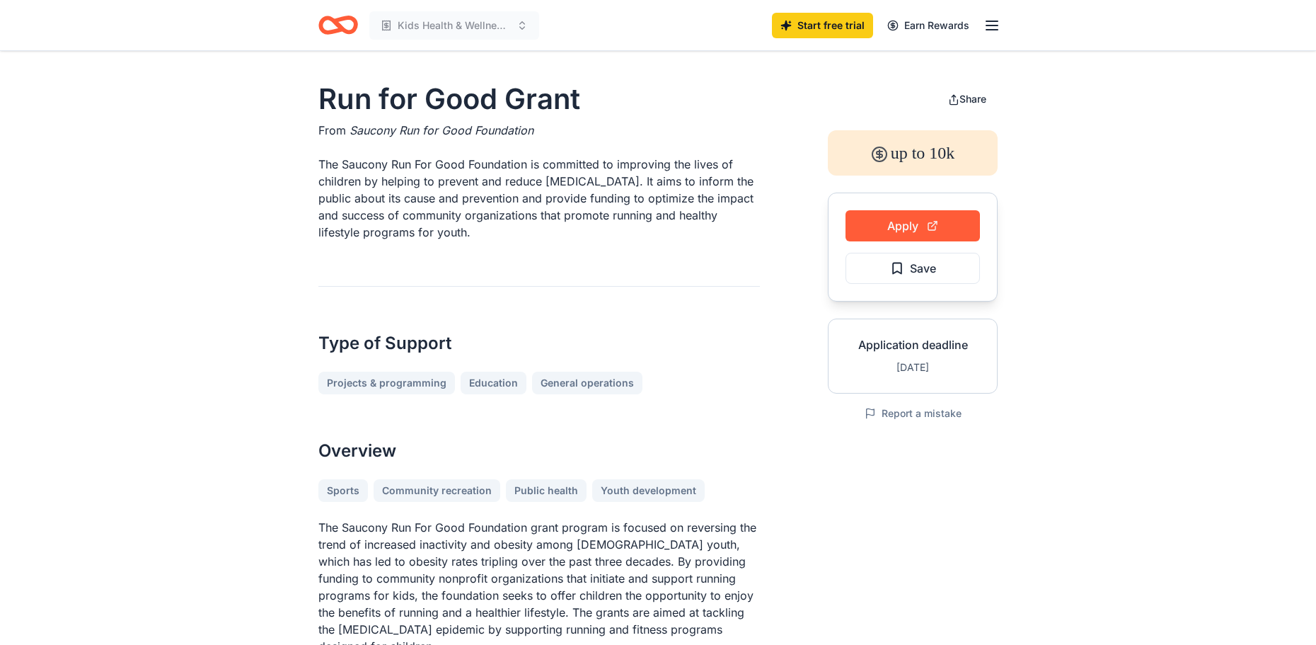
click at [901, 226] on button "Apply" at bounding box center [912, 225] width 134 height 31
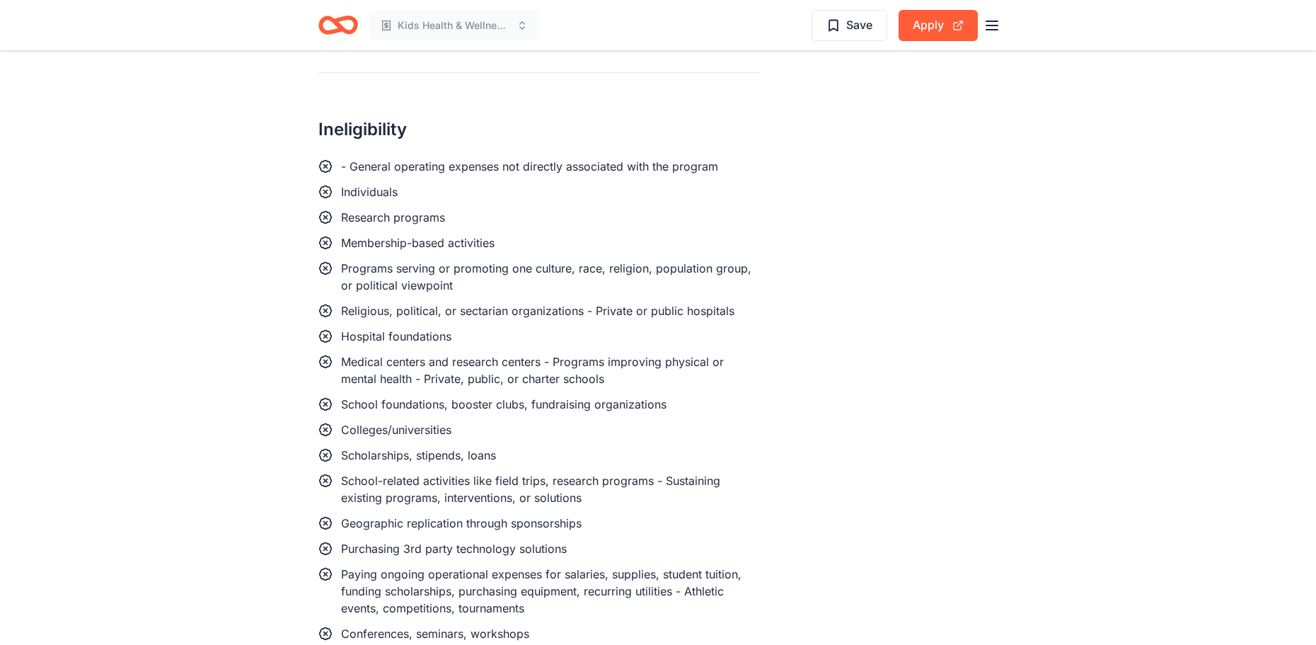
scroll to position [1472, 0]
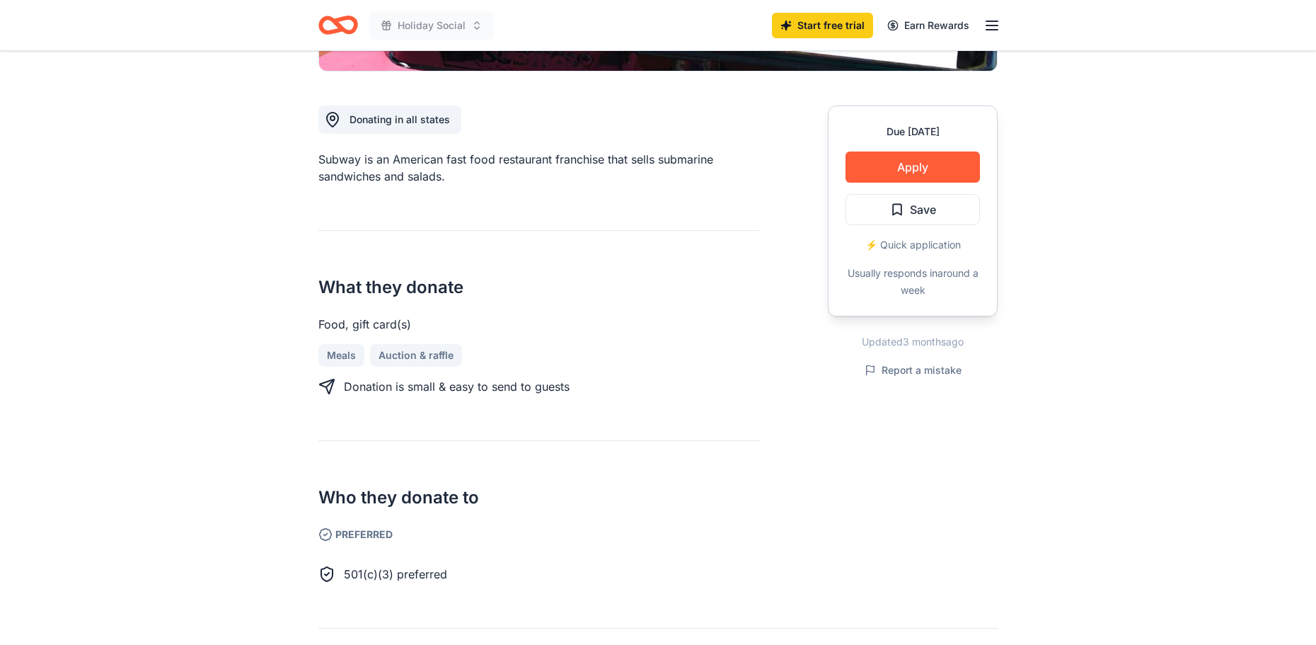
scroll to position [368, 0]
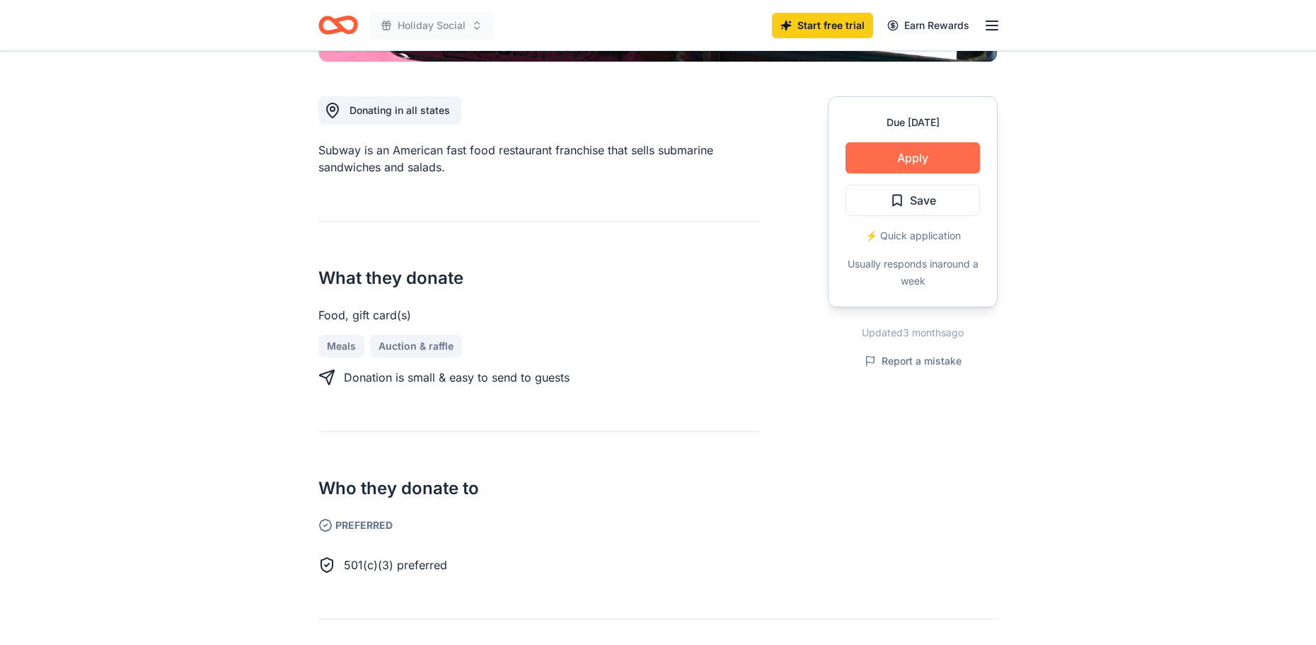
click at [917, 149] on button "Apply" at bounding box center [912, 157] width 134 height 31
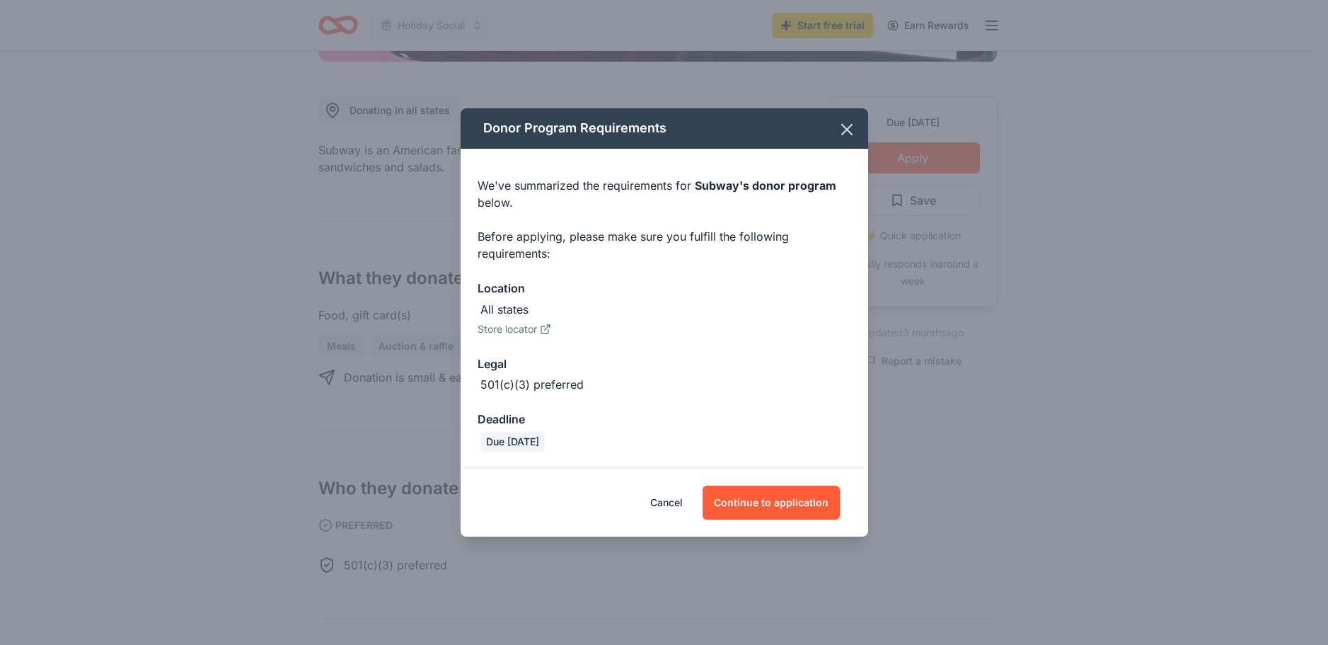
click at [749, 187] on span "Subway 's donor program" at bounding box center [766, 185] width 142 height 14
click at [748, 502] on button "Continue to application" at bounding box center [771, 502] width 137 height 34
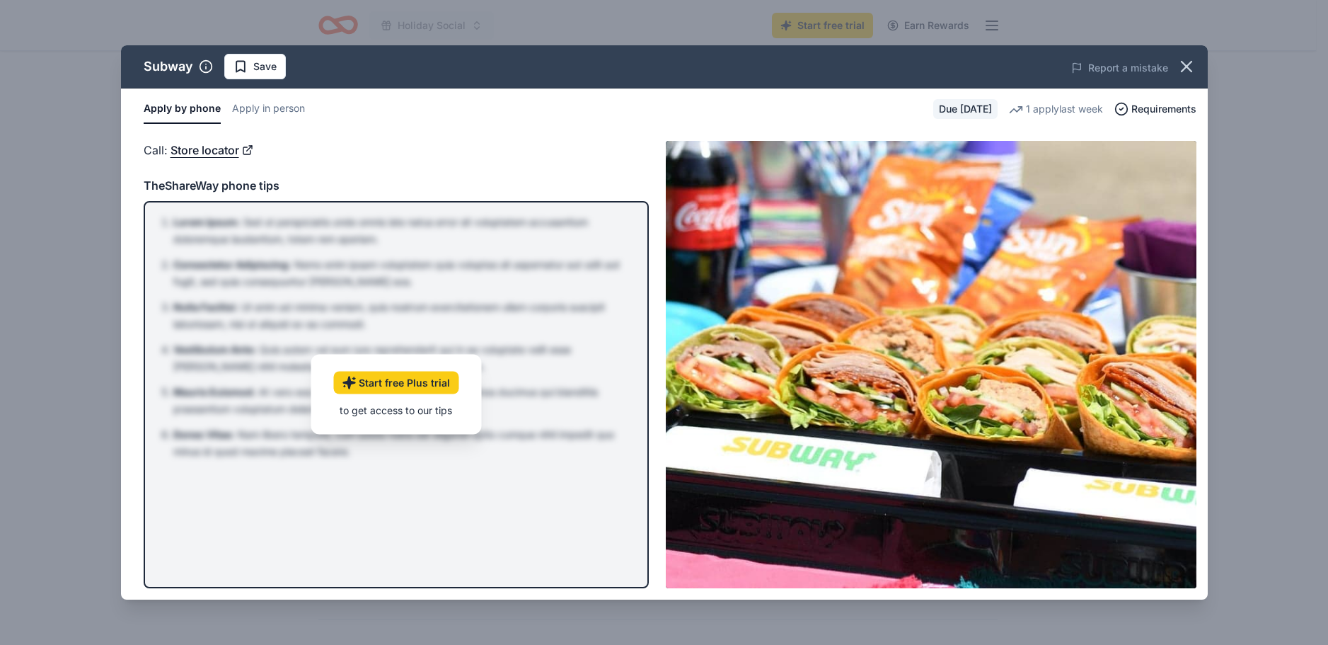
click at [420, 408] on div "to get access to our tips" at bounding box center [395, 410] width 125 height 15
click at [427, 376] on link "Start free Plus trial" at bounding box center [395, 382] width 125 height 23
click at [1159, 104] on span "Requirements" at bounding box center [1163, 108] width 65 height 17
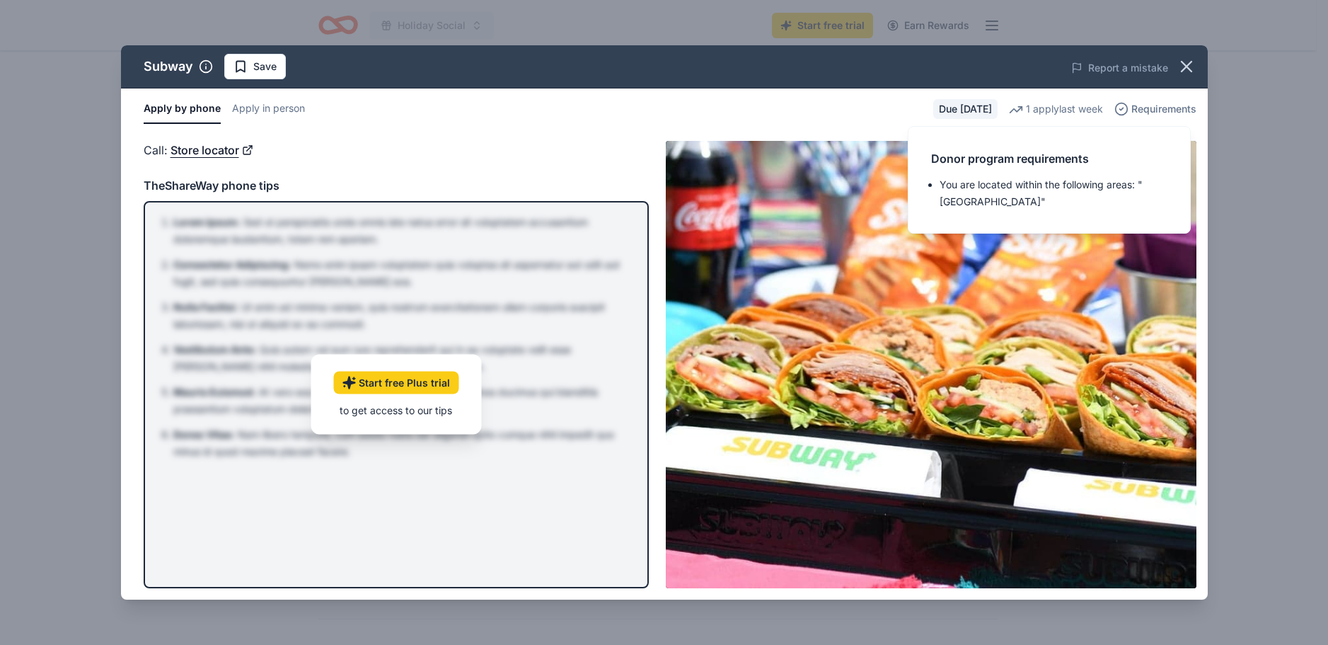
click at [1167, 103] on span "Requirements" at bounding box center [1163, 108] width 65 height 17
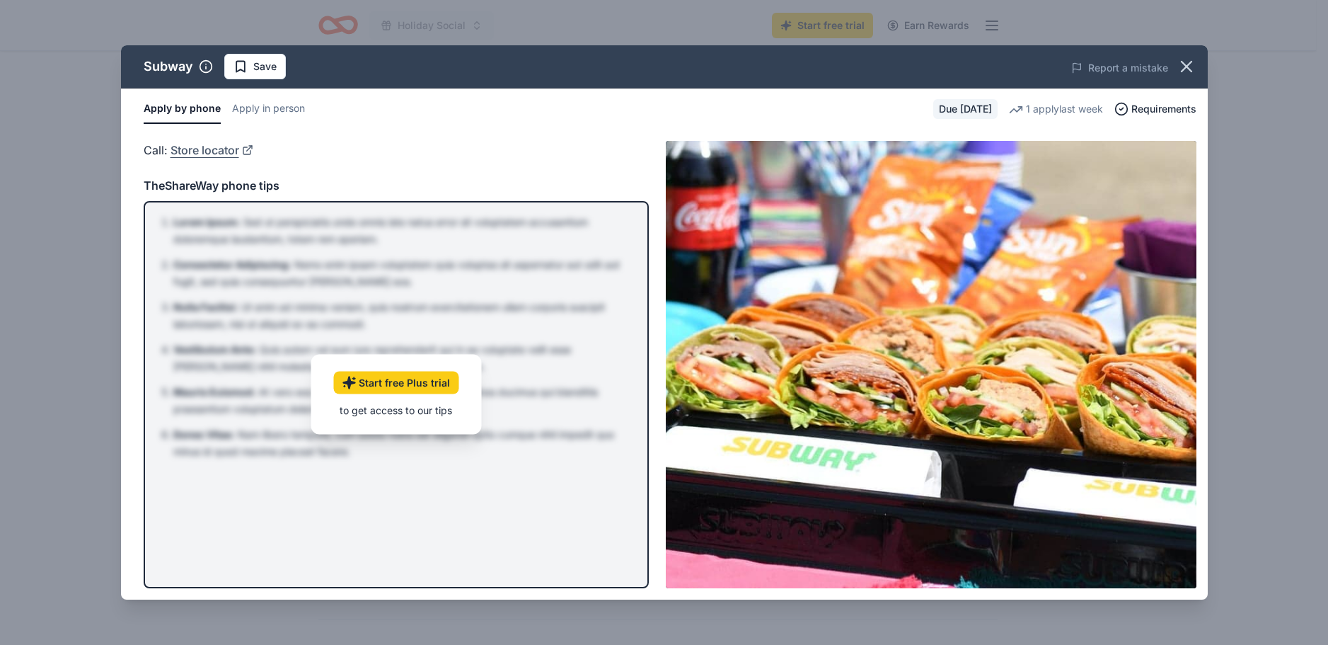
click at [194, 149] on link "Store locator" at bounding box center [212, 150] width 83 height 18
click at [1167, 109] on span "Requirements" at bounding box center [1163, 108] width 65 height 17
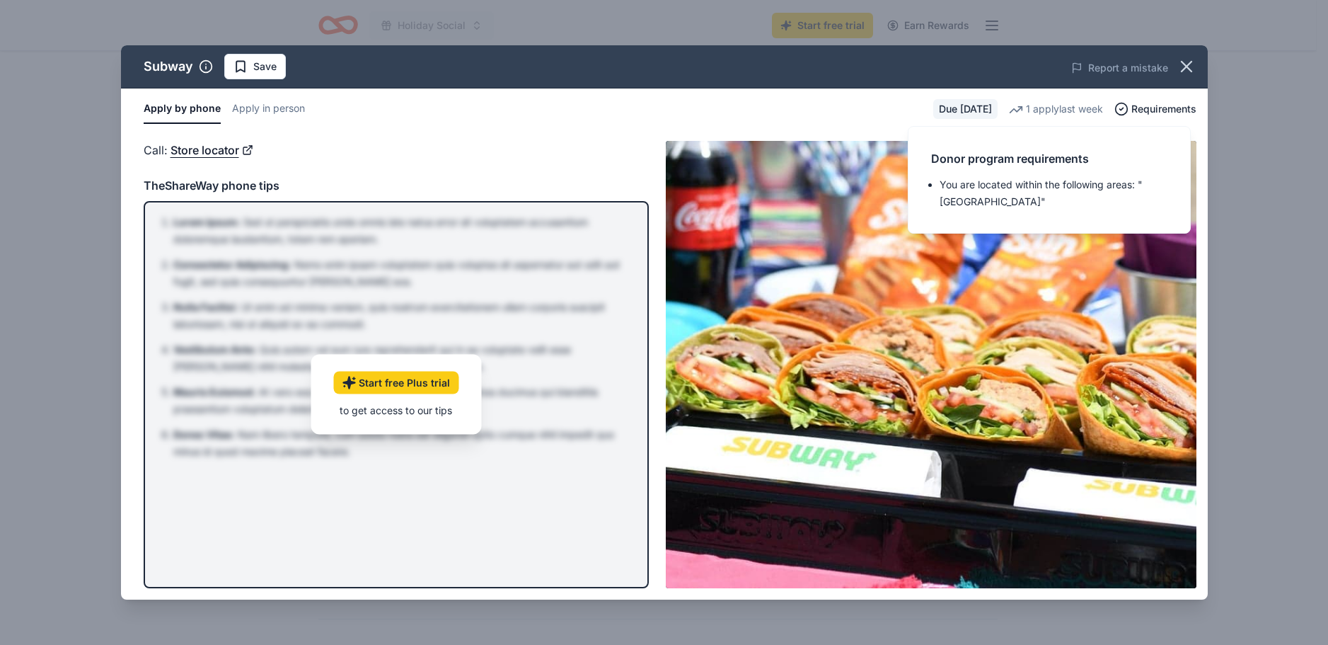
click at [1047, 111] on div "1 apply last week" at bounding box center [1056, 108] width 94 height 17
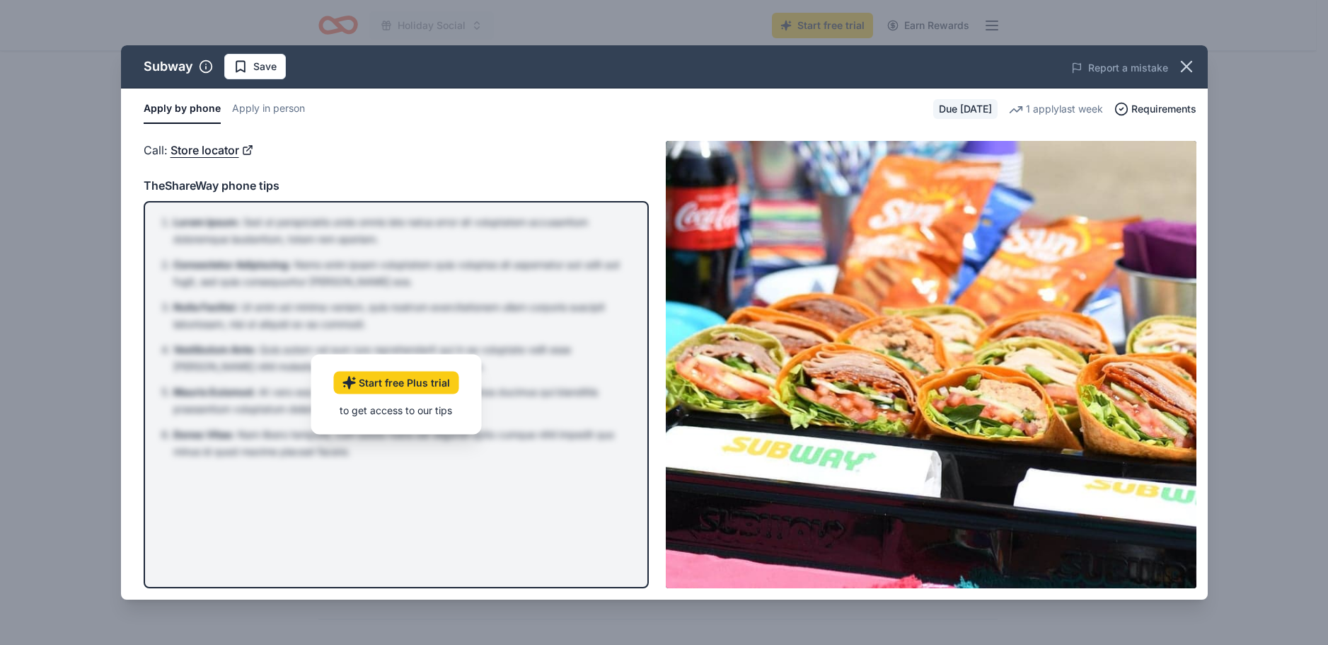
click at [1061, 110] on div "1 apply last week" at bounding box center [1056, 108] width 94 height 17
click at [1196, 62] on button "button" at bounding box center [1186, 66] width 31 height 31
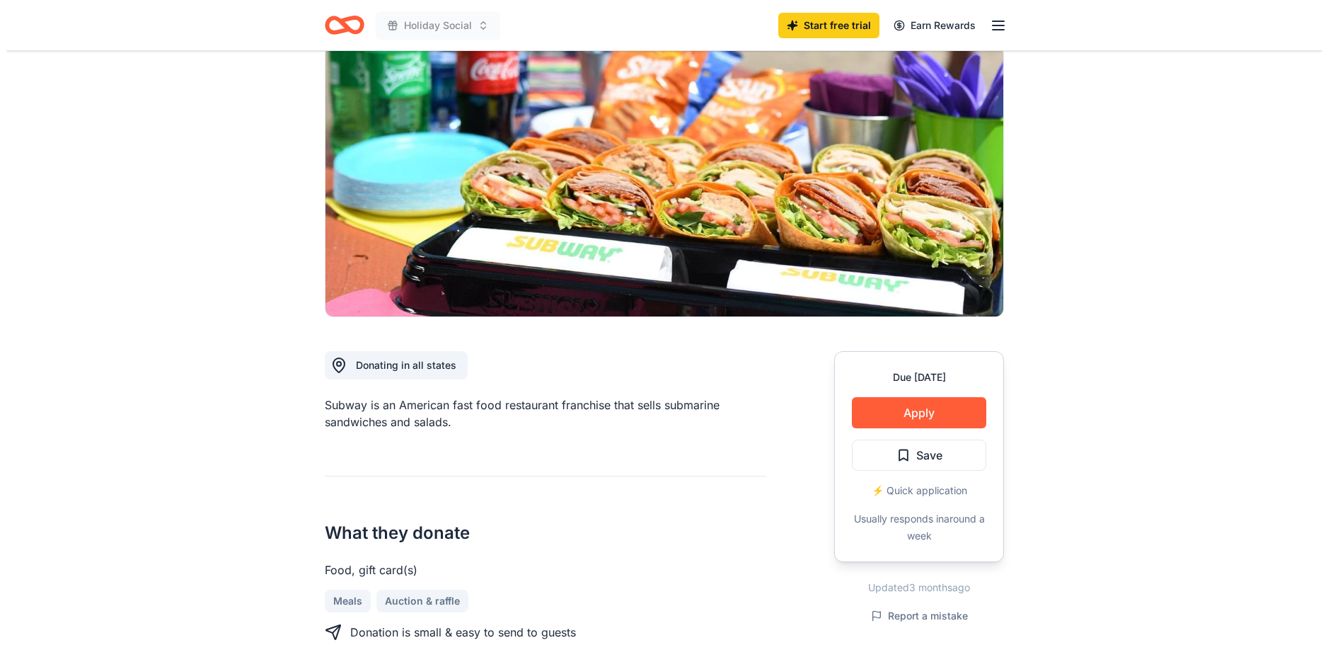
scroll to position [57, 0]
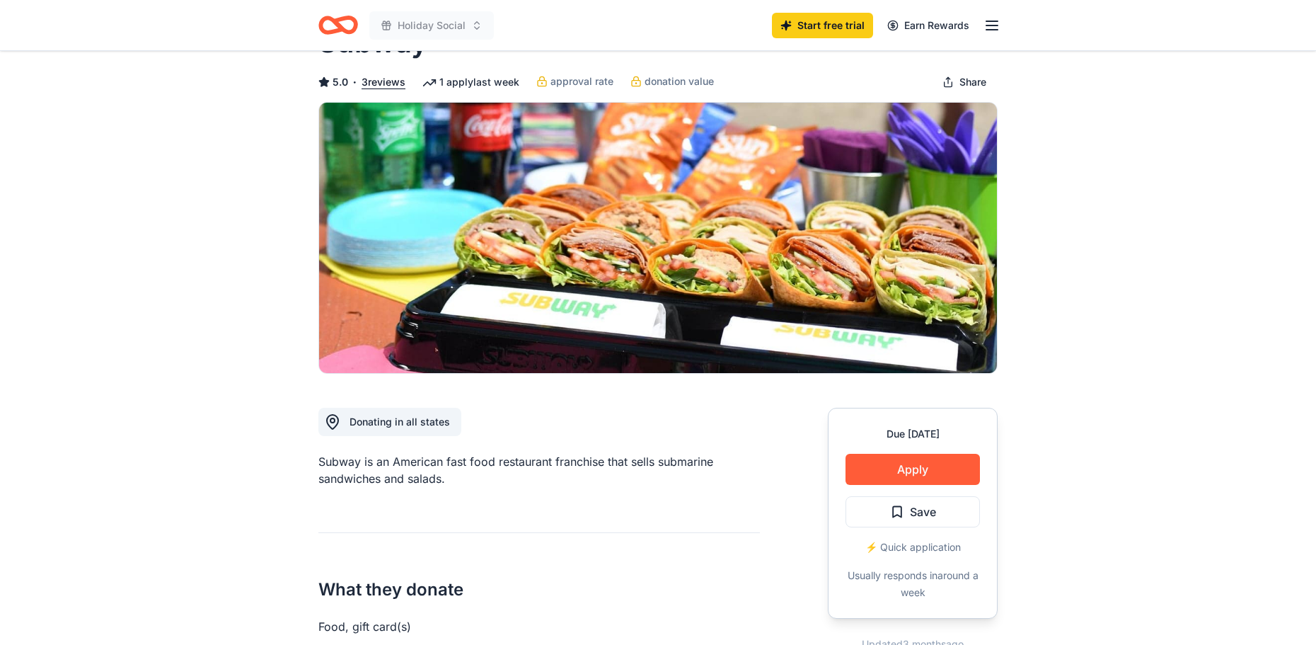
click at [914, 545] on div "⚡️ Quick application" at bounding box center [912, 546] width 134 height 17
click at [923, 466] on button "Apply" at bounding box center [912, 469] width 134 height 31
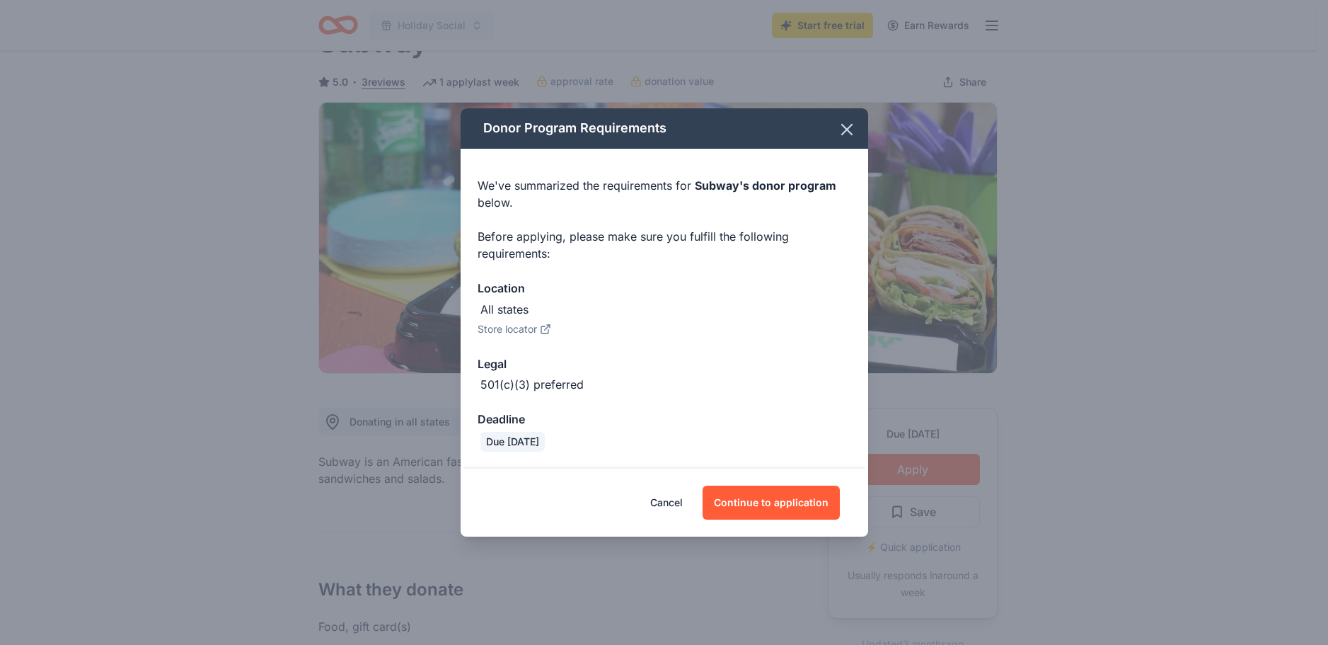
click at [500, 323] on button "Store locator" at bounding box center [515, 328] width 74 height 17
click at [753, 509] on button "Continue to application" at bounding box center [771, 502] width 137 height 34
